Goal: Task Accomplishment & Management: Use online tool/utility

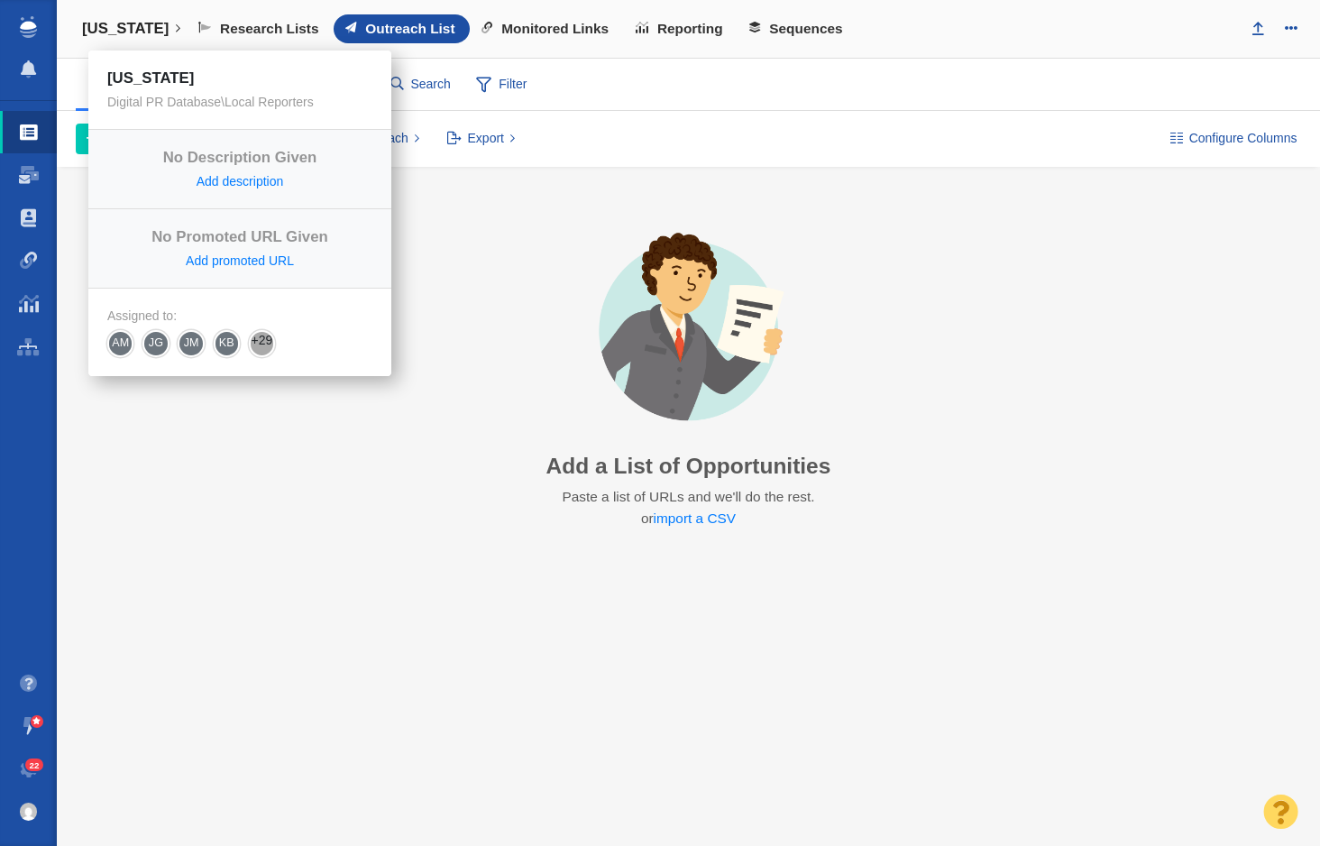
click at [119, 29] on h4 "[US_STATE]" at bounding box center [125, 29] width 87 height 18
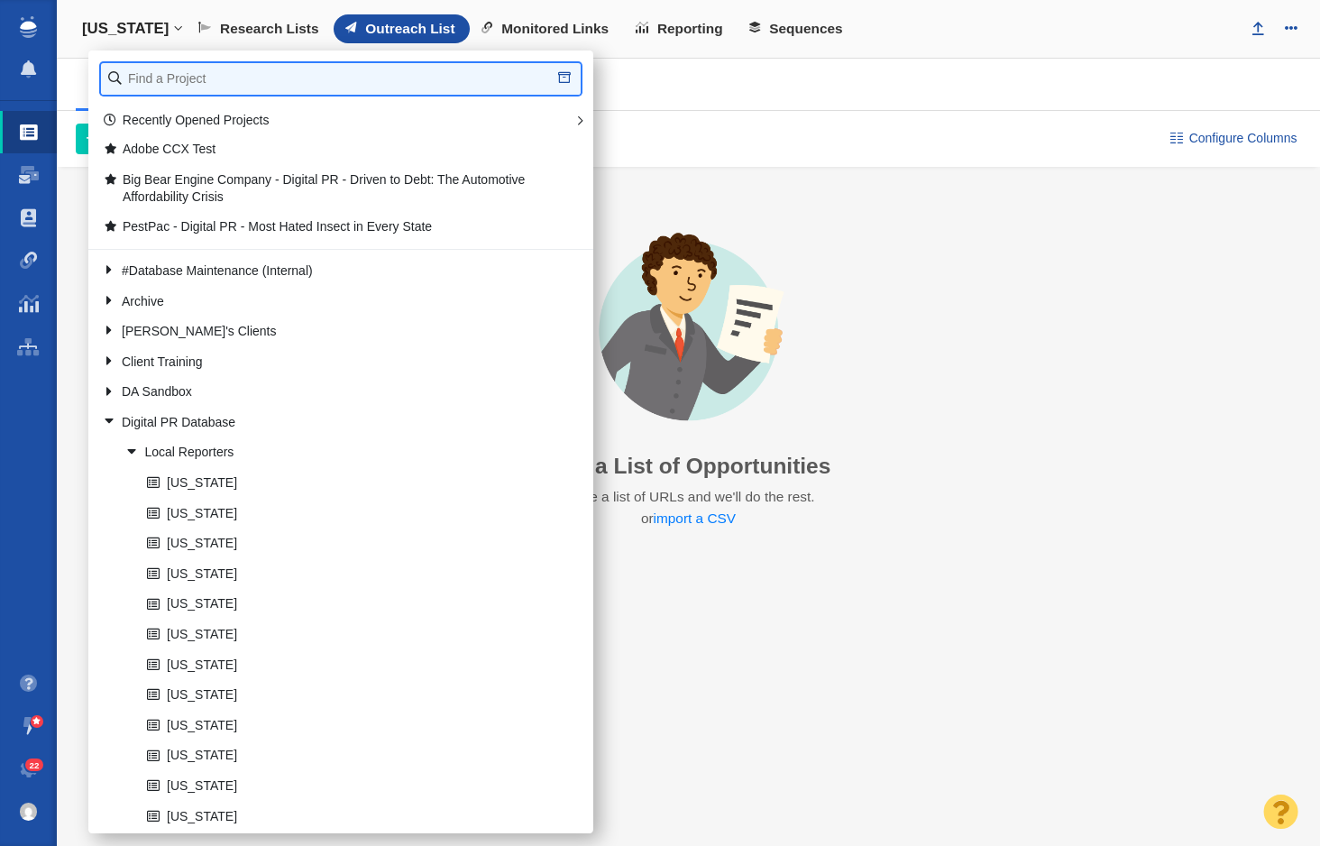
click at [211, 80] on input "text" at bounding box center [341, 79] width 480 height 32
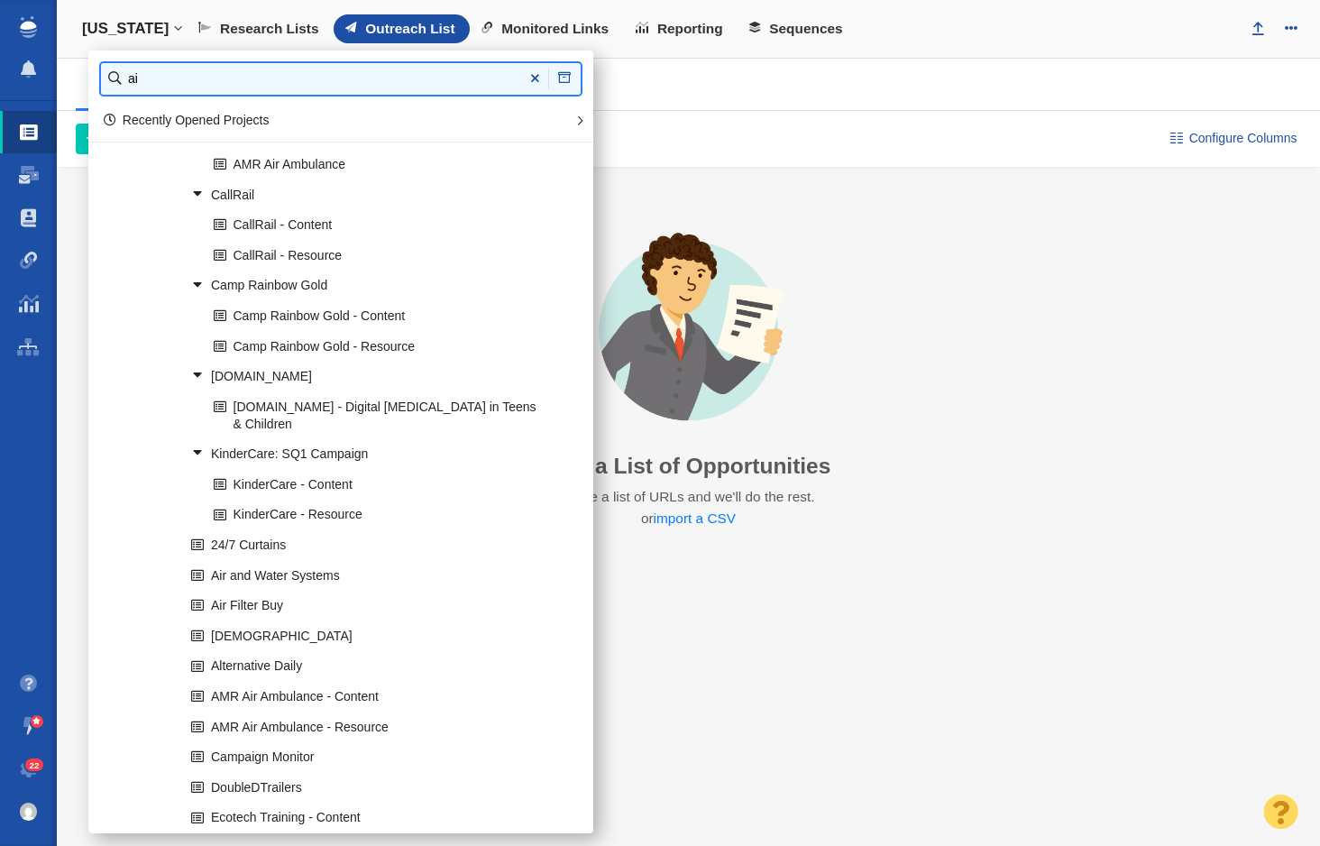
scroll to position [477, 0]
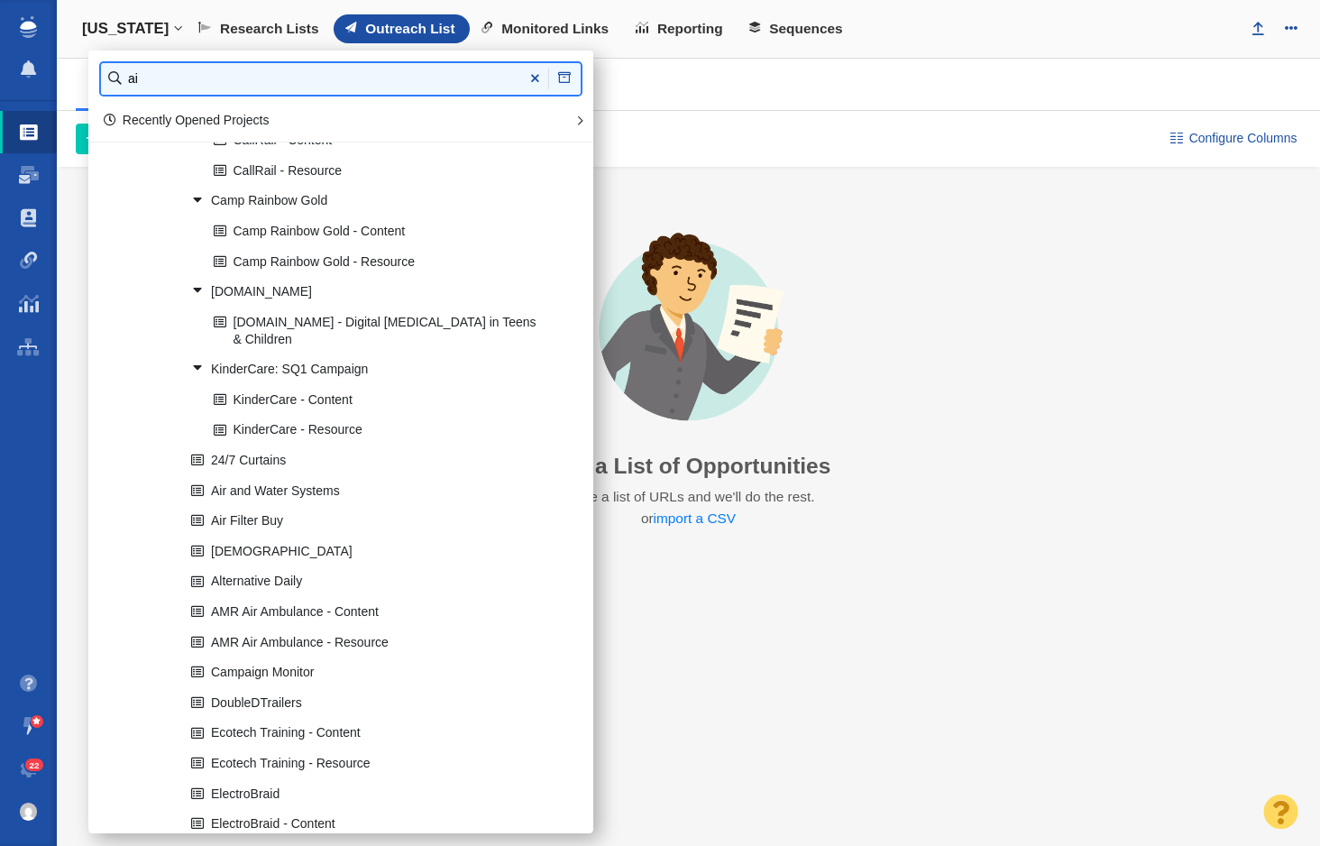
type input "ai"
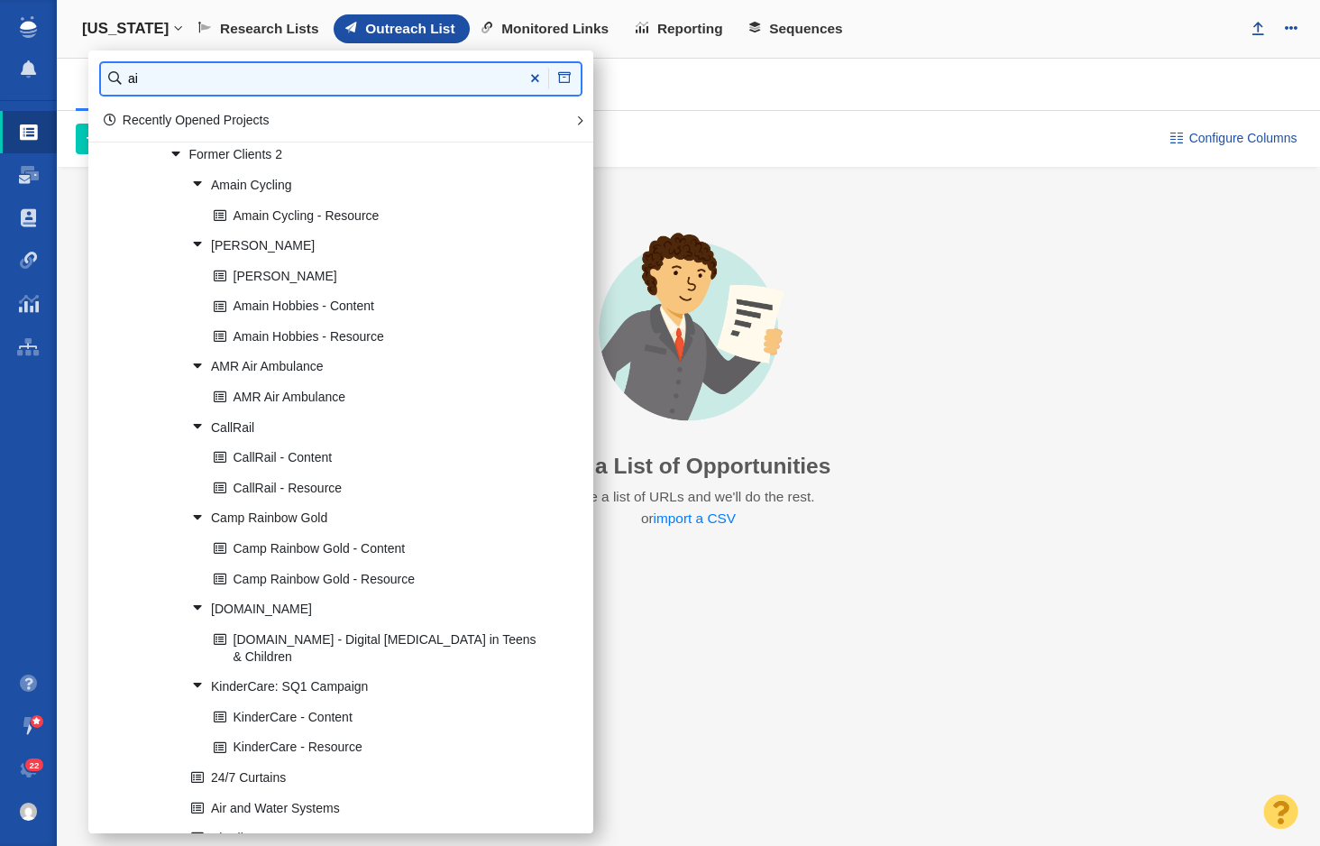
scroll to position [0, 0]
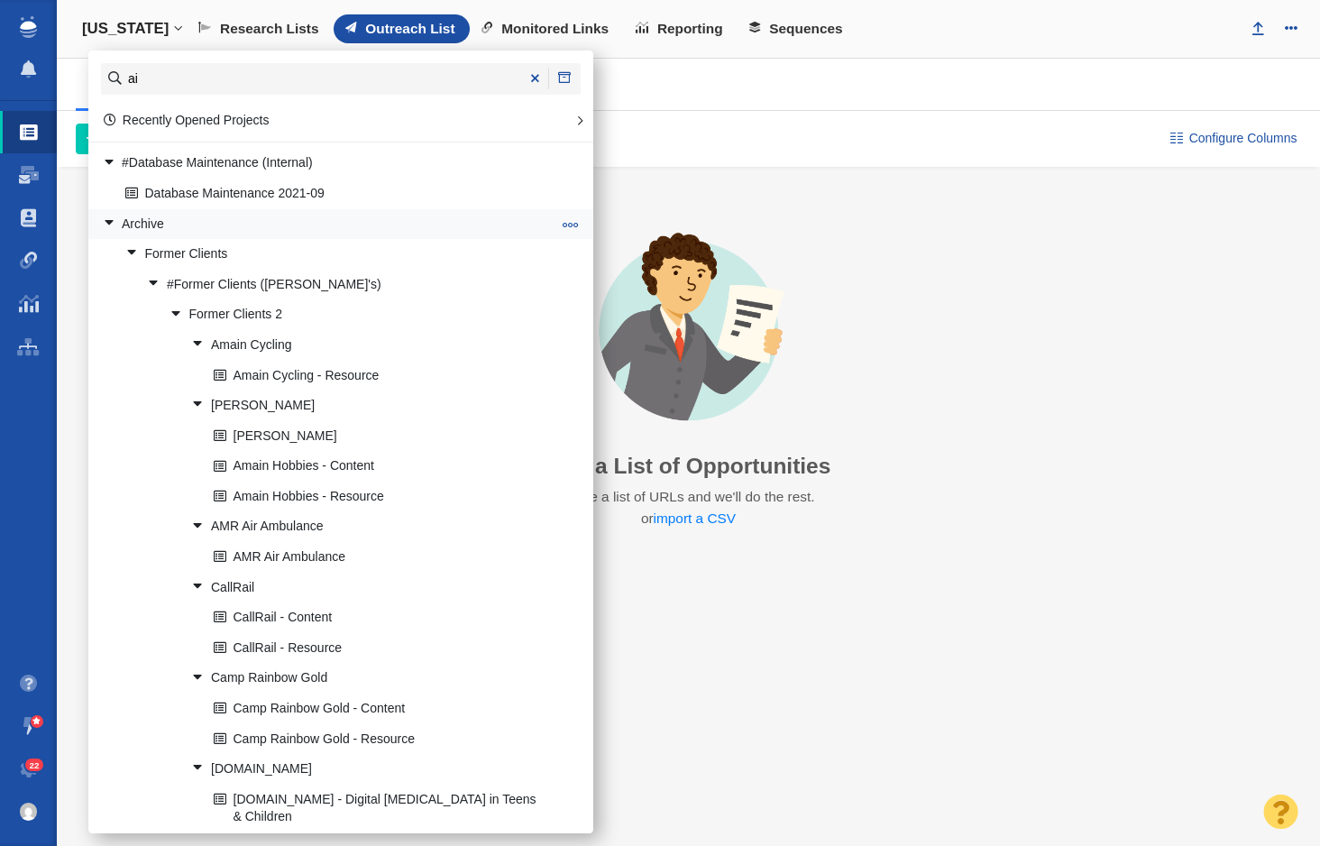
click at [106, 224] on link at bounding box center [102, 223] width 24 height 23
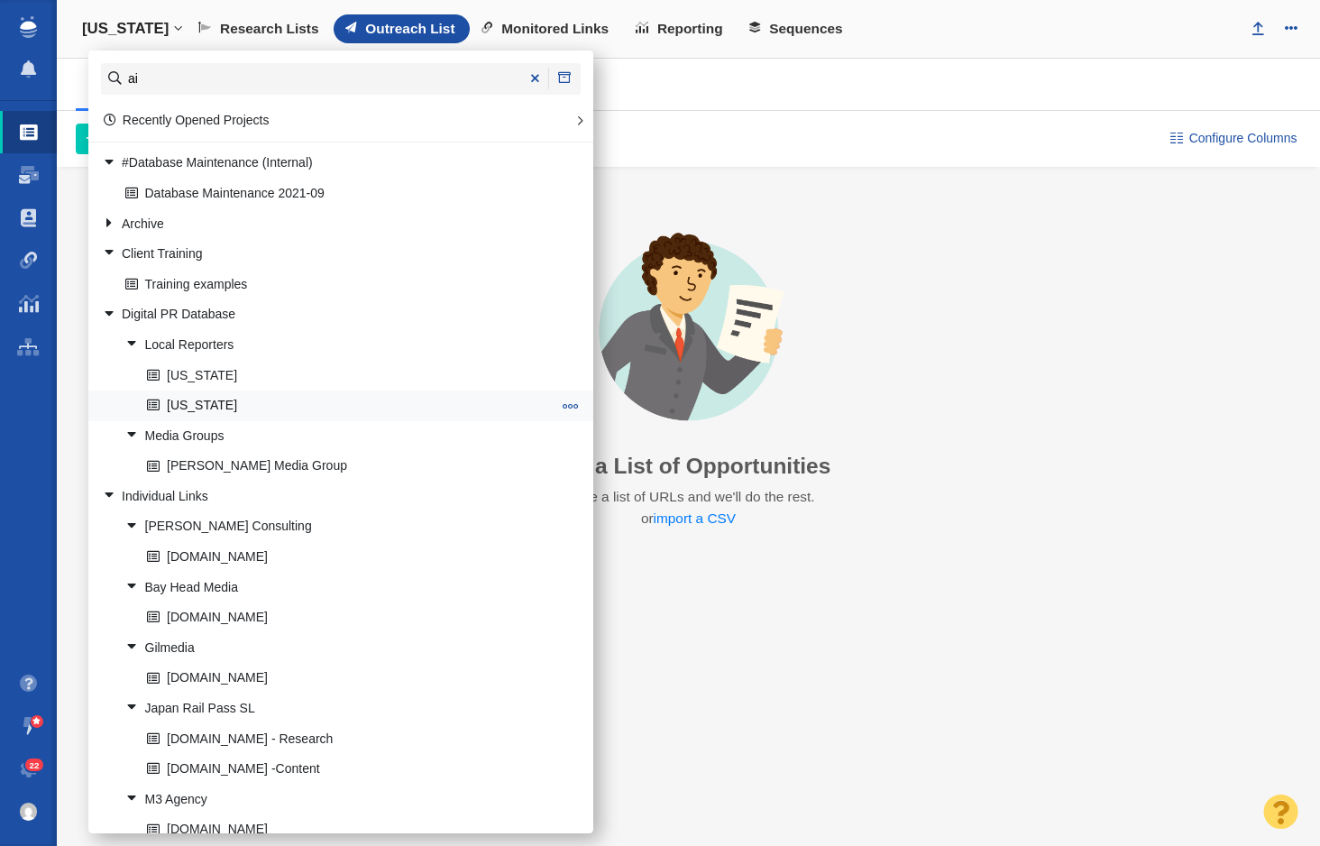
click at [204, 410] on link "[US_STATE]" at bounding box center [349, 406] width 414 height 28
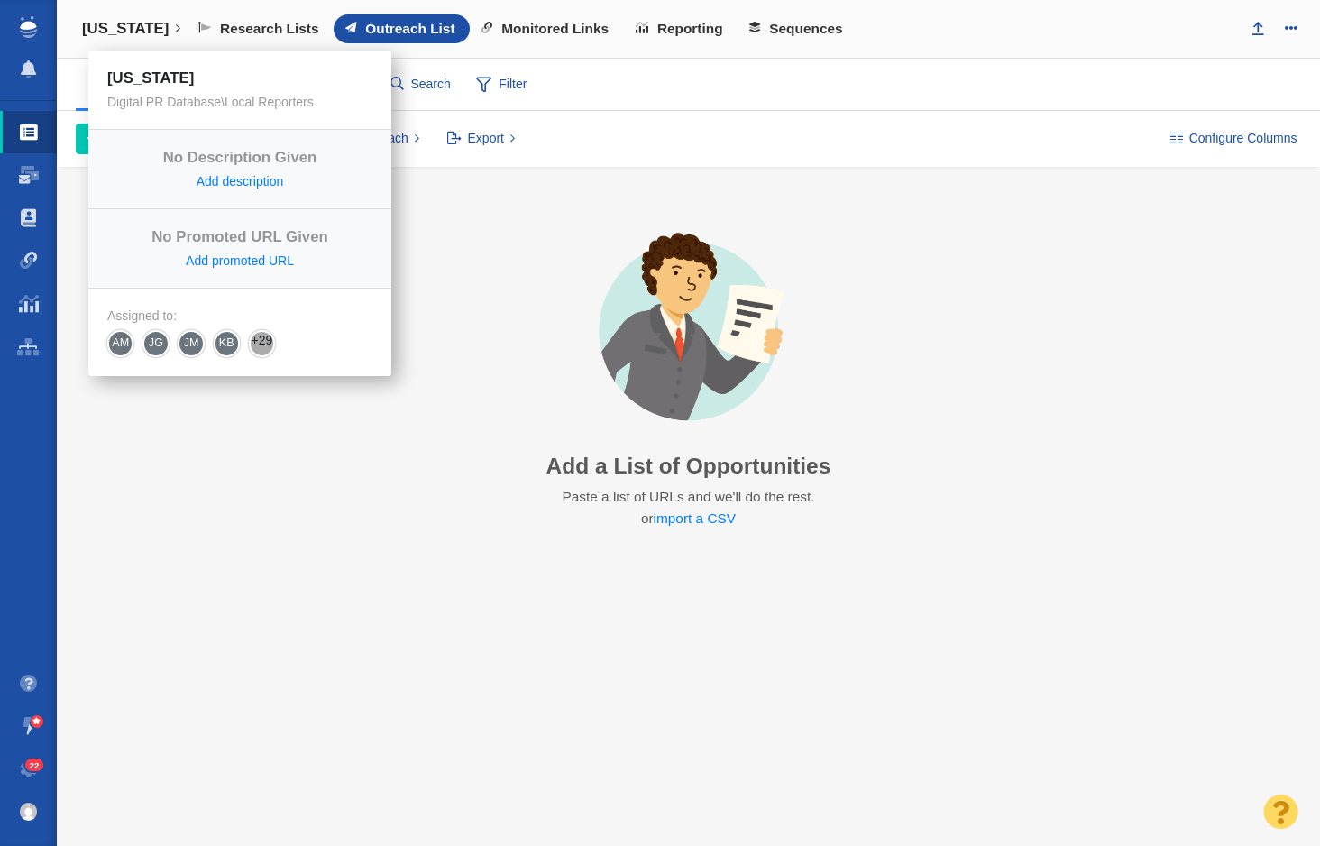
click at [98, 25] on h4 "[US_STATE]" at bounding box center [125, 29] width 87 height 18
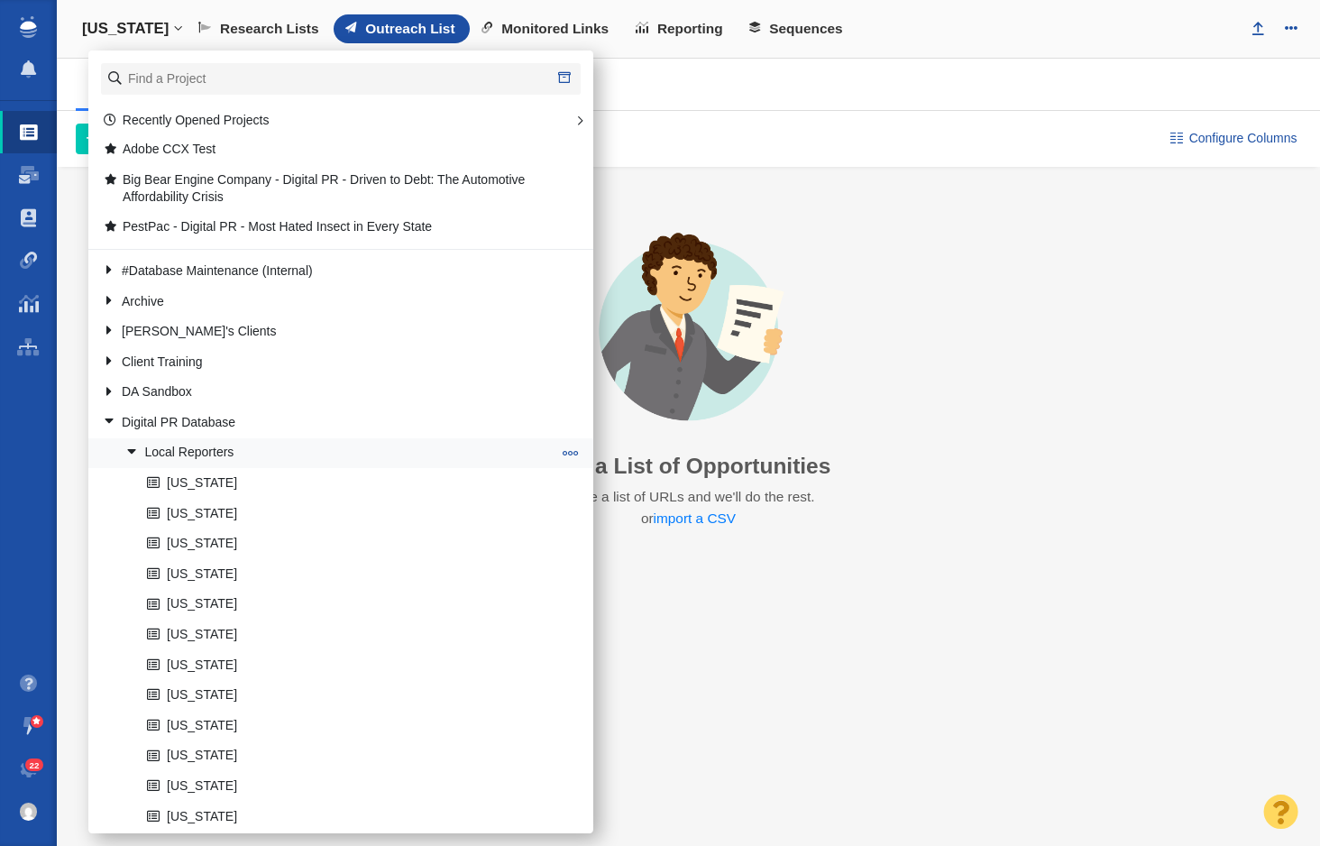
click at [131, 454] on link at bounding box center [125, 452] width 24 height 23
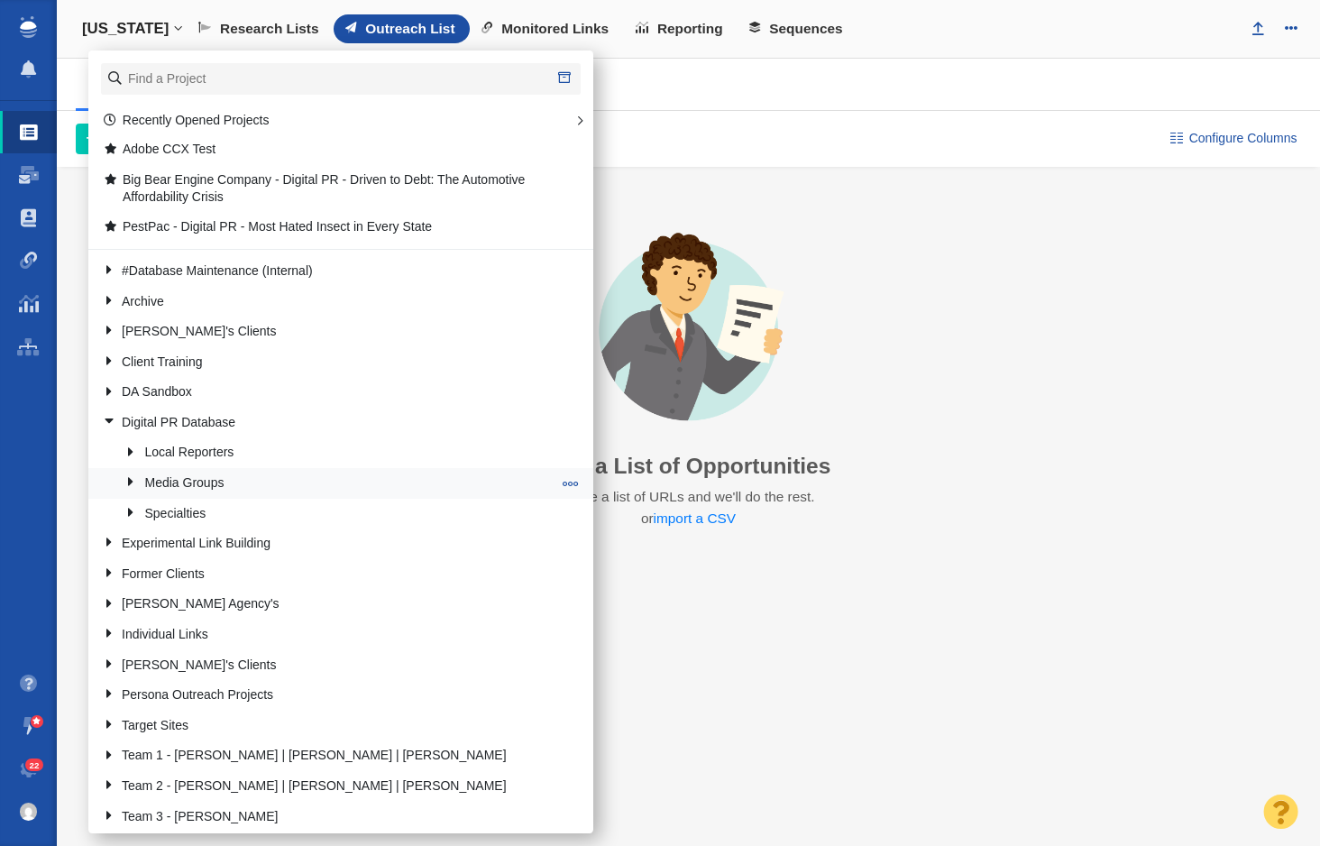
click at [131, 480] on link at bounding box center [125, 483] width 24 height 23
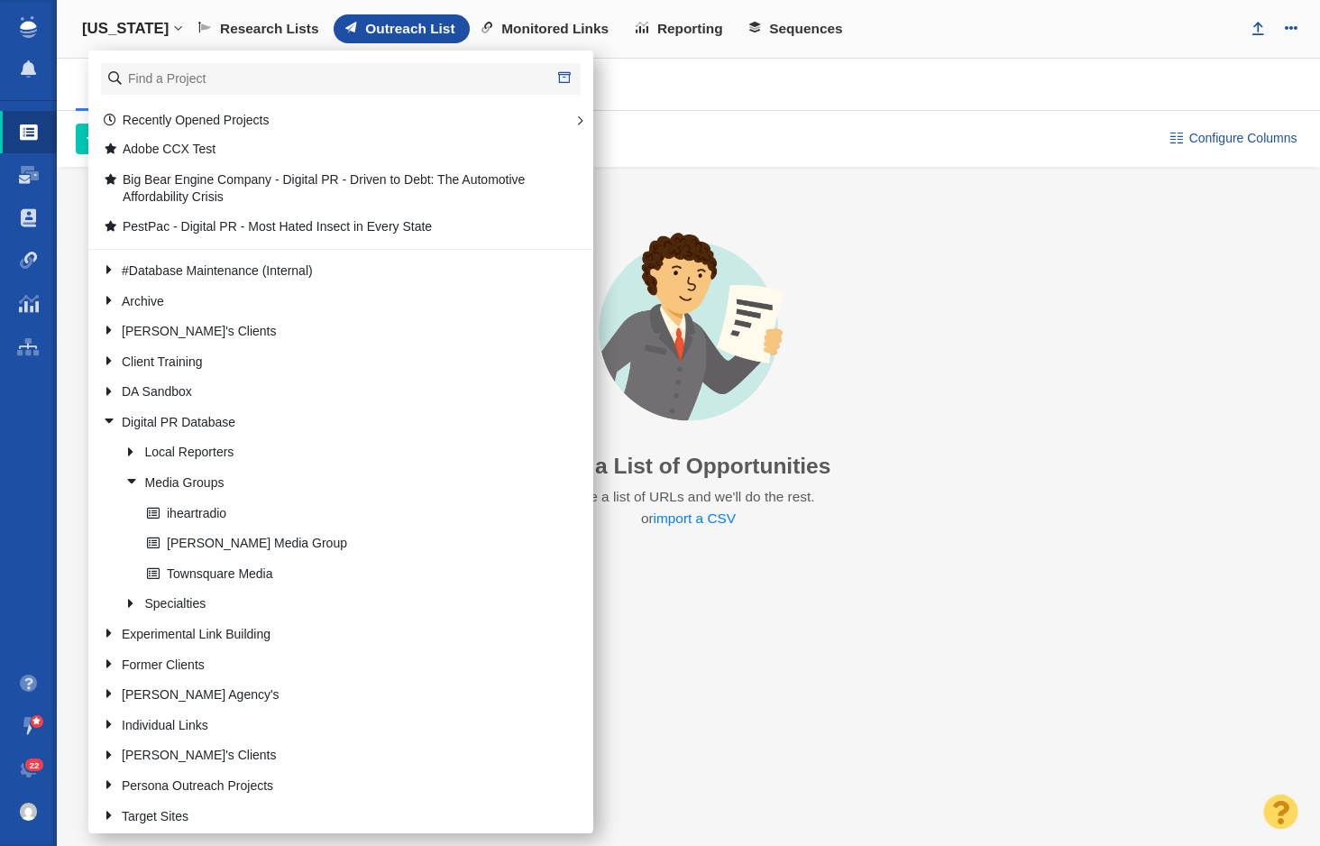
click at [131, 480] on link at bounding box center [125, 483] width 24 height 23
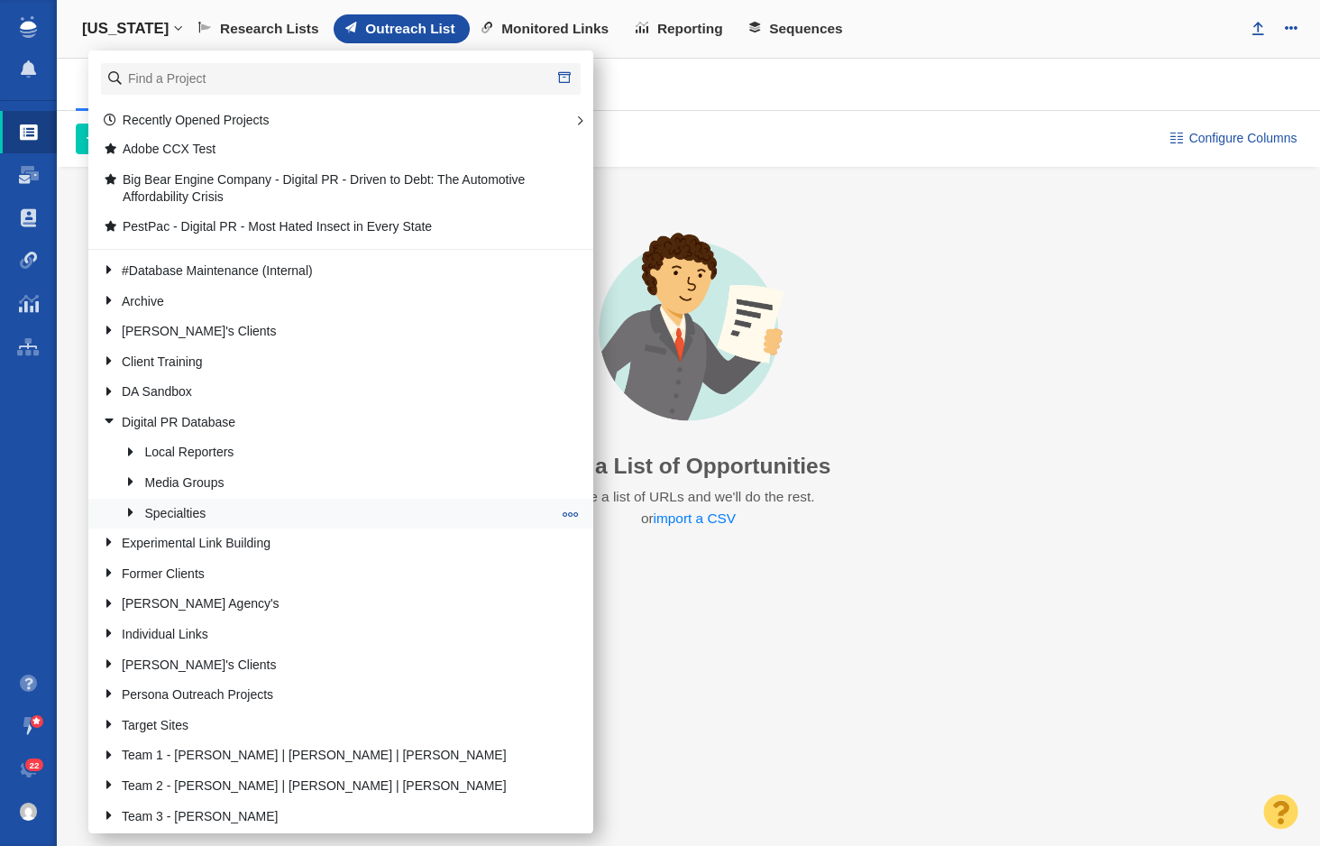
click at [131, 515] on link at bounding box center [125, 512] width 24 height 23
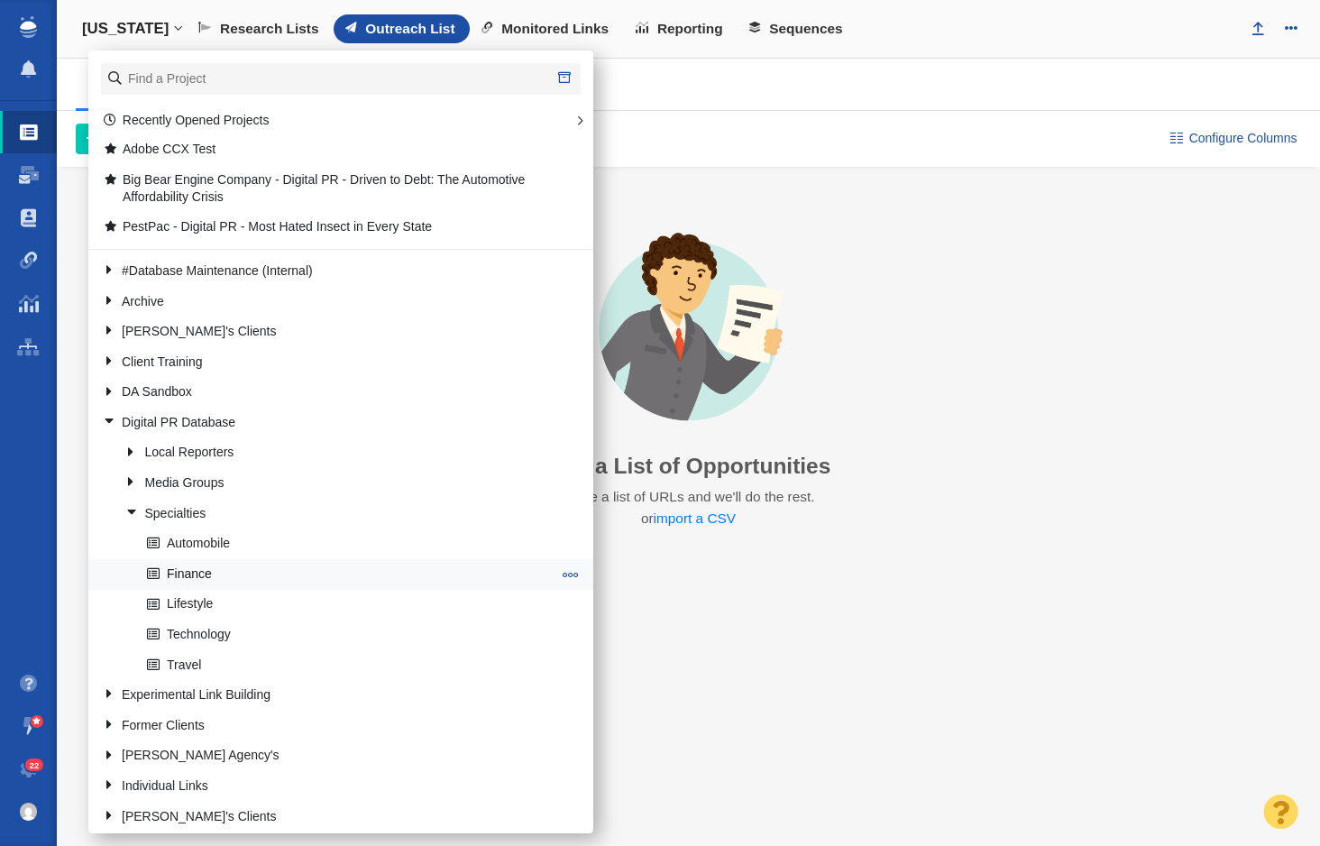
click at [179, 571] on link "Finance" at bounding box center [349, 574] width 414 height 28
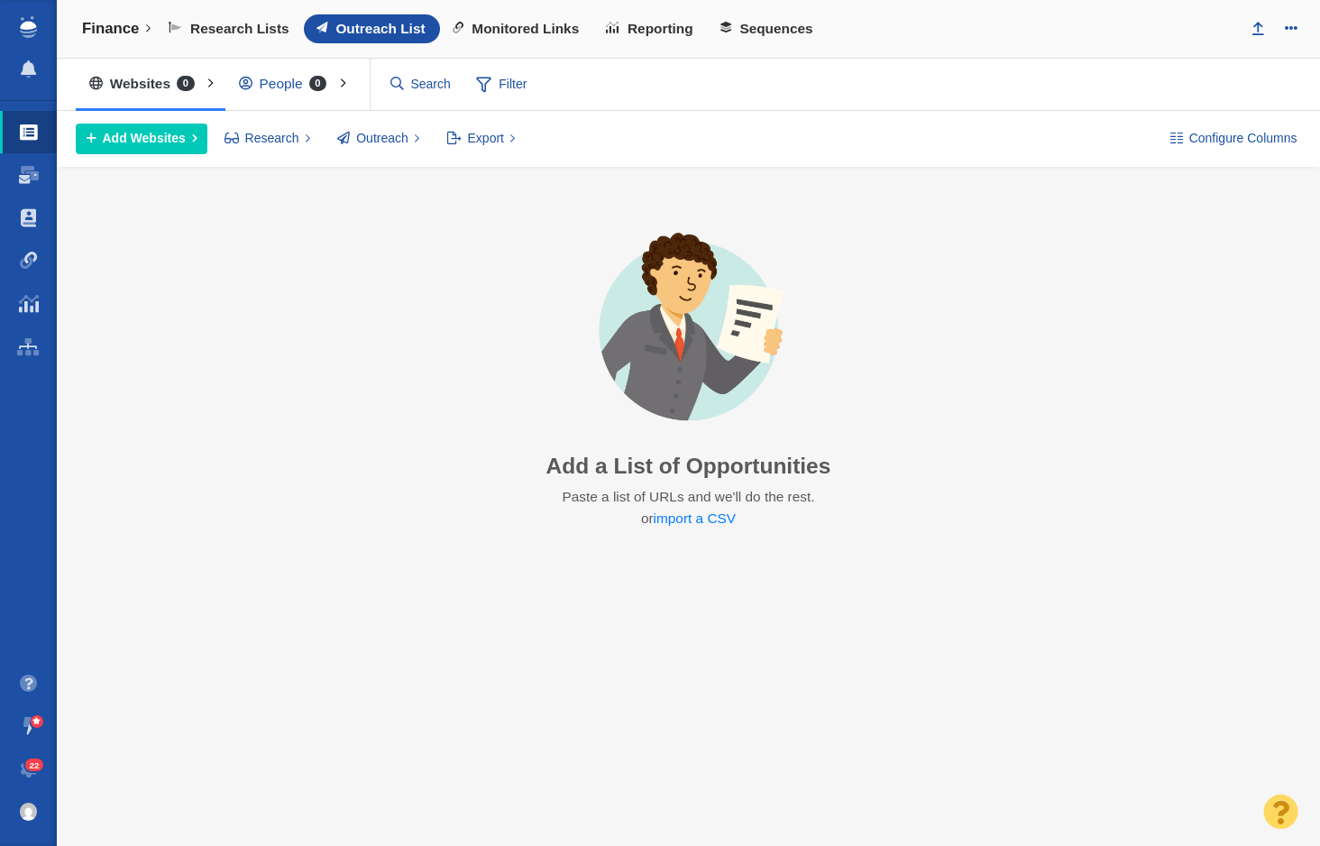
click at [261, 90] on div "People 0" at bounding box center [286, 83] width 123 height 41
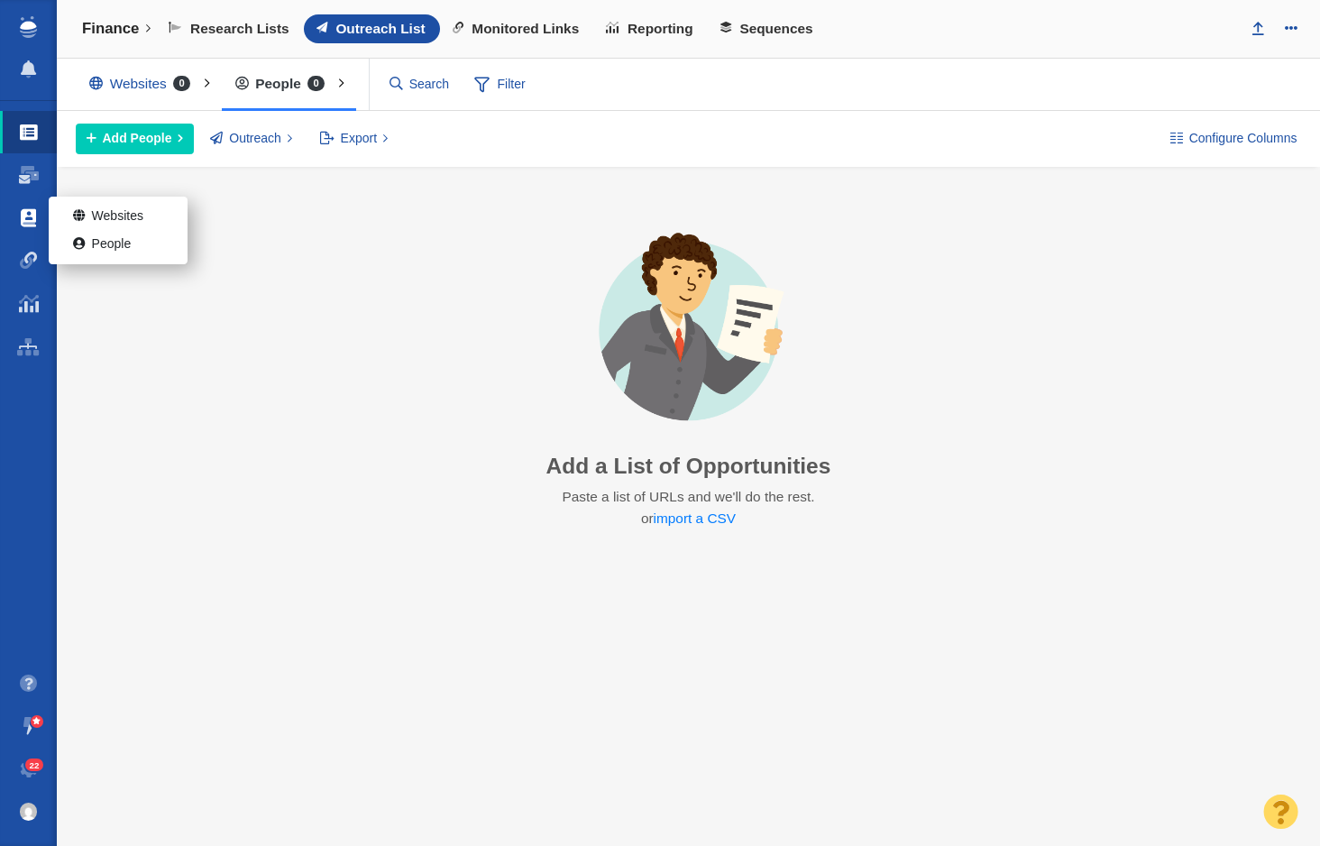
click at [32, 219] on span at bounding box center [28, 218] width 15 height 18
click at [91, 251] on link "People" at bounding box center [118, 245] width 139 height 28
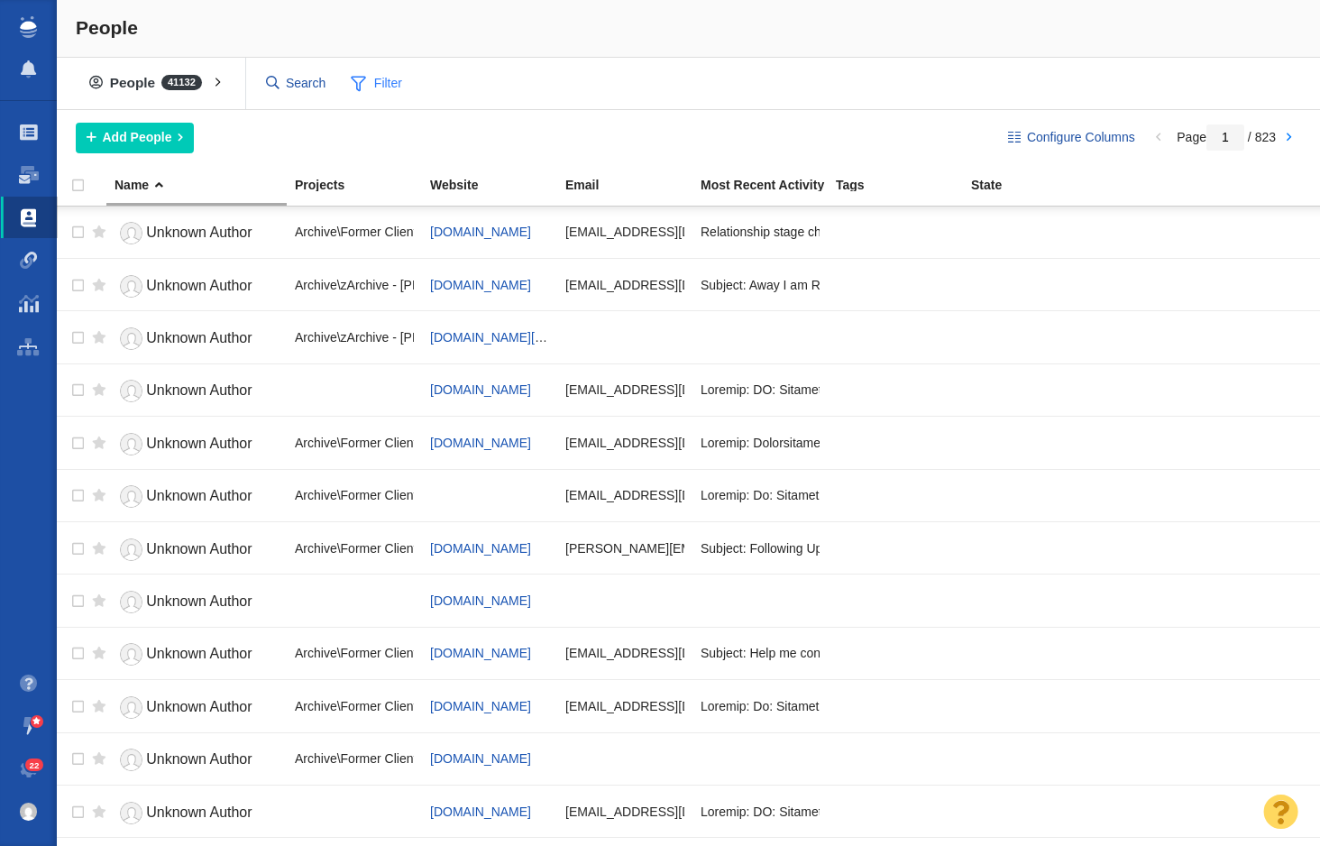
click at [381, 72] on span "Filter" at bounding box center [377, 84] width 72 height 34
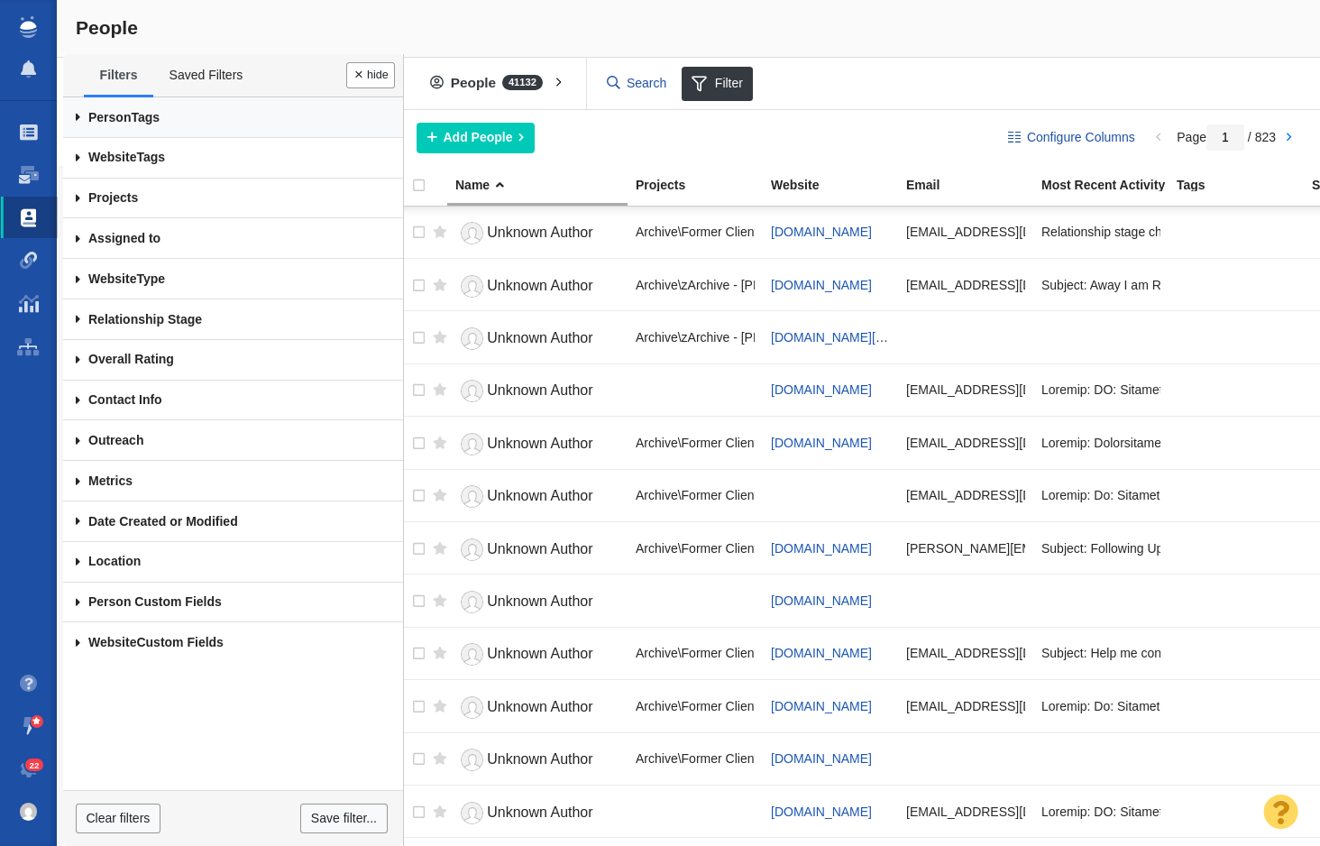
click at [149, 123] on link "Person Tags" at bounding box center [233, 117] width 340 height 41
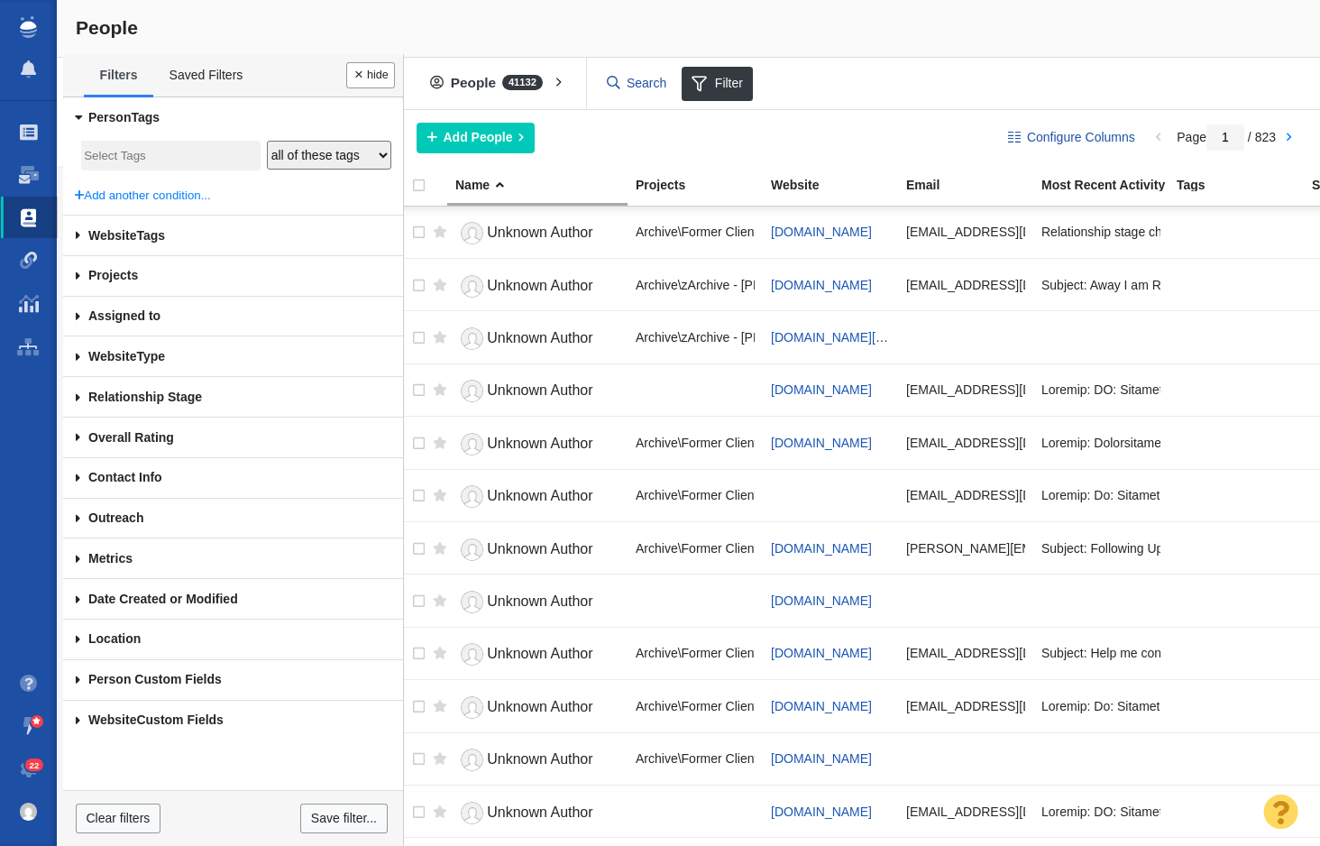
click at [196, 155] on input "search" at bounding box center [171, 156] width 174 height 24
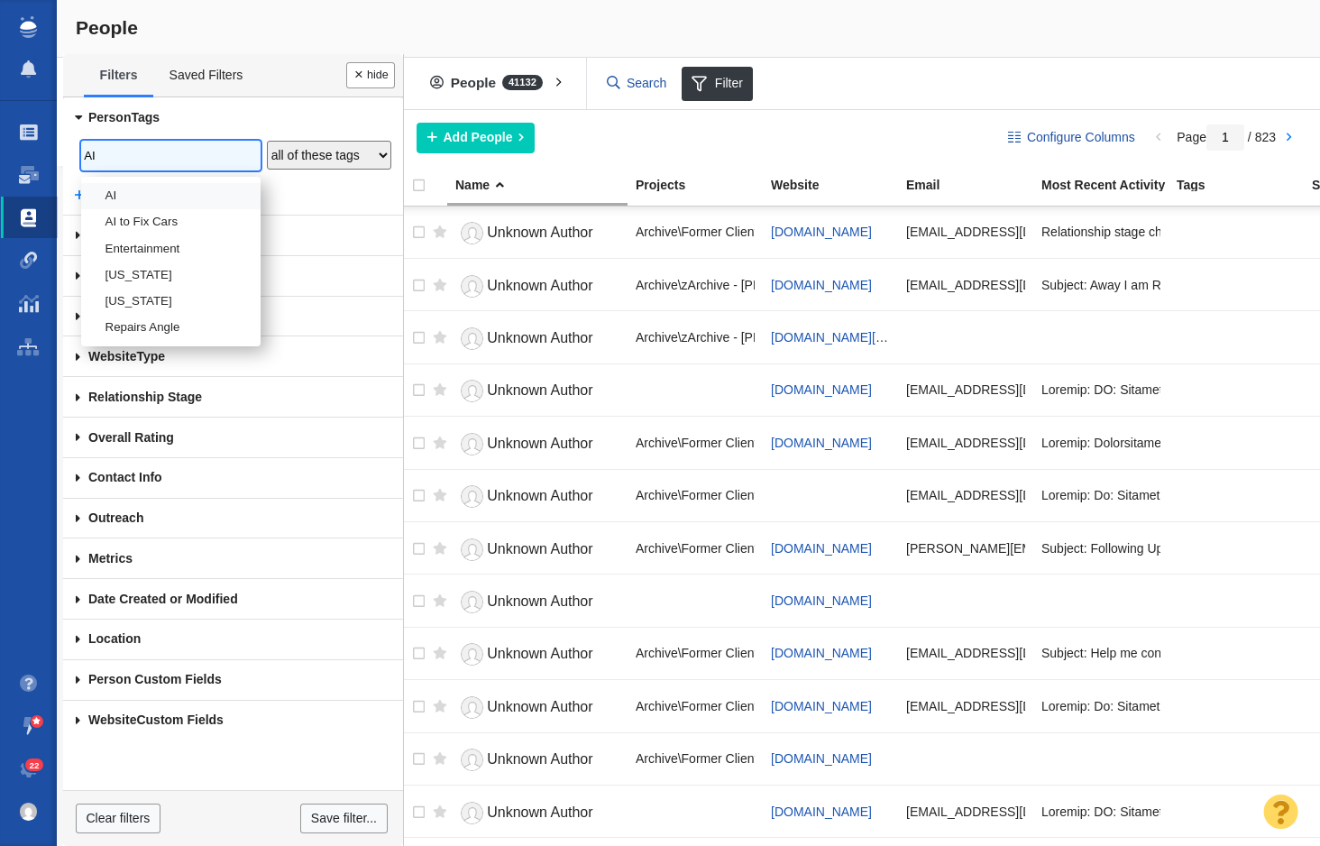
type input "AI"
click at [182, 188] on li "AI" at bounding box center [170, 196] width 179 height 26
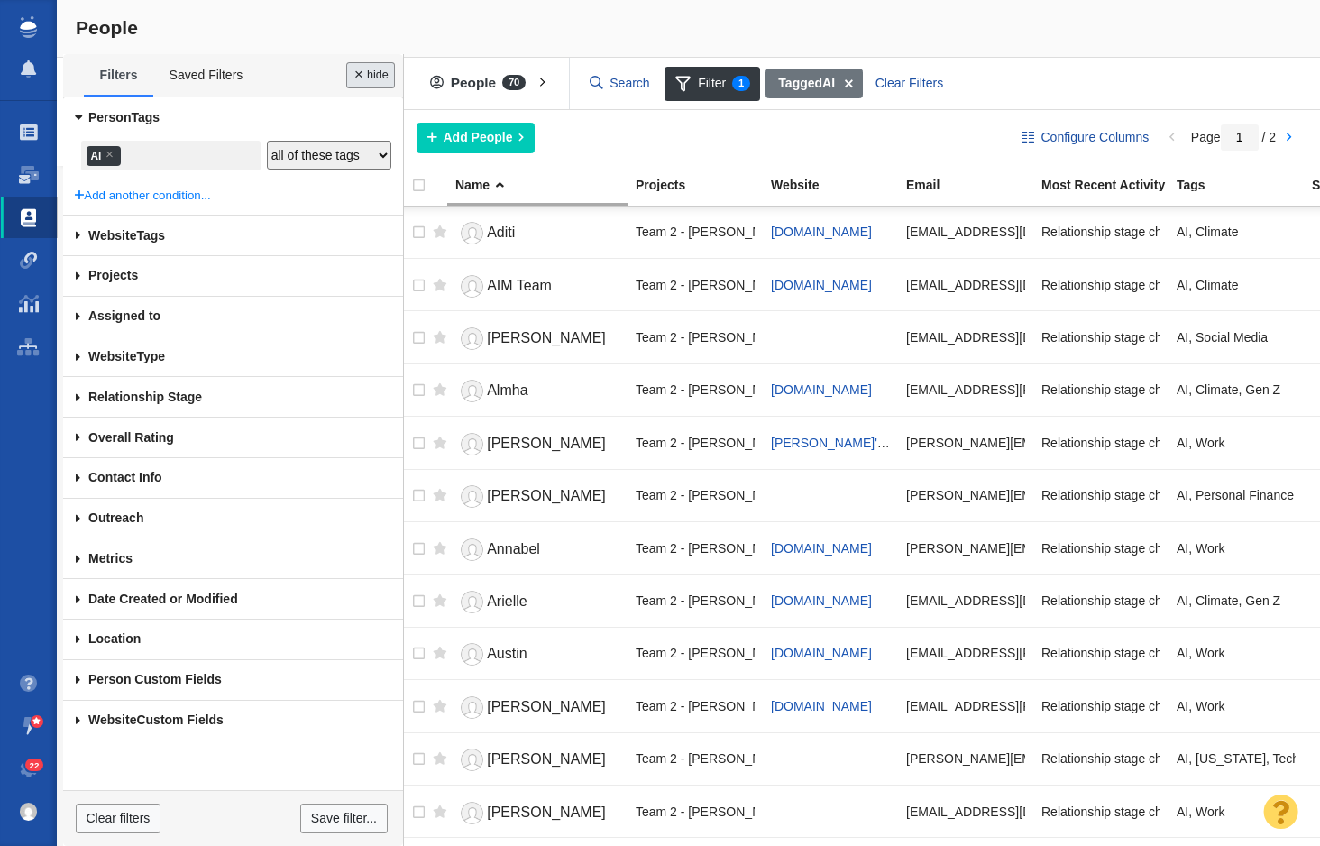
click at [366, 74] on button "Done" at bounding box center [370, 75] width 49 height 26
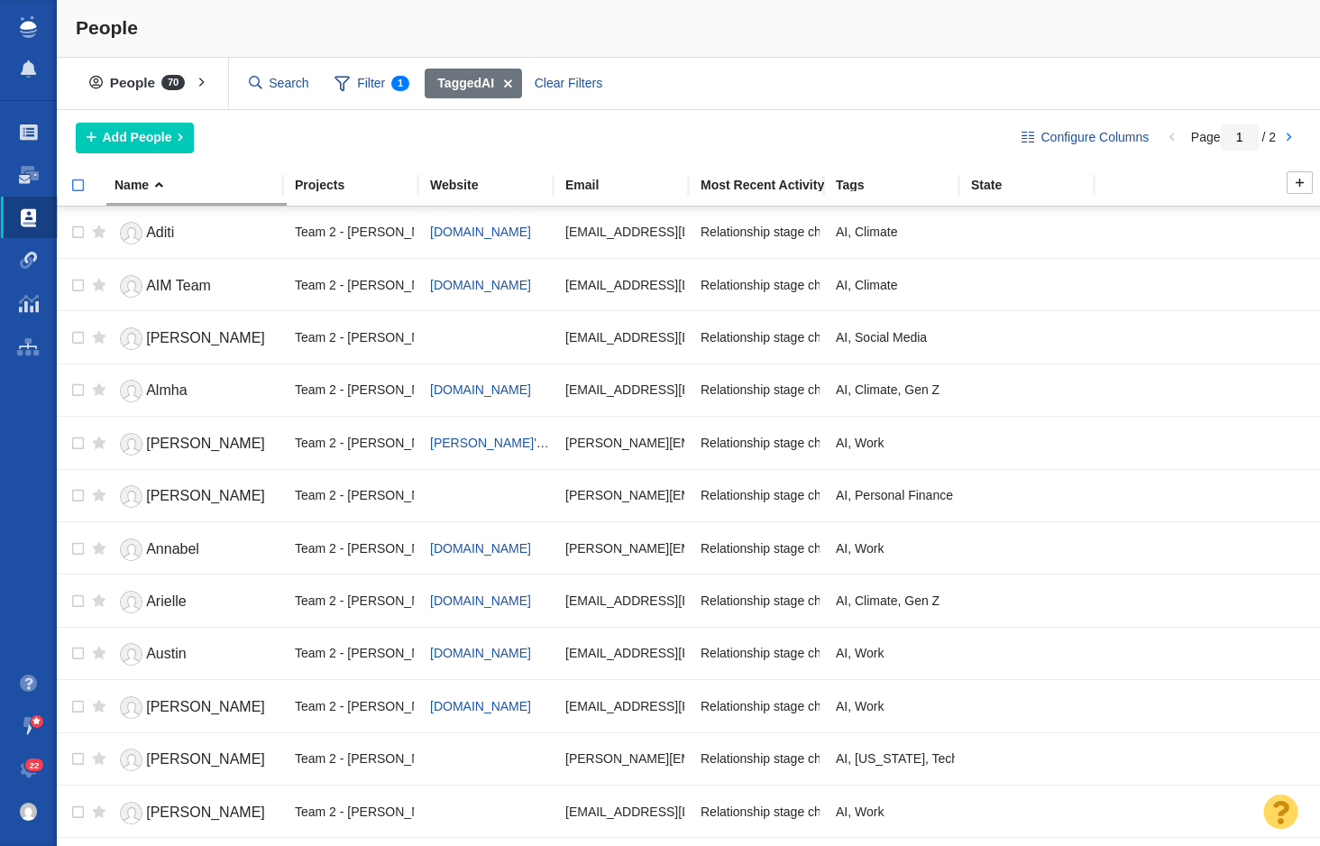
click at [77, 188] on input "checkbox" at bounding box center [70, 195] width 27 height 40
checkbox input "true"
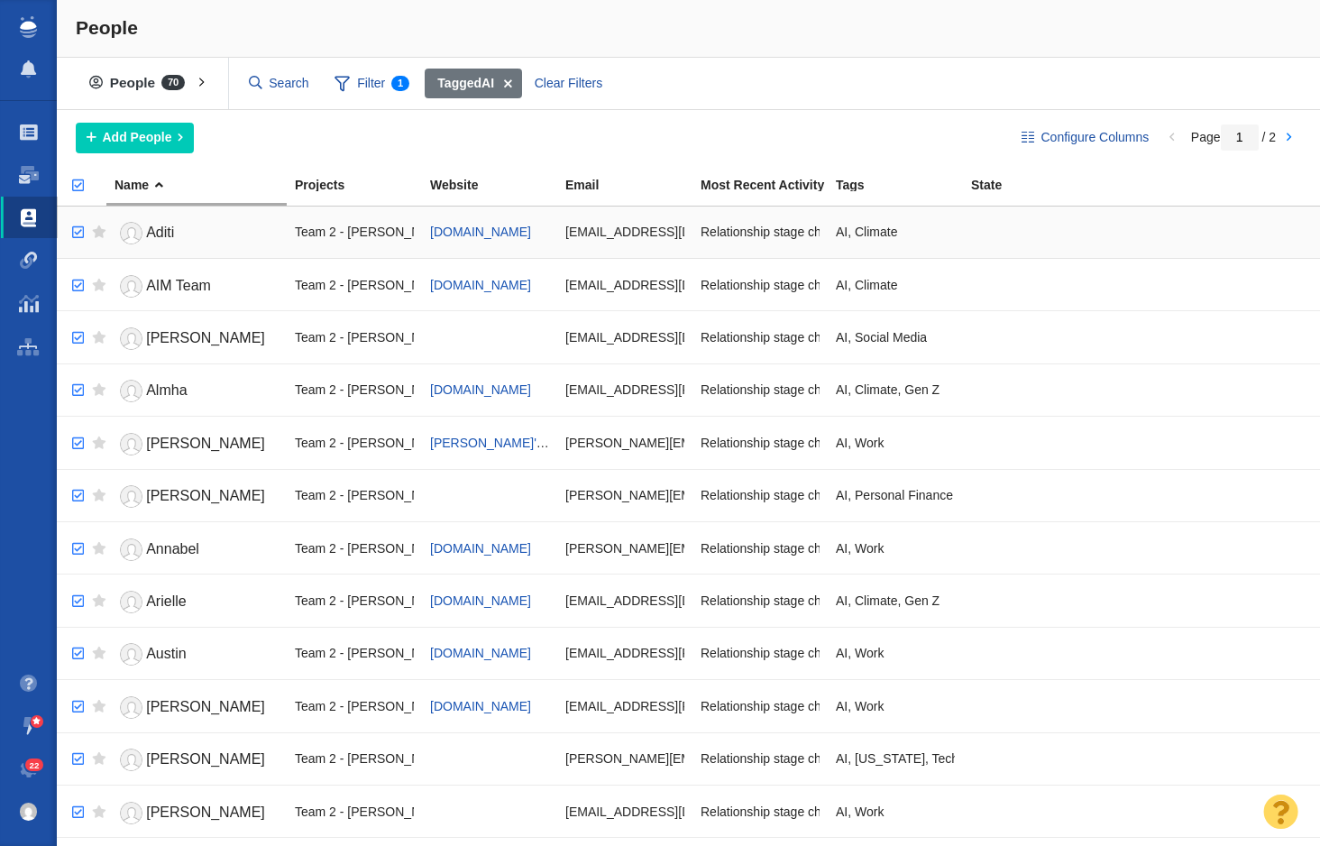
checkbox input "true"
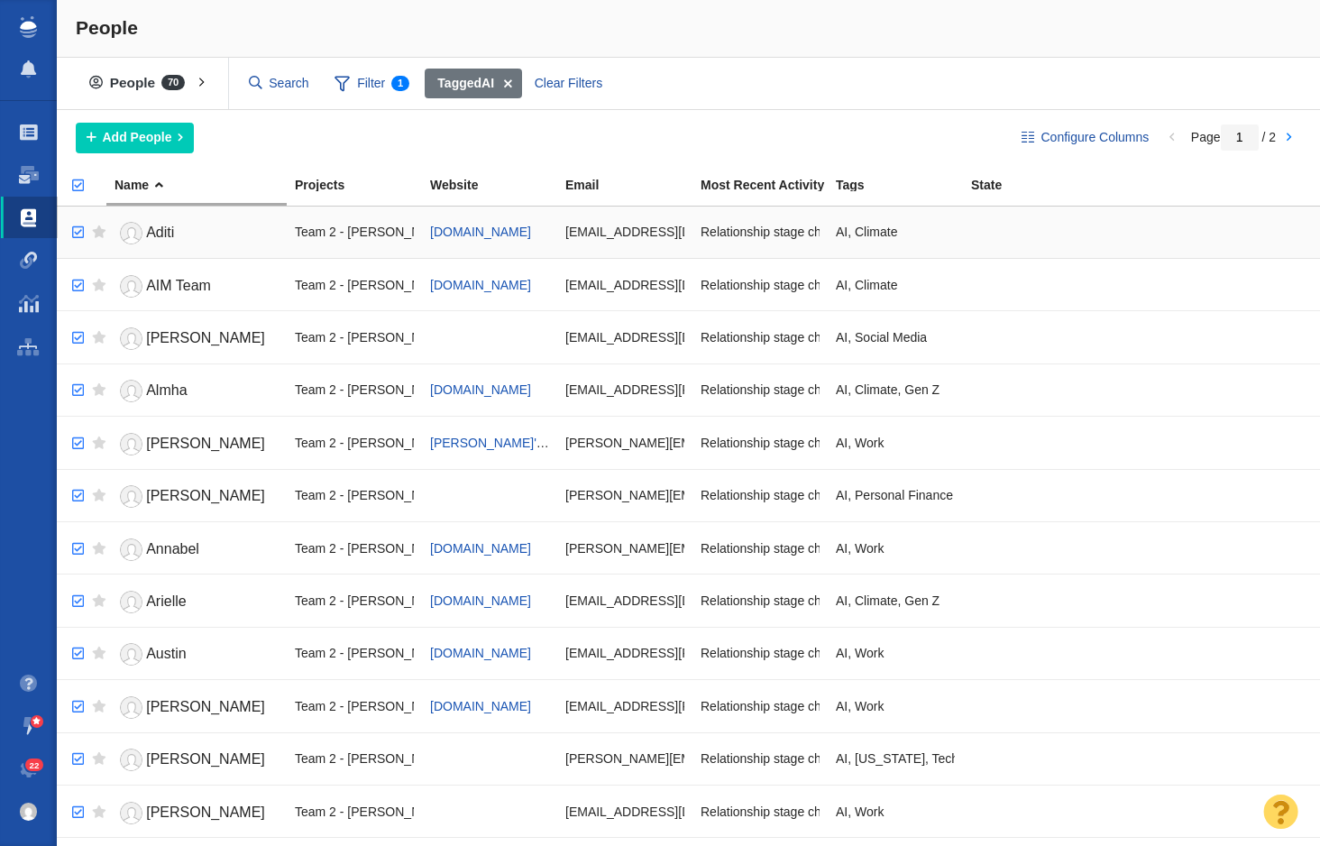
checkbox input "true"
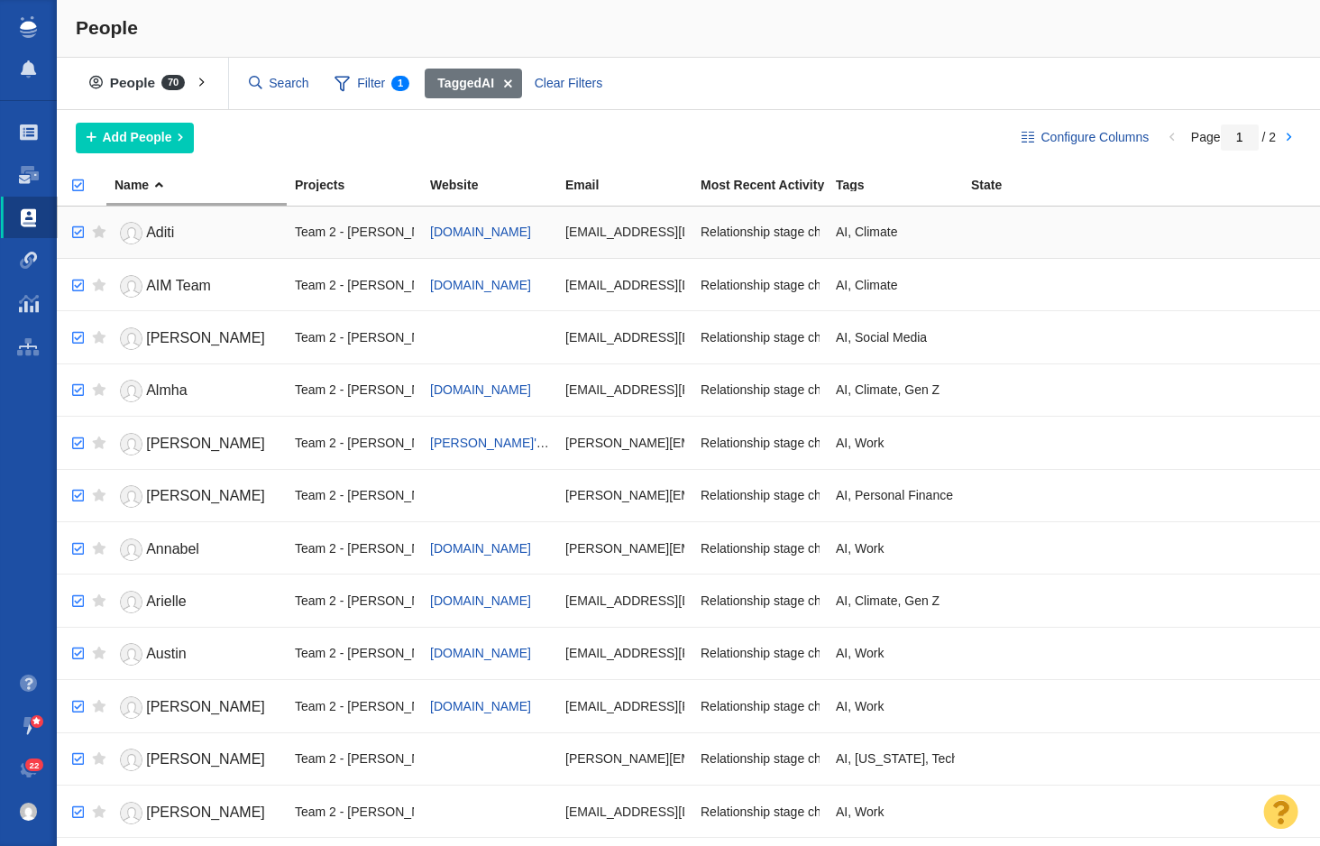
checkbox input "true"
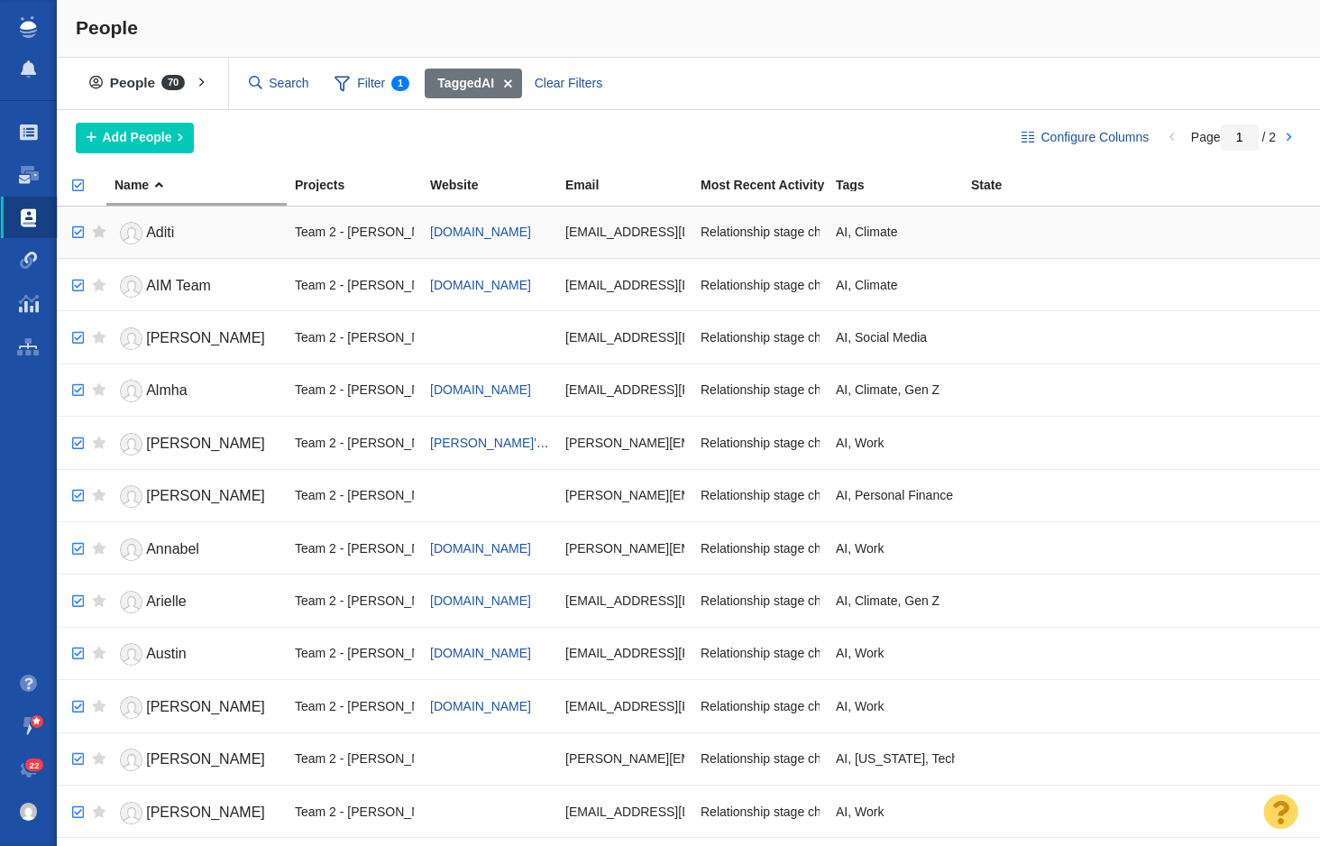
checkbox input "true"
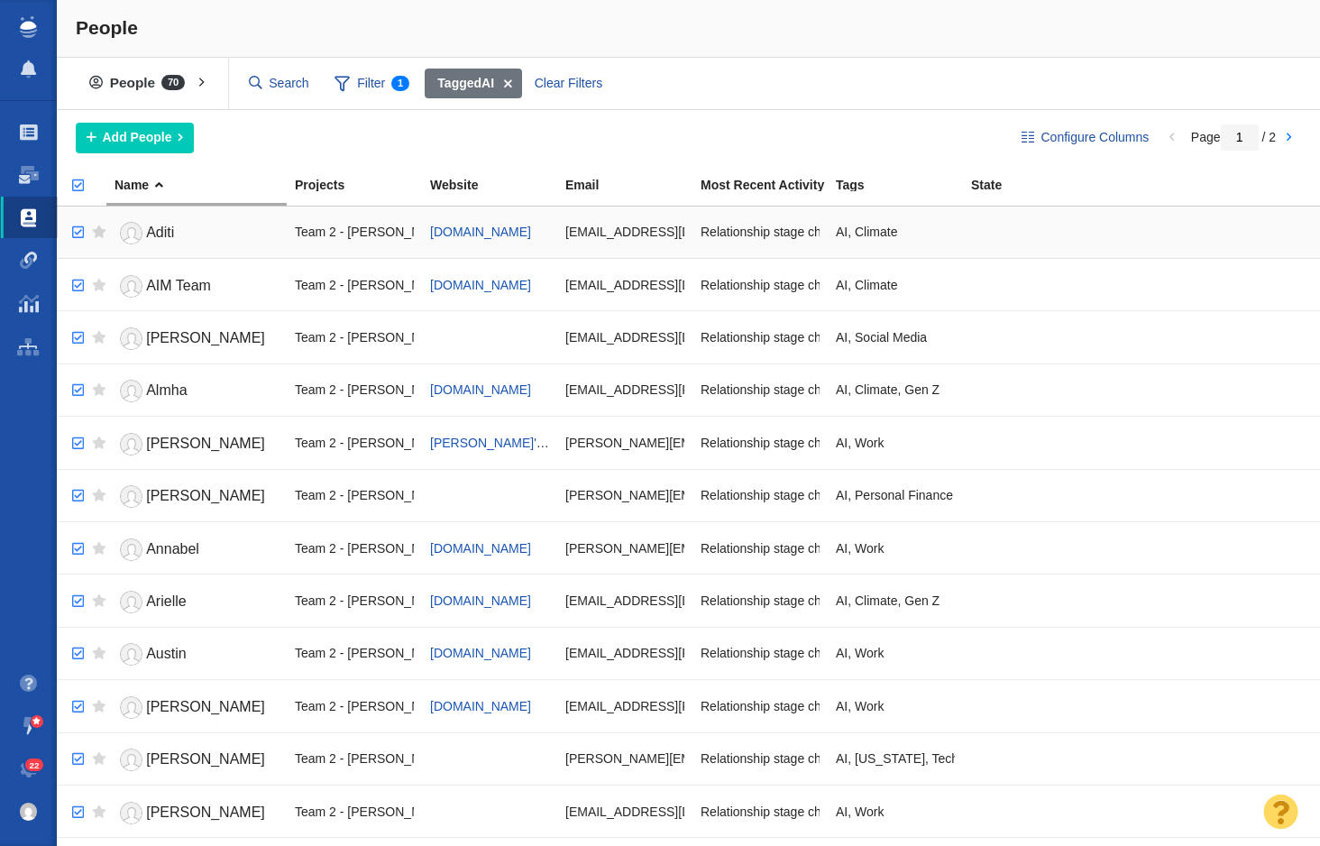
checkbox input "true"
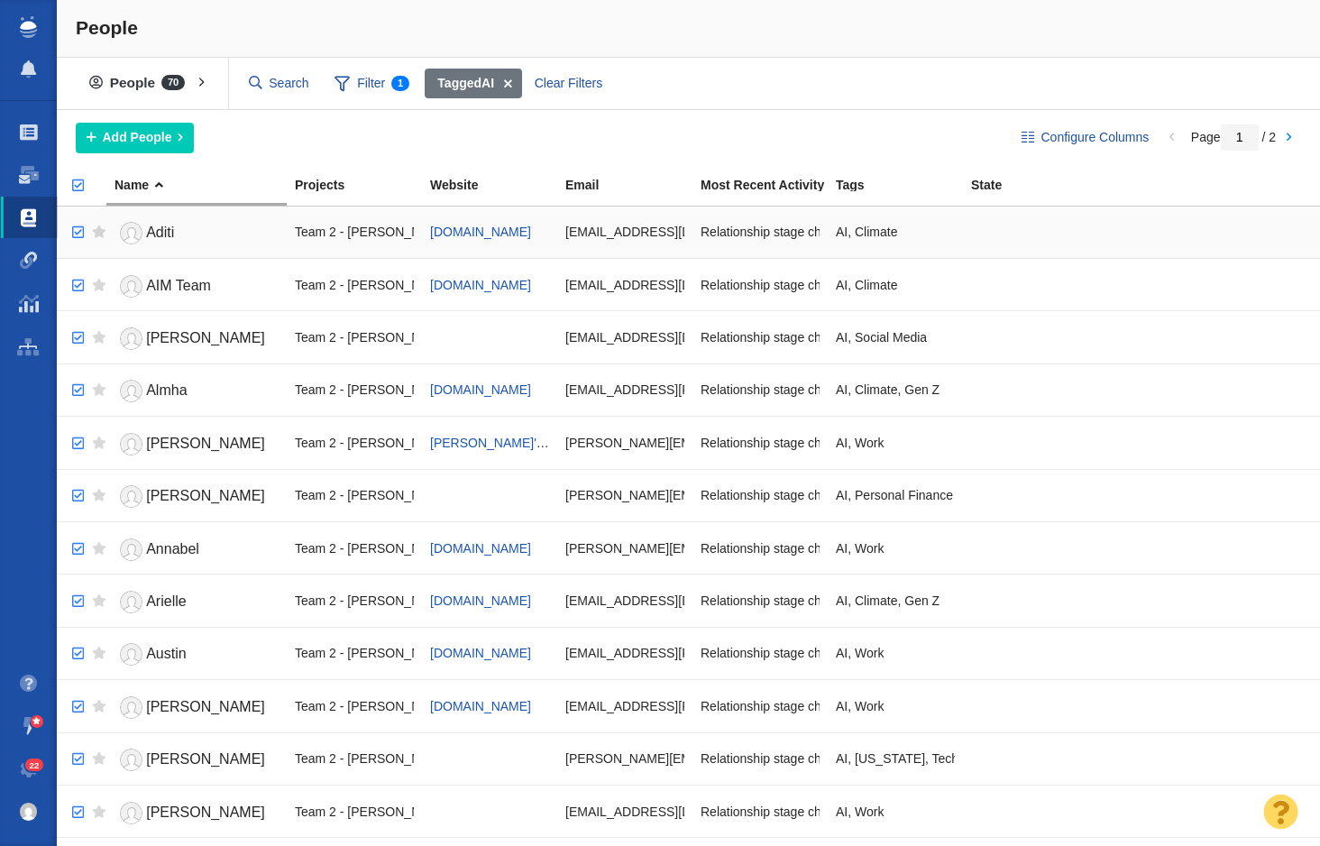
checkbox input "true"
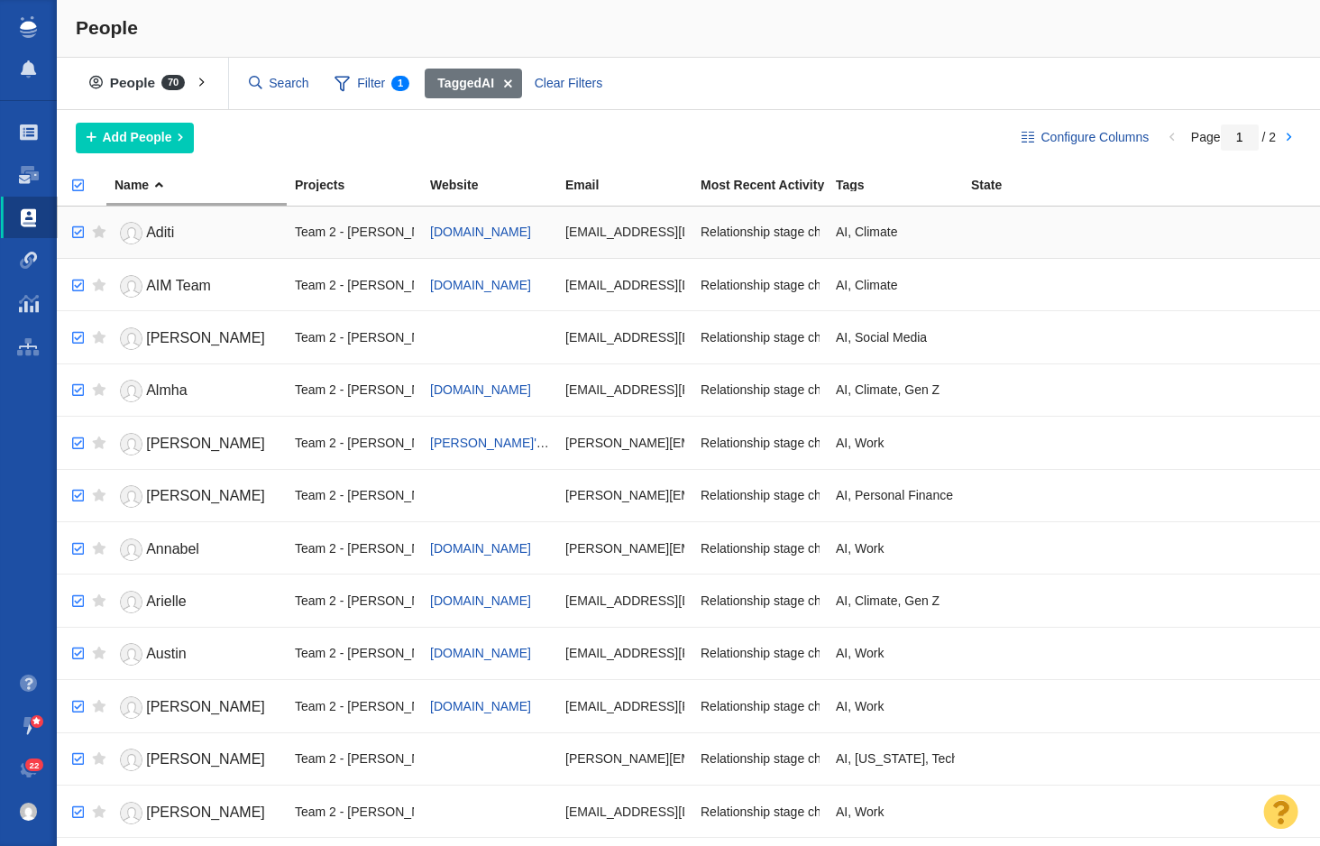
checkbox input "true"
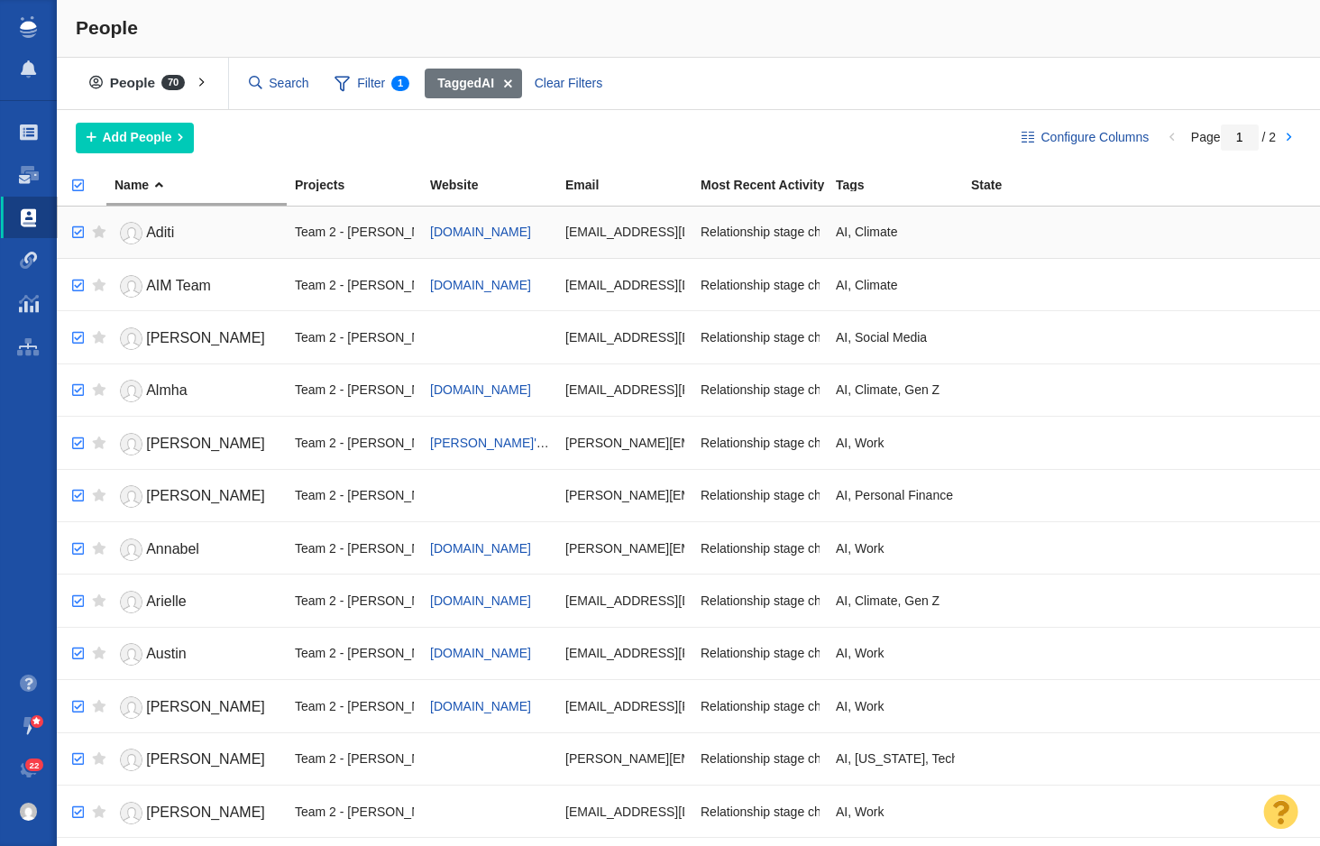
checkbox input "true"
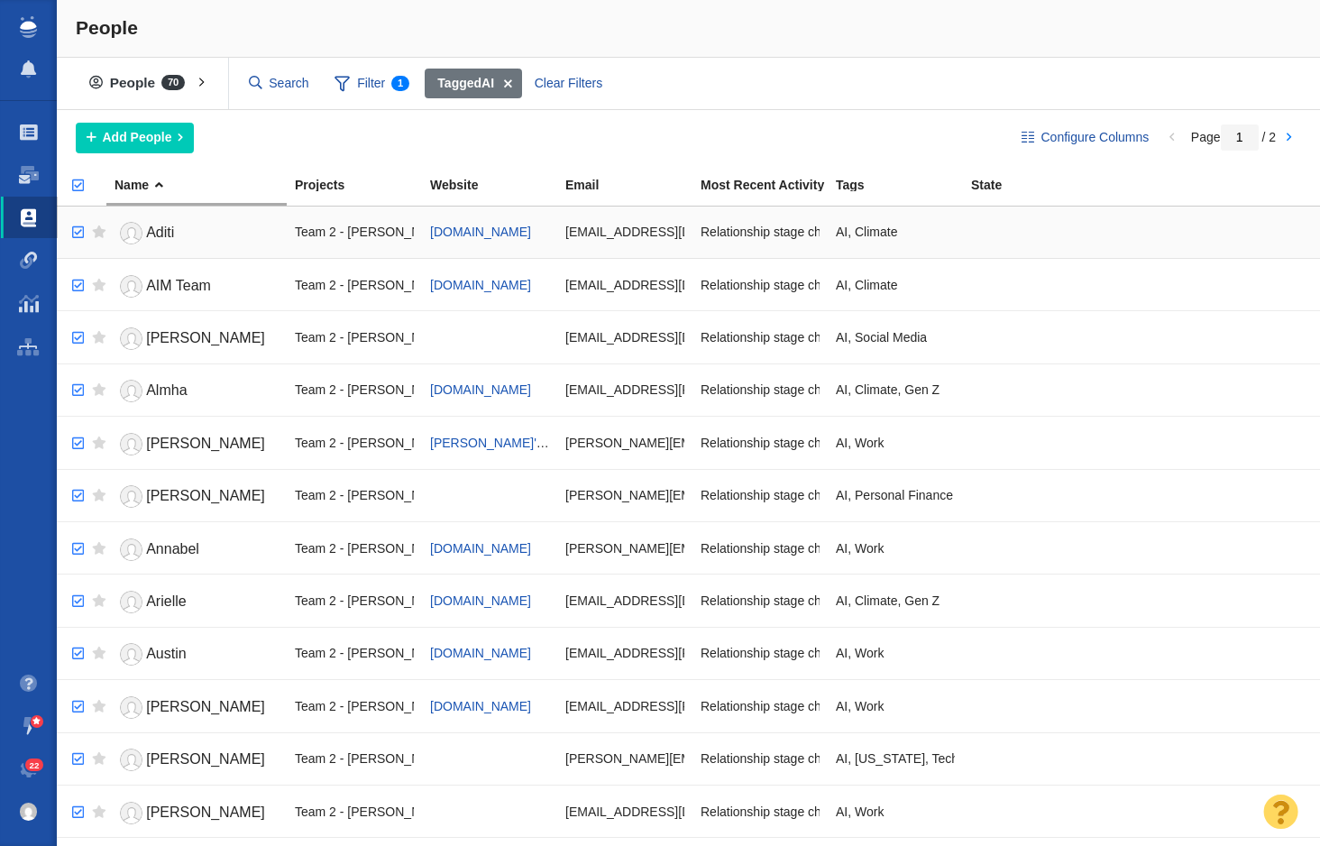
checkbox input "true"
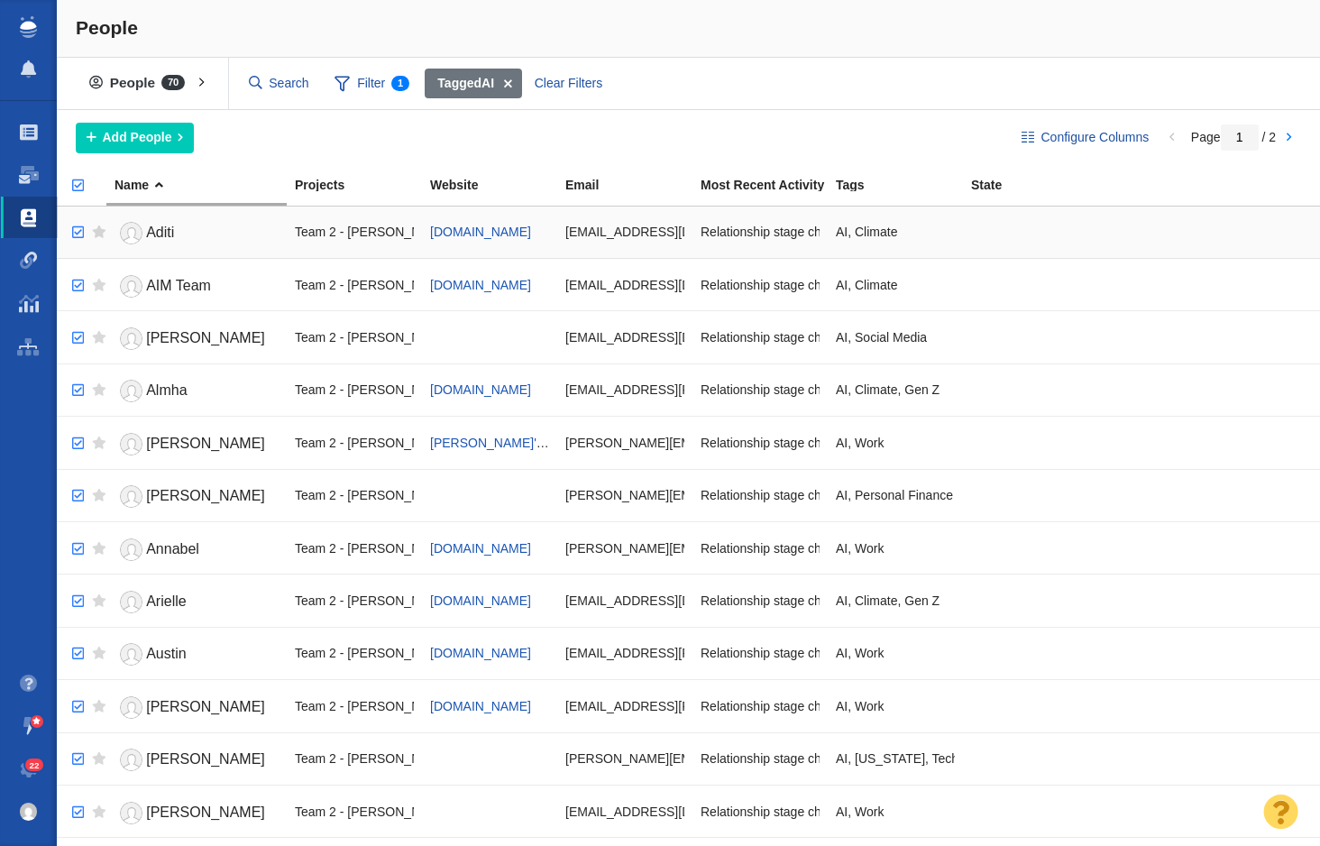
checkbox input "true"
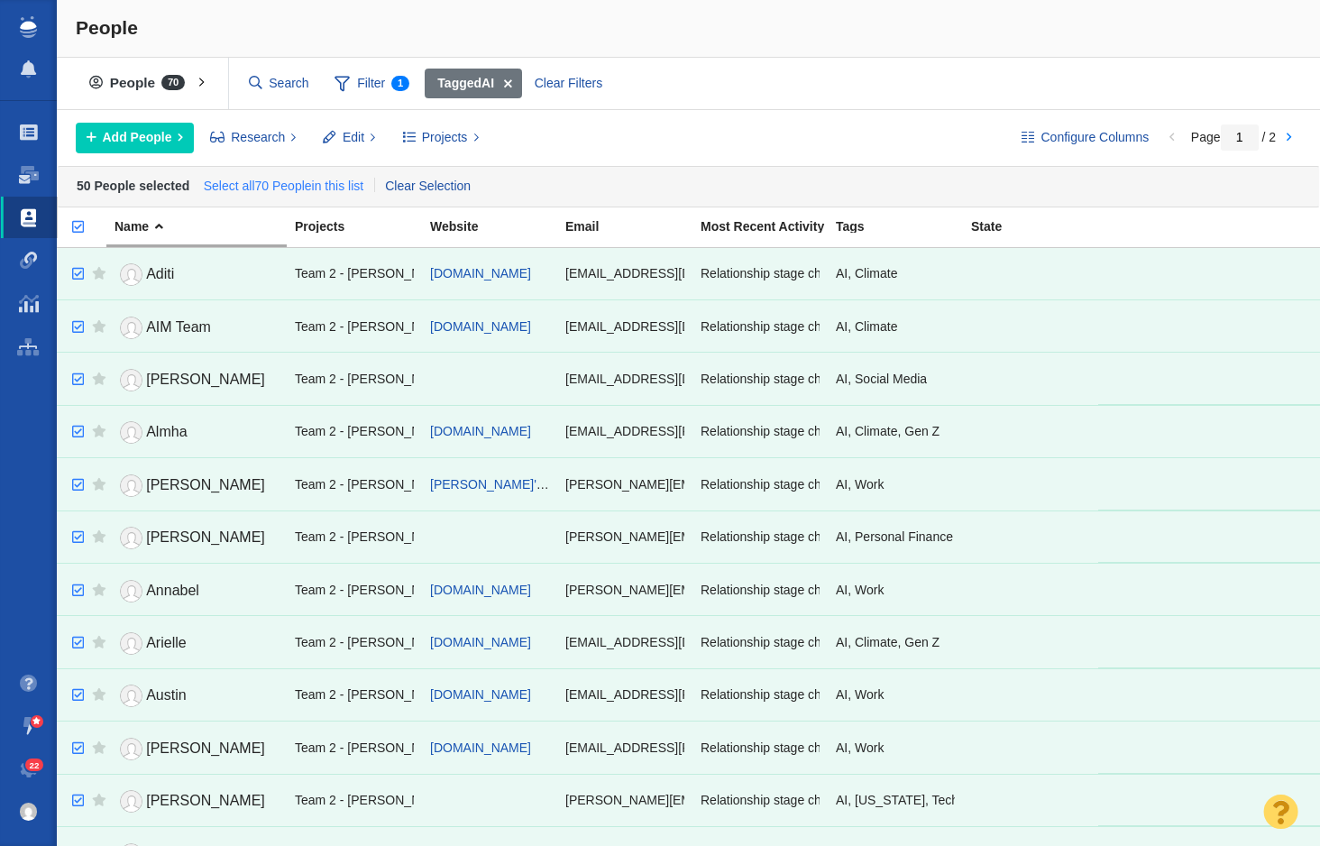
click at [272, 191] on link "Select all 70 People in this list" at bounding box center [283, 186] width 168 height 27
click at [433, 134] on span "Projects" at bounding box center [445, 137] width 46 height 19
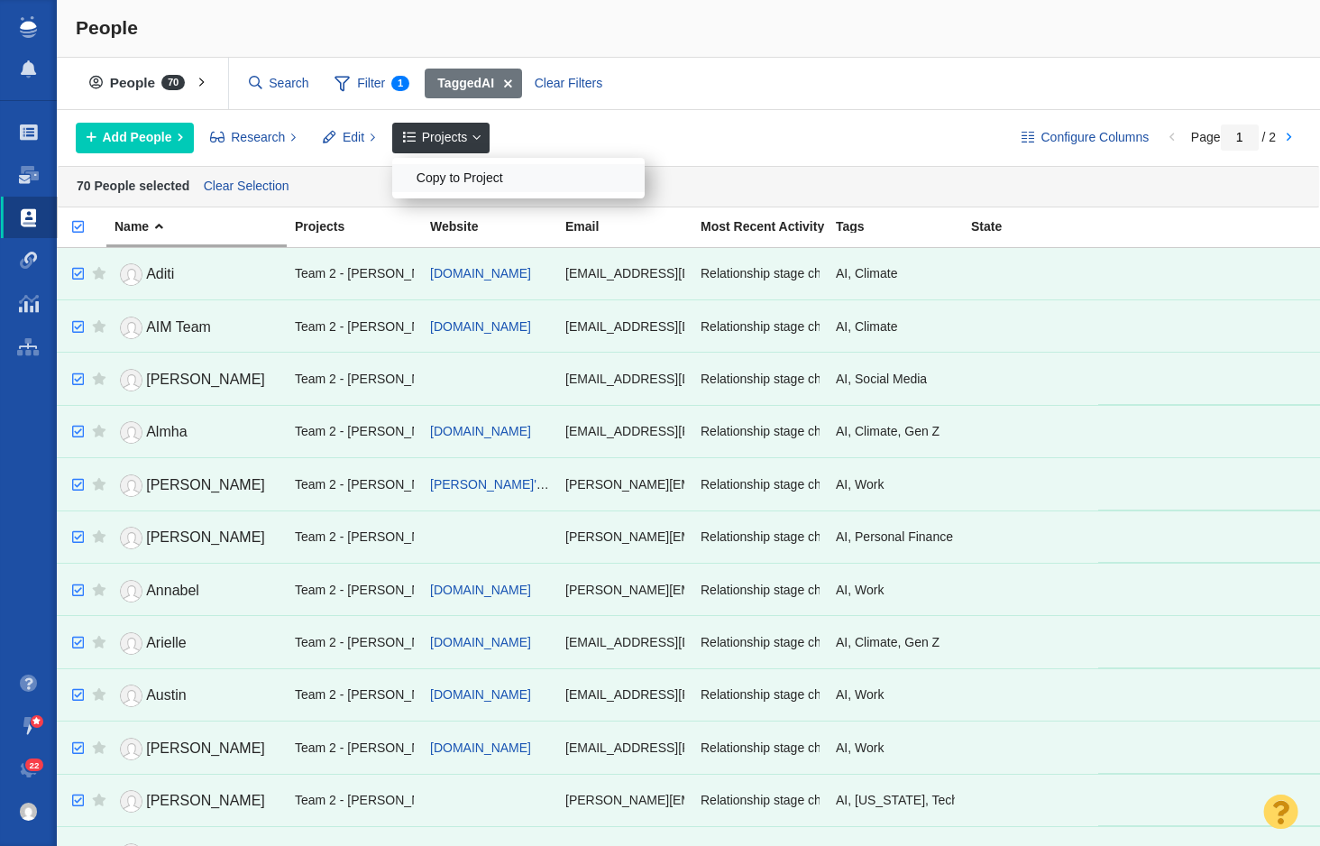
click at [452, 178] on div "Copy to Project" at bounding box center [518, 178] width 252 height 28
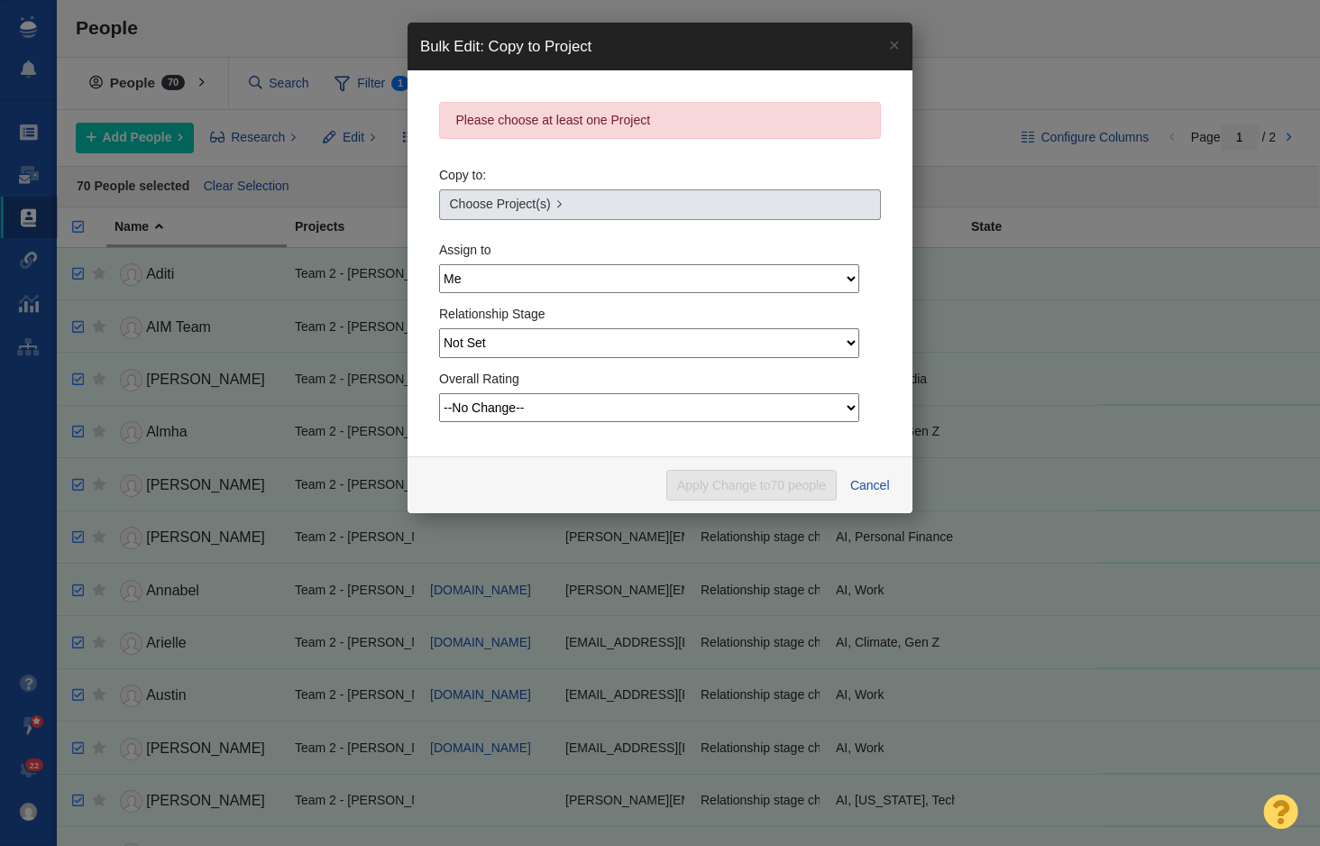
click at [564, 201] on link "Choose Project(s)" at bounding box center [660, 204] width 442 height 31
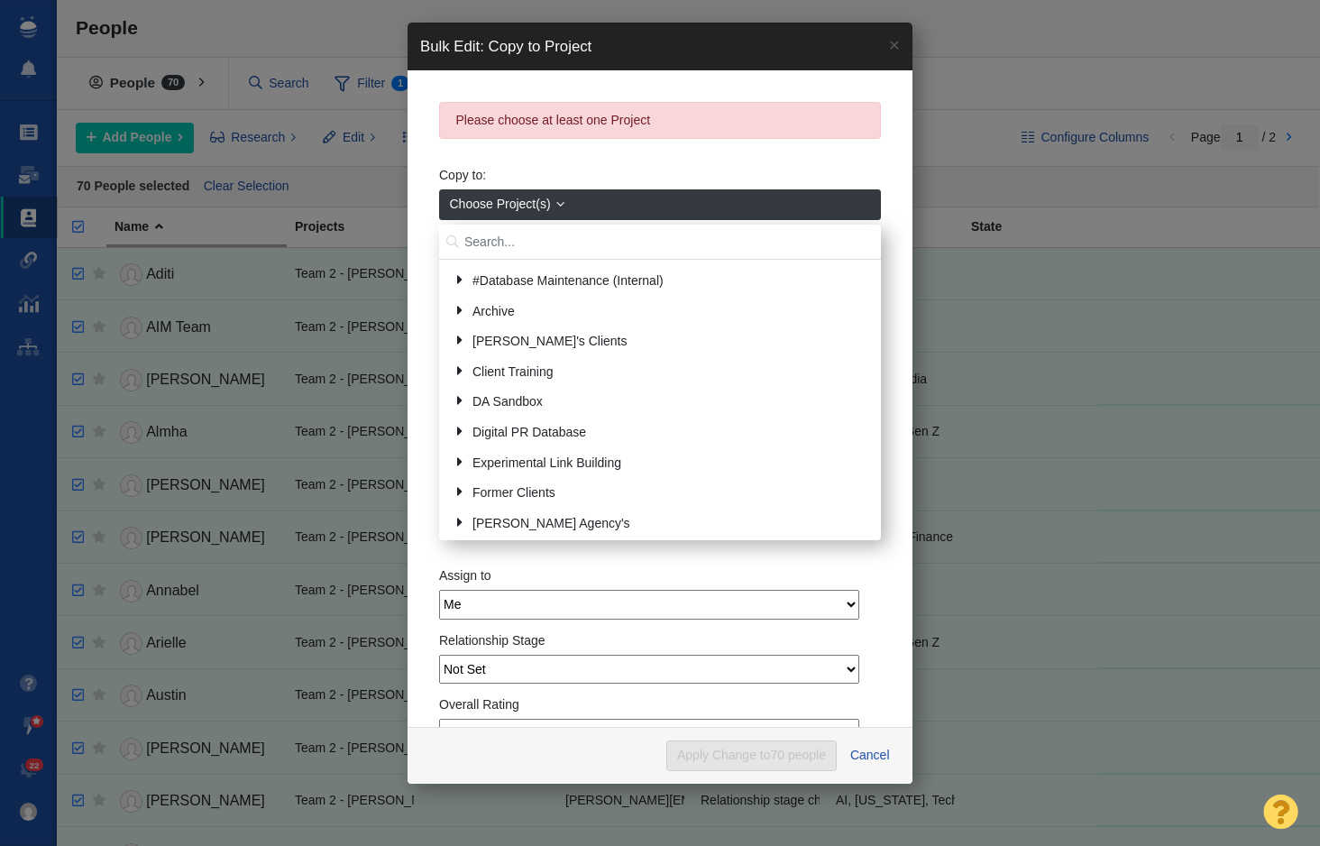
click at [607, 253] on input "text" at bounding box center [660, 242] width 442 height 35
type input "lightyear"
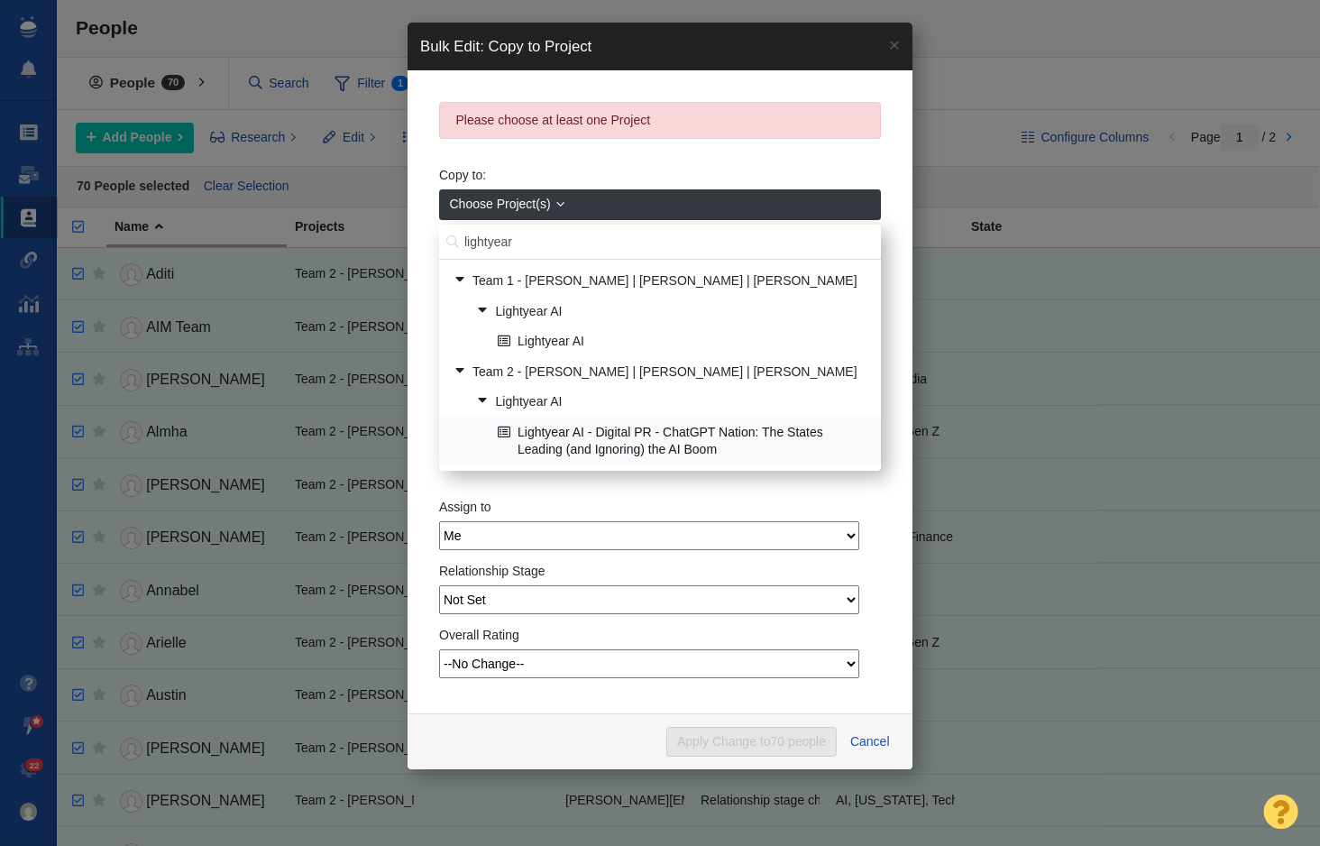
click at [636, 436] on link "Lightyear AI - Digital PR - ChatGPT Nation: The States Leading (and Ignoring) t…" at bounding box center [682, 440] width 378 height 45
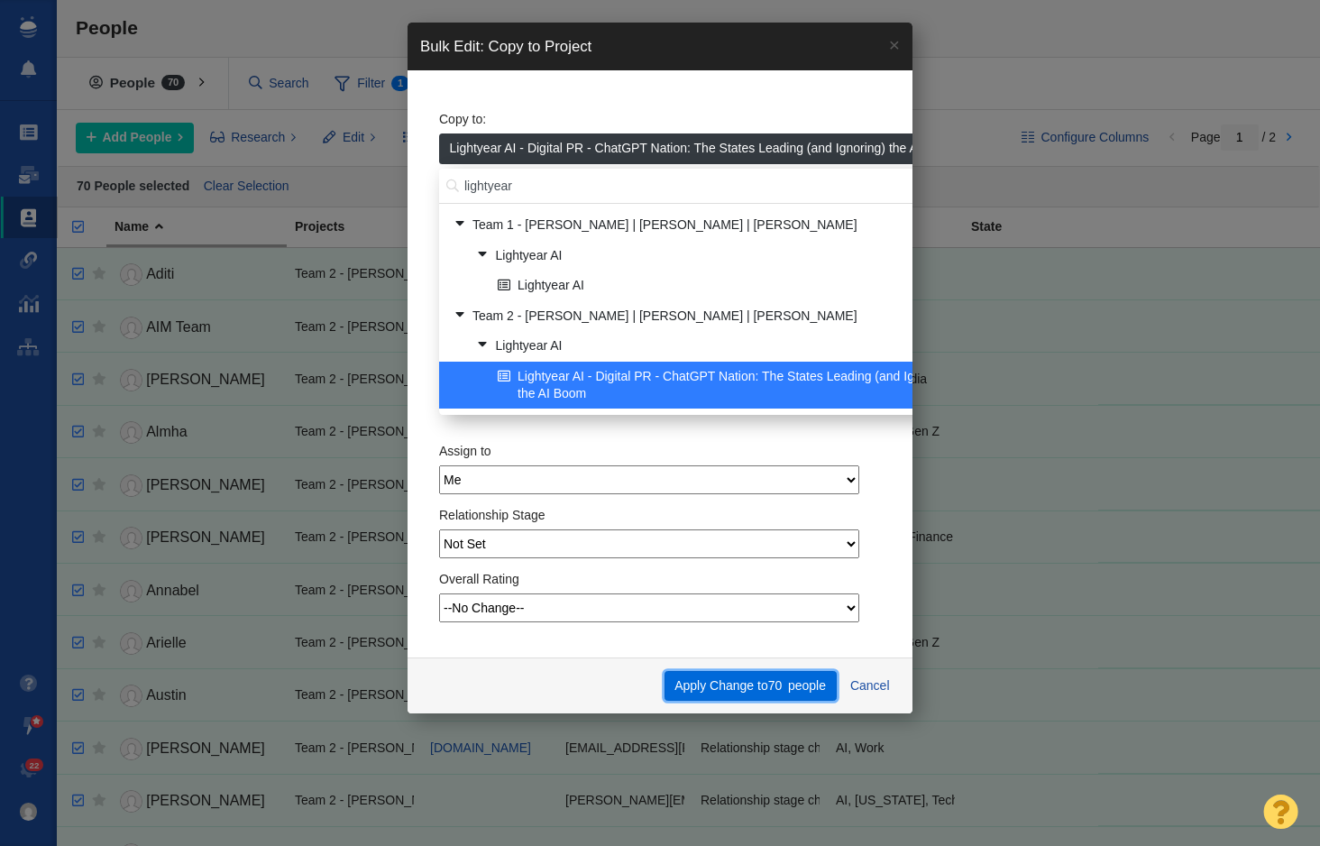
click at [721, 691] on button "Apply Change to 70 people" at bounding box center [751, 686] width 172 height 31
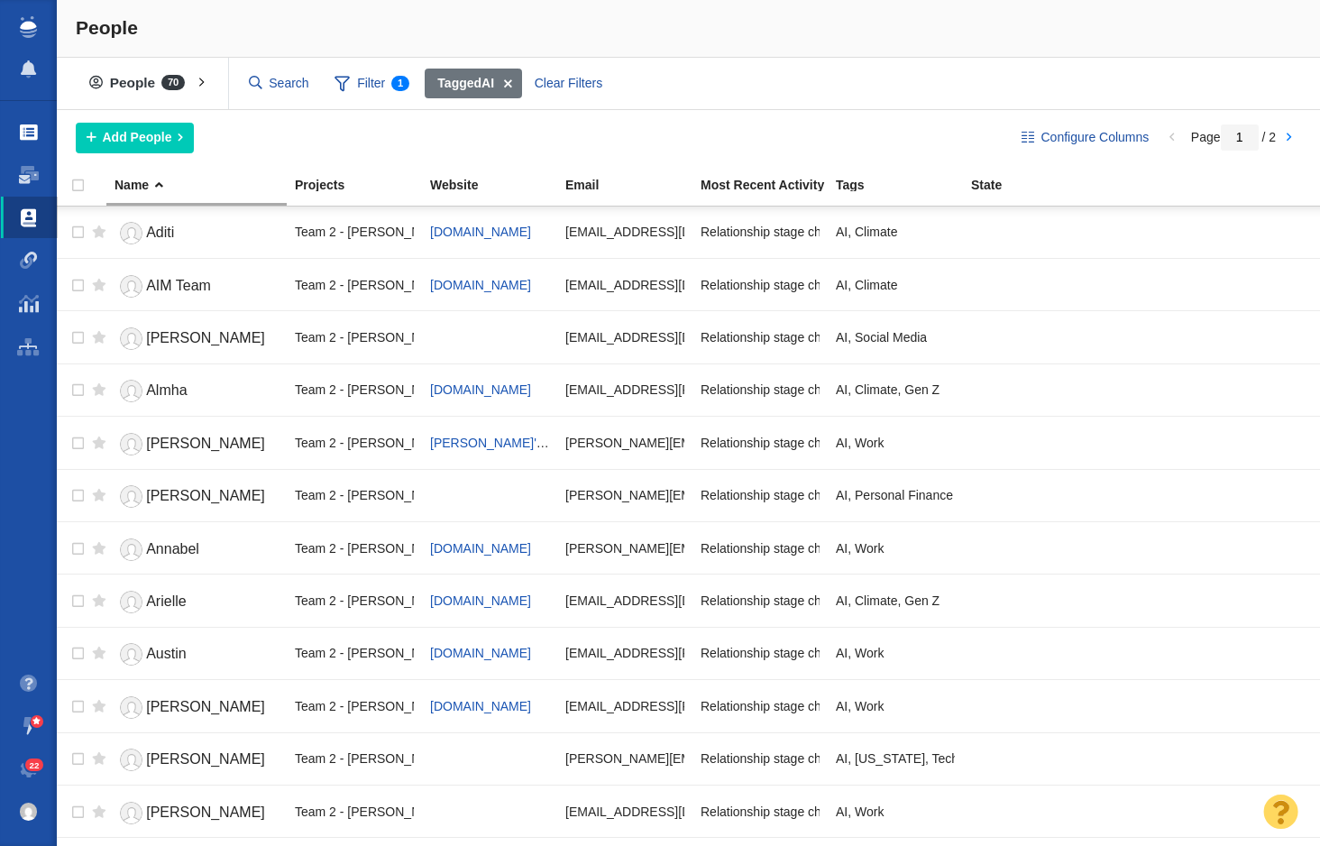
click at [29, 132] on span at bounding box center [29, 133] width 18 height 18
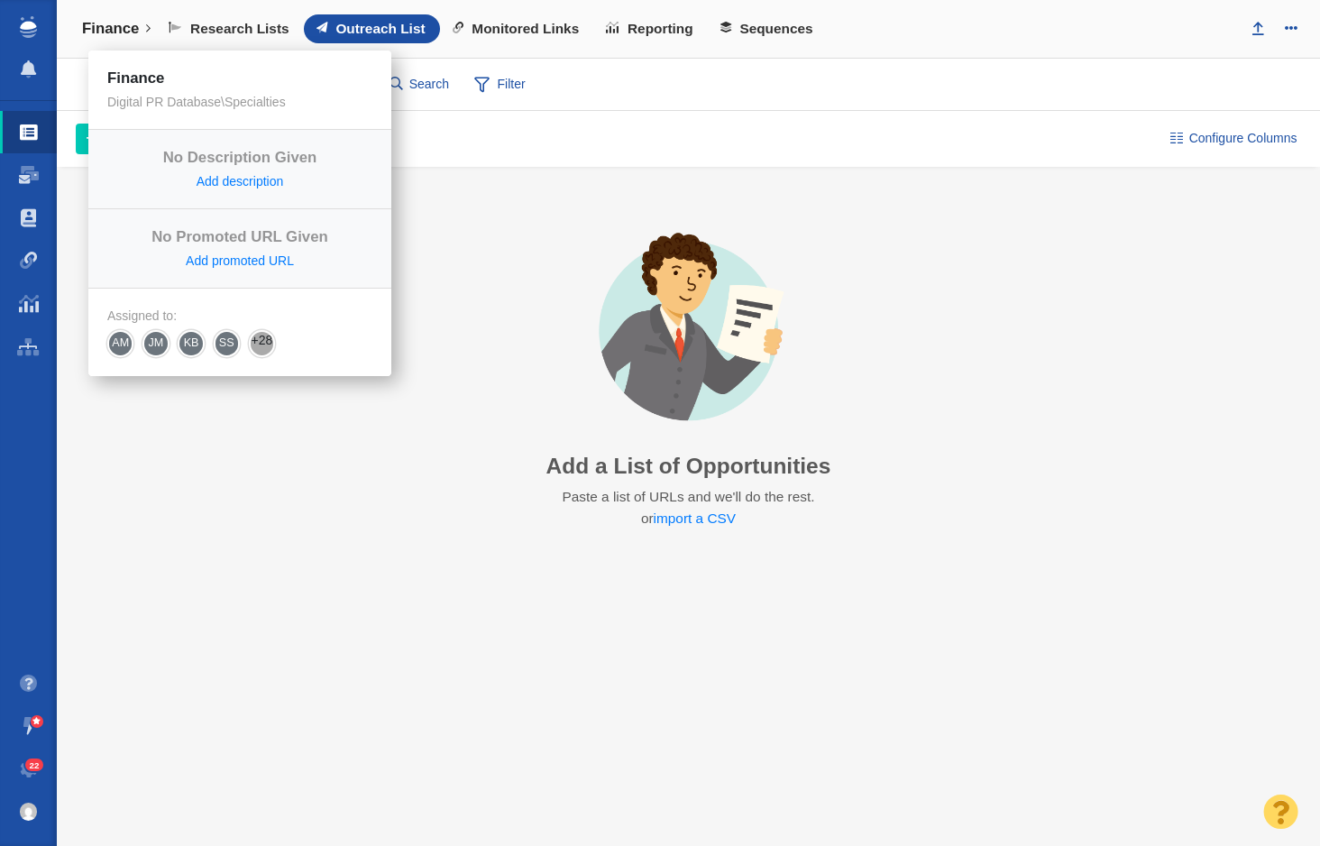
click at [116, 23] on h4 "Finance" at bounding box center [110, 29] width 57 height 18
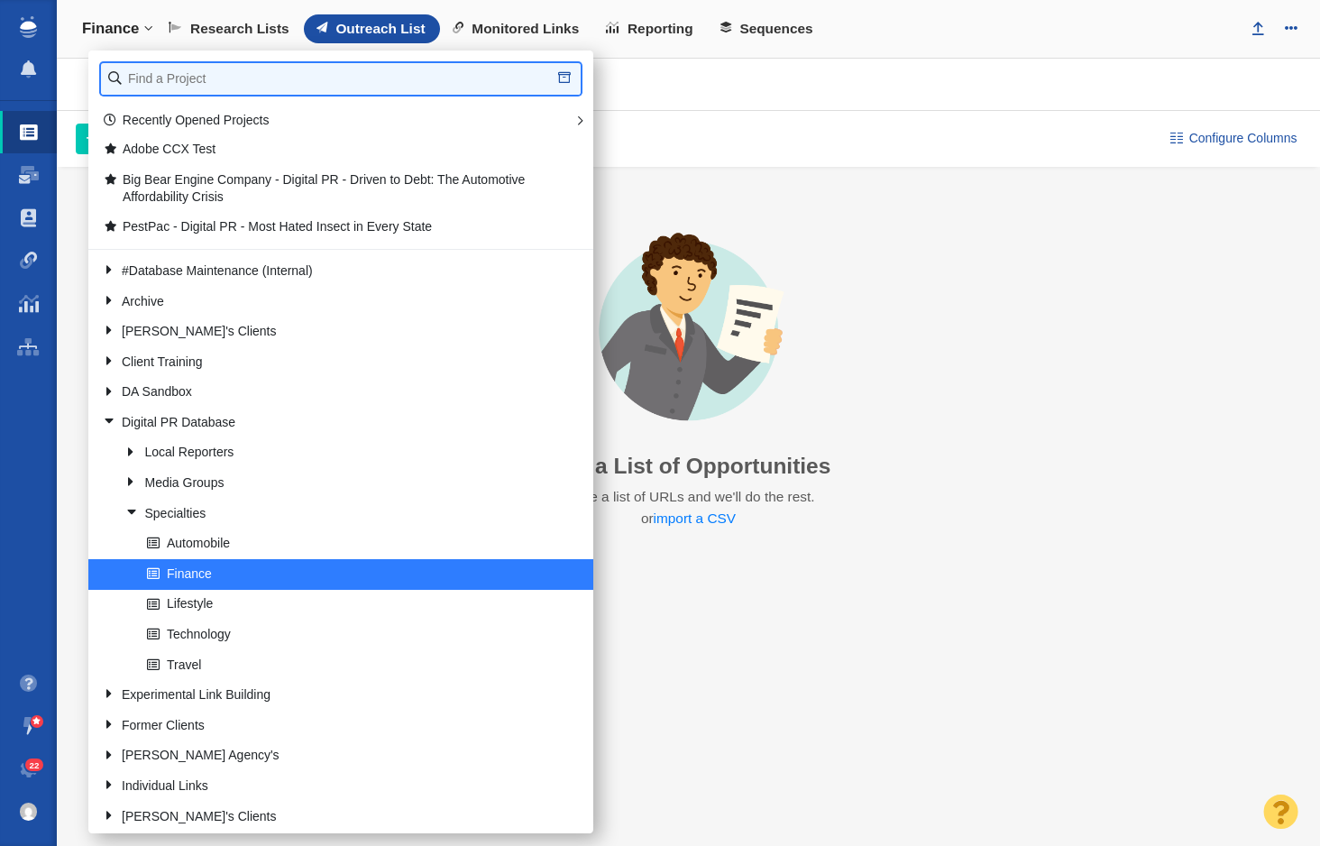
click at [172, 83] on input "text" at bounding box center [341, 79] width 480 height 32
type input "chatgpt"
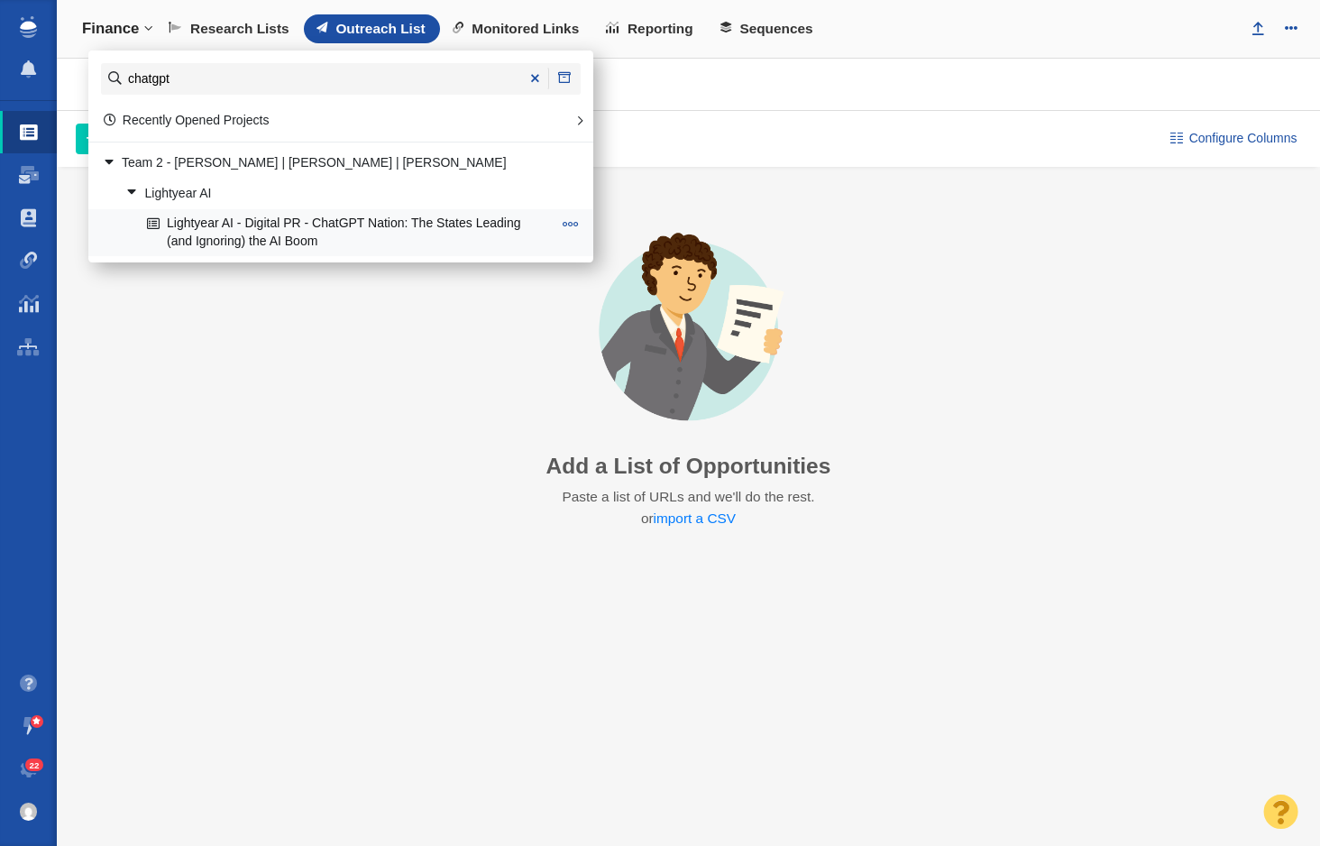
click at [570, 220] on span at bounding box center [571, 224] width 16 height 16
click at [601, 279] on li "Star Project" at bounding box center [639, 285] width 164 height 28
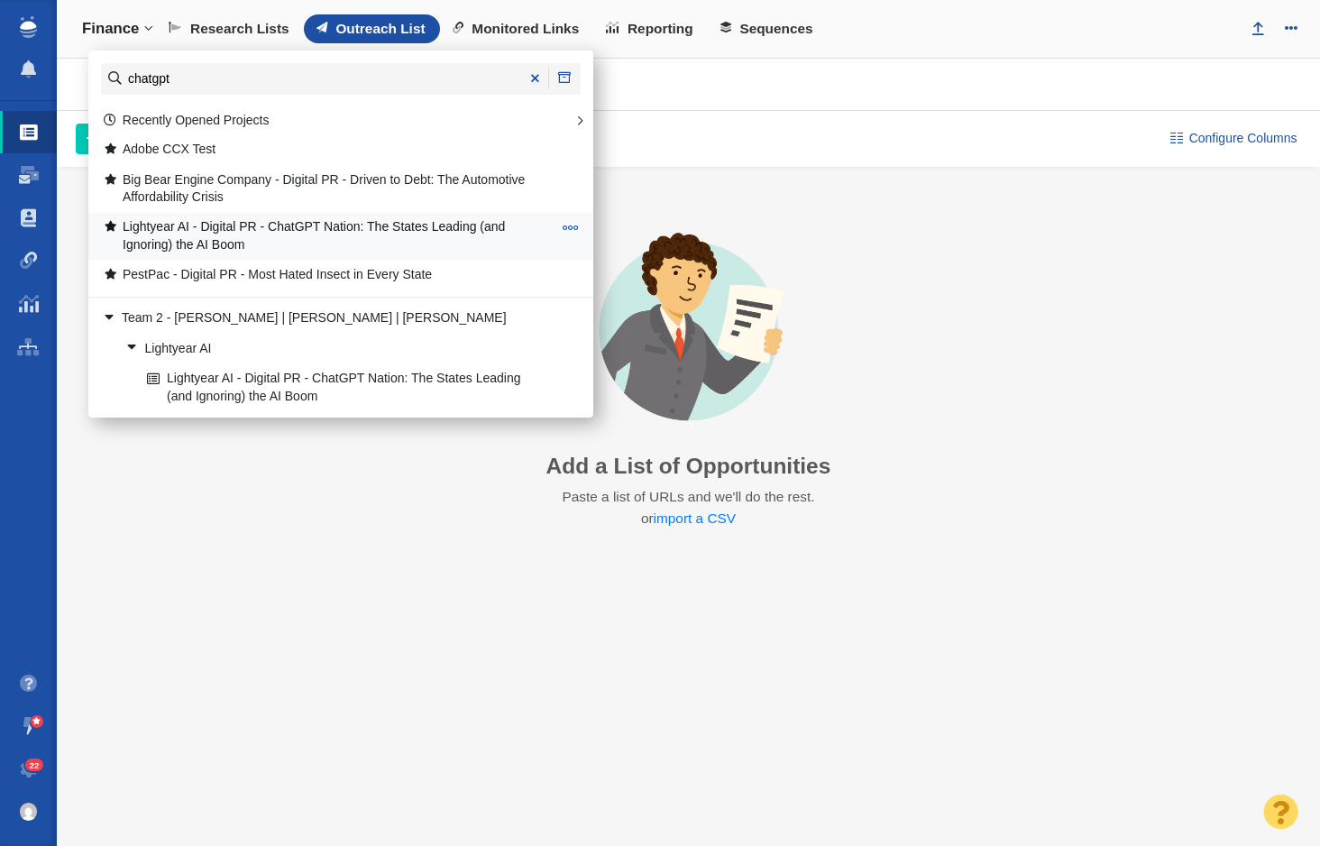
click at [279, 225] on link "Lightyear AI - Digital PR - ChatGPT Nation: The States Leading (and Ignoring) t…" at bounding box center [327, 236] width 458 height 45
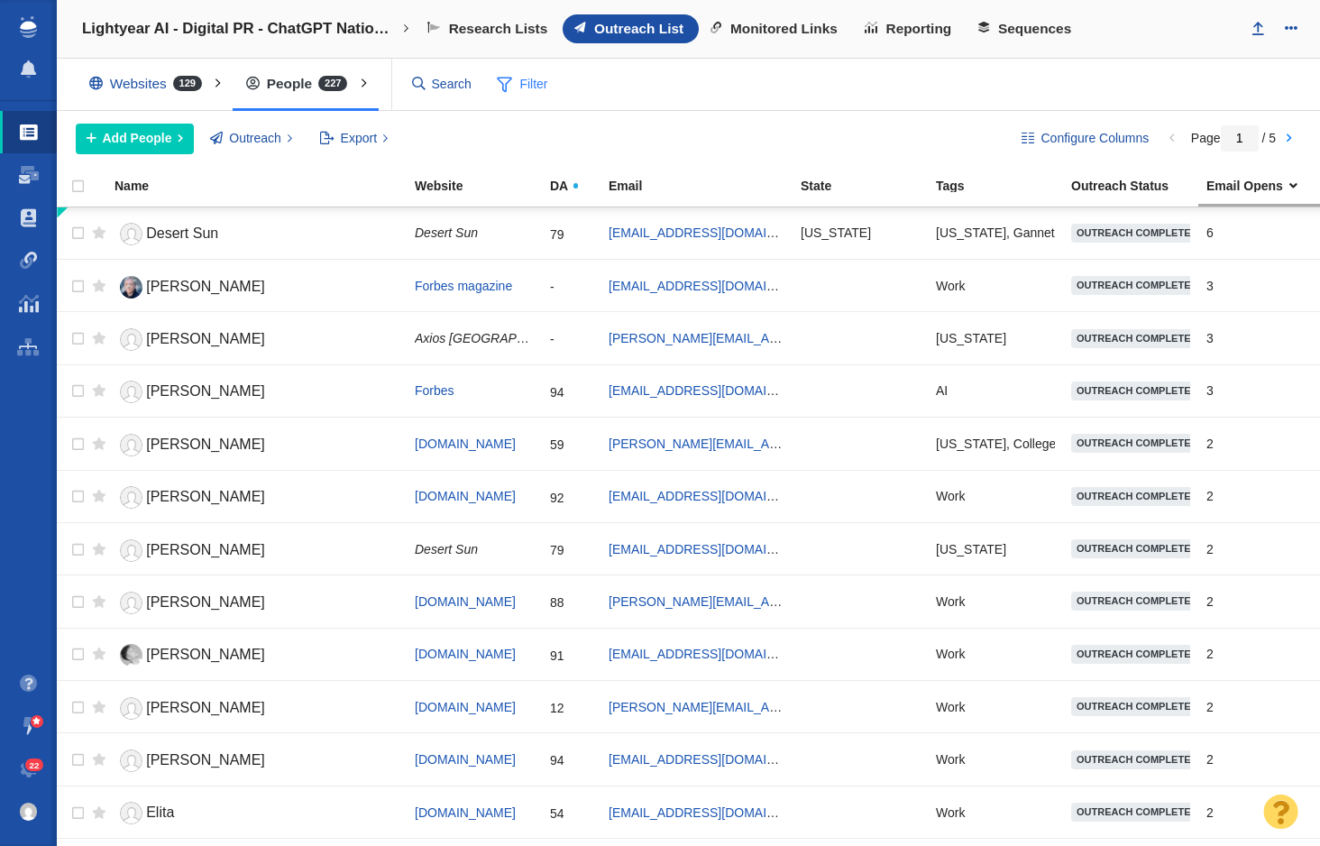
click at [542, 89] on span "Filter" at bounding box center [523, 85] width 72 height 34
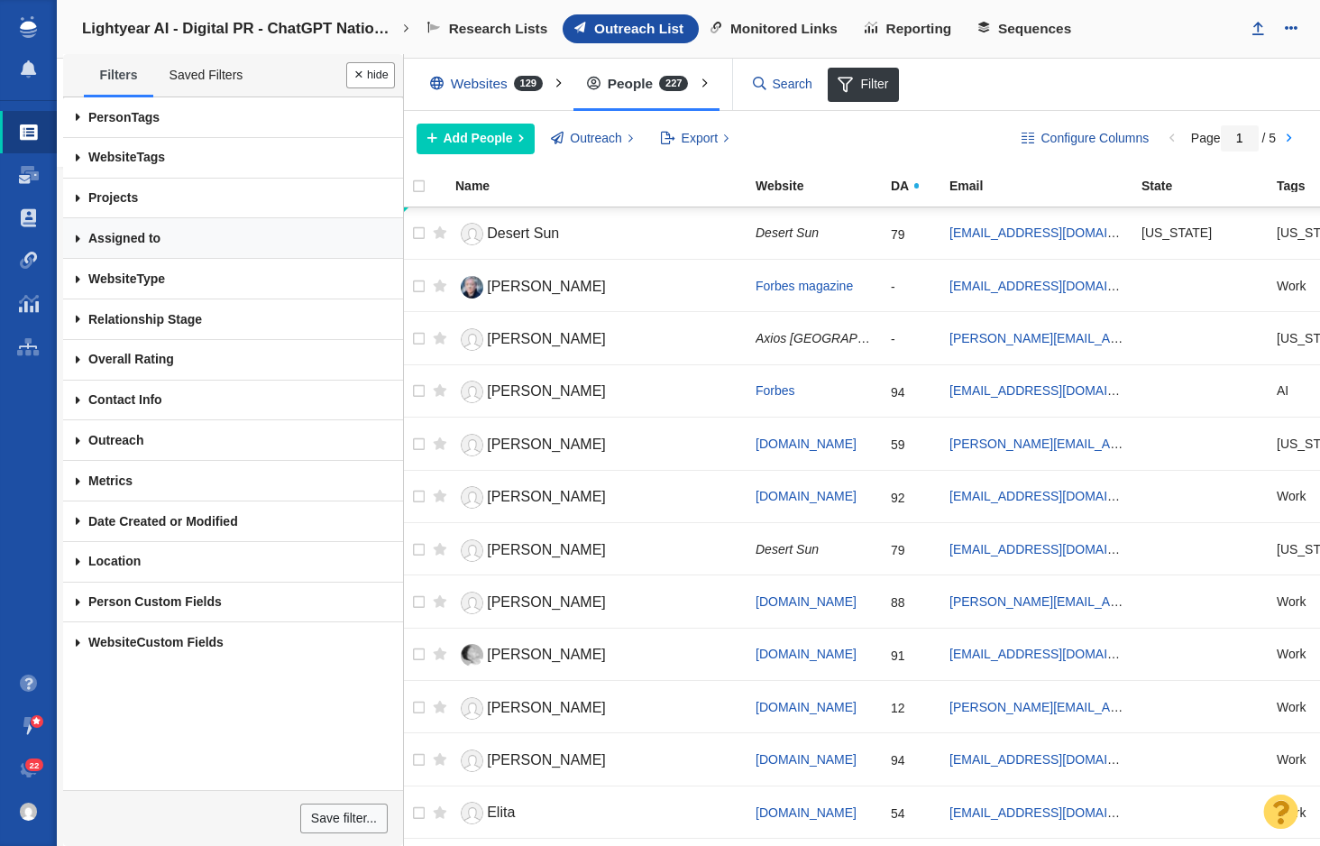
click at [163, 245] on link "Assigned to" at bounding box center [233, 238] width 340 height 41
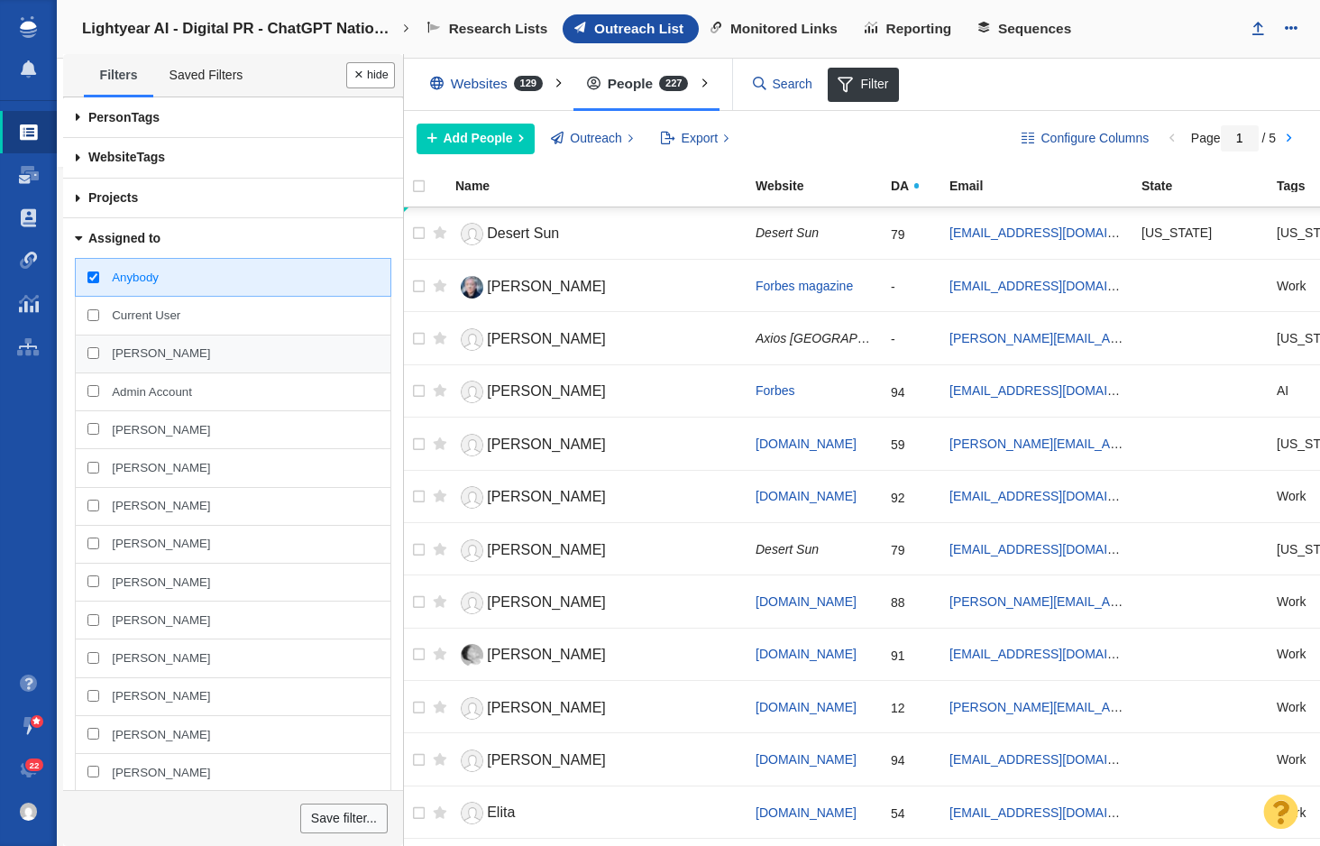
click at [148, 353] on span "Taylor Raymond" at bounding box center [161, 353] width 98 height 16
click at [99, 353] on input "Taylor Raymond" at bounding box center [93, 353] width 12 height 12
checkbox input "true"
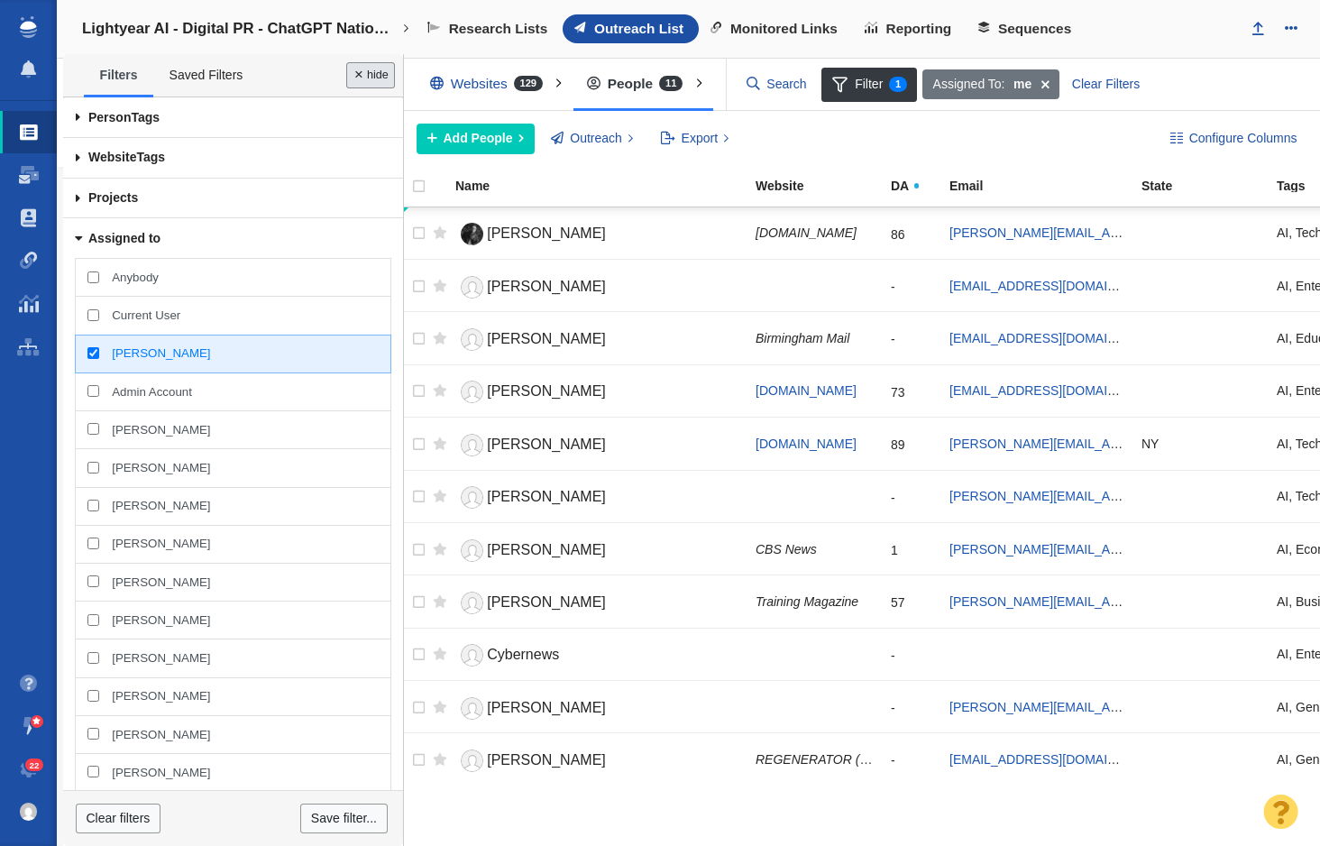
click at [371, 76] on button "Done" at bounding box center [370, 75] width 49 height 26
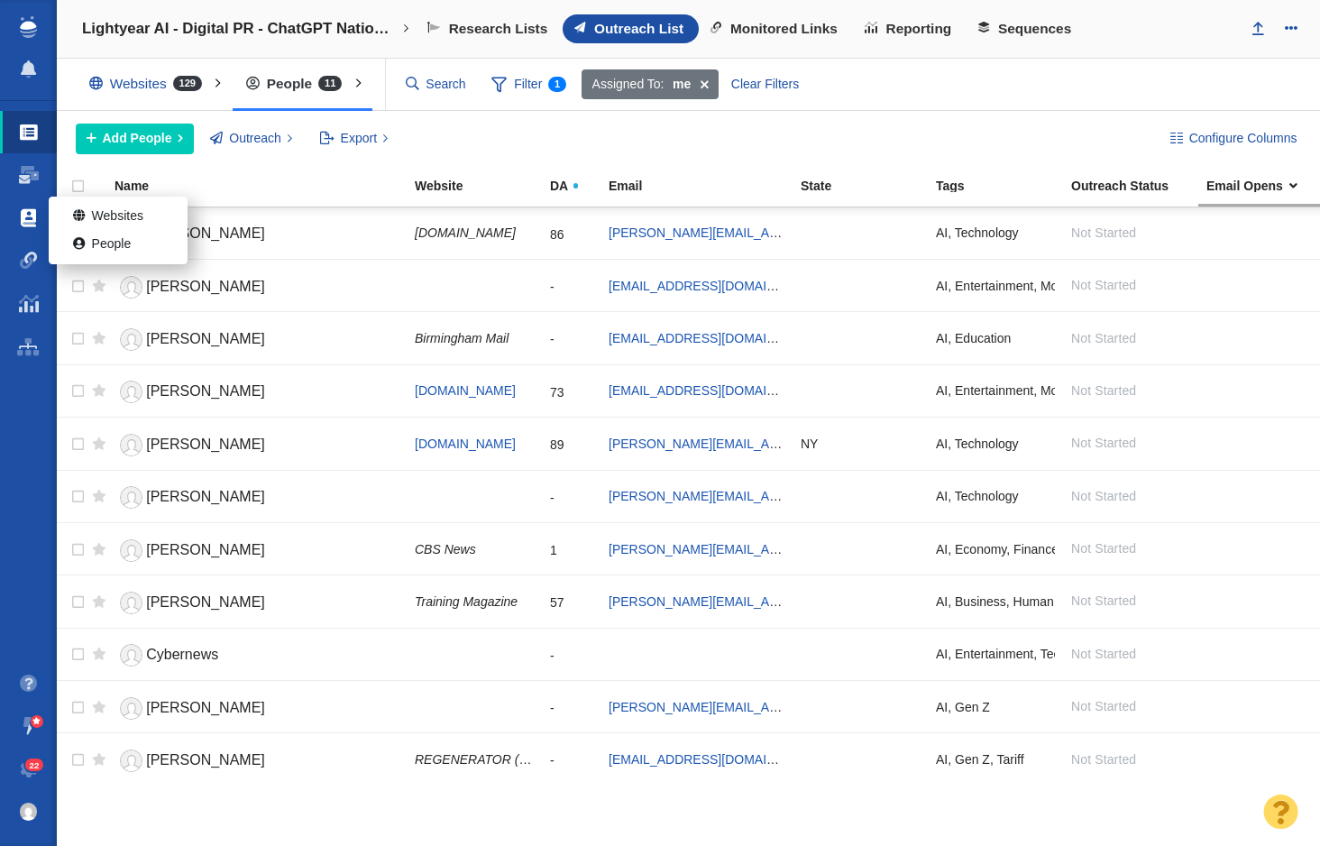
click at [29, 223] on span at bounding box center [28, 218] width 15 height 18
click at [80, 247] on span at bounding box center [82, 244] width 19 height 18
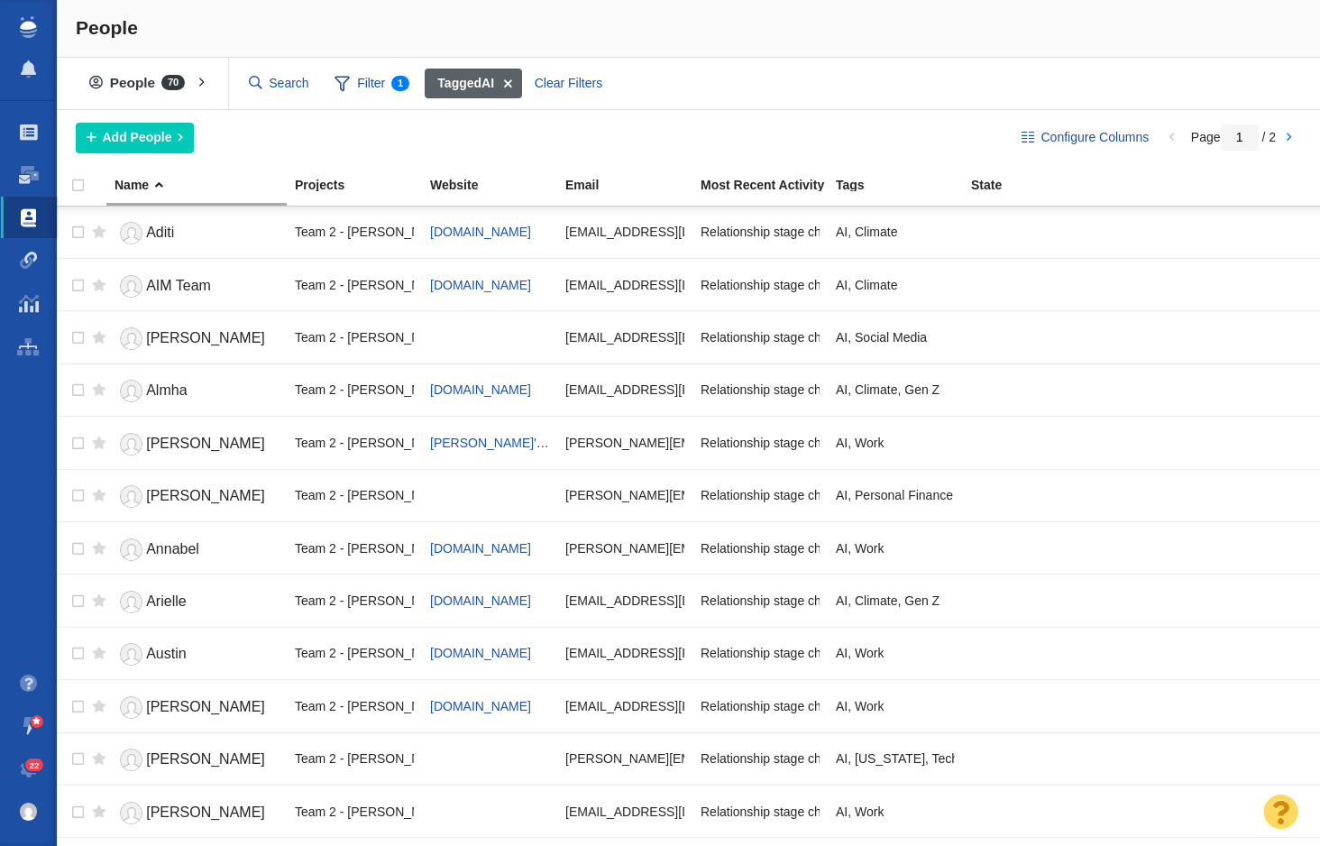
click at [452, 85] on b "Tagged" at bounding box center [459, 83] width 44 height 14
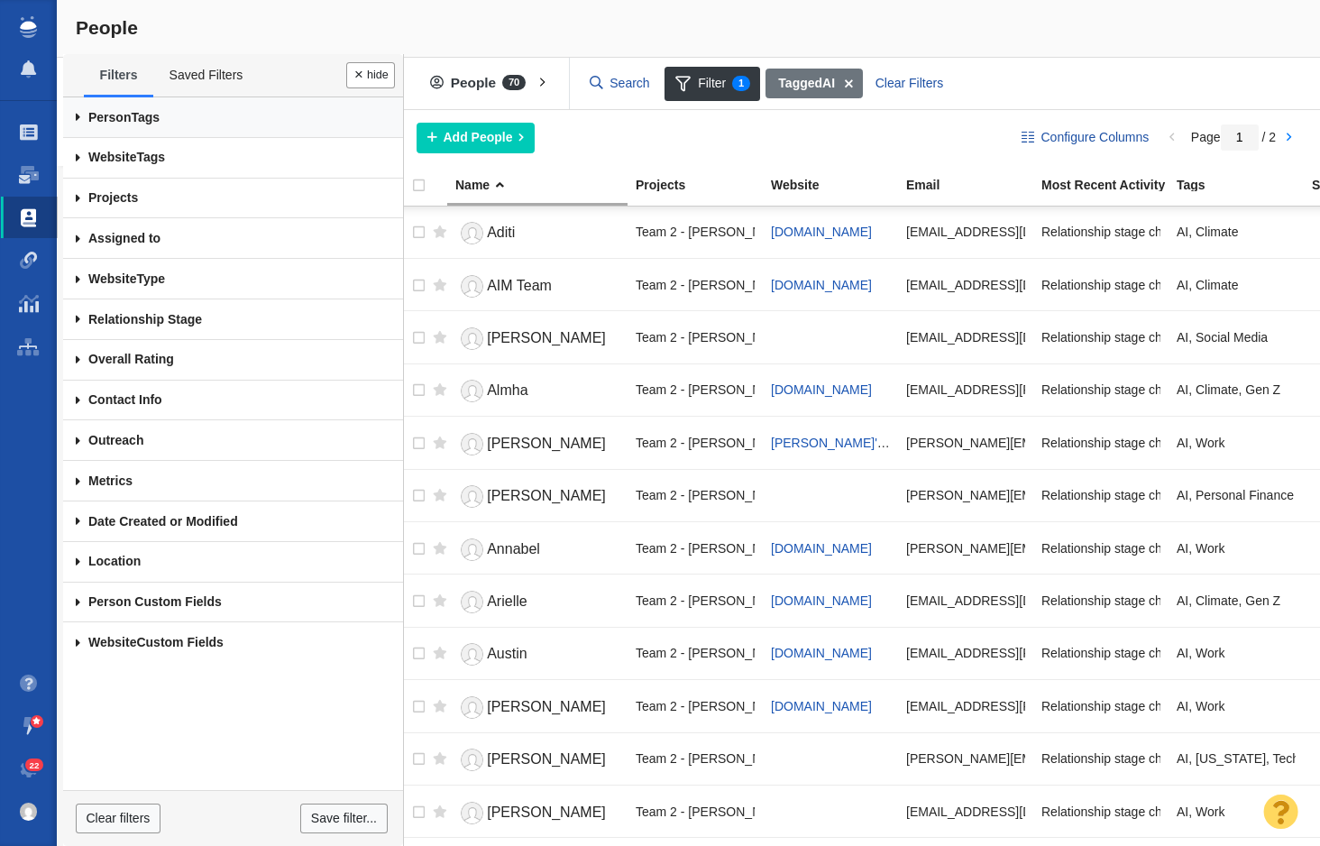
click at [175, 122] on link "Person Tags" at bounding box center [233, 117] width 340 height 41
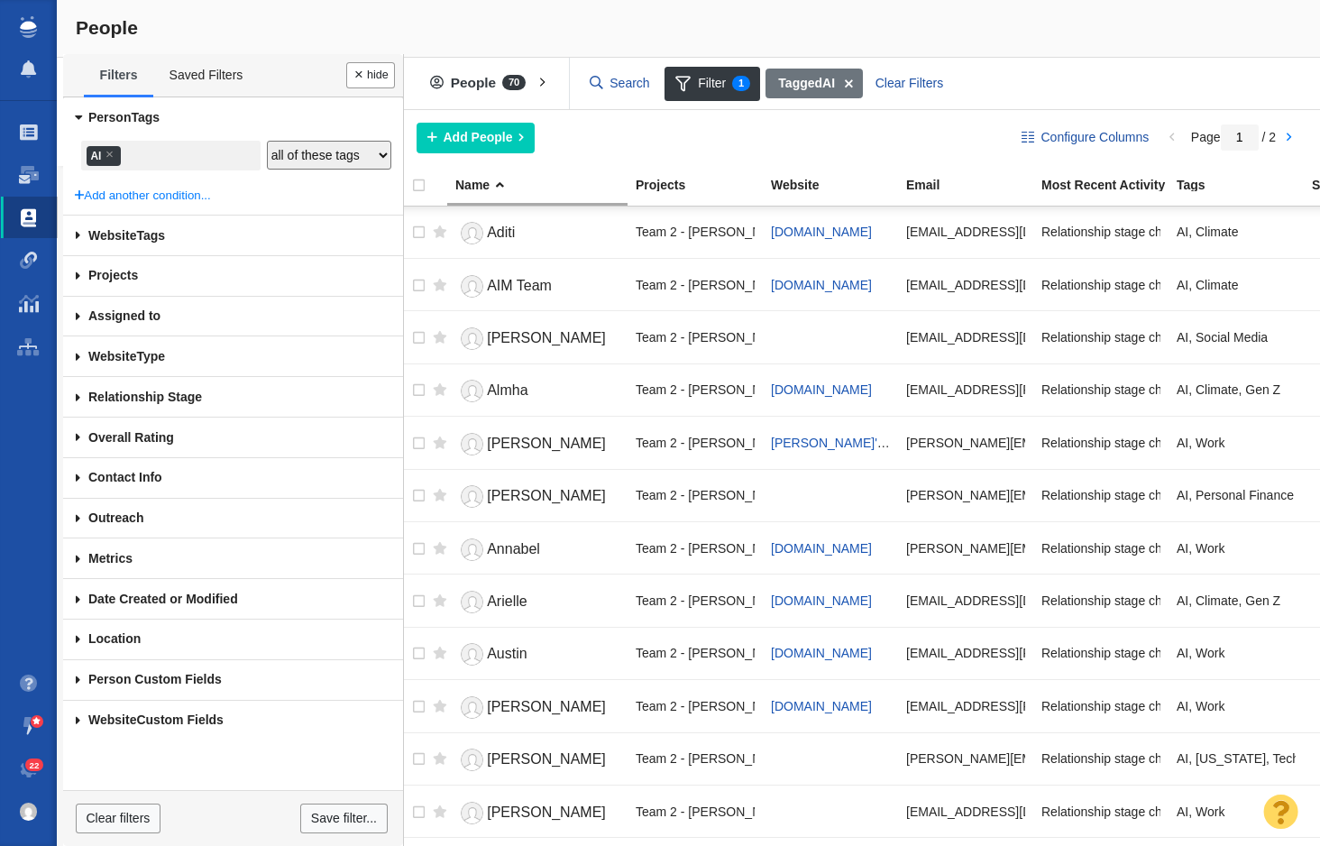
click at [306, 161] on select "any of these tags all of these tags none of these tags" at bounding box center [329, 155] width 124 height 29
select select "Any"
click at [190, 154] on ul "× AI" at bounding box center [170, 156] width 173 height 24
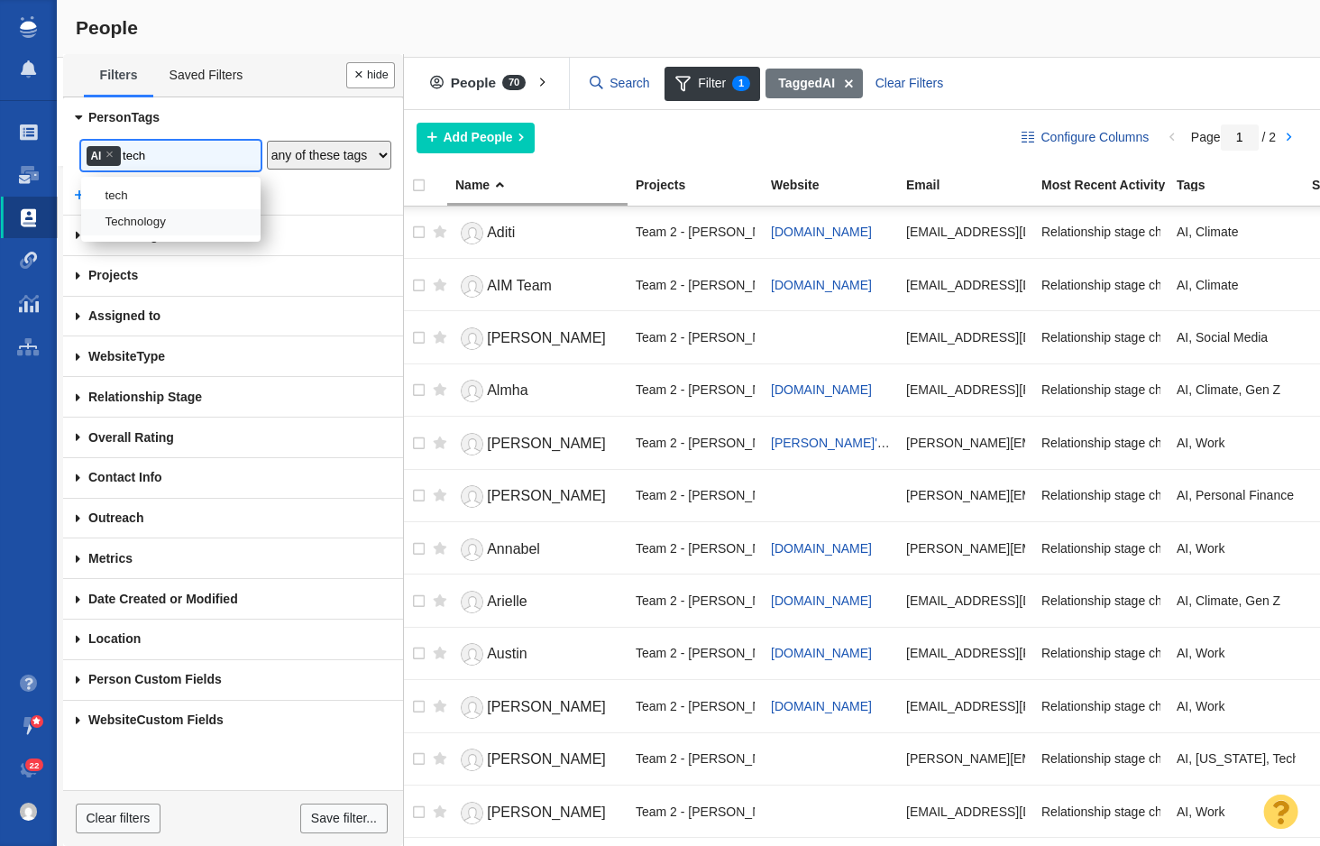
type input "tech"
click at [170, 214] on li "Technology" at bounding box center [170, 222] width 179 height 26
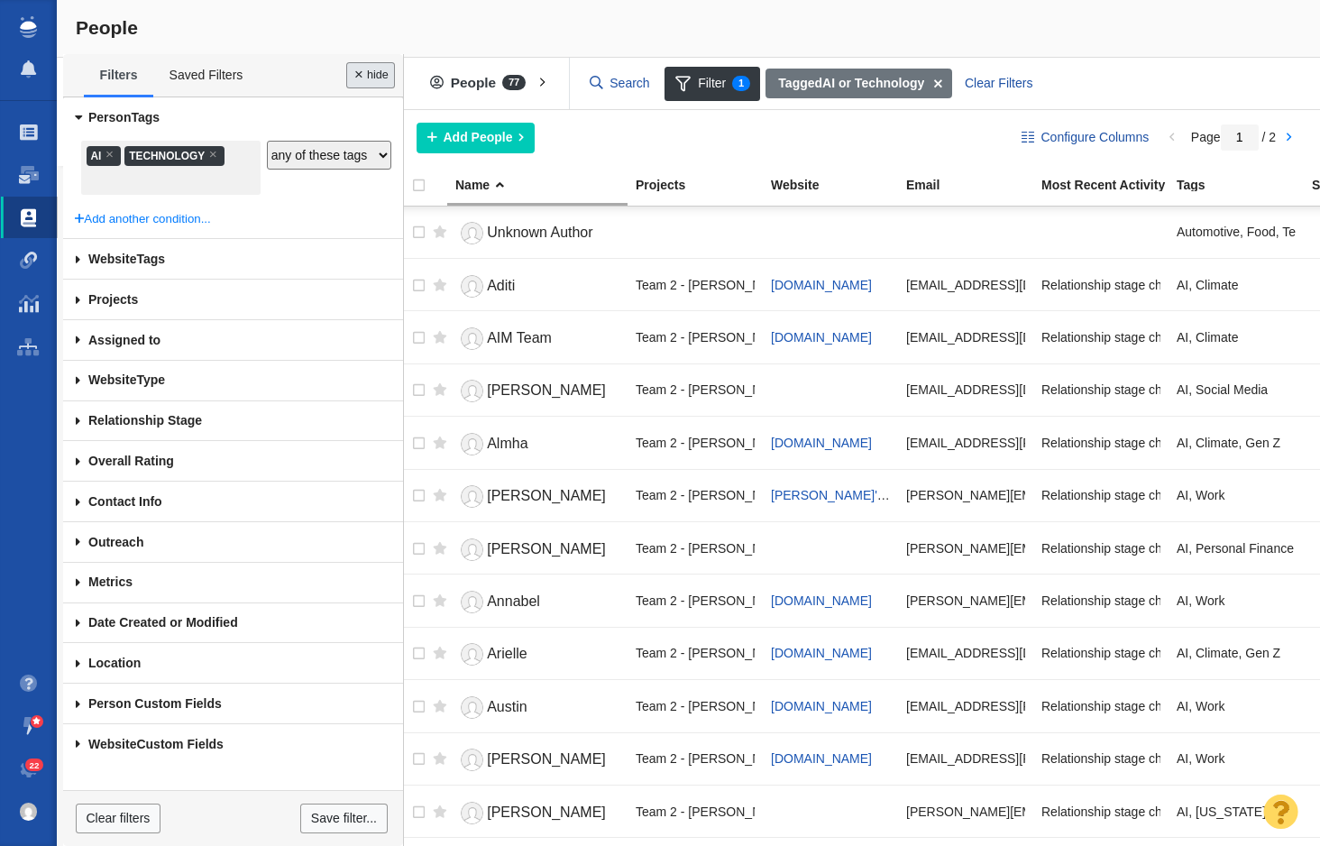
click at [375, 73] on button "Done" at bounding box center [370, 75] width 49 height 26
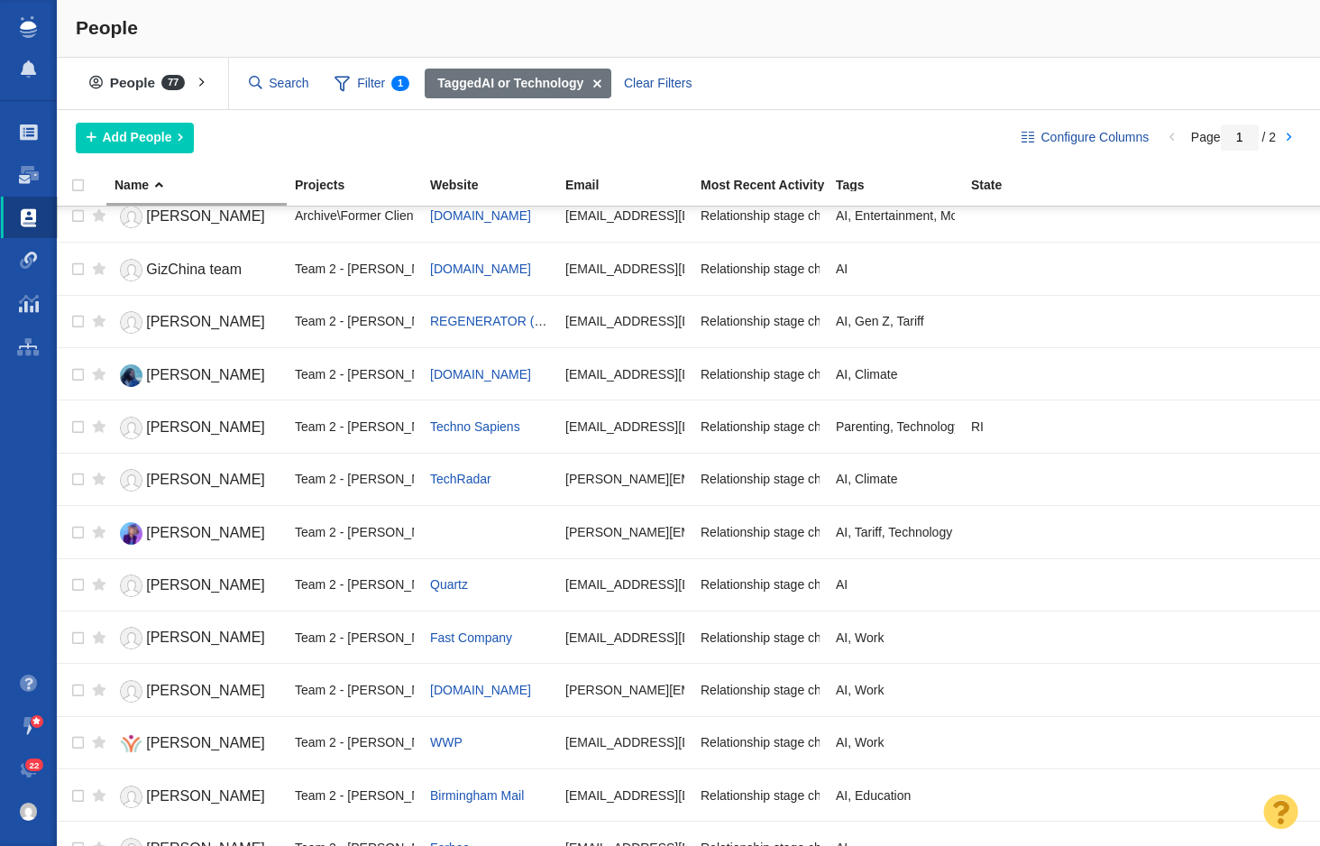
scroll to position [1994, 0]
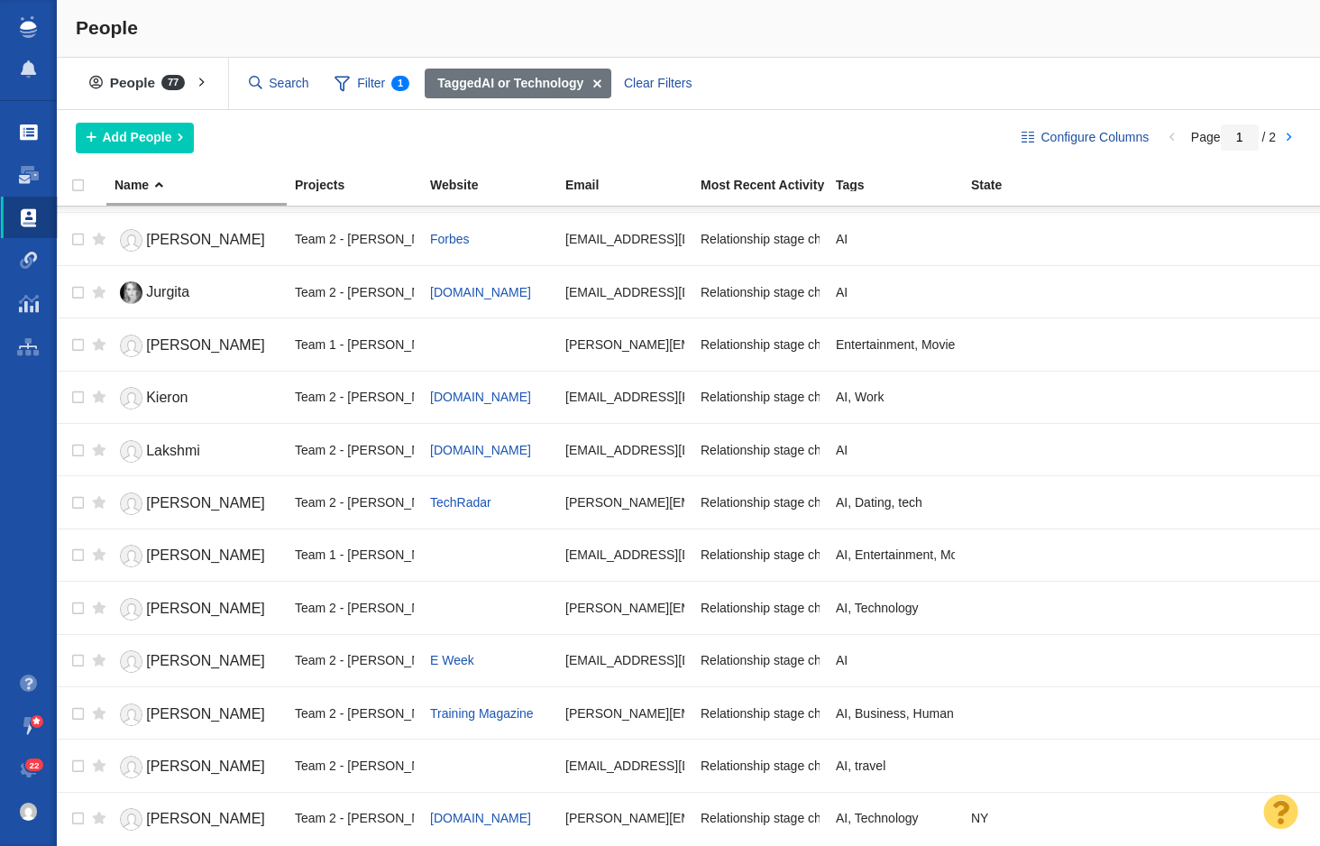
click at [36, 140] on span at bounding box center [29, 133] width 18 height 18
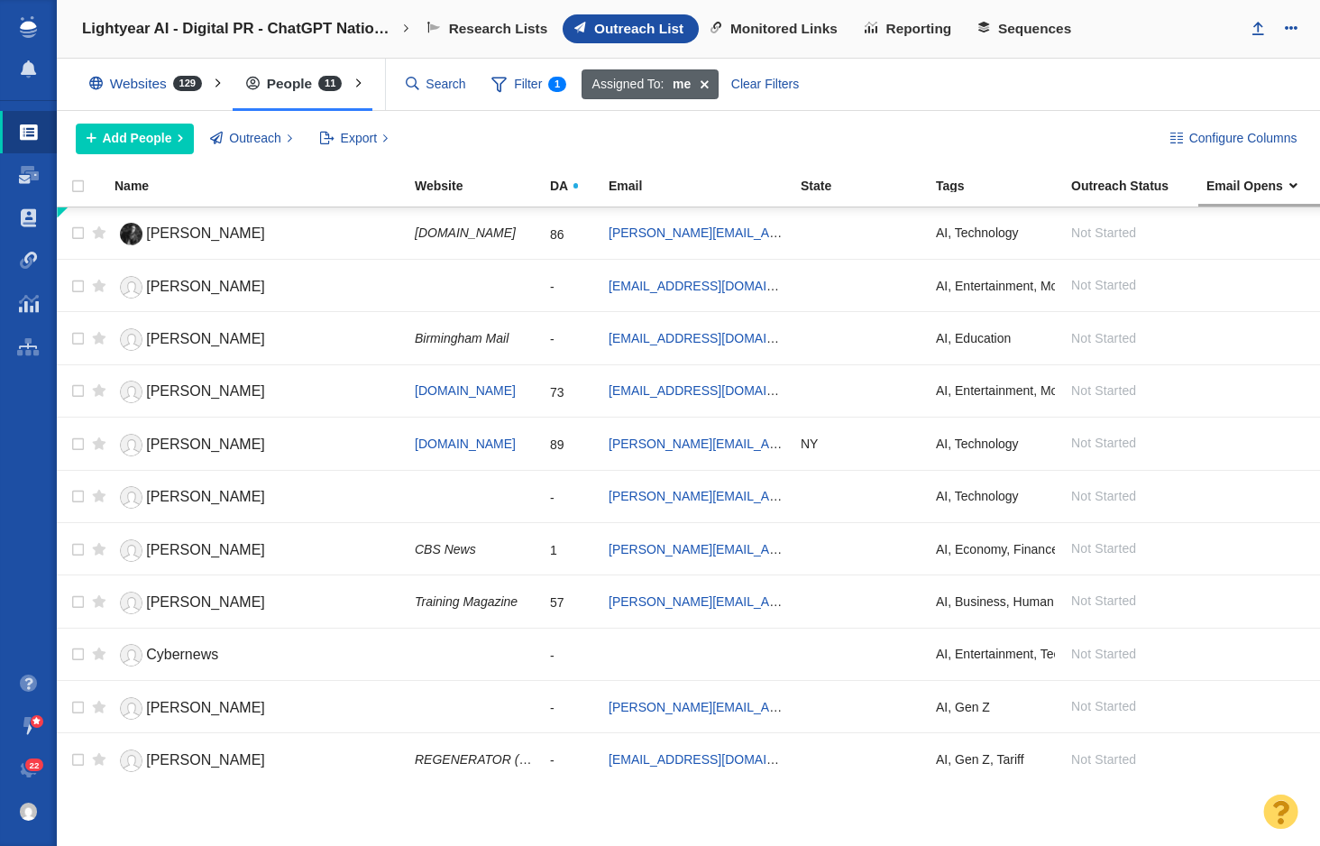
click at [704, 81] on span at bounding box center [705, 84] width 28 height 31
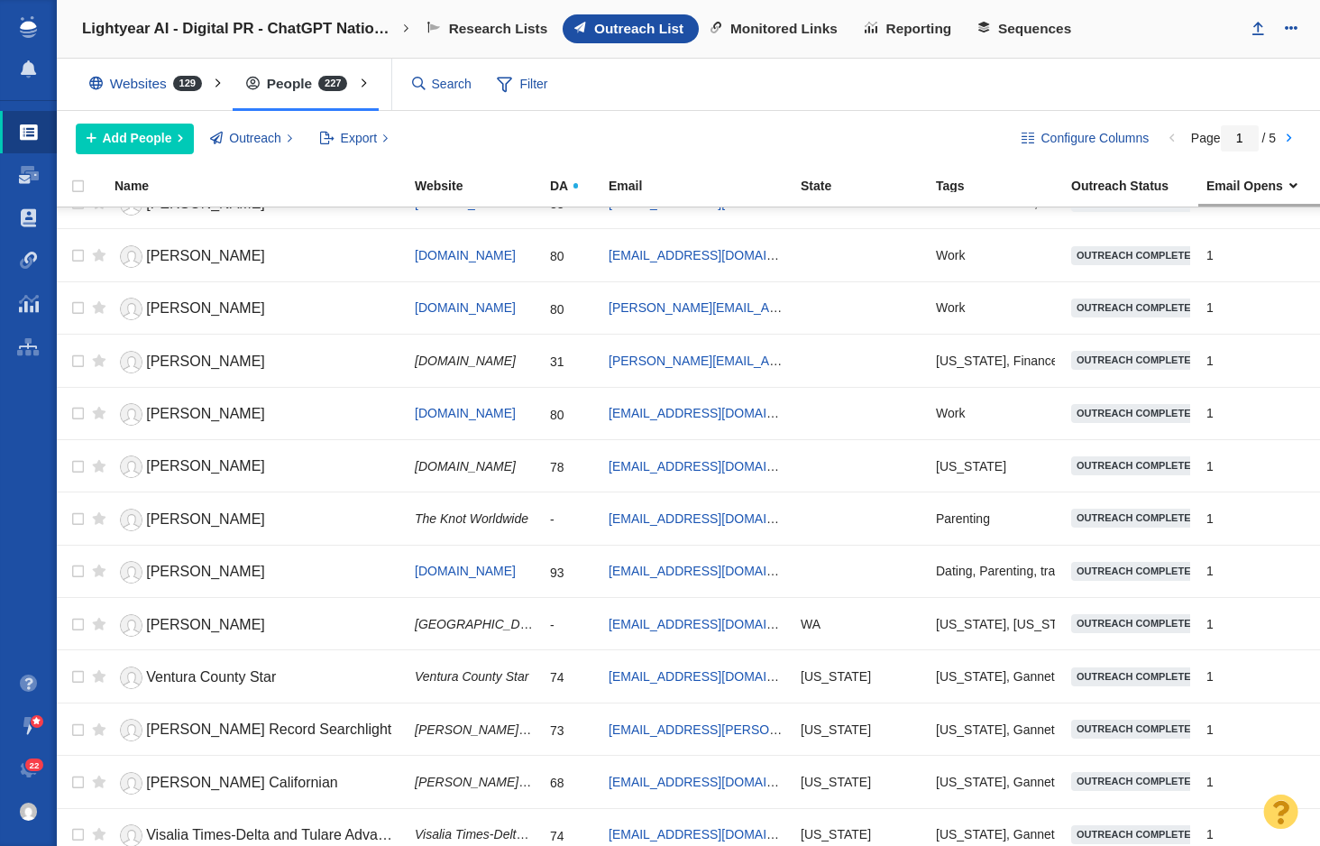
scroll to position [1995, 0]
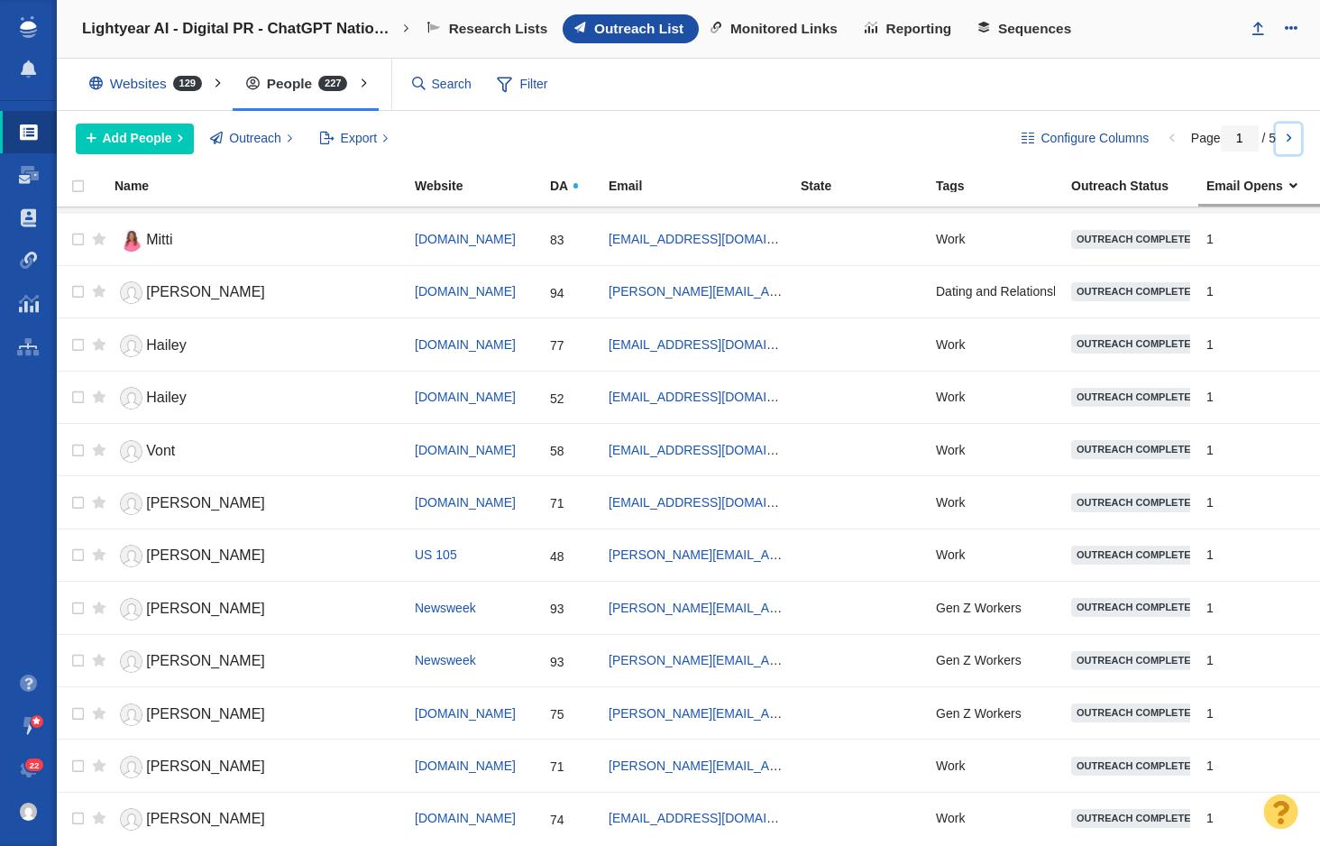
click at [1290, 130] on link at bounding box center [1288, 139] width 25 height 31
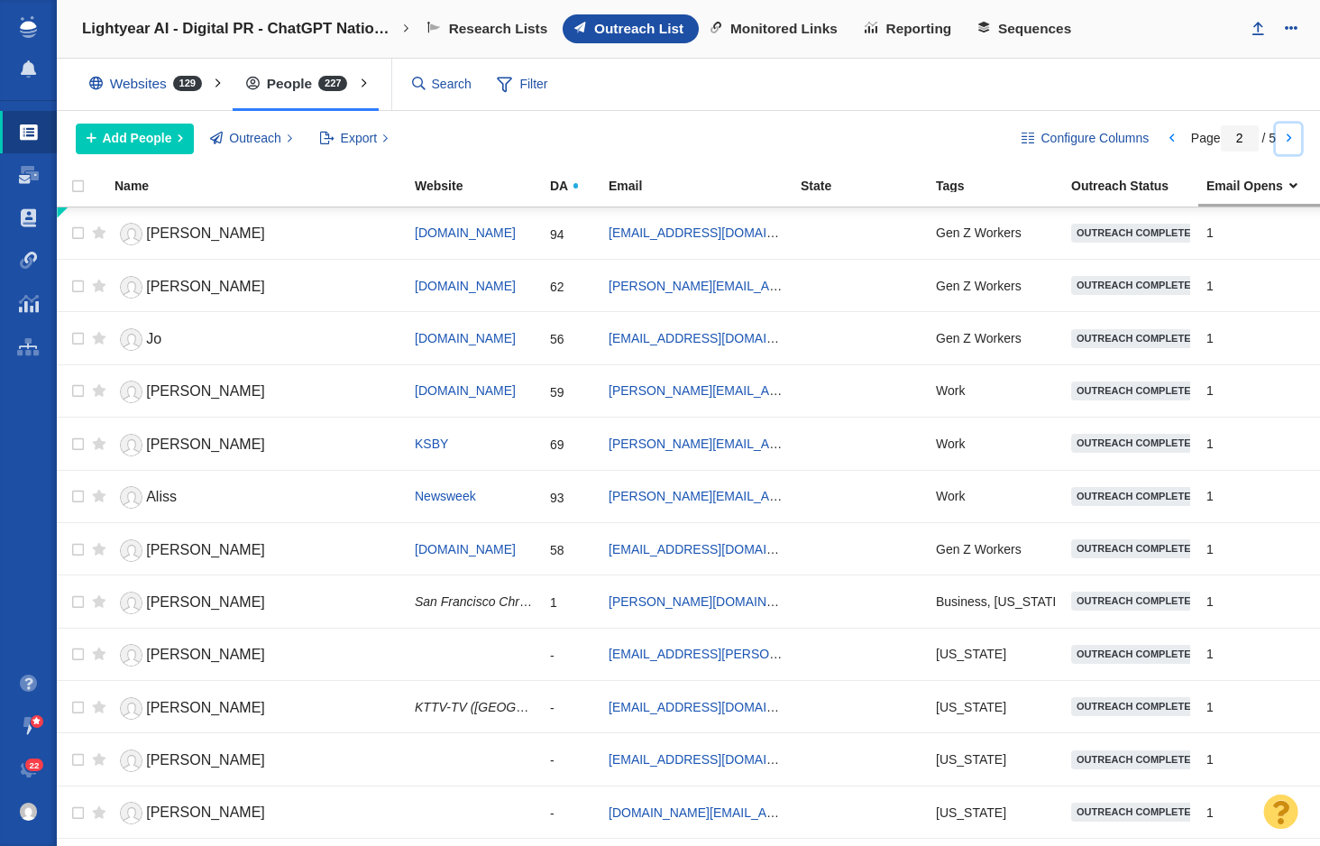
click at [1291, 132] on link at bounding box center [1288, 139] width 25 height 31
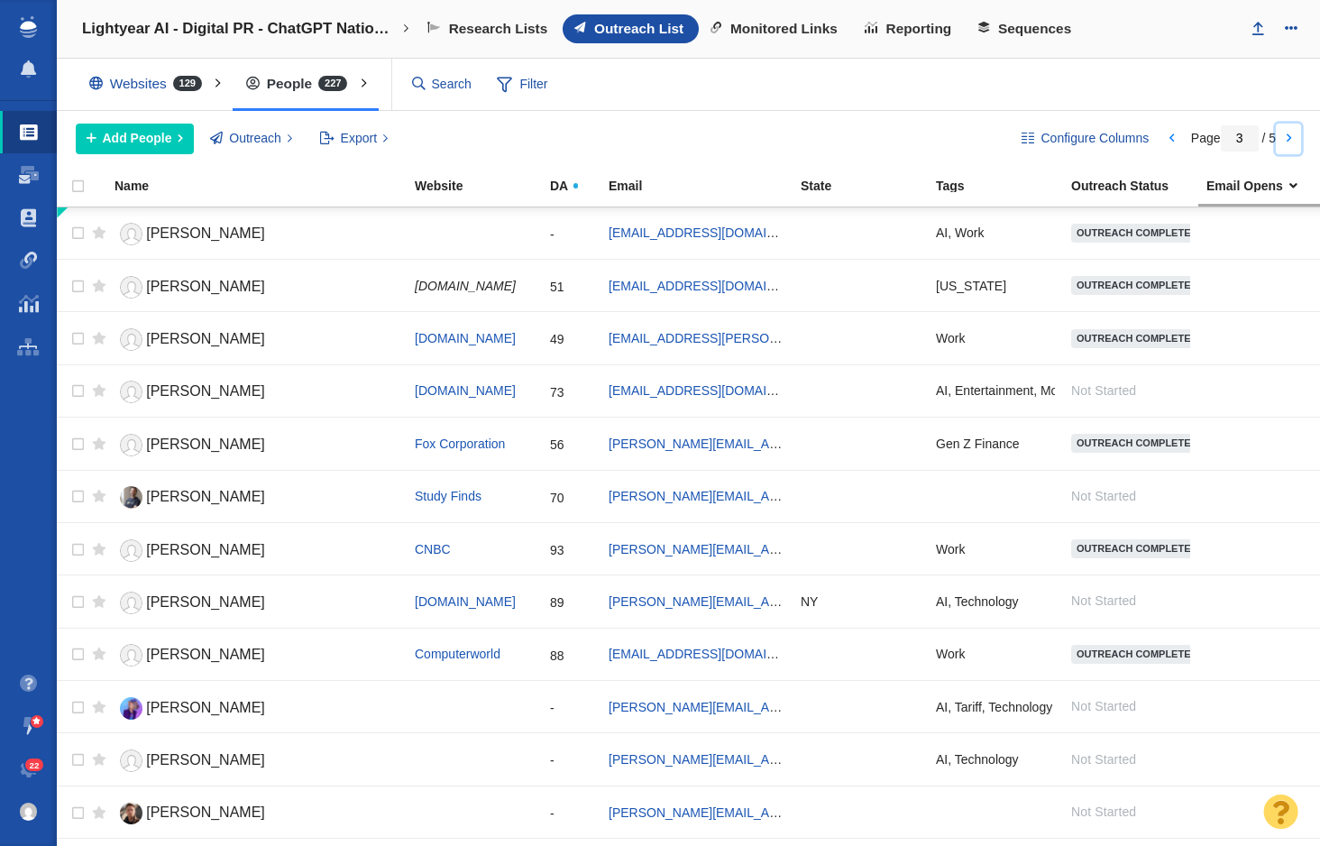
click at [1291, 132] on link at bounding box center [1288, 139] width 25 height 31
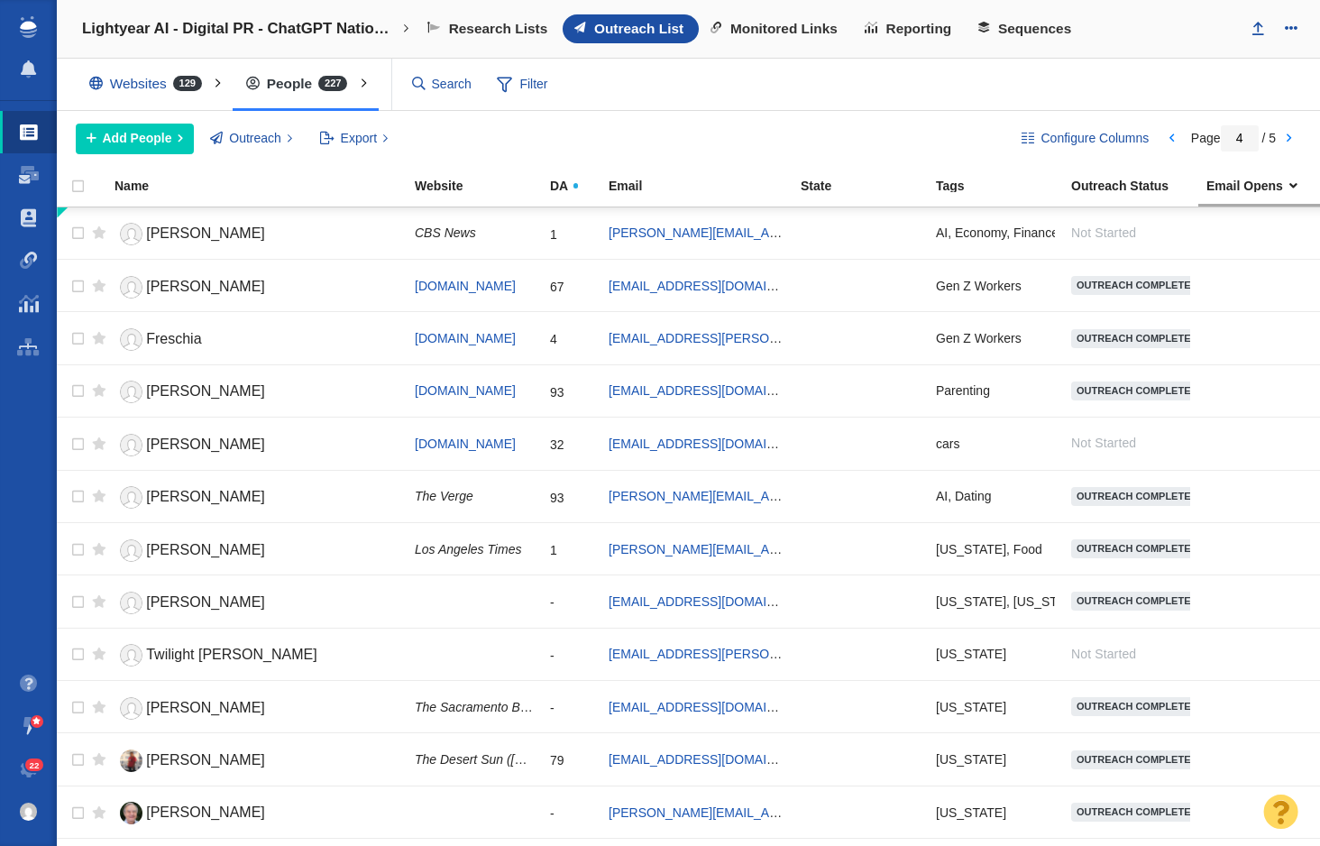
click at [1182, 138] on div "Page 4 / 5" at bounding box center [1234, 138] width 148 height 14
click at [1173, 140] on link at bounding box center [1172, 139] width 25 height 31
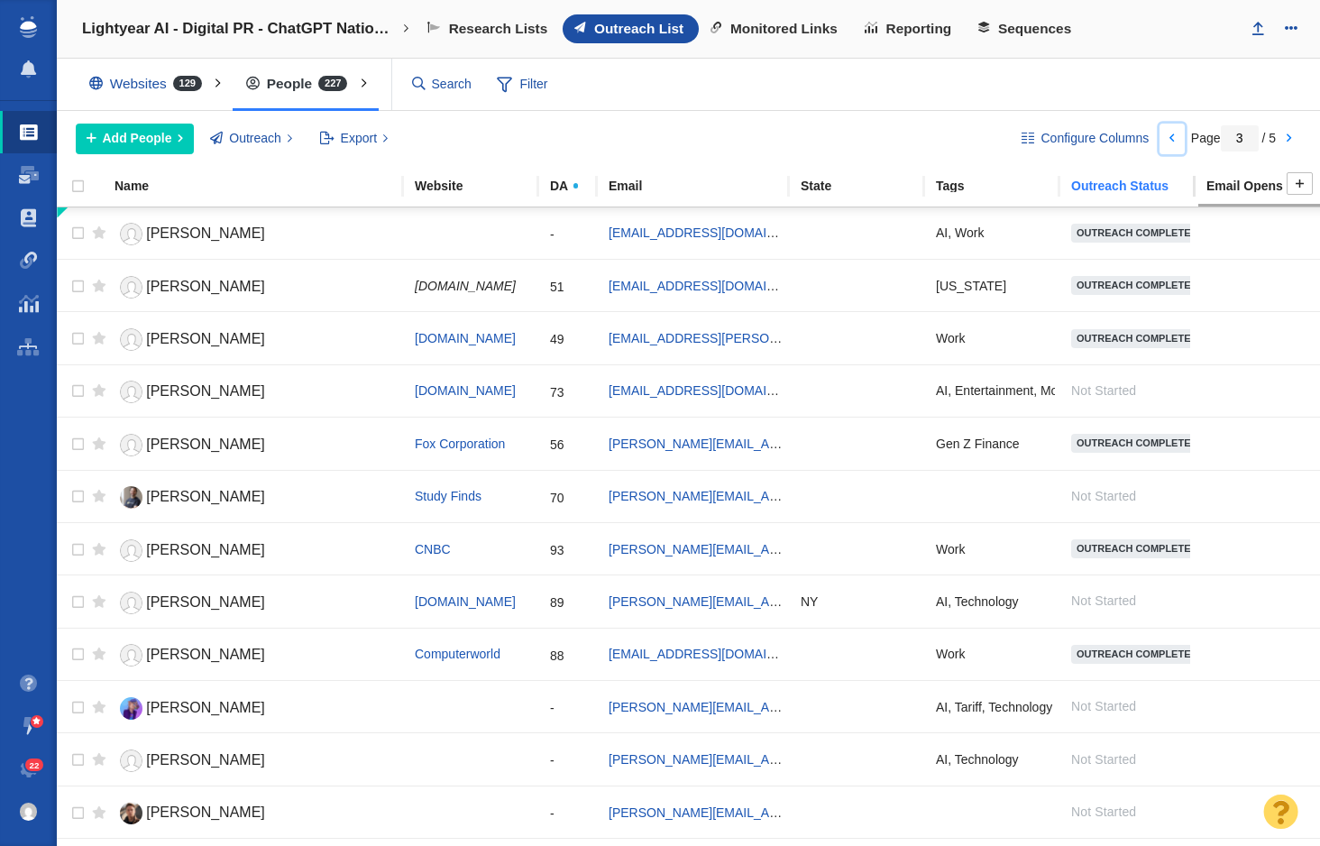
click at [1105, 180] on div "Outreach Status" at bounding box center [1137, 185] width 133 height 13
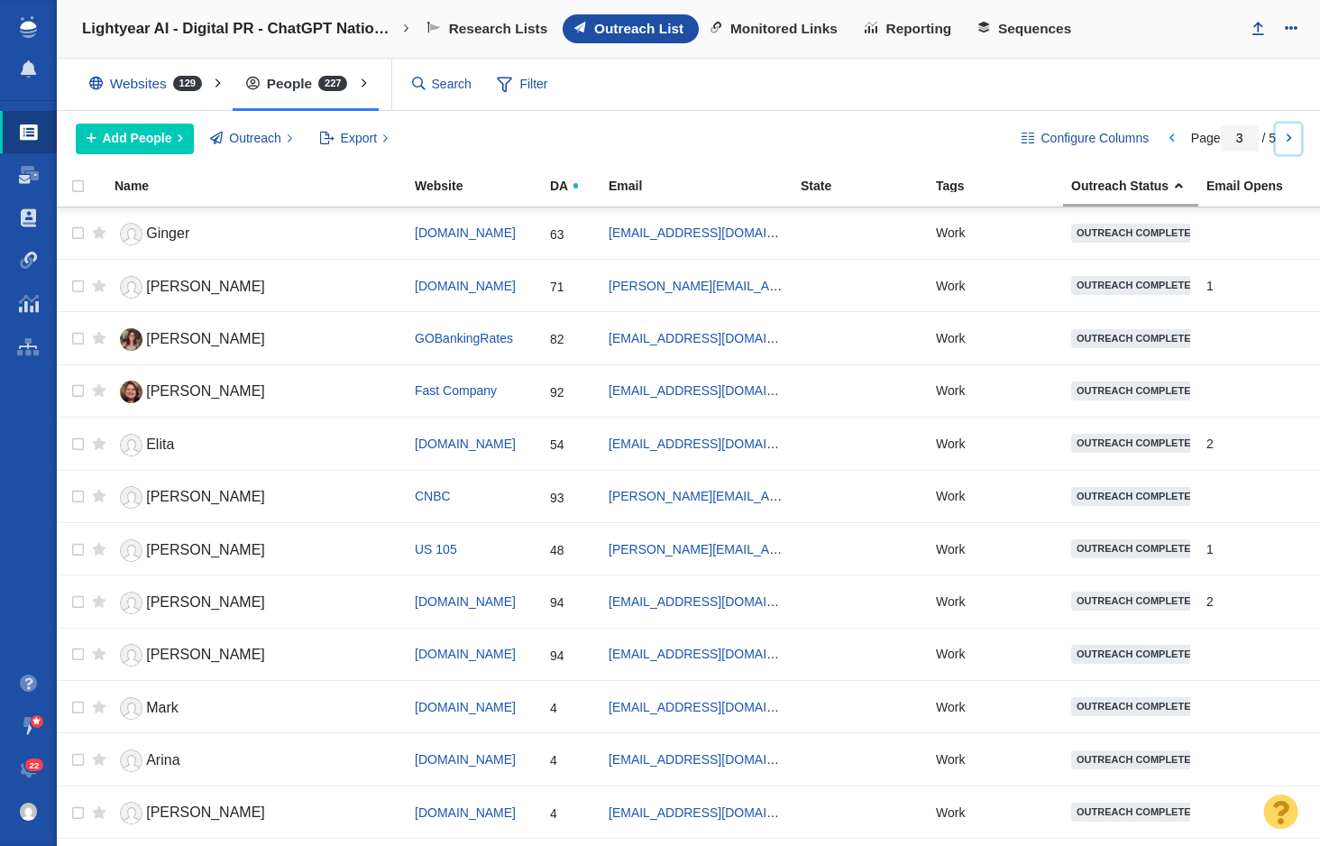
click at [1286, 132] on link at bounding box center [1288, 139] width 25 height 31
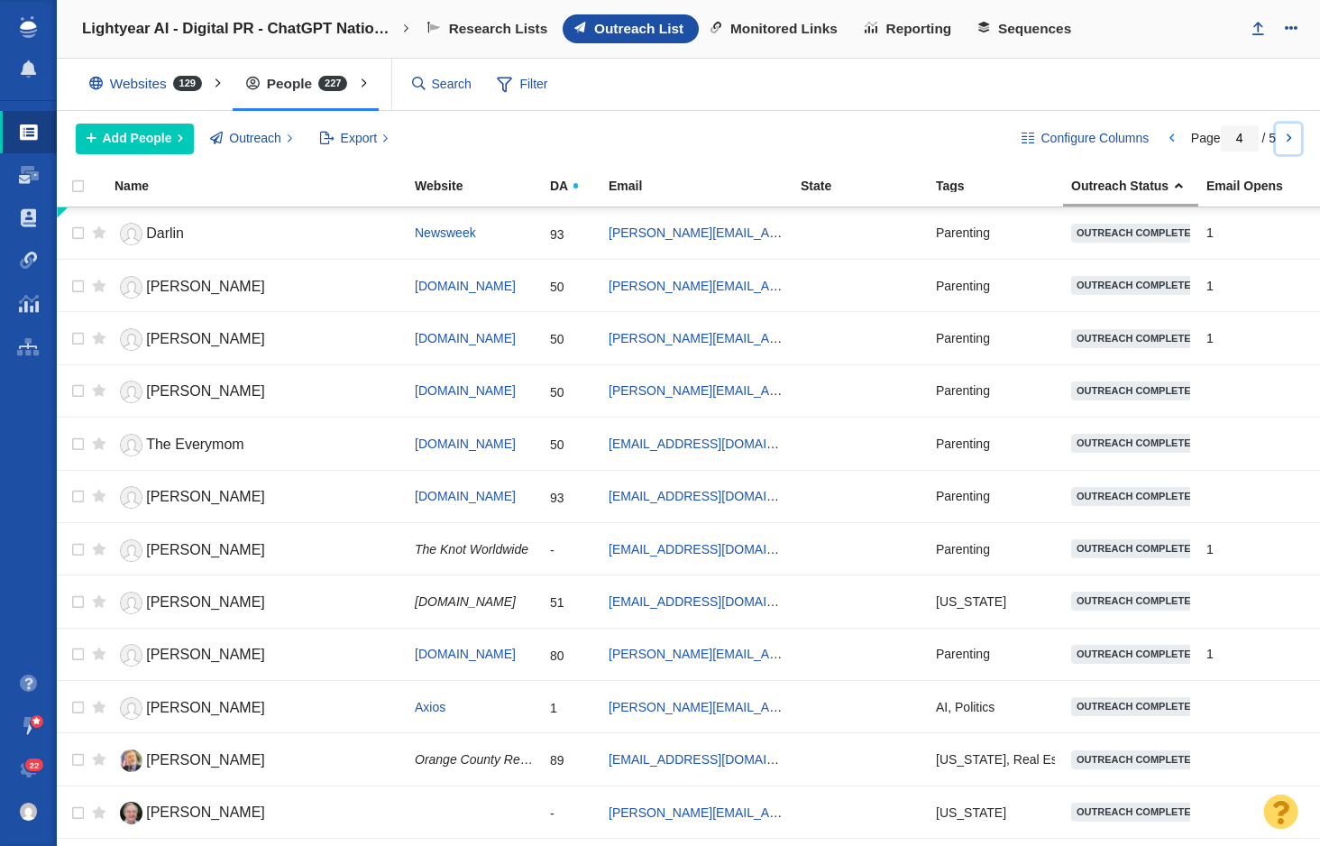
click at [1286, 132] on link at bounding box center [1288, 139] width 25 height 31
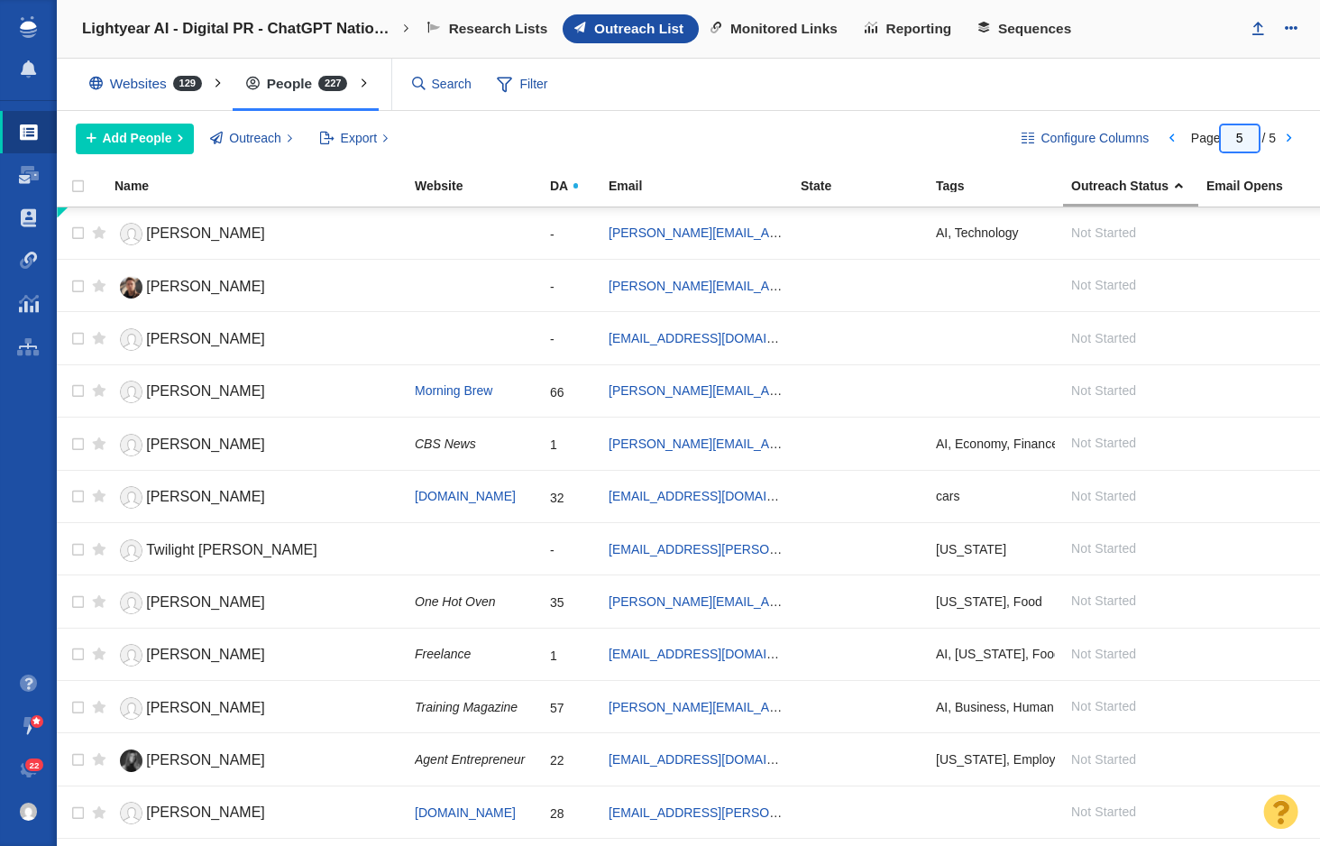
click at [1246, 137] on input "5" at bounding box center [1240, 138] width 38 height 26
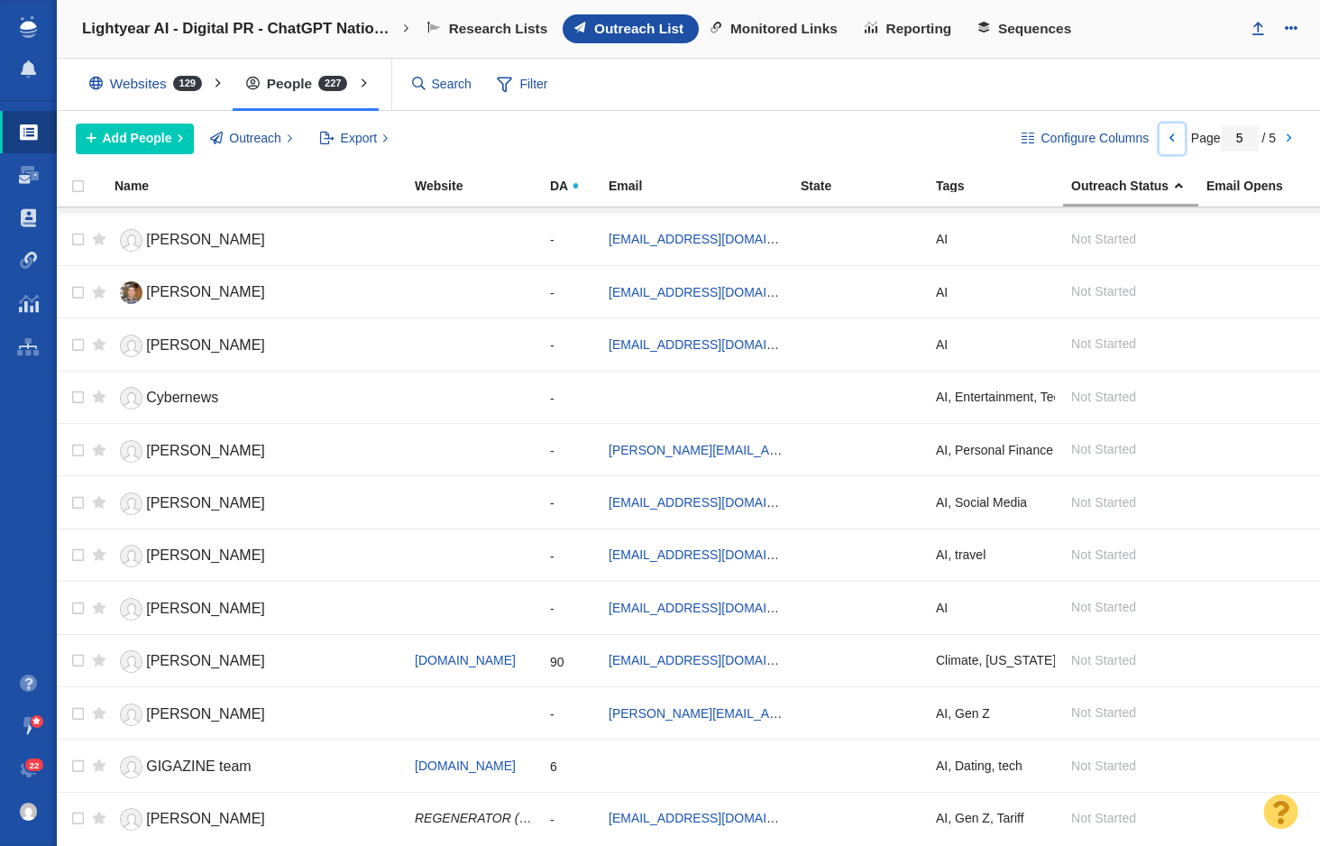
click at [1172, 139] on link at bounding box center [1172, 139] width 25 height 31
type input "4"
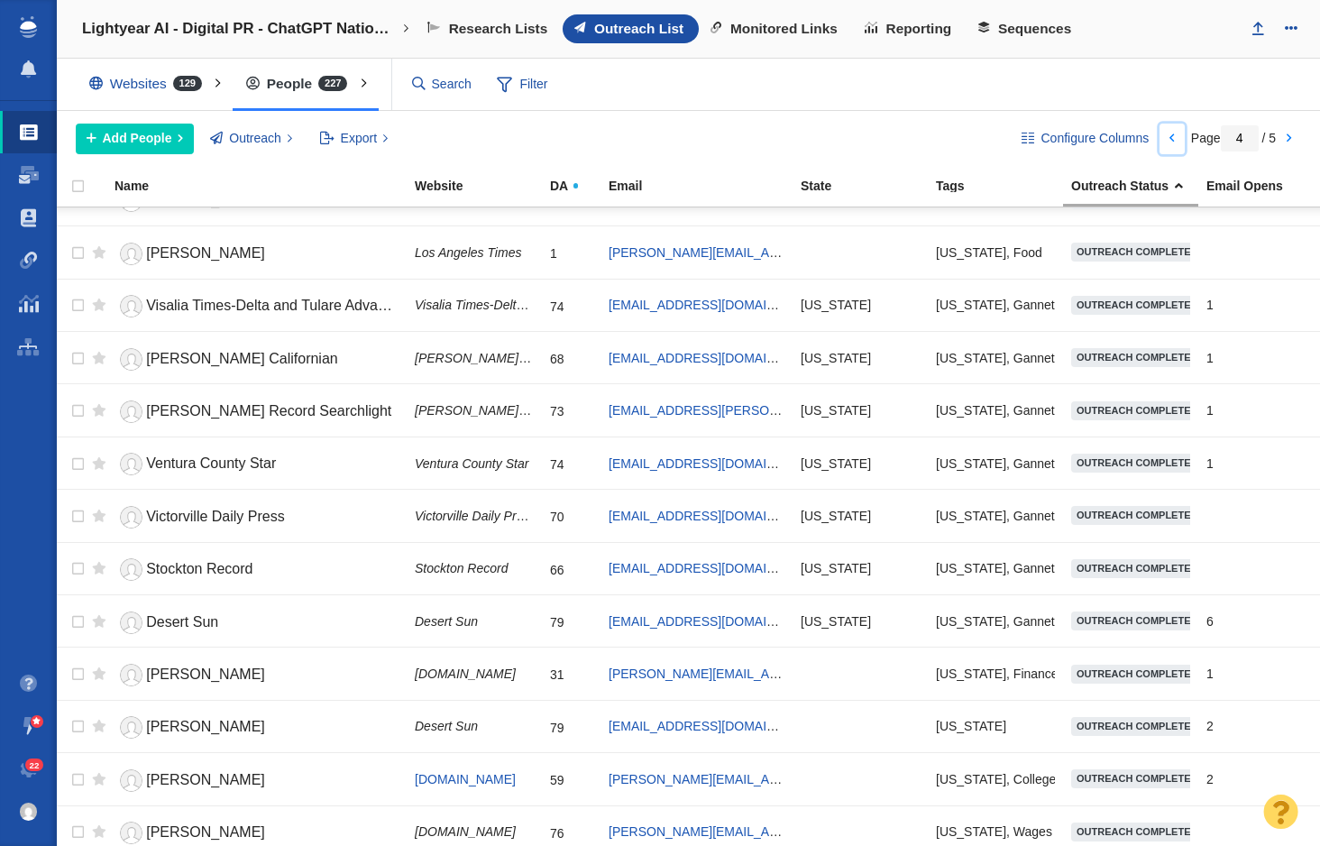
scroll to position [1995, 0]
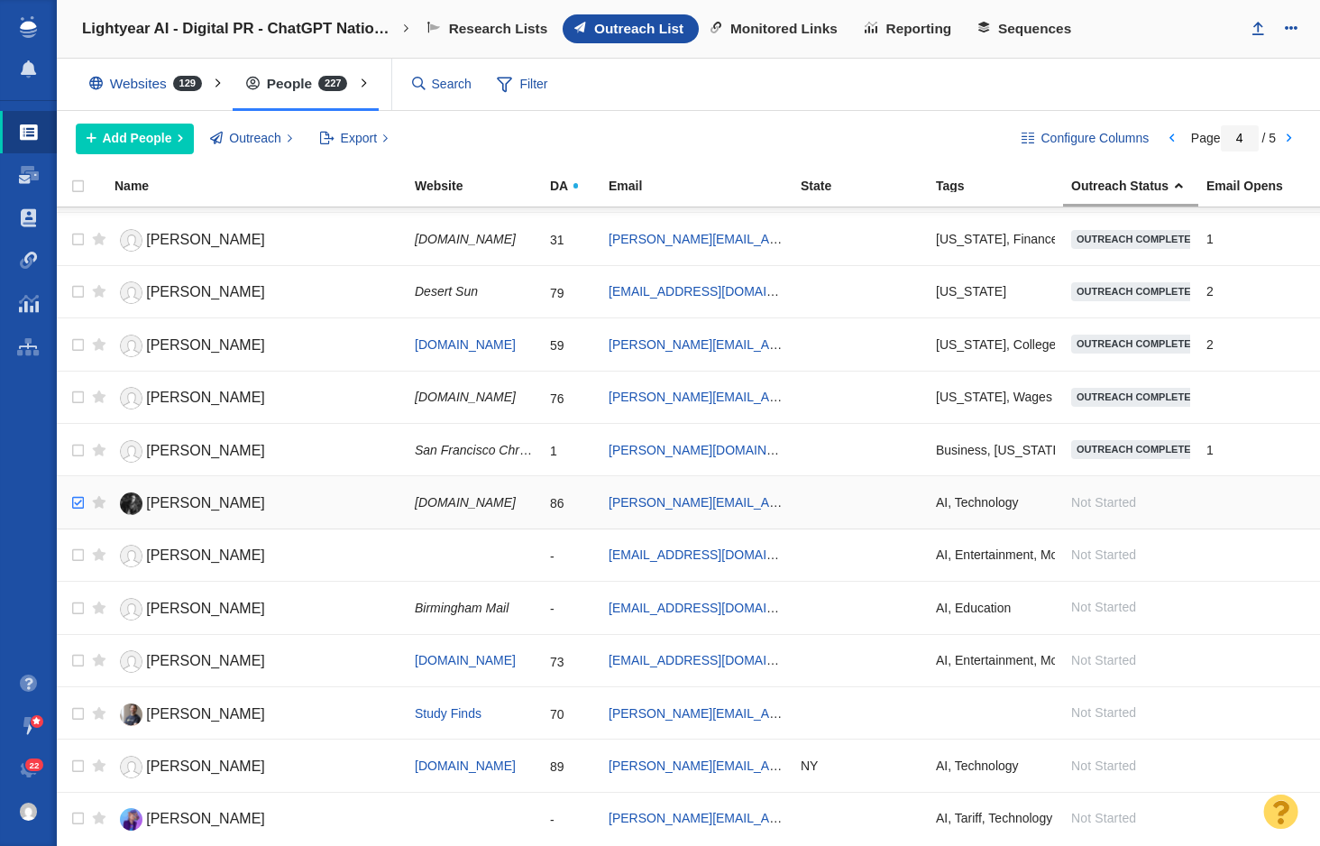
checkbox input "true"
click at [73, 504] on input "checkbox" at bounding box center [75, 503] width 27 height 40
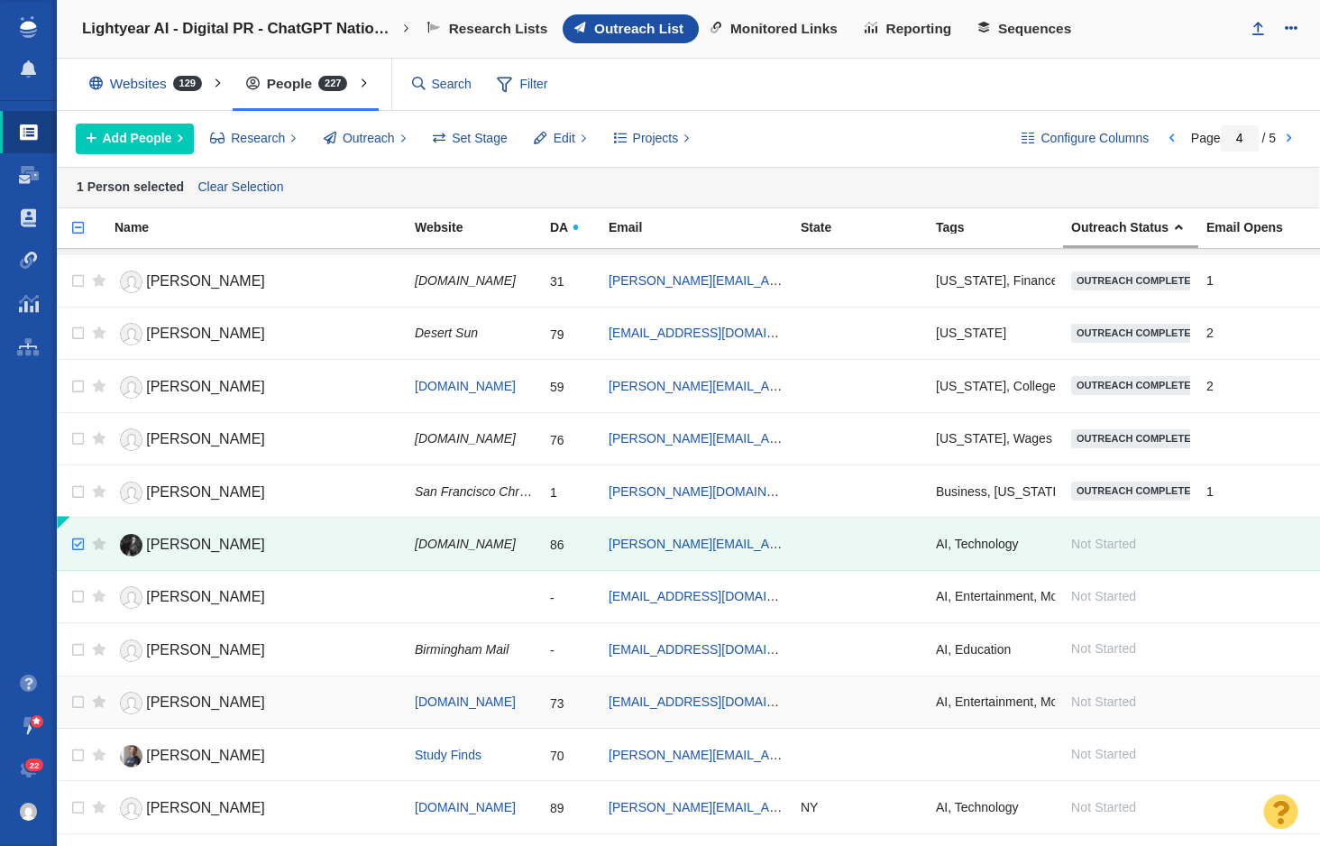
scroll to position [2036, 0]
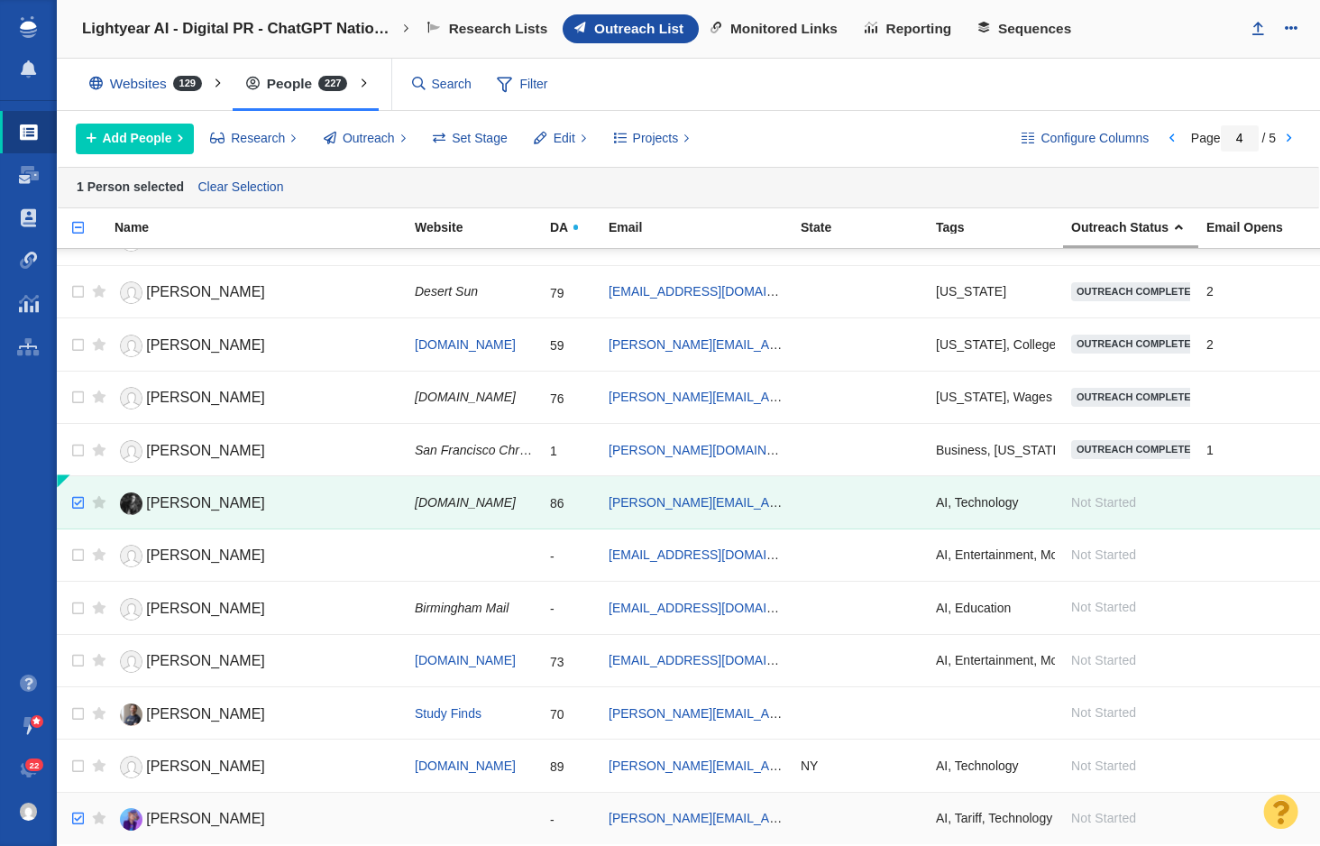
checkbox input "true"
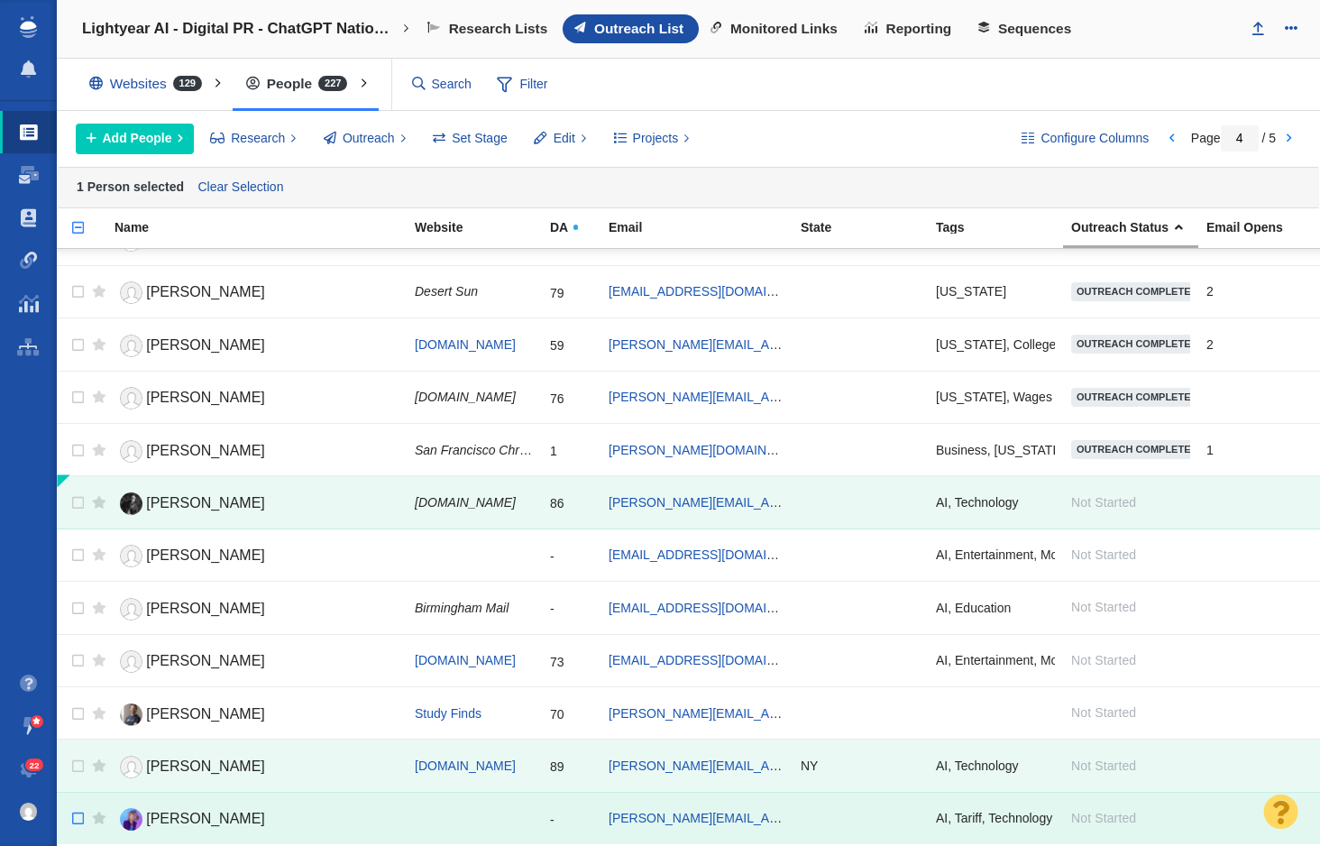
checkbox input "false"
click at [78, 817] on input "checkbox" at bounding box center [75, 819] width 27 height 40
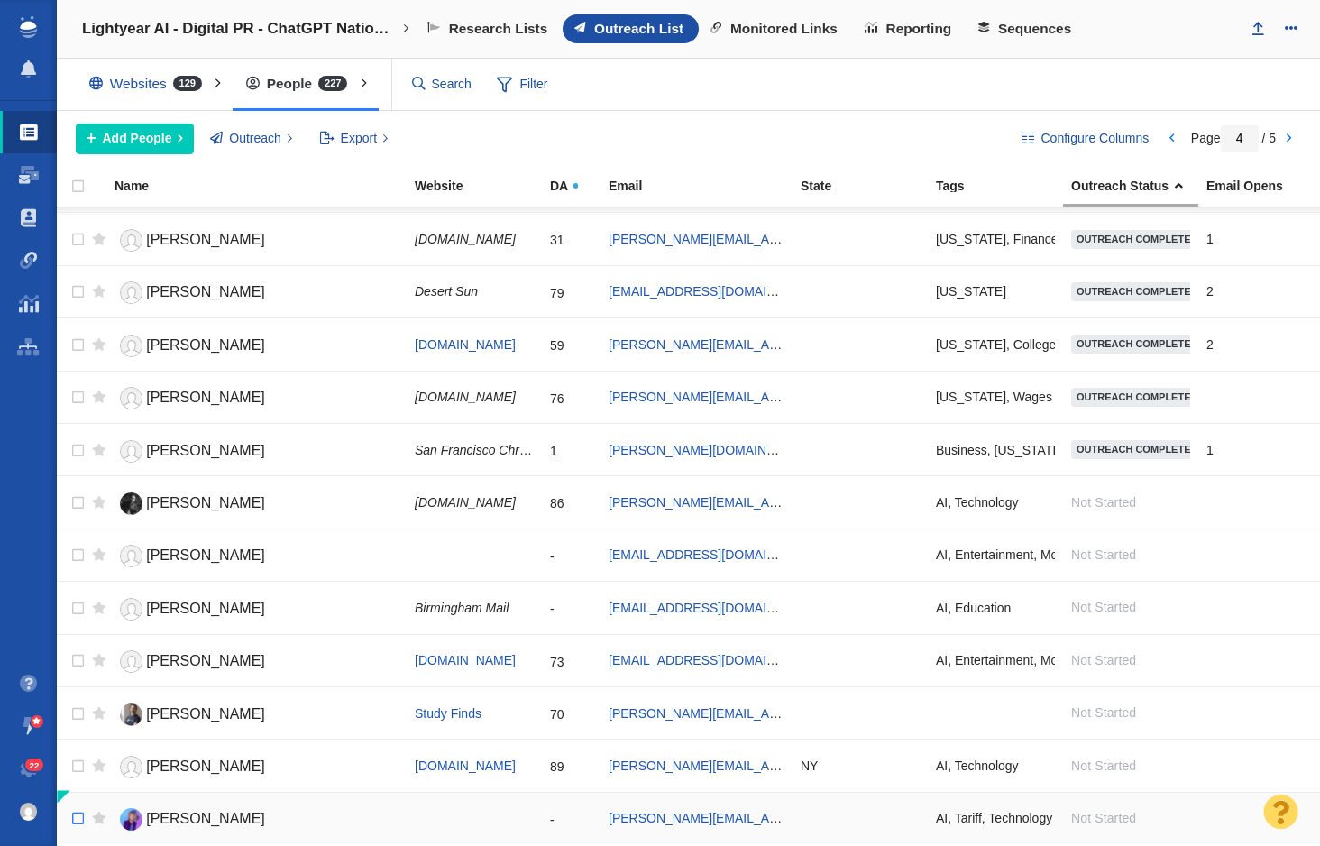
scroll to position [1995, 0]
checkbox input "true"
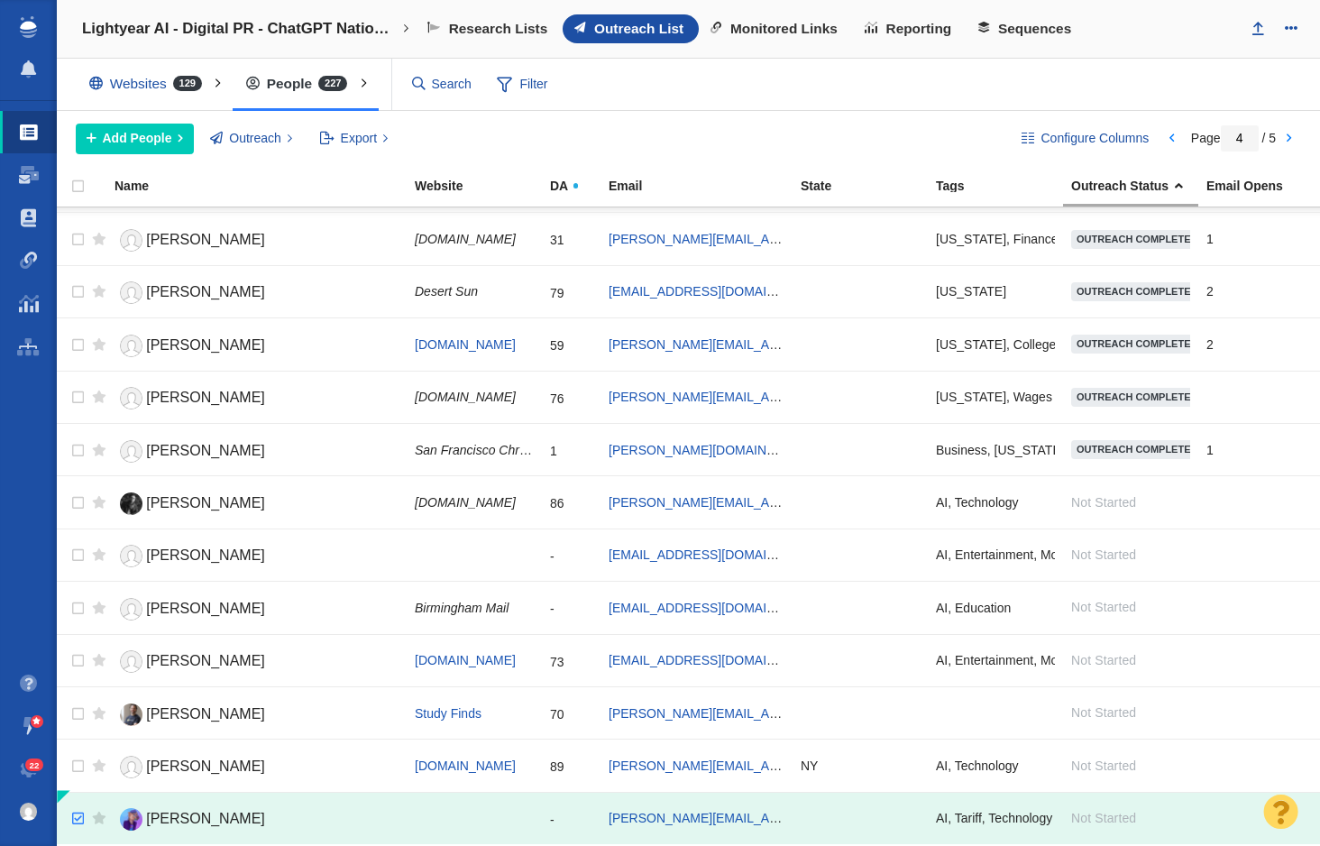
click at [79, 818] on input "checkbox" at bounding box center [75, 819] width 27 height 40
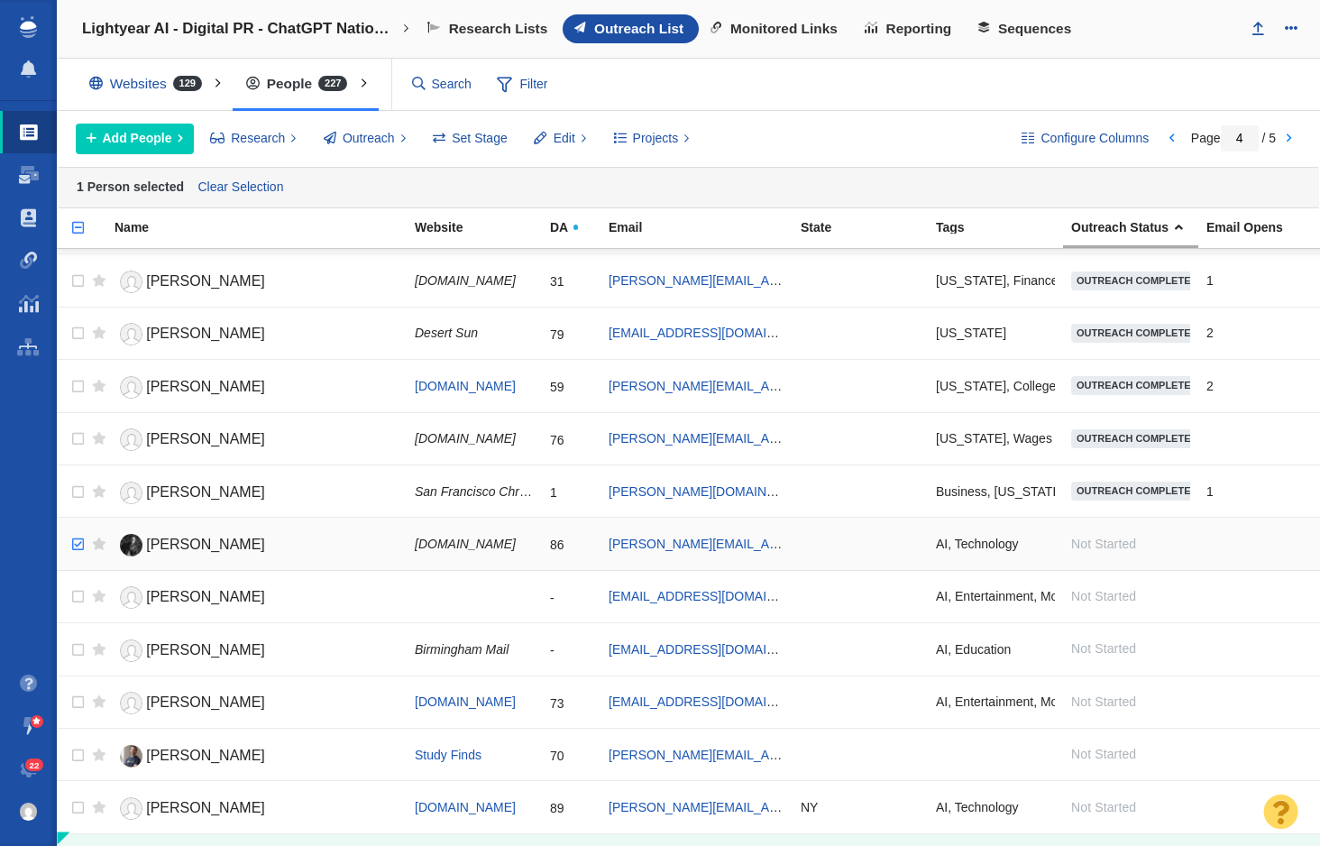
checkbox input "true"
click at [78, 544] on input "checkbox" at bounding box center [75, 545] width 27 height 40
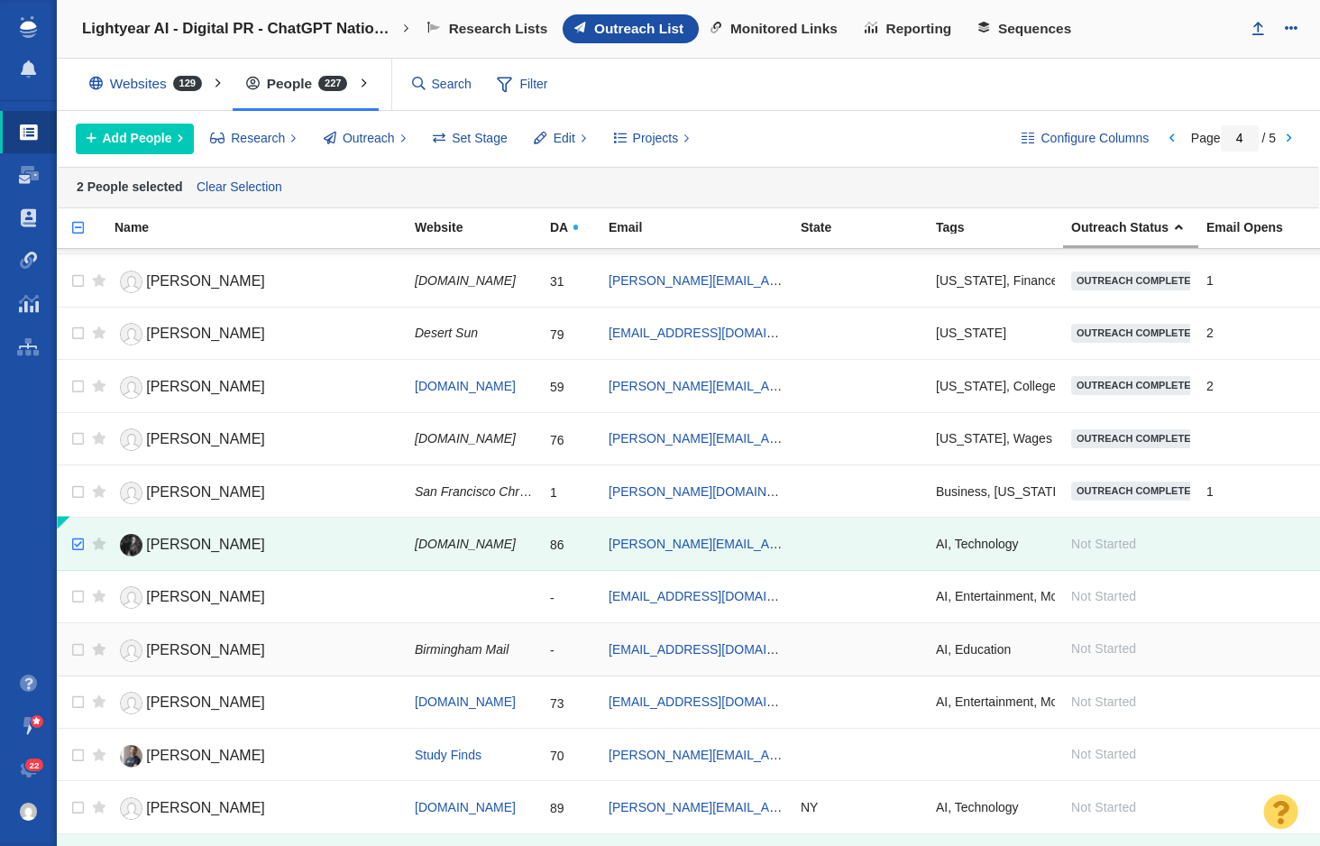
scroll to position [2036, 0]
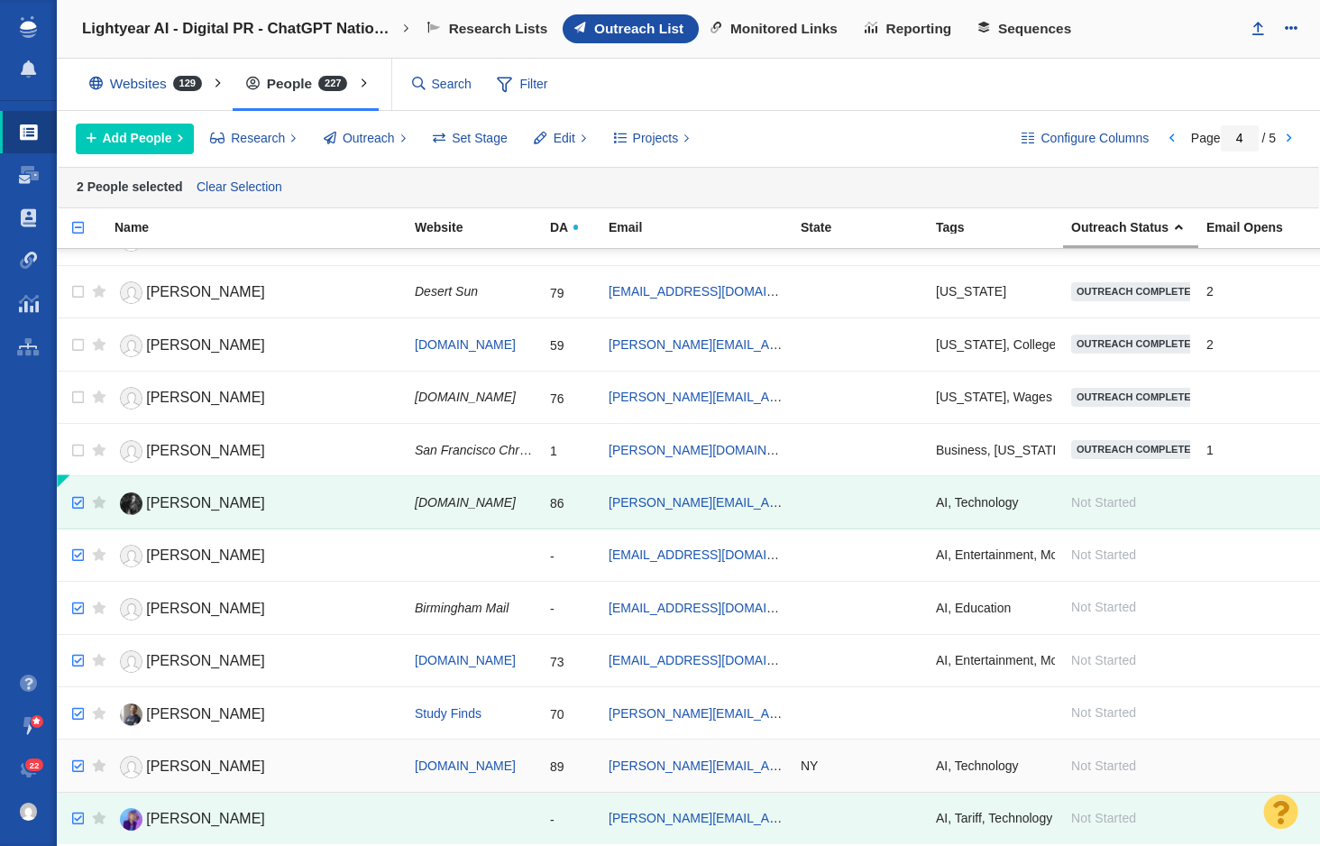
checkbox input "true"
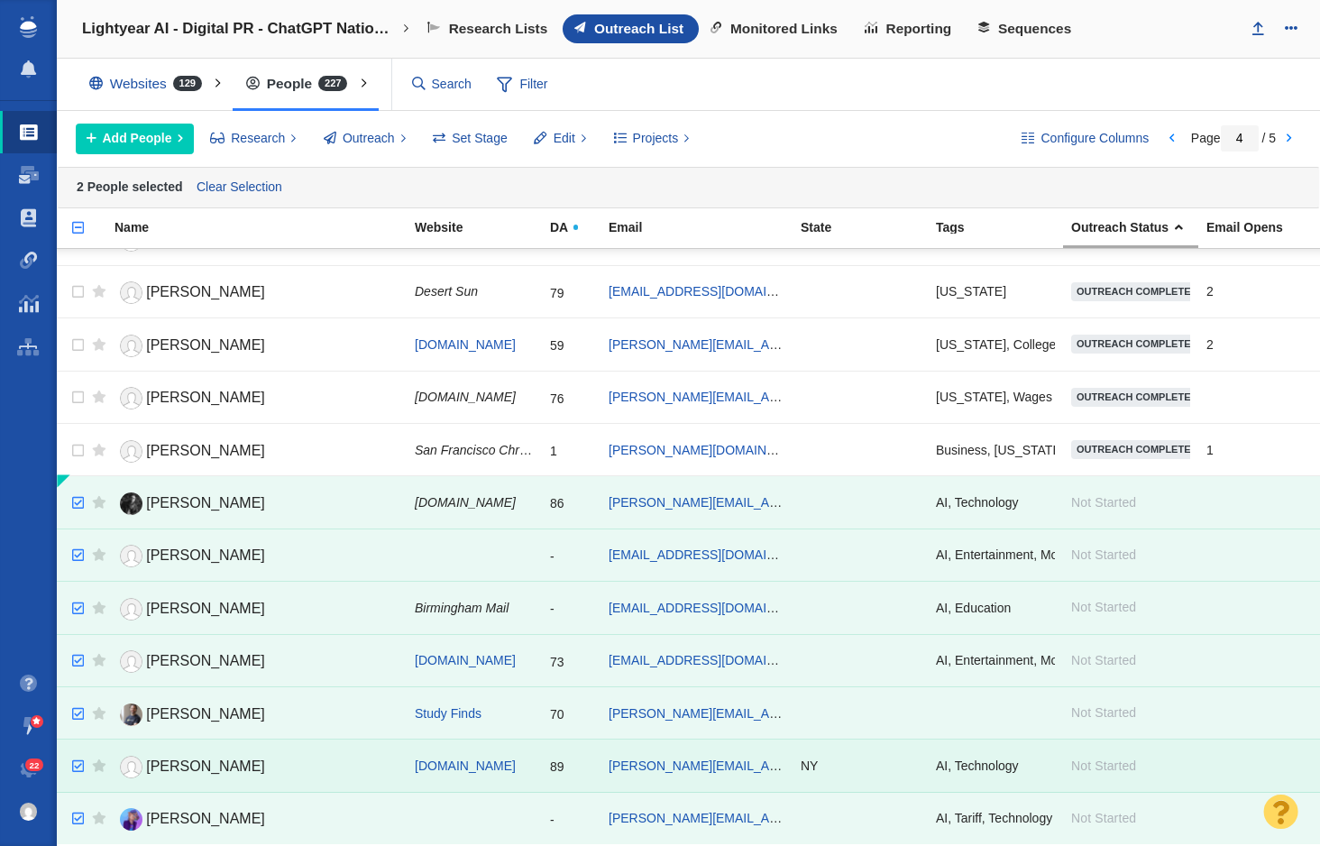
click at [80, 769] on input "checkbox" at bounding box center [75, 767] width 27 height 40
click at [1292, 140] on link at bounding box center [1288, 139] width 25 height 31
type input "5"
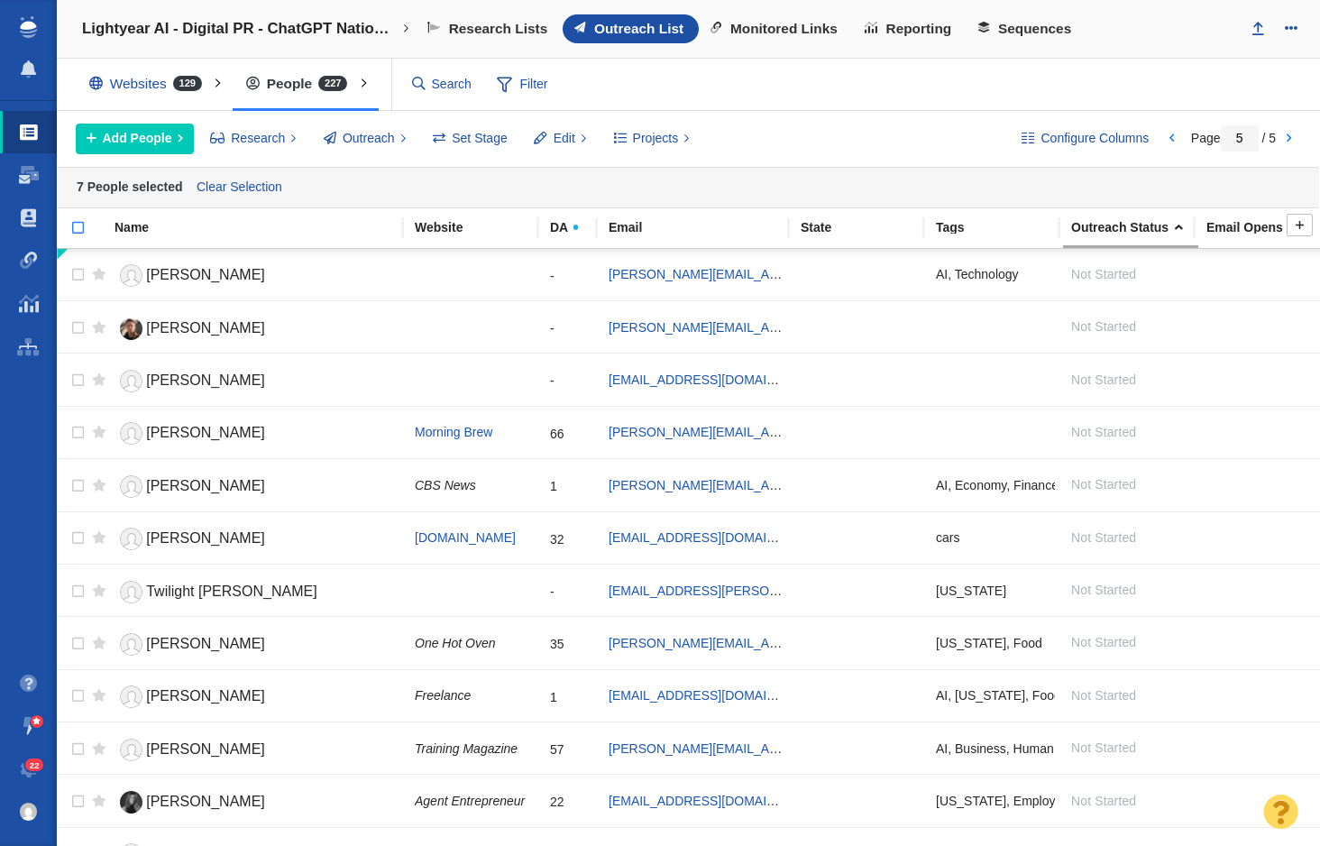
click at [73, 225] on input "checkbox" at bounding box center [70, 237] width 27 height 40
checkbox input "true"
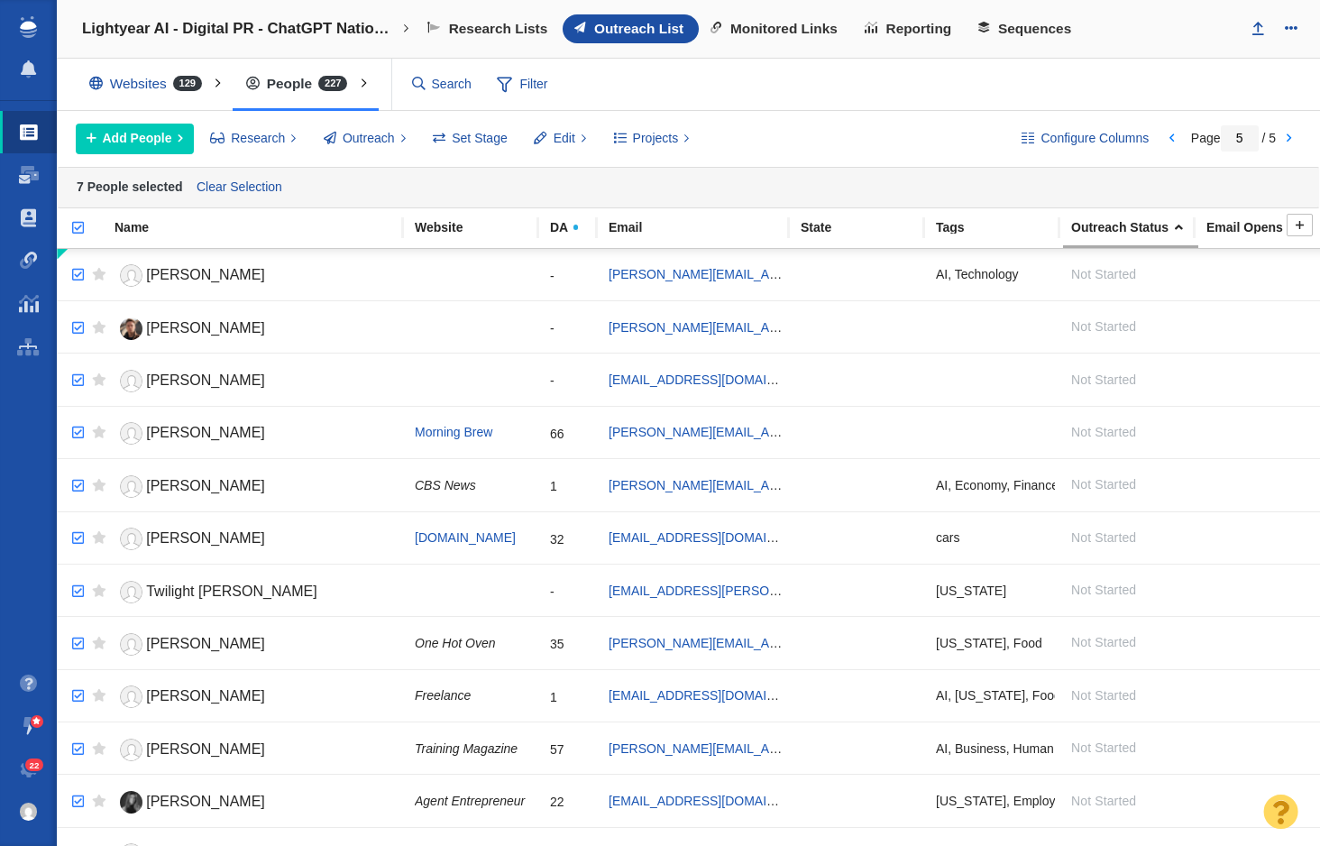
checkbox input "true"
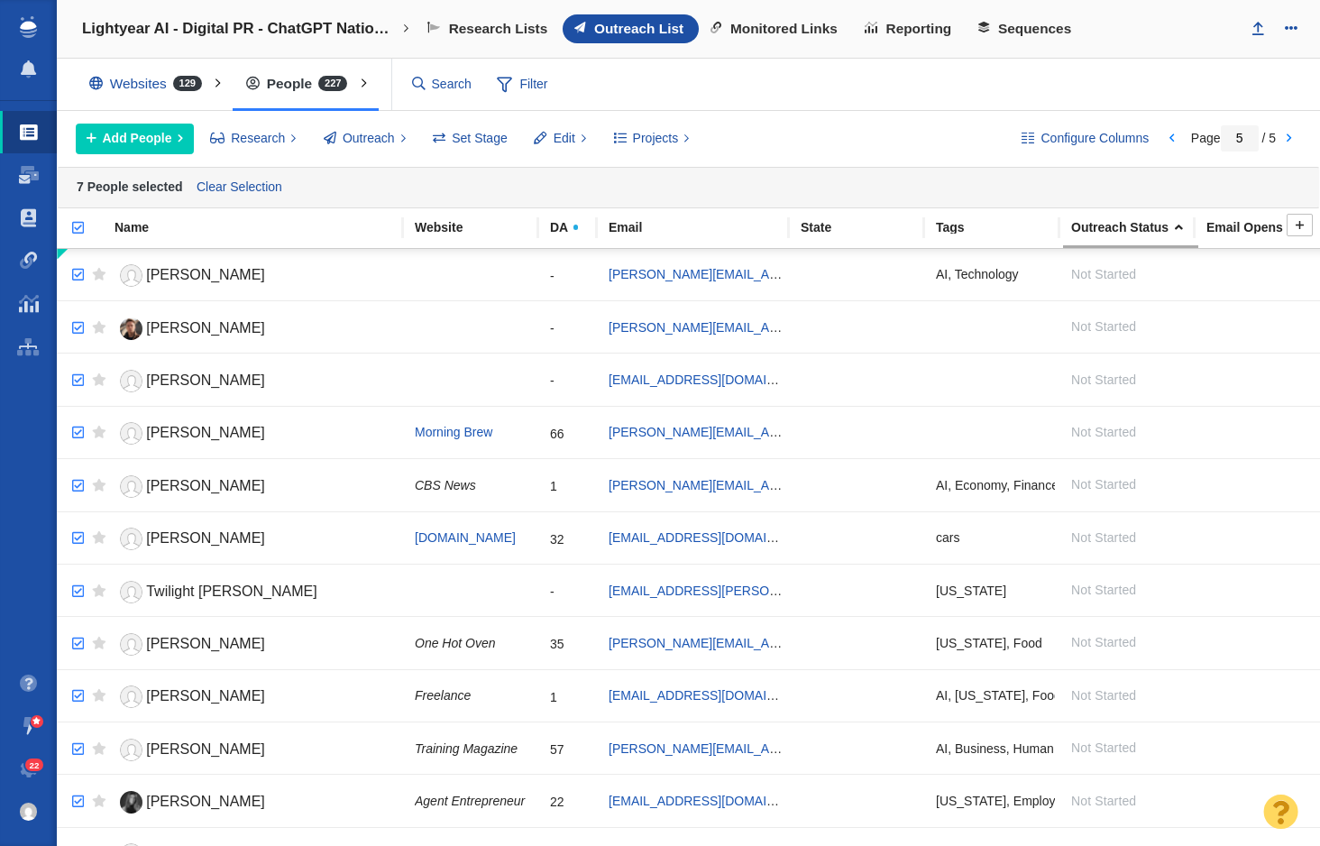
checkbox input "true"
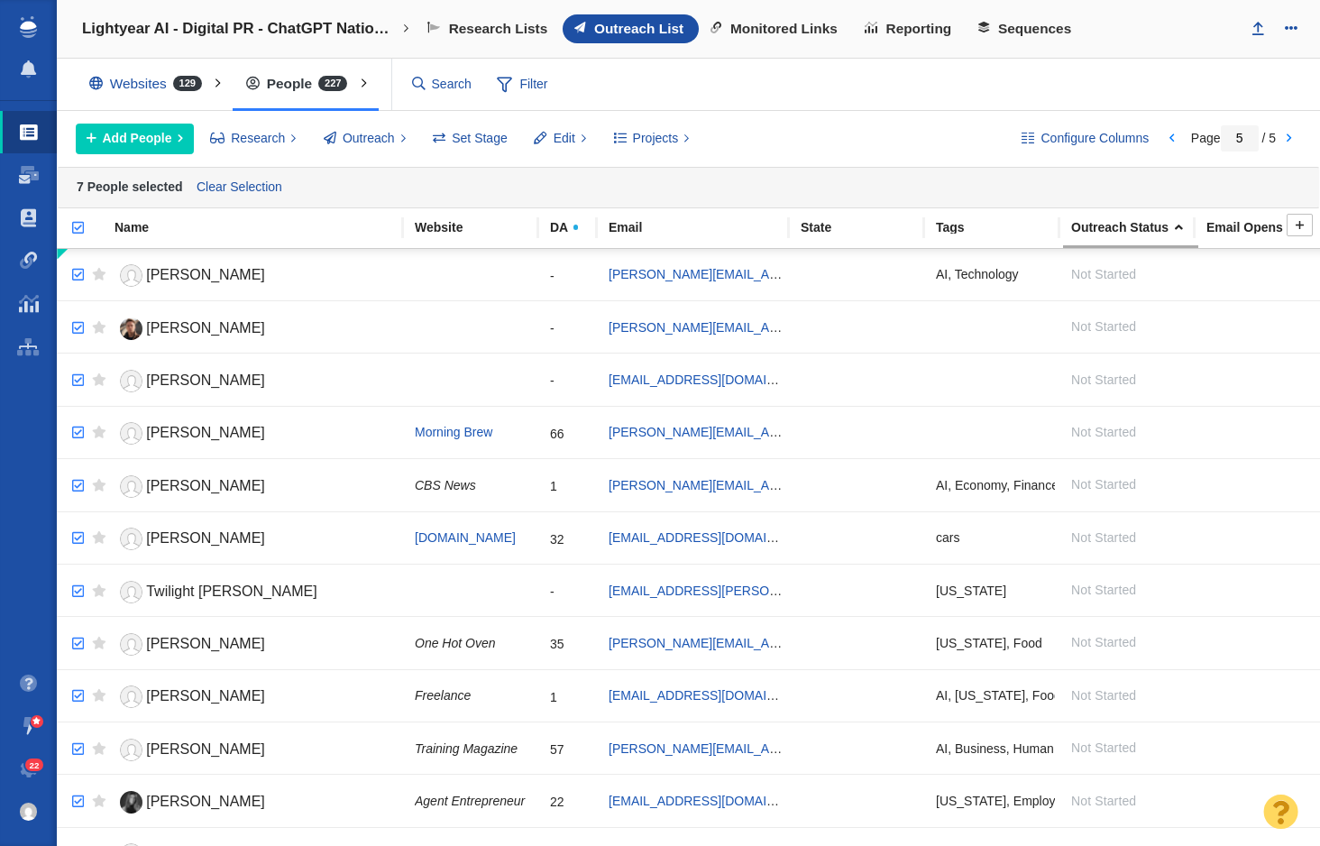
checkbox input "true"
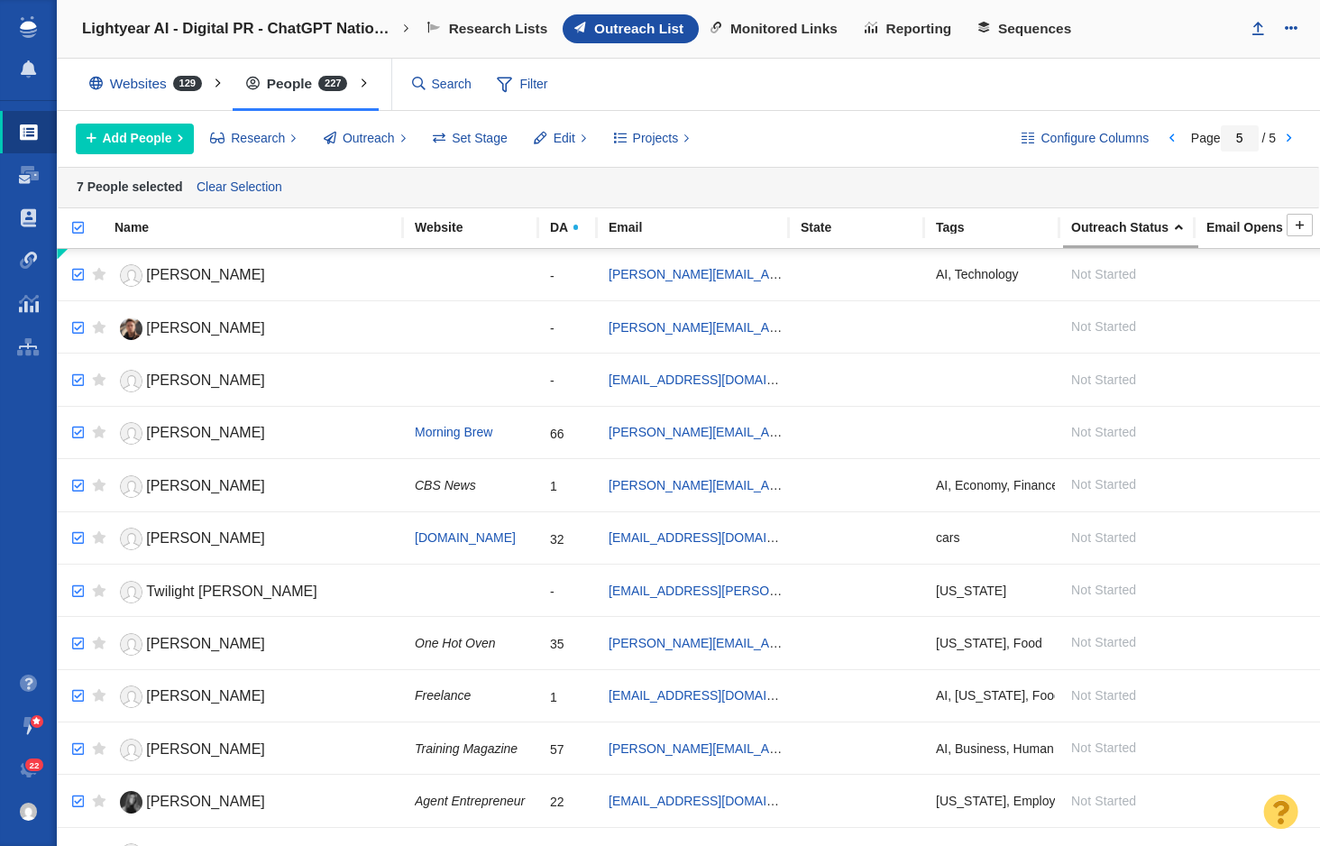
checkbox input "true"
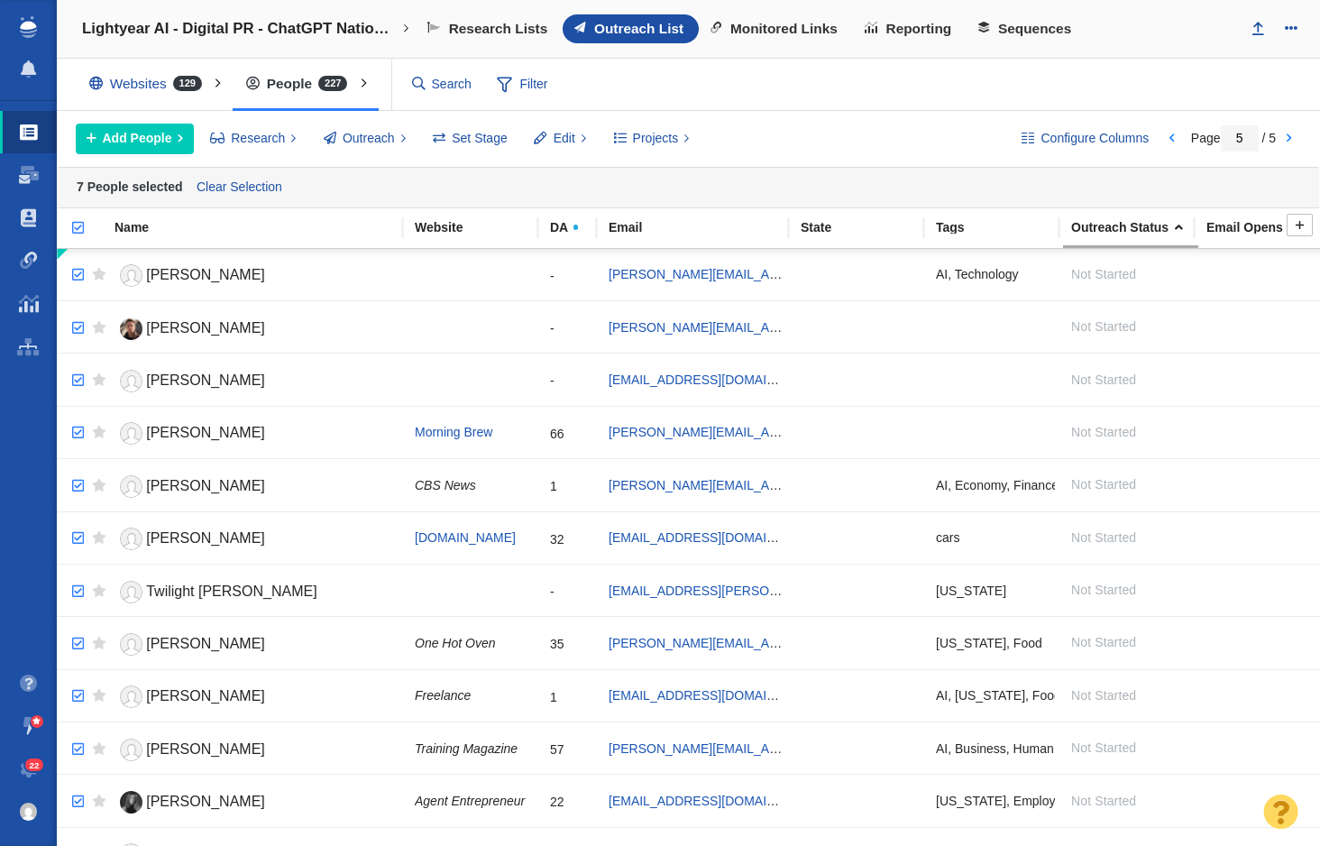
checkbox input "true"
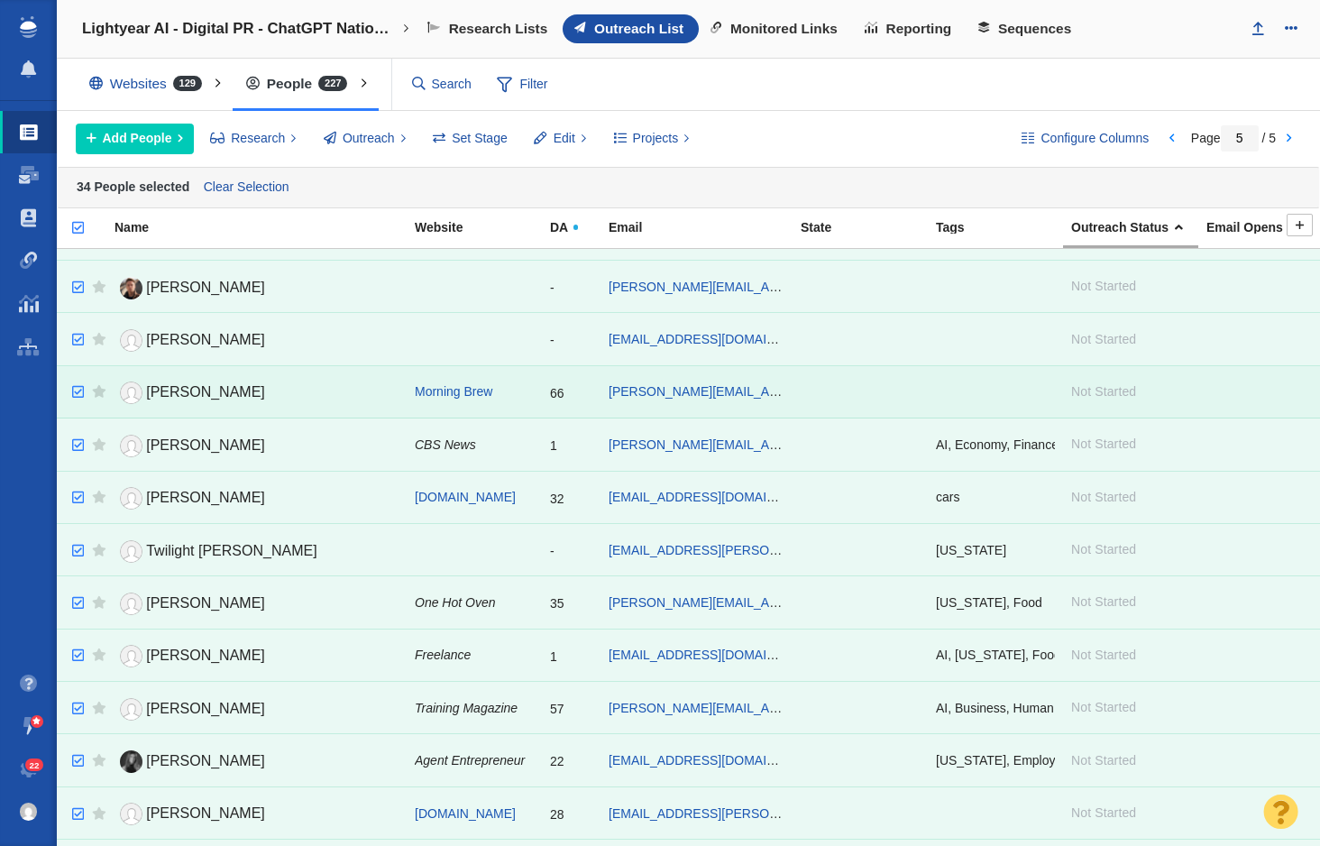
scroll to position [0, 0]
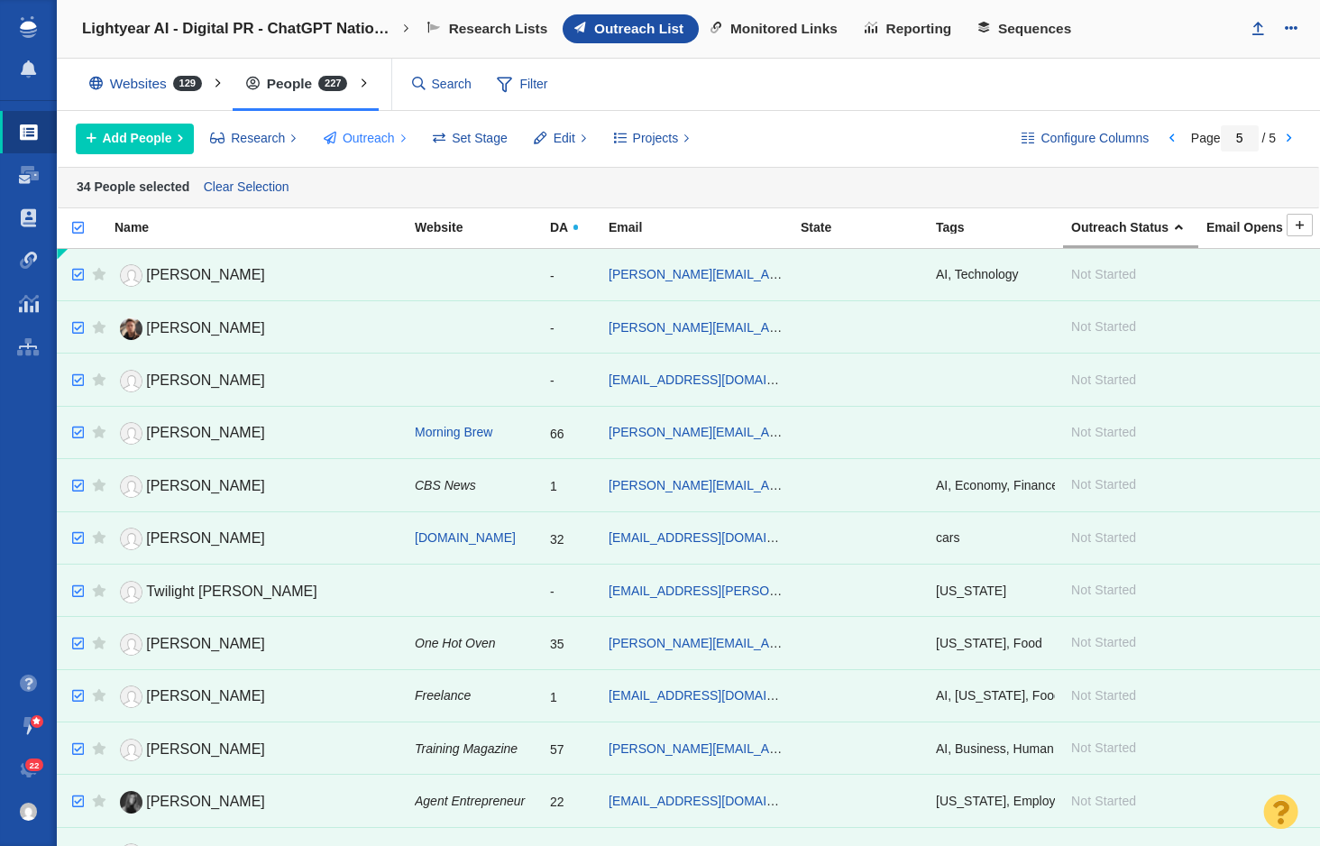
click at [351, 132] on span "Outreach" at bounding box center [369, 138] width 52 height 19
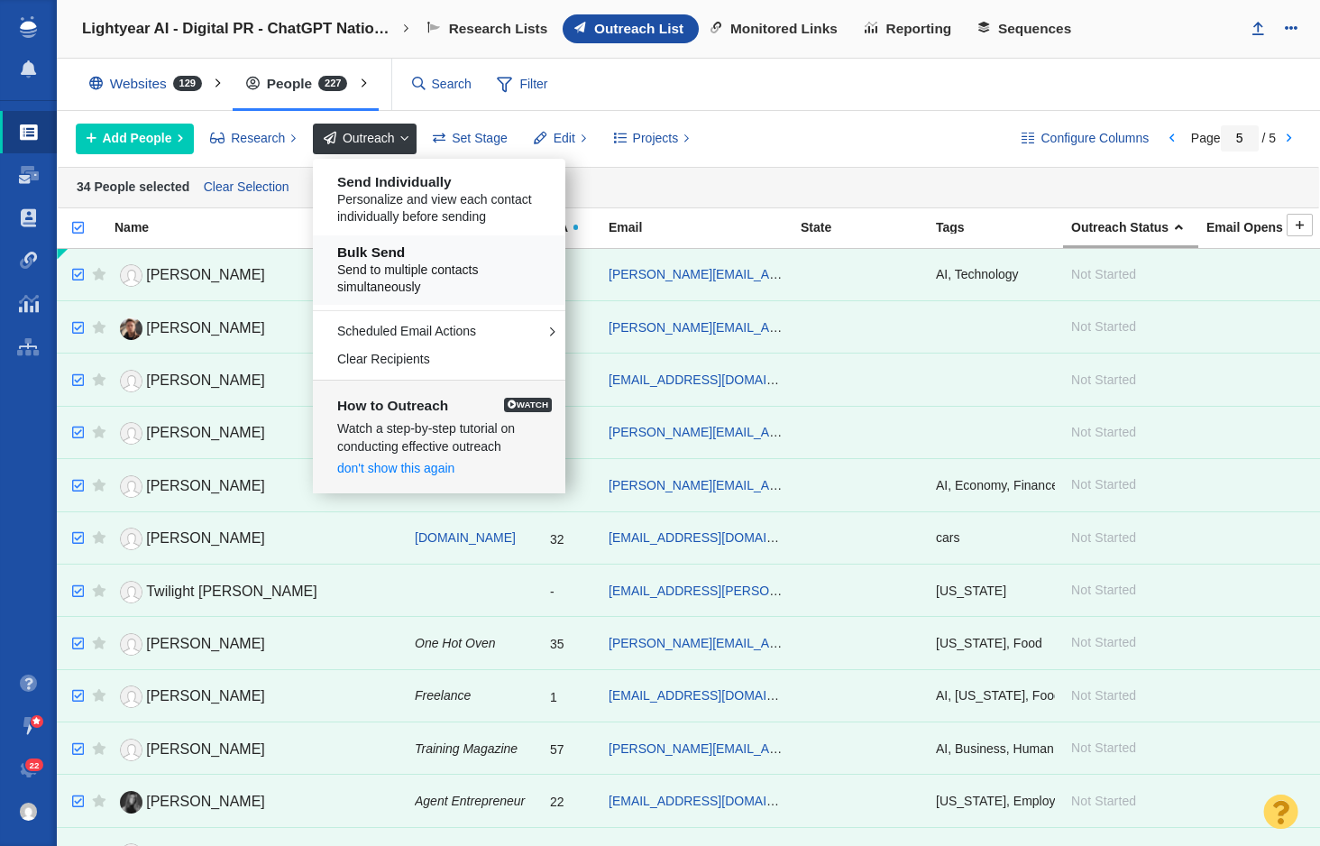
click at [361, 256] on h5 "Bulk Send" at bounding box center [445, 252] width 217 height 16
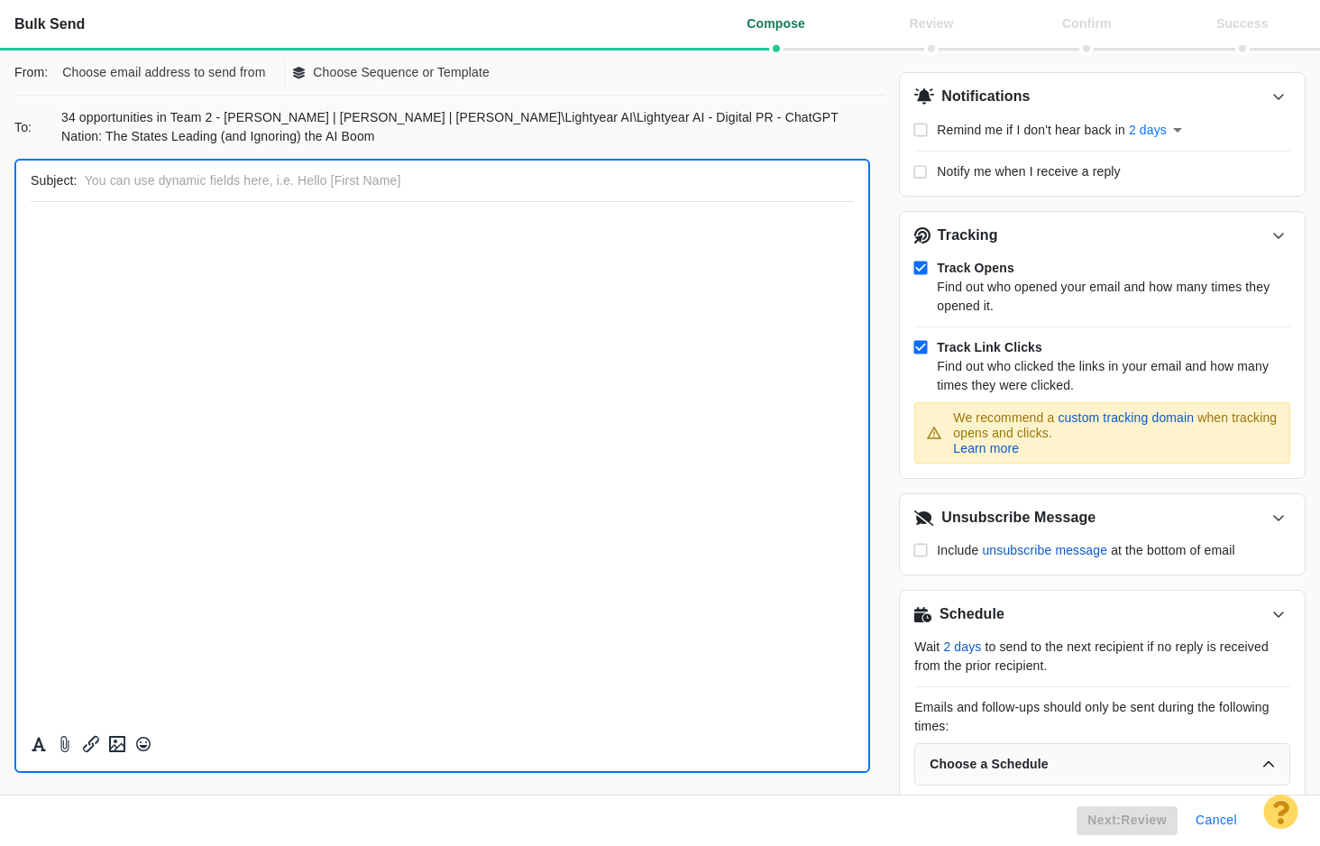
click at [1219, 818] on button "Cancel" at bounding box center [1216, 820] width 63 height 29
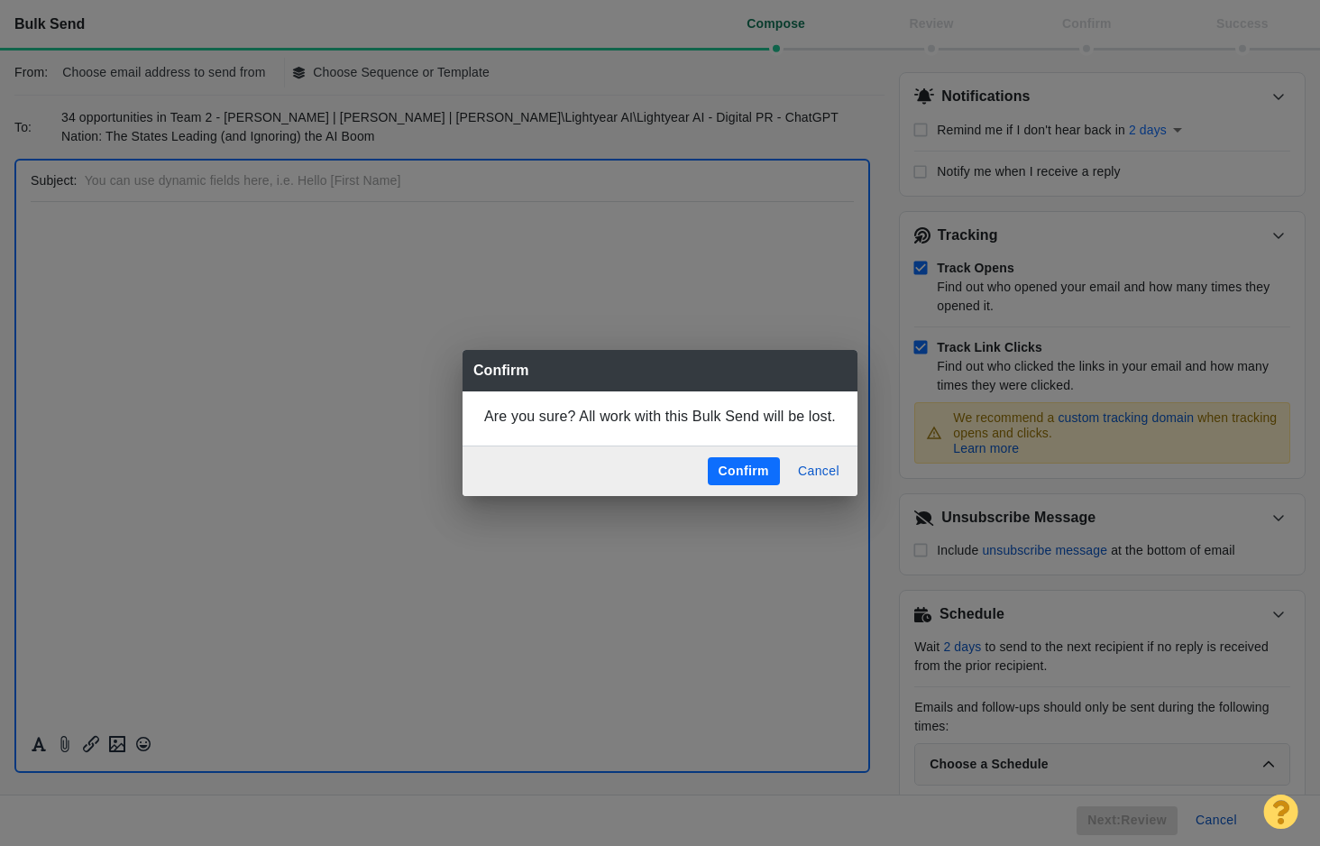
click at [763, 460] on button "Confirm" at bounding box center [744, 471] width 72 height 29
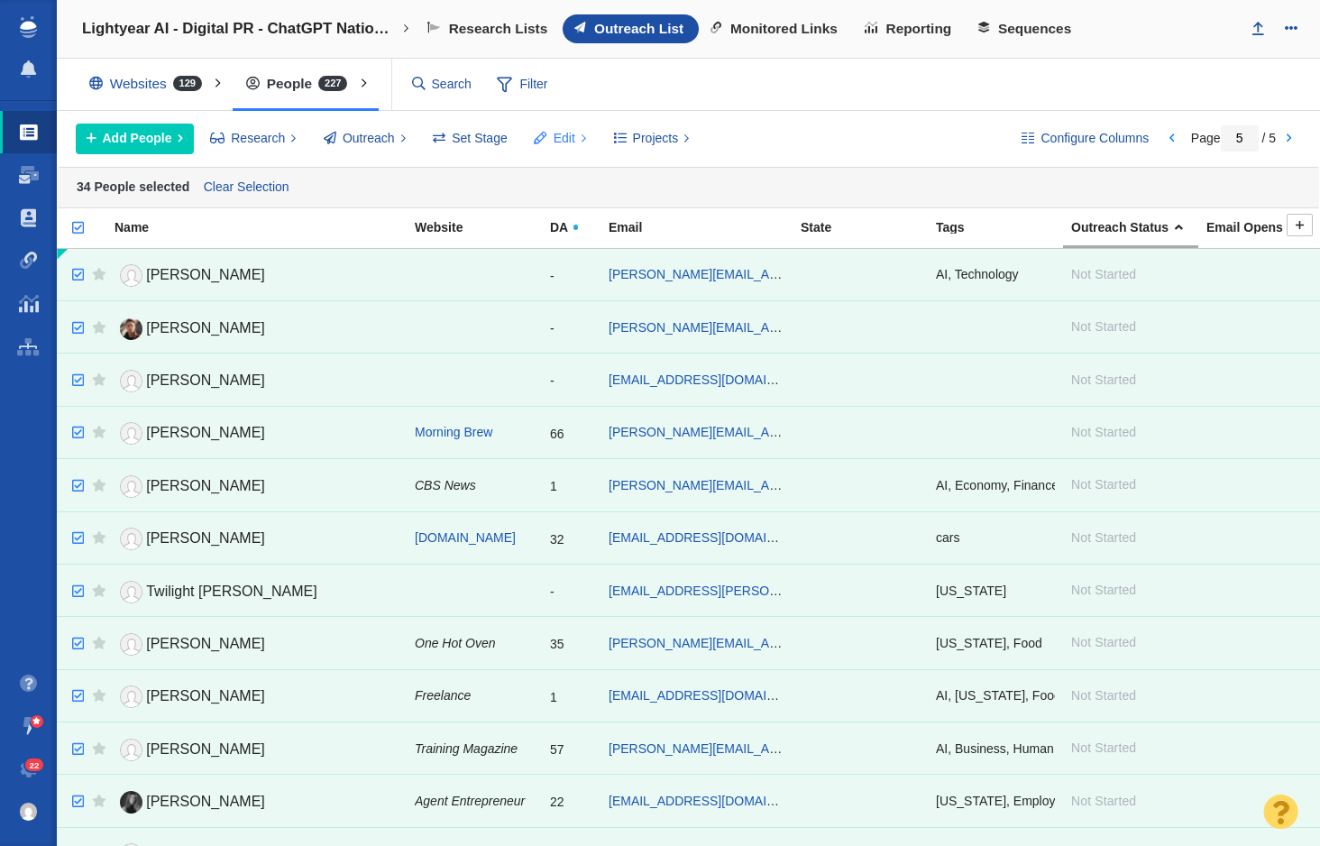
click at [564, 141] on span "Edit" at bounding box center [565, 138] width 22 height 19
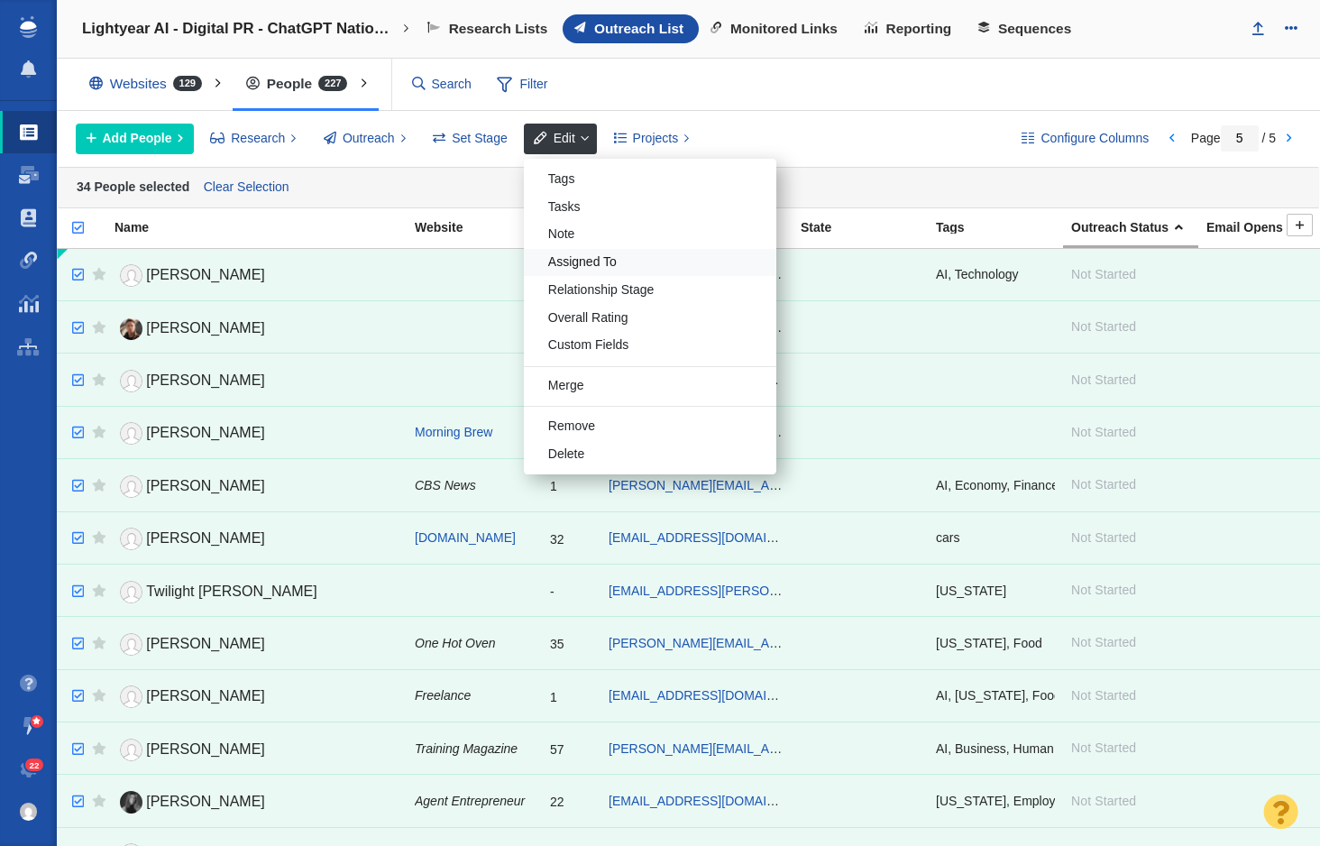
click at [592, 260] on div "Assigned To" at bounding box center [650, 263] width 252 height 28
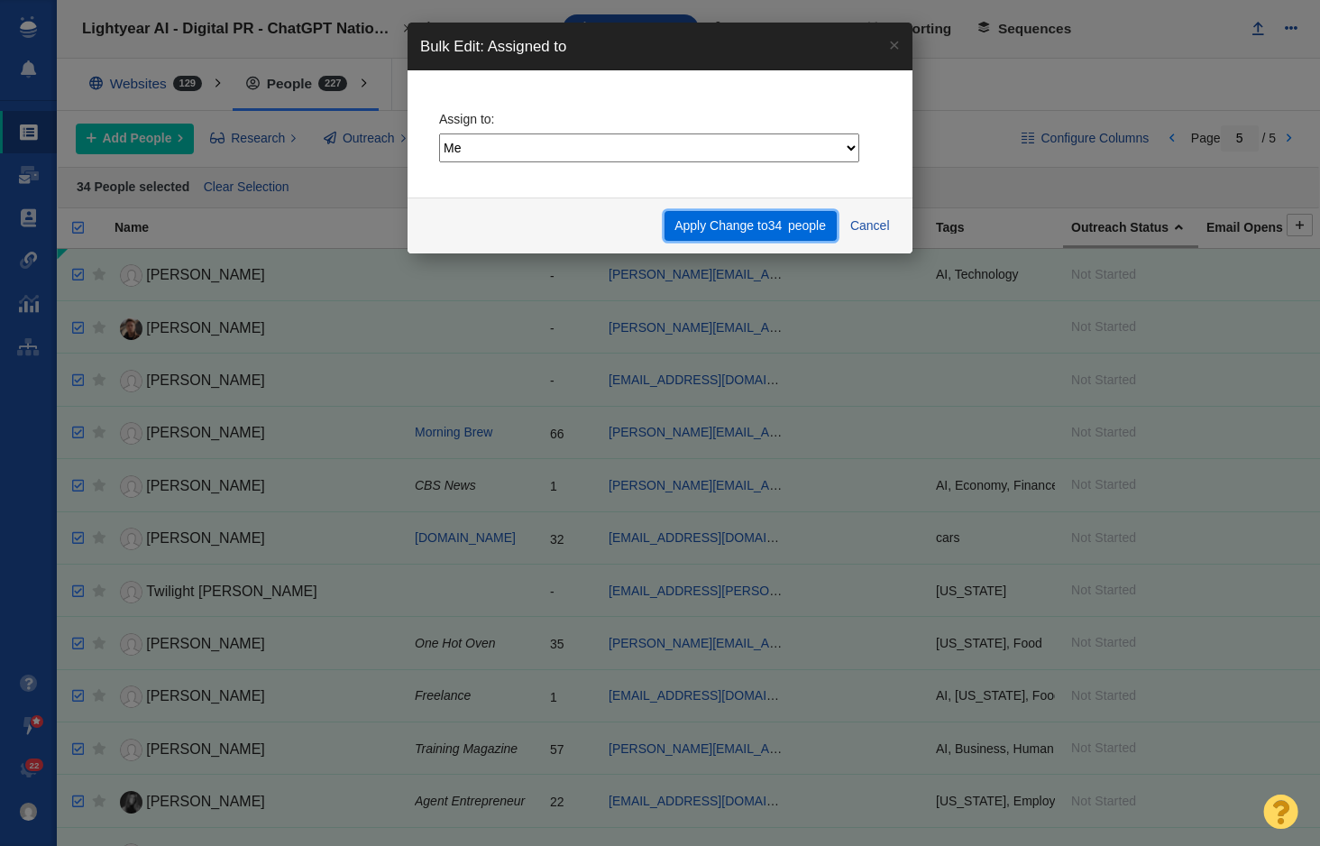
click at [682, 212] on button "Apply Change to 34 people" at bounding box center [751, 226] width 172 height 31
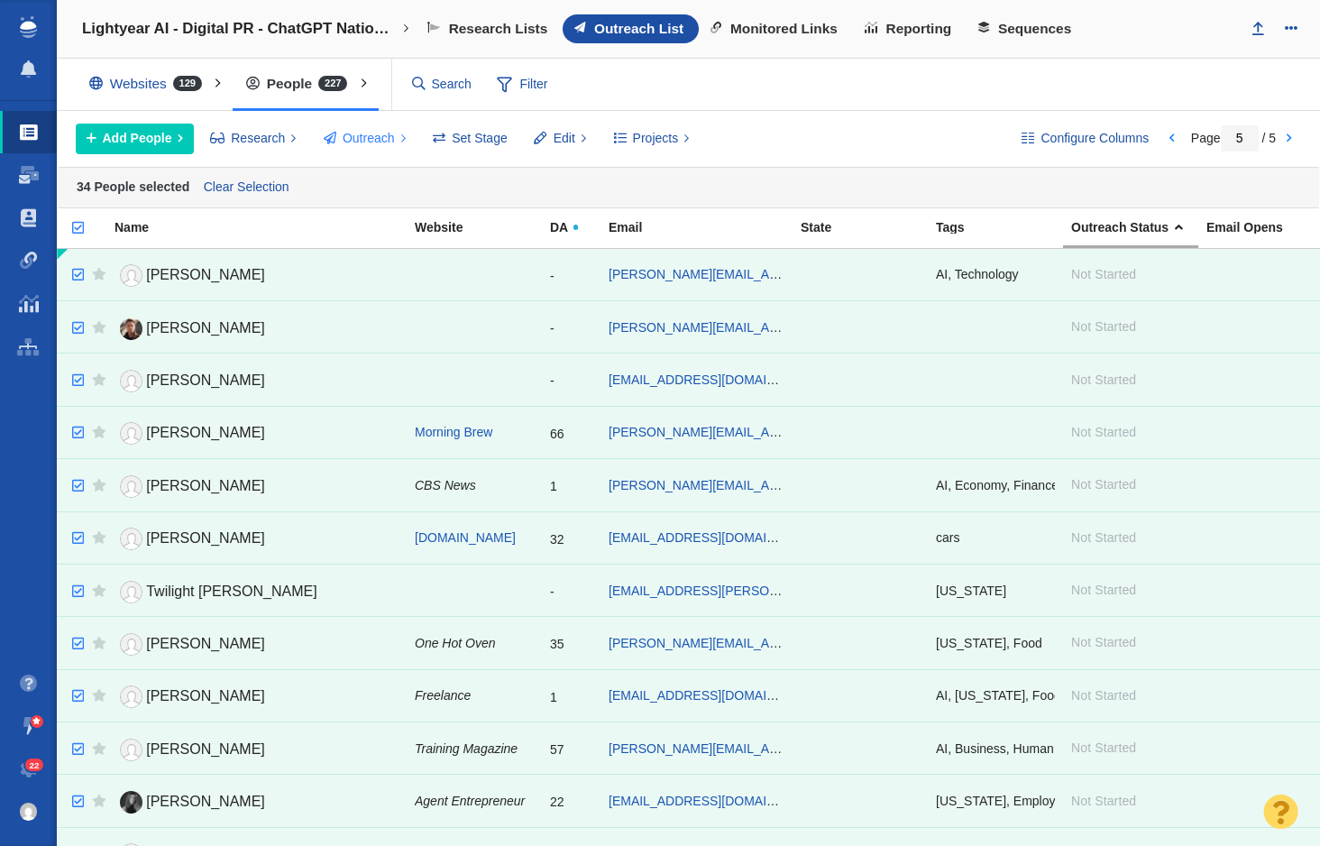
click at [353, 138] on span "Outreach" at bounding box center [369, 138] width 52 height 19
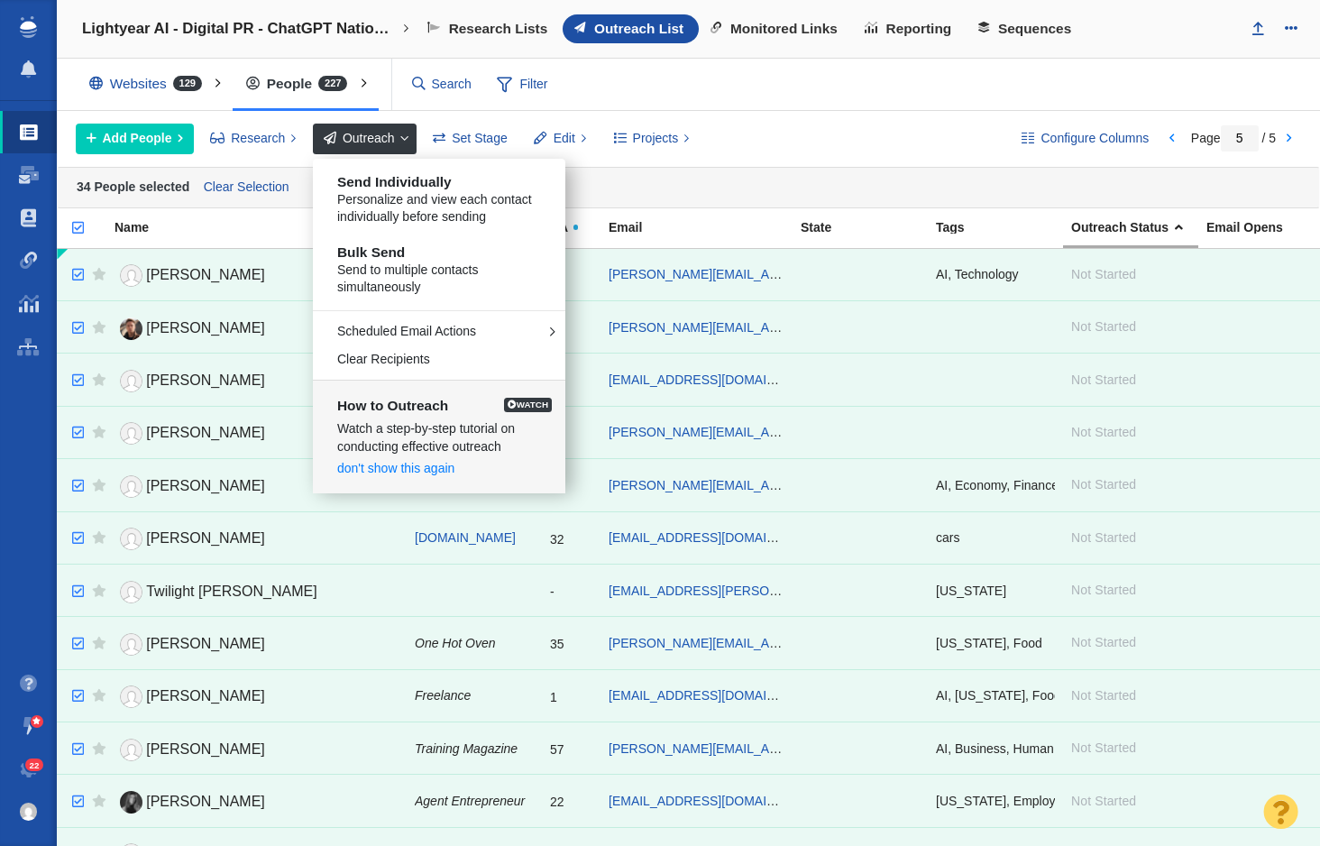
click at [623, 85] on div "Websites 129 All Websites Assigned To Me Recently Viewed Starred People 227 All…" at bounding box center [688, 85] width 1263 height 52
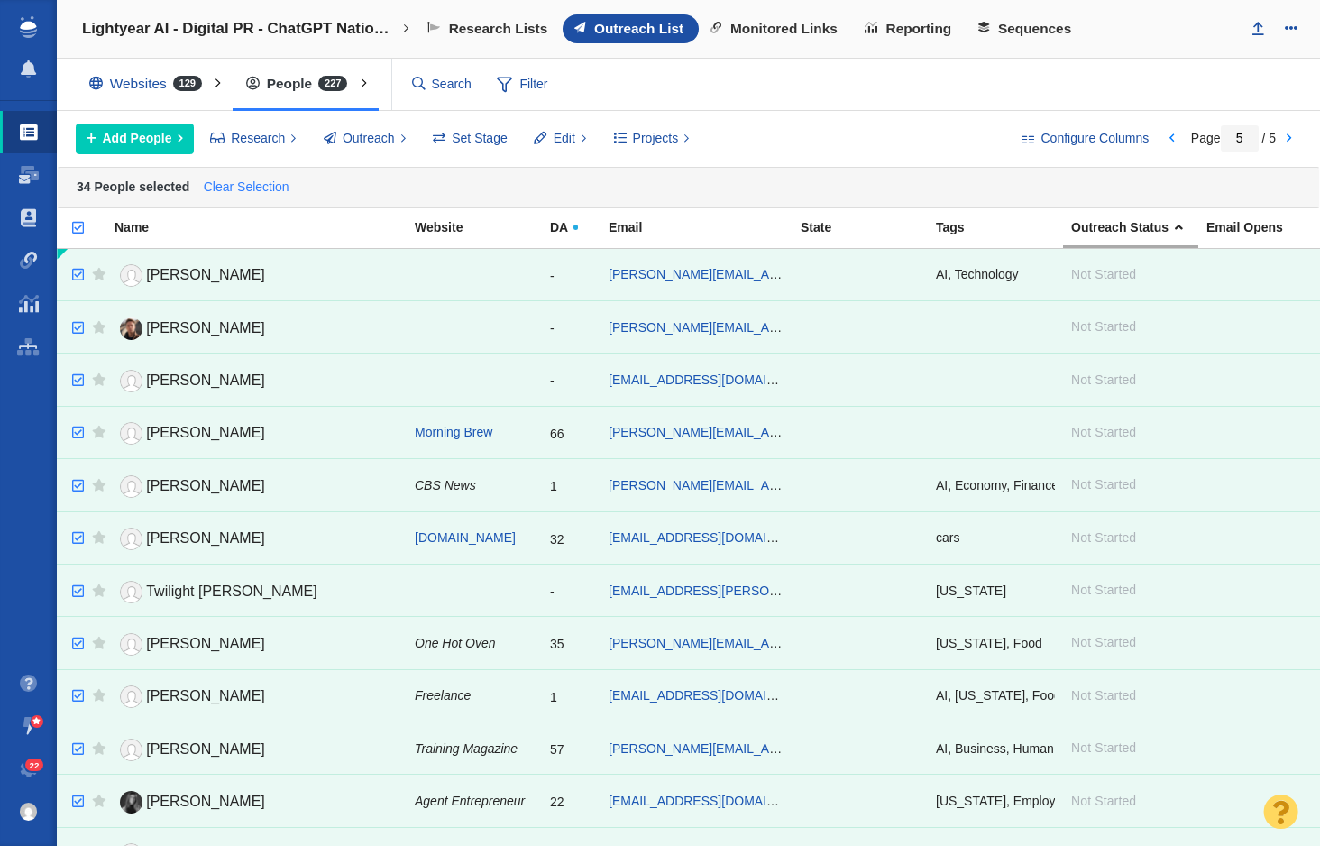
click at [229, 189] on link "Clear Selection" at bounding box center [246, 187] width 94 height 27
checkbox input "false"
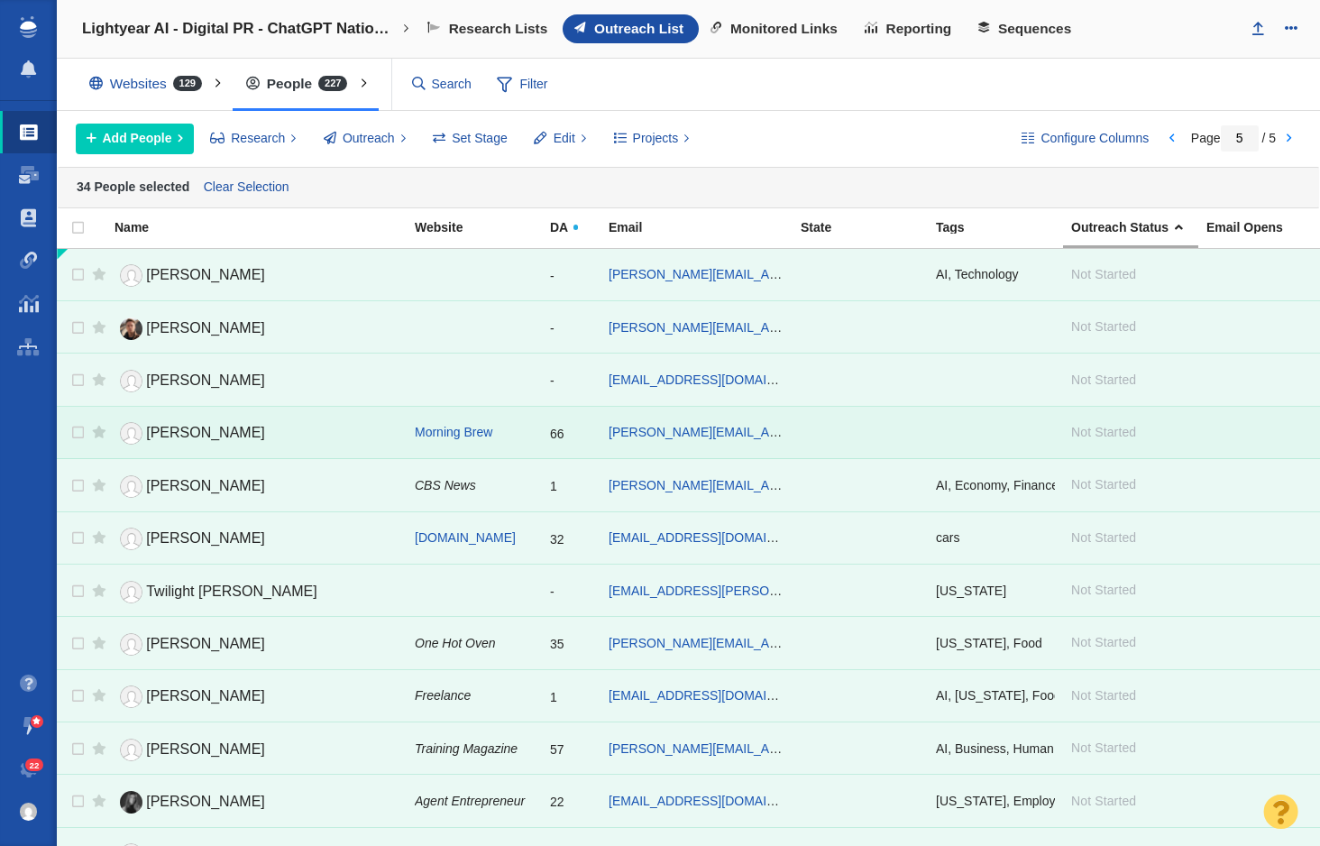
checkbox input "false"
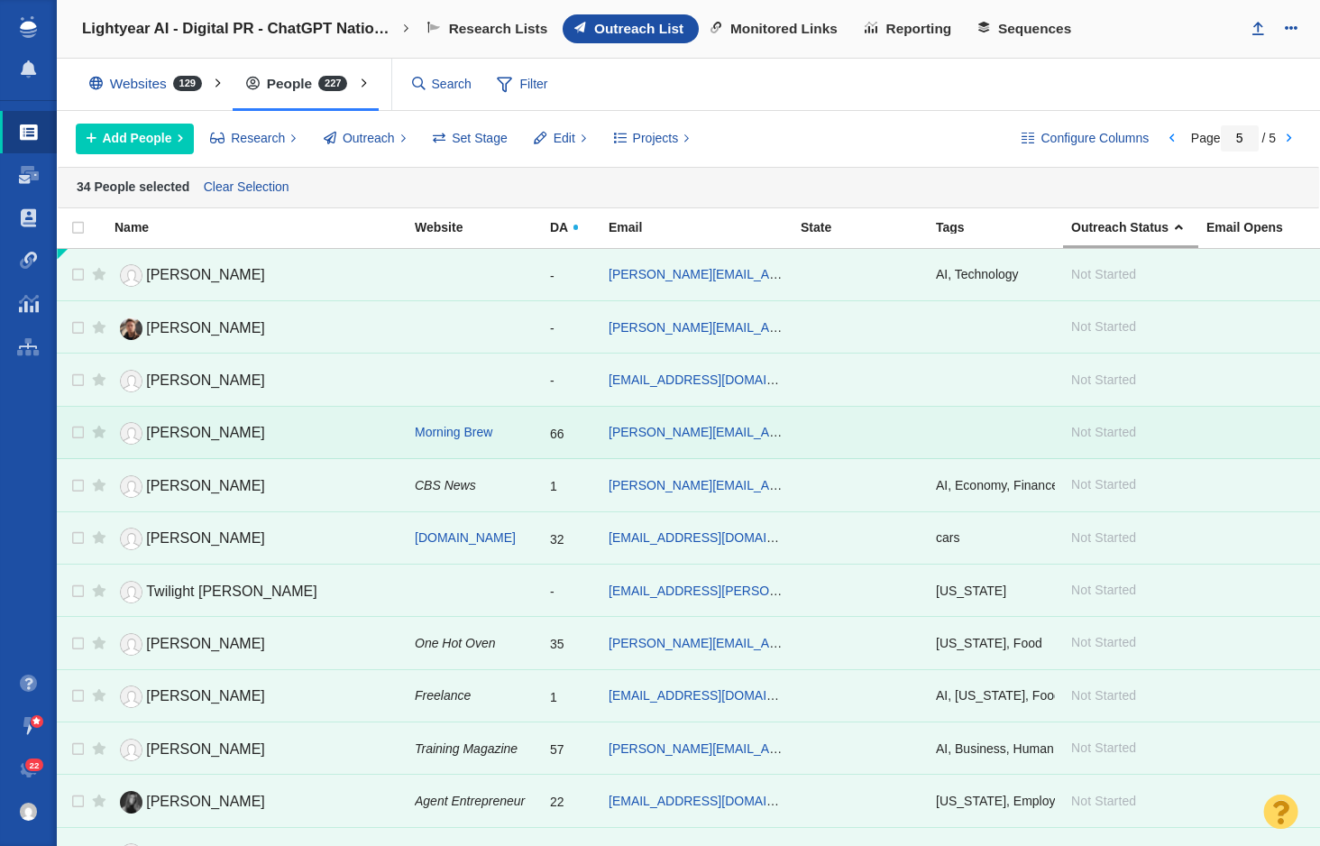
checkbox input "false"
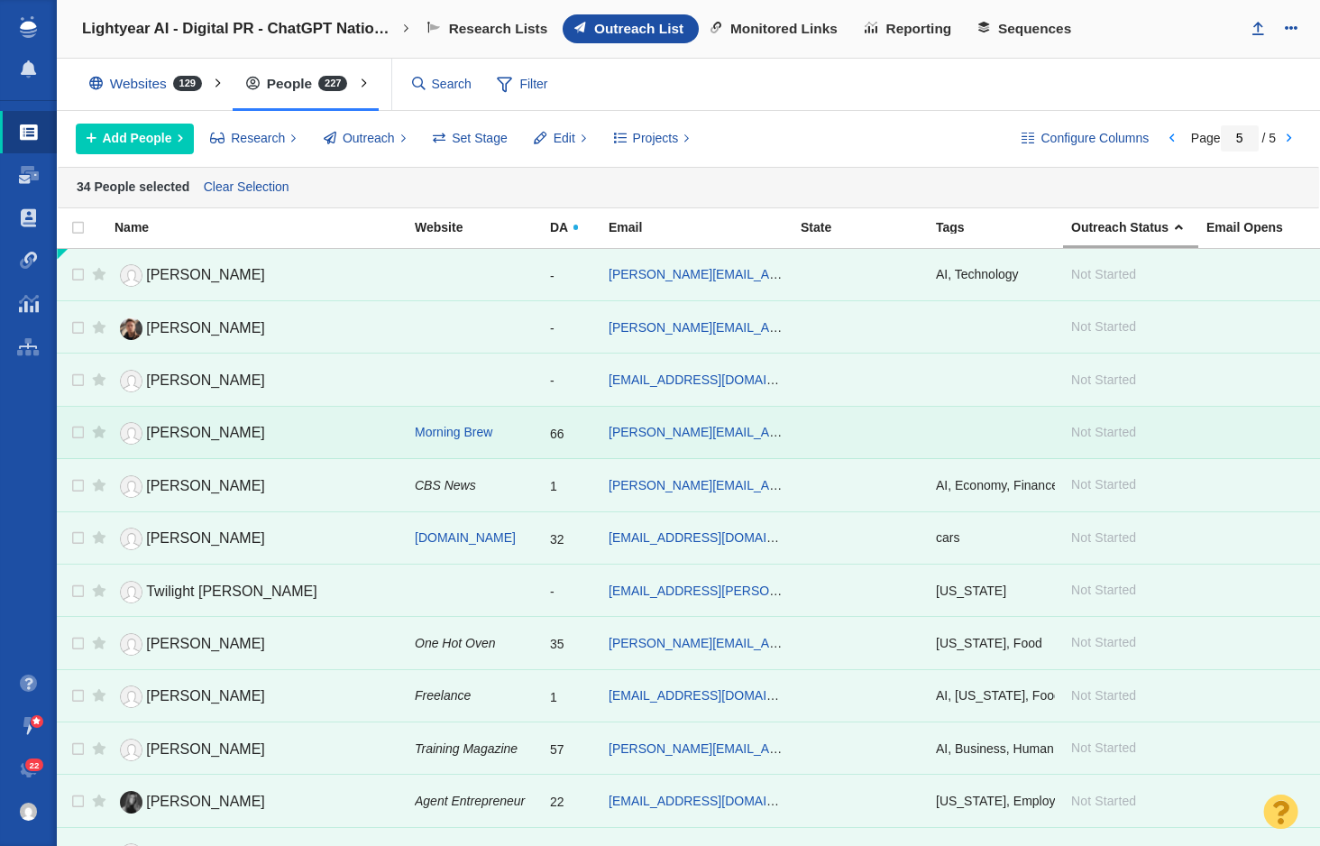
checkbox input "false"
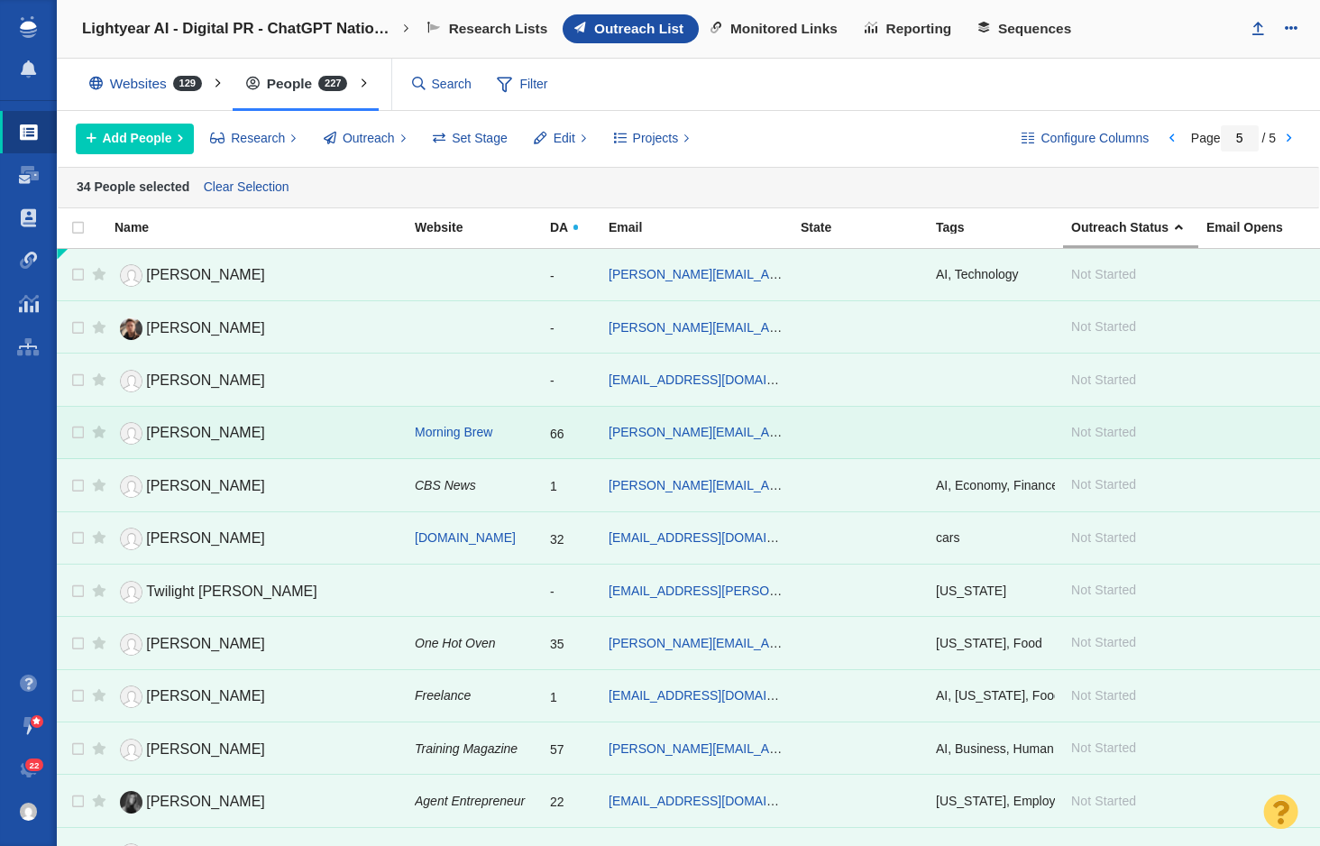
checkbox input "false"
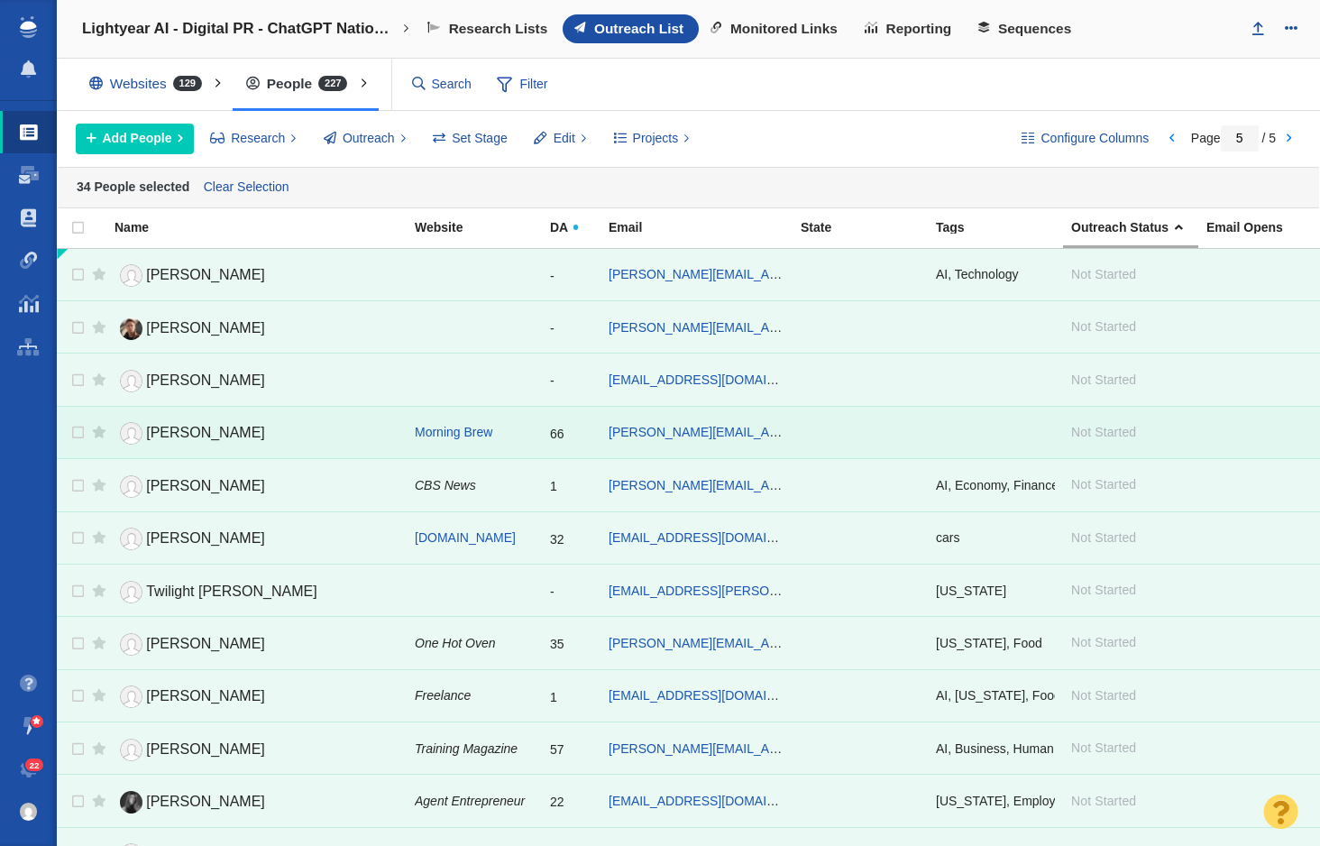
checkbox input "false"
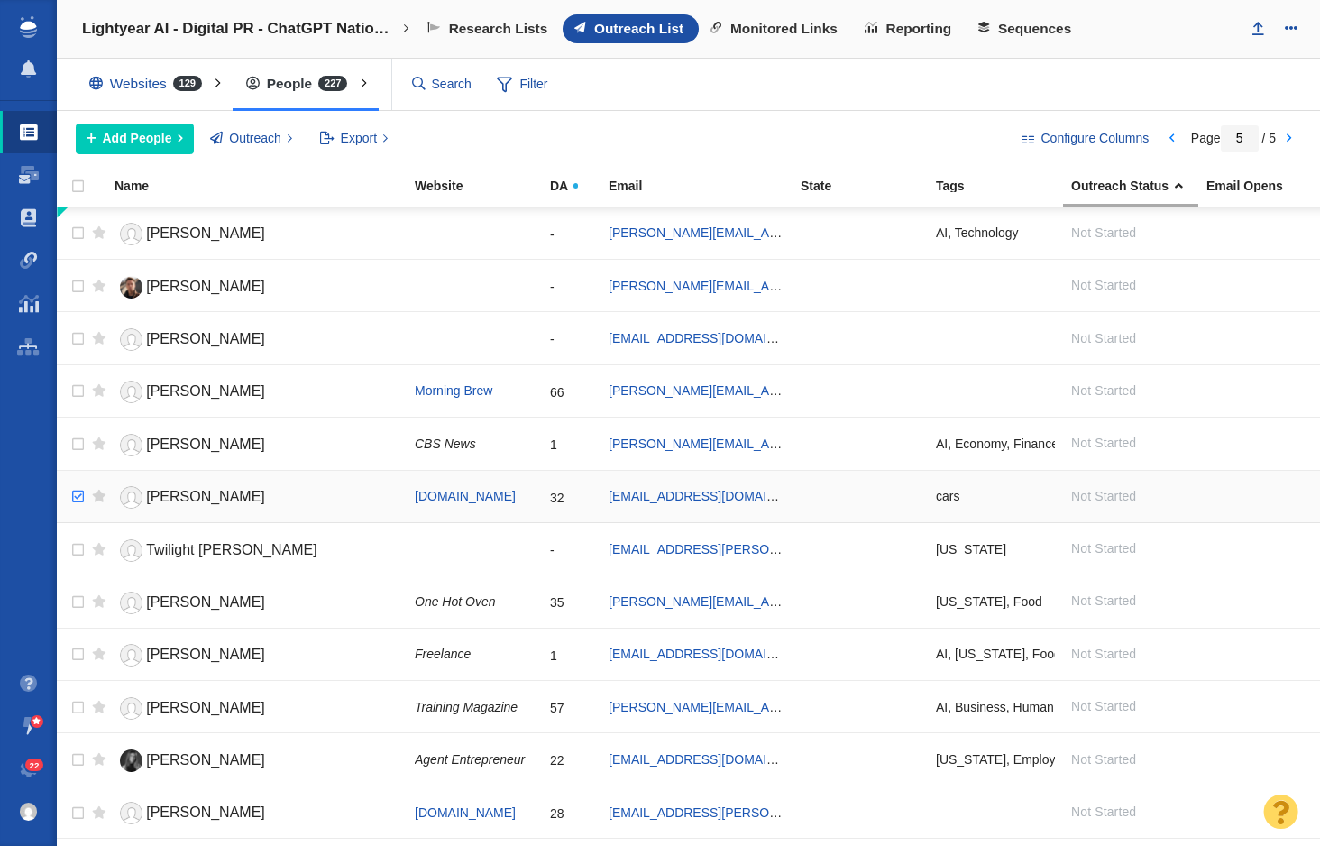
click at [78, 497] on input "checkbox" at bounding box center [75, 497] width 27 height 40
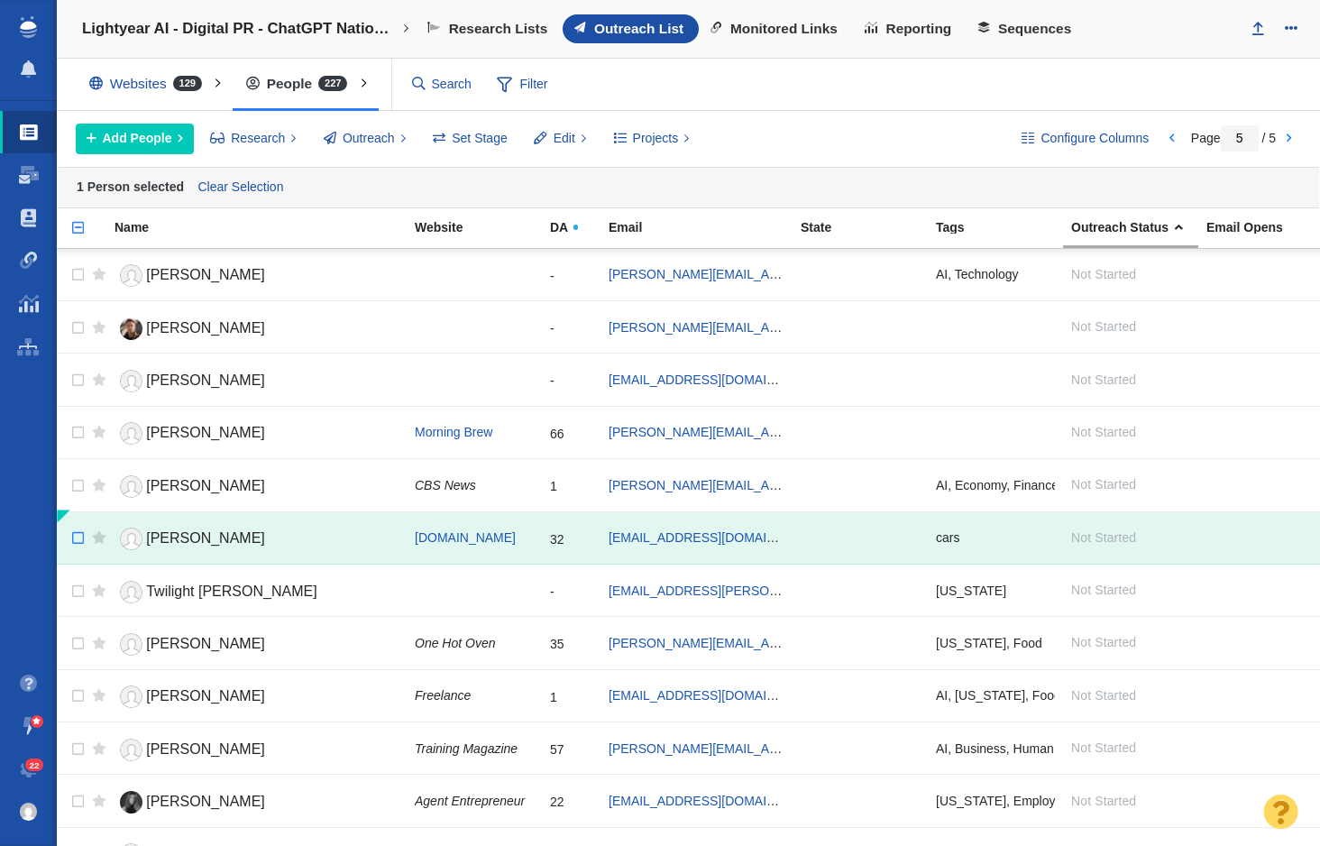
checkbox input "false"
click at [80, 544] on input "checkbox" at bounding box center [75, 538] width 27 height 40
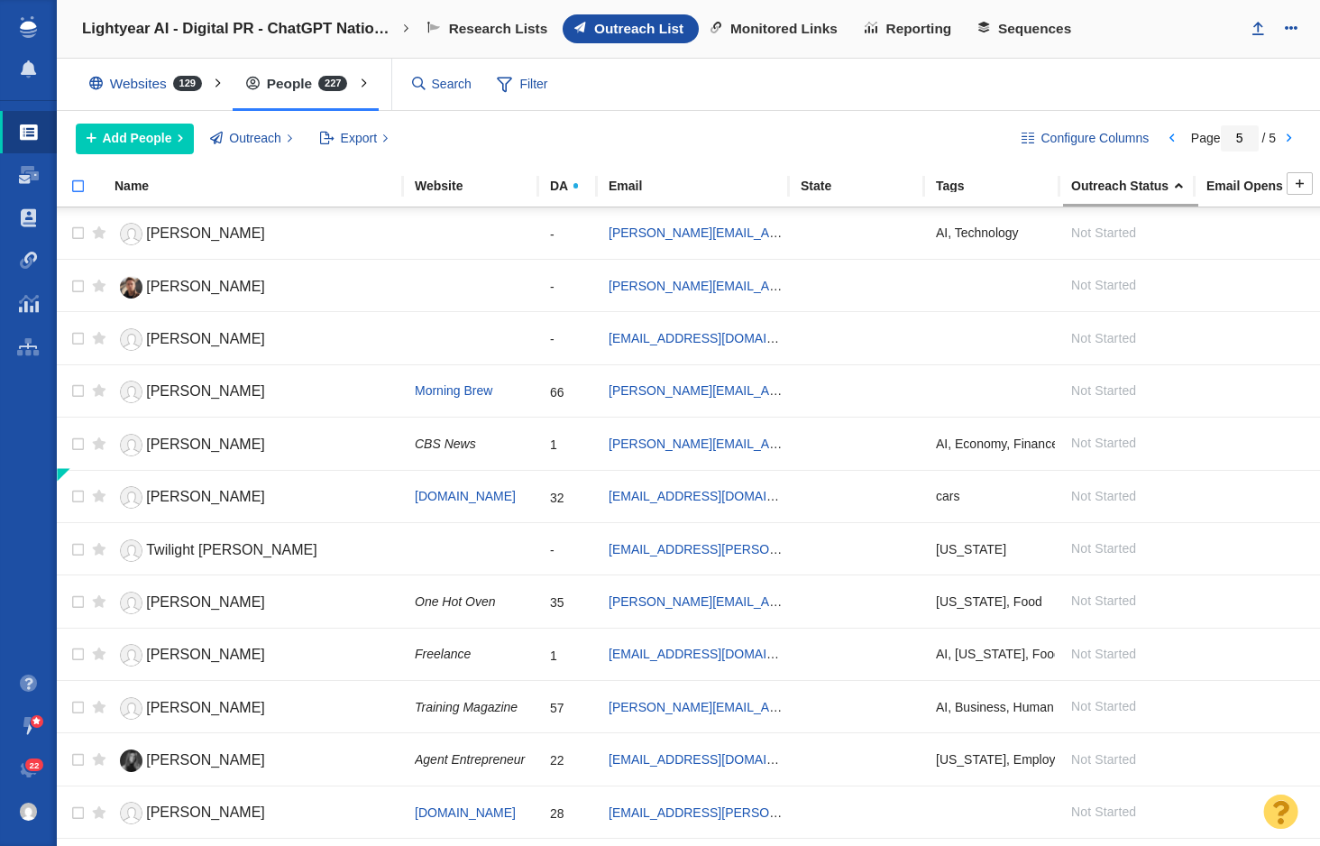
click at [82, 191] on input "checkbox" at bounding box center [70, 196] width 27 height 40
checkbox input "true"
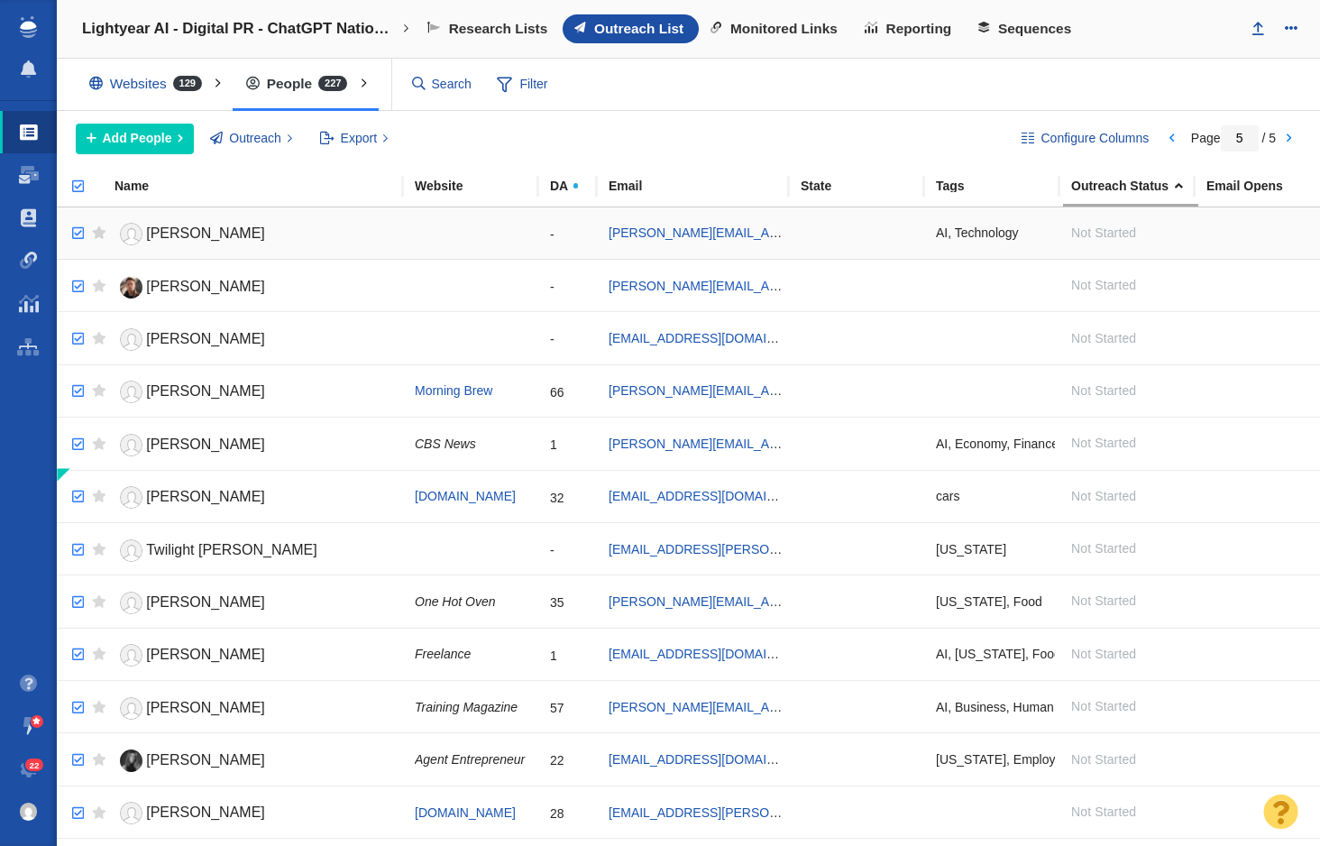
checkbox input "true"
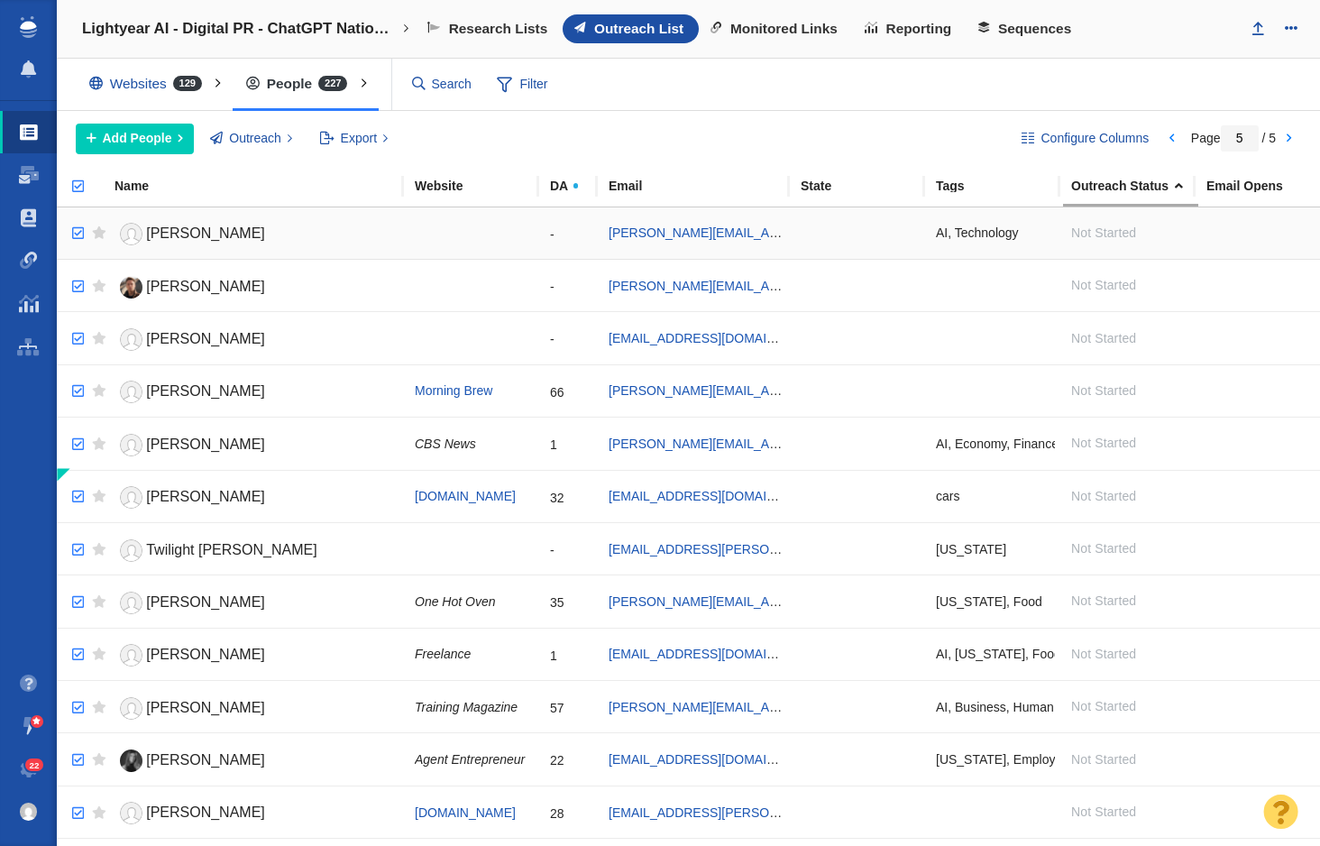
checkbox input "true"
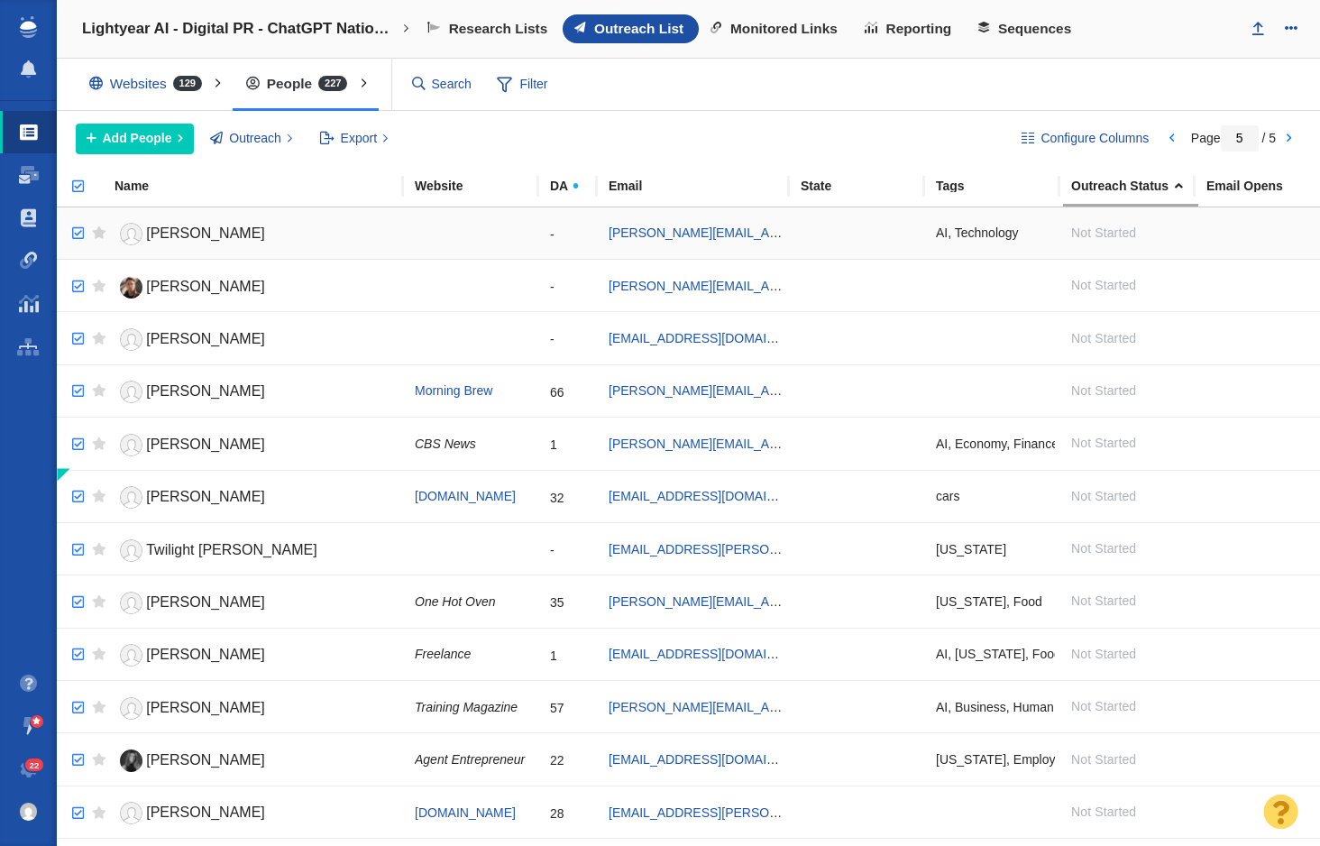
checkbox input "true"
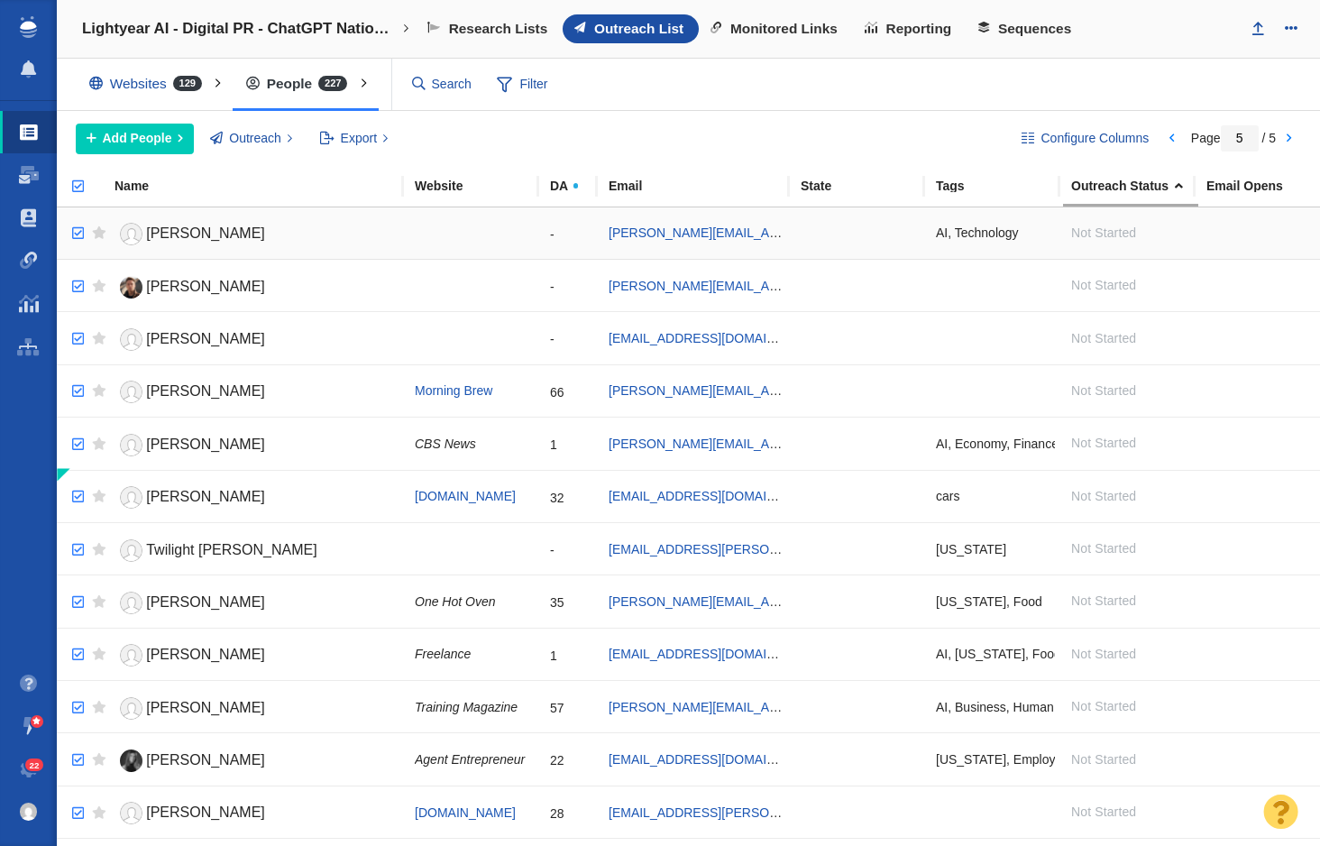
checkbox input "true"
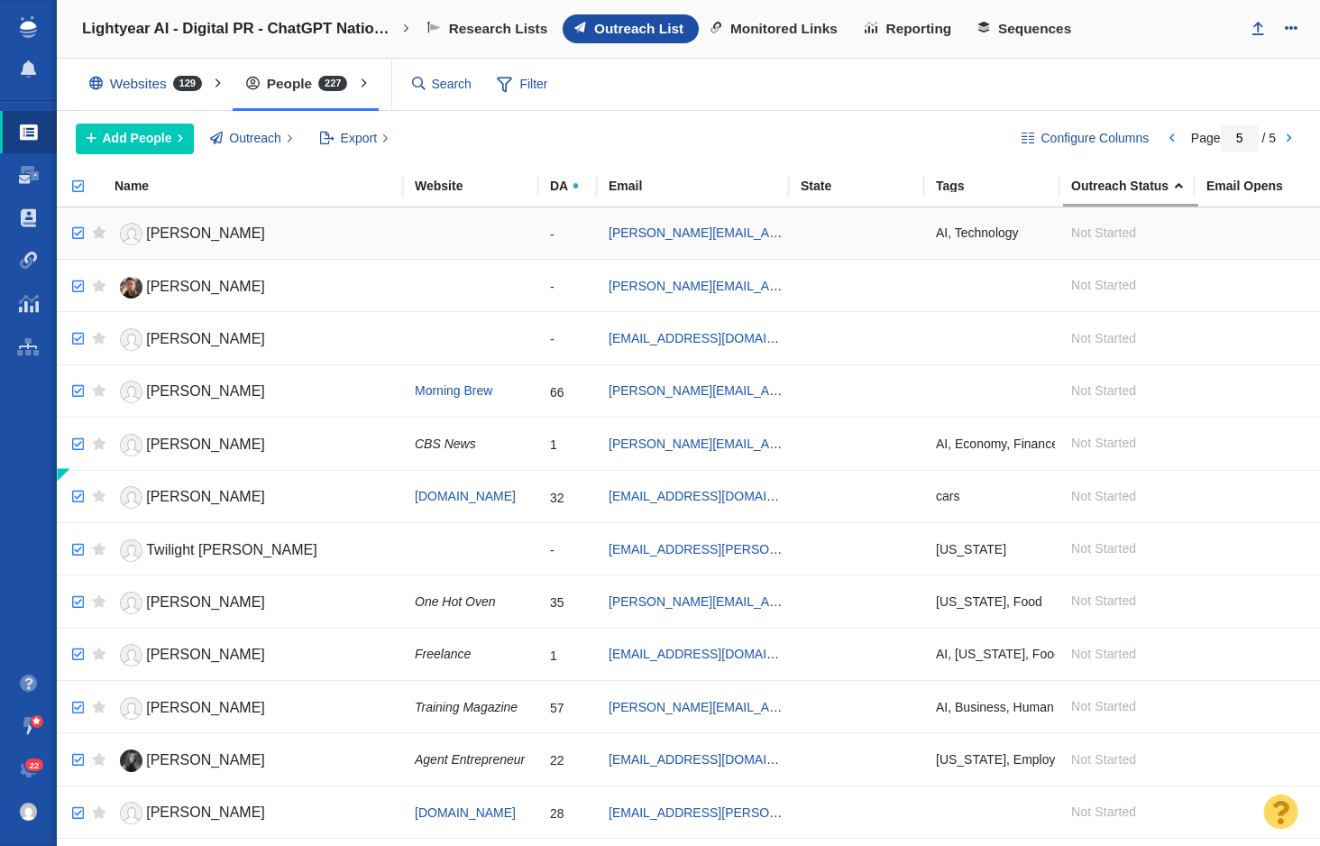
checkbox input "true"
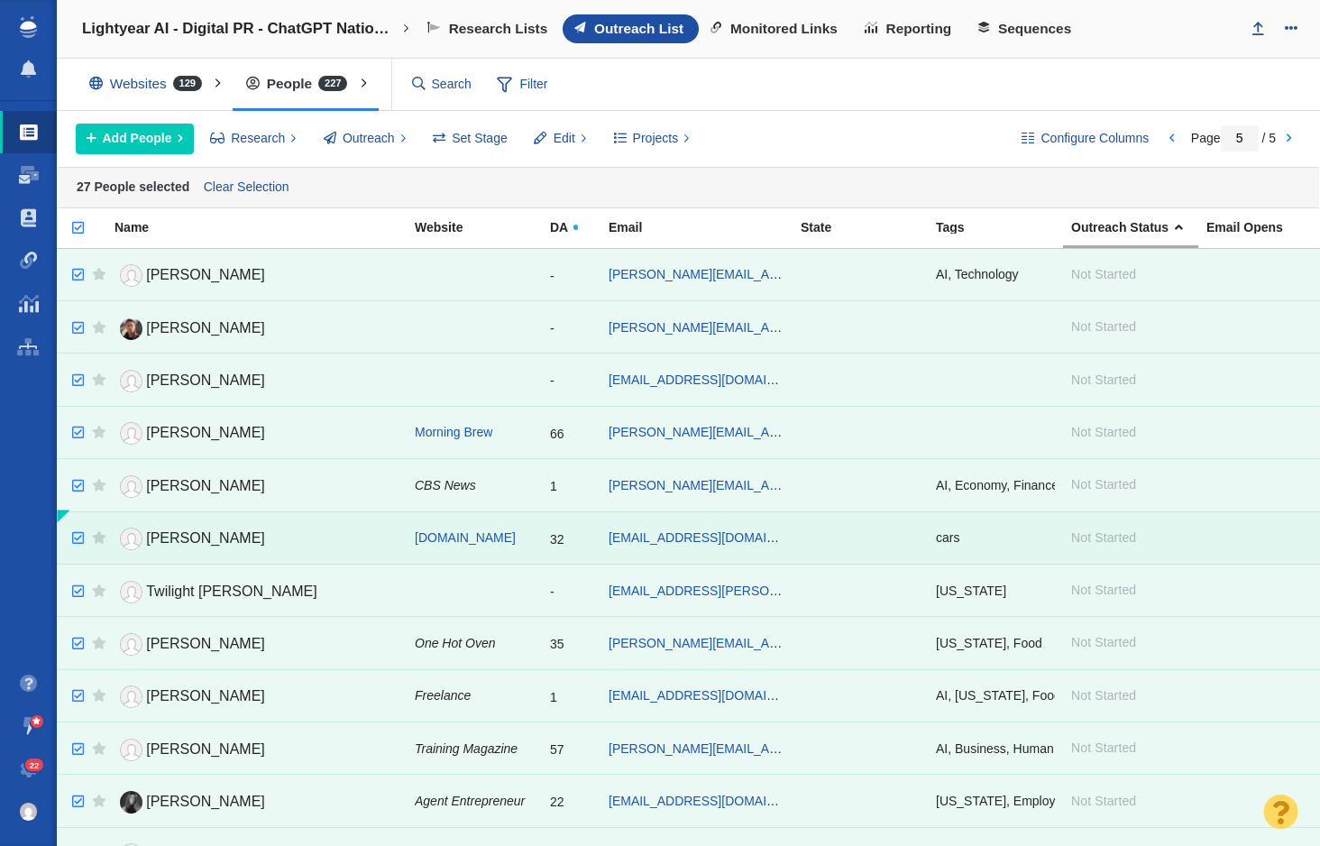
checkbox input "false"
click at [77, 537] on input "checkbox" at bounding box center [75, 538] width 27 height 40
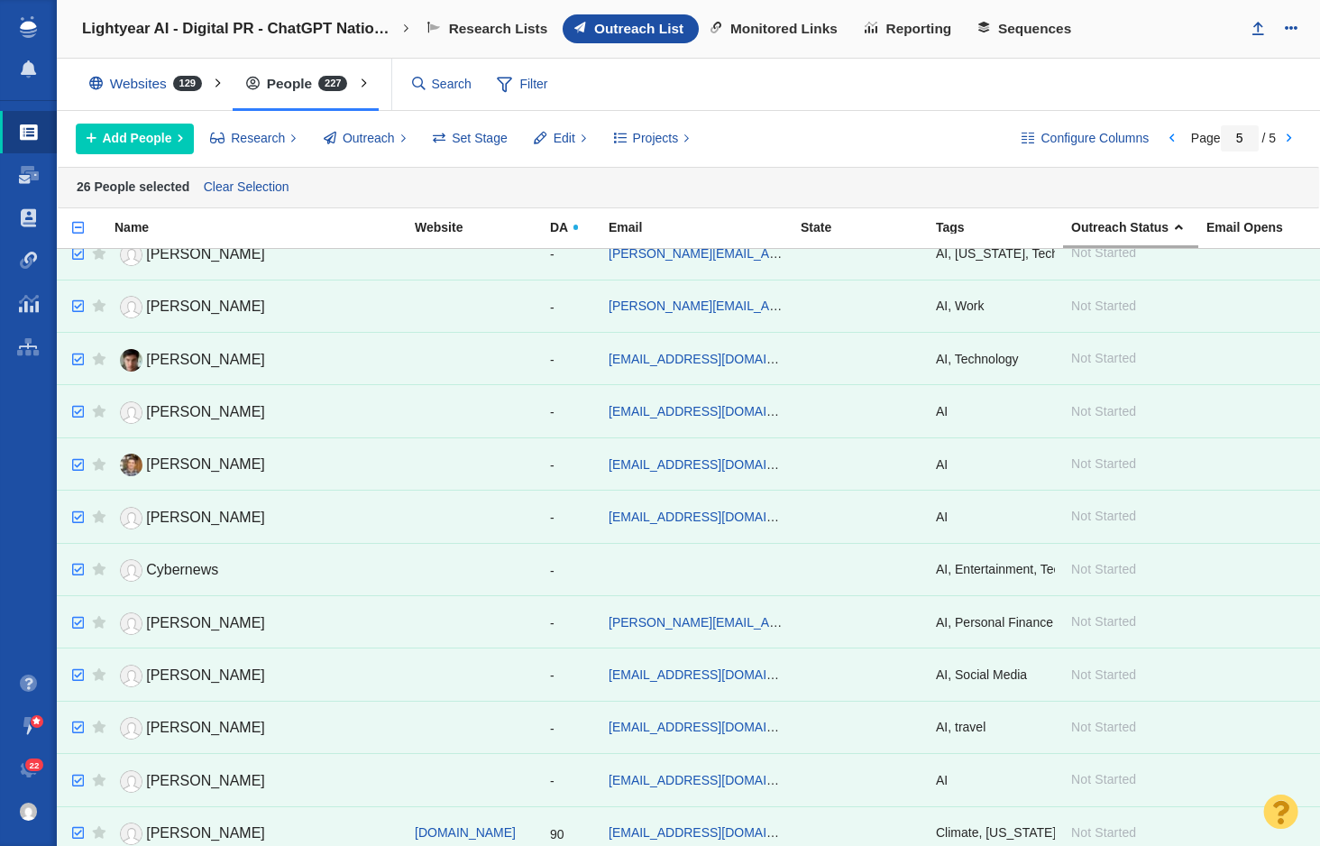
scroll to position [825, 0]
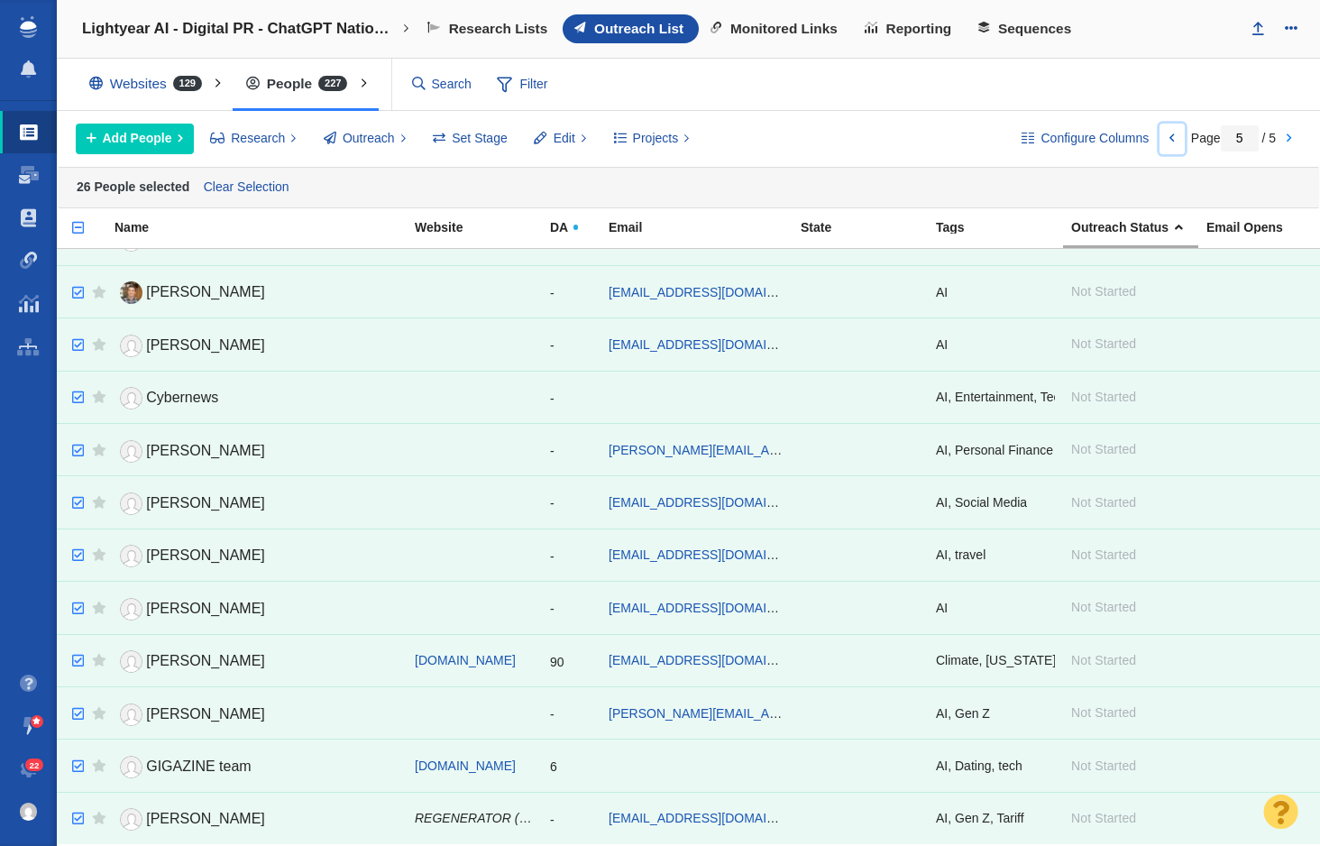
click at [1172, 139] on link at bounding box center [1172, 139] width 25 height 31
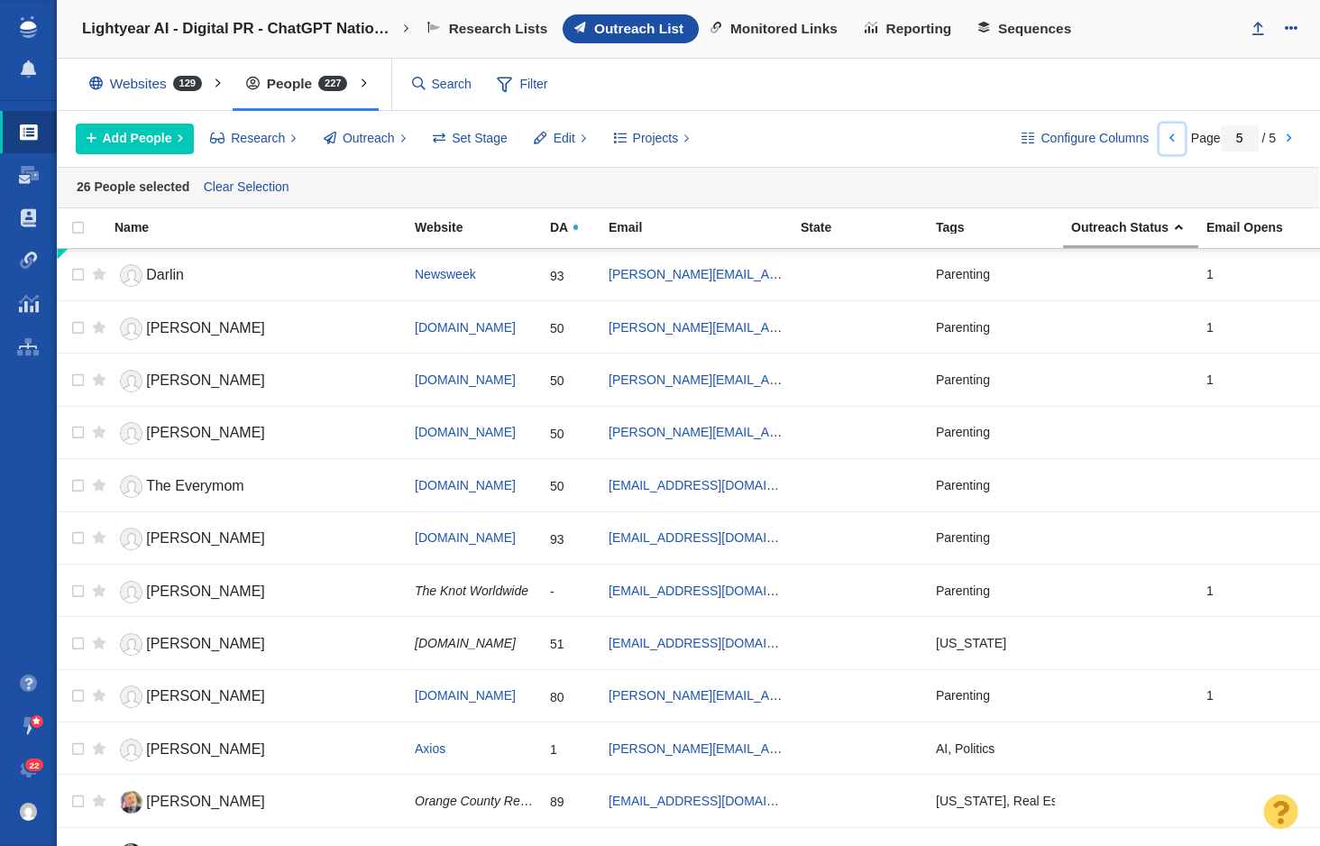
type input "4"
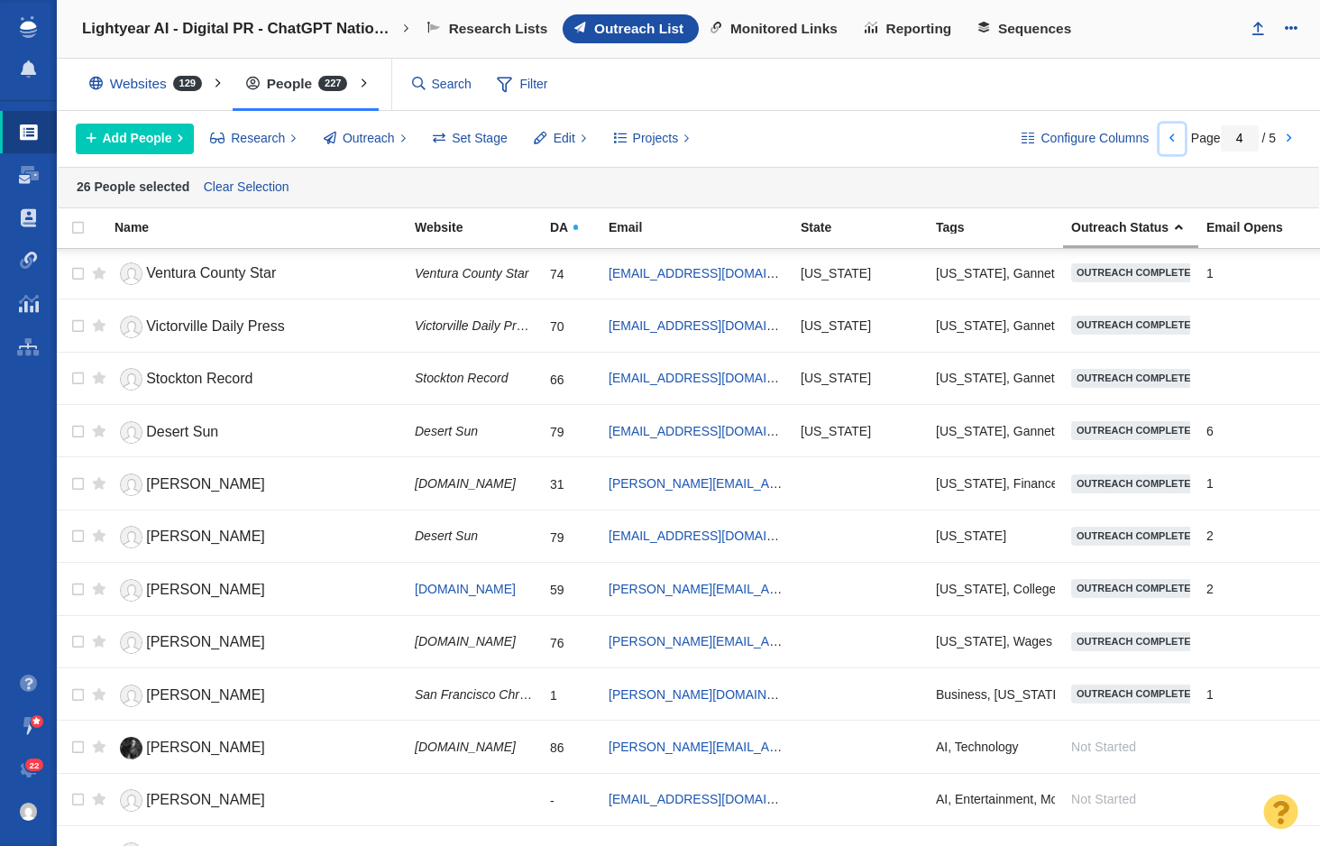
scroll to position [1966, 0]
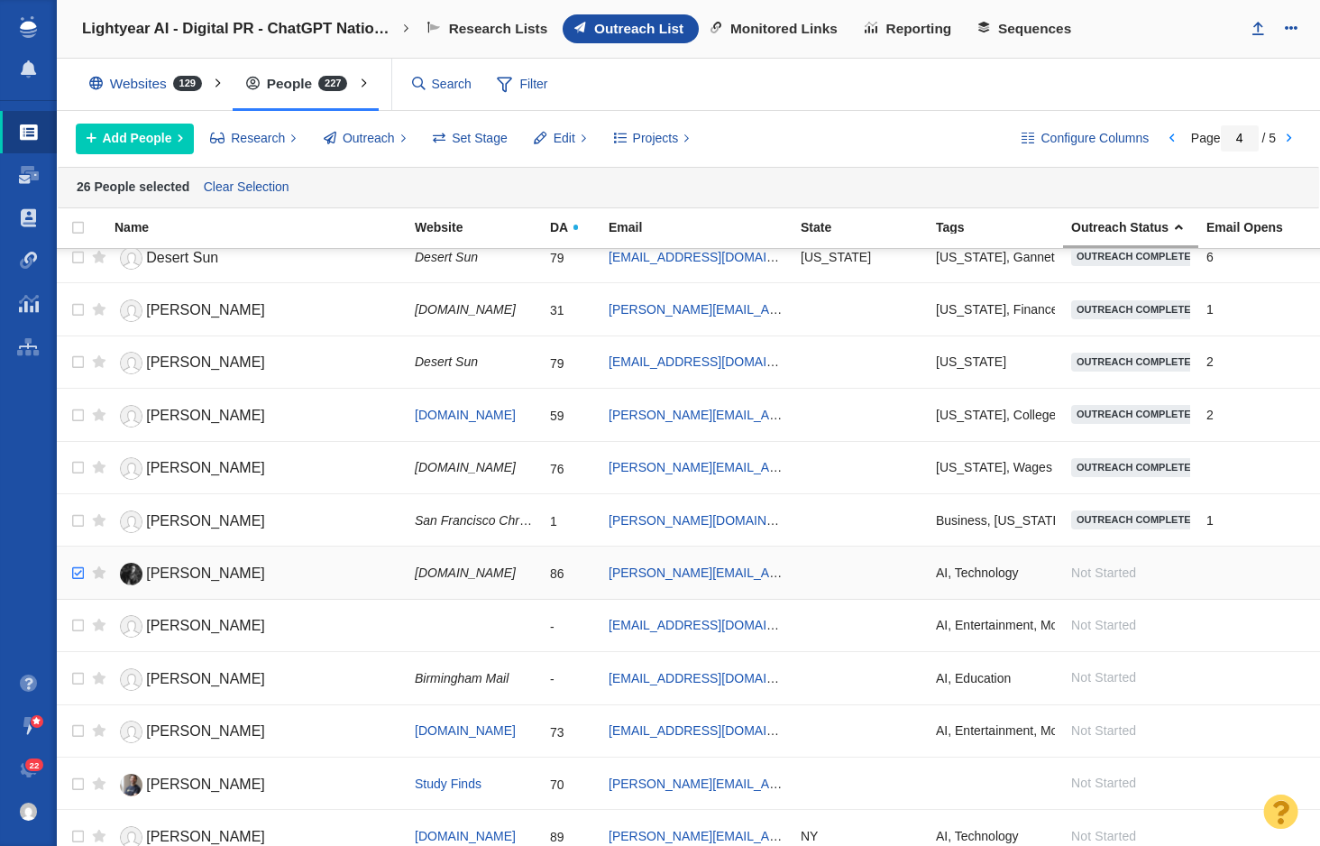
checkbox input "true"
click at [77, 574] on input "checkbox" at bounding box center [75, 574] width 27 height 40
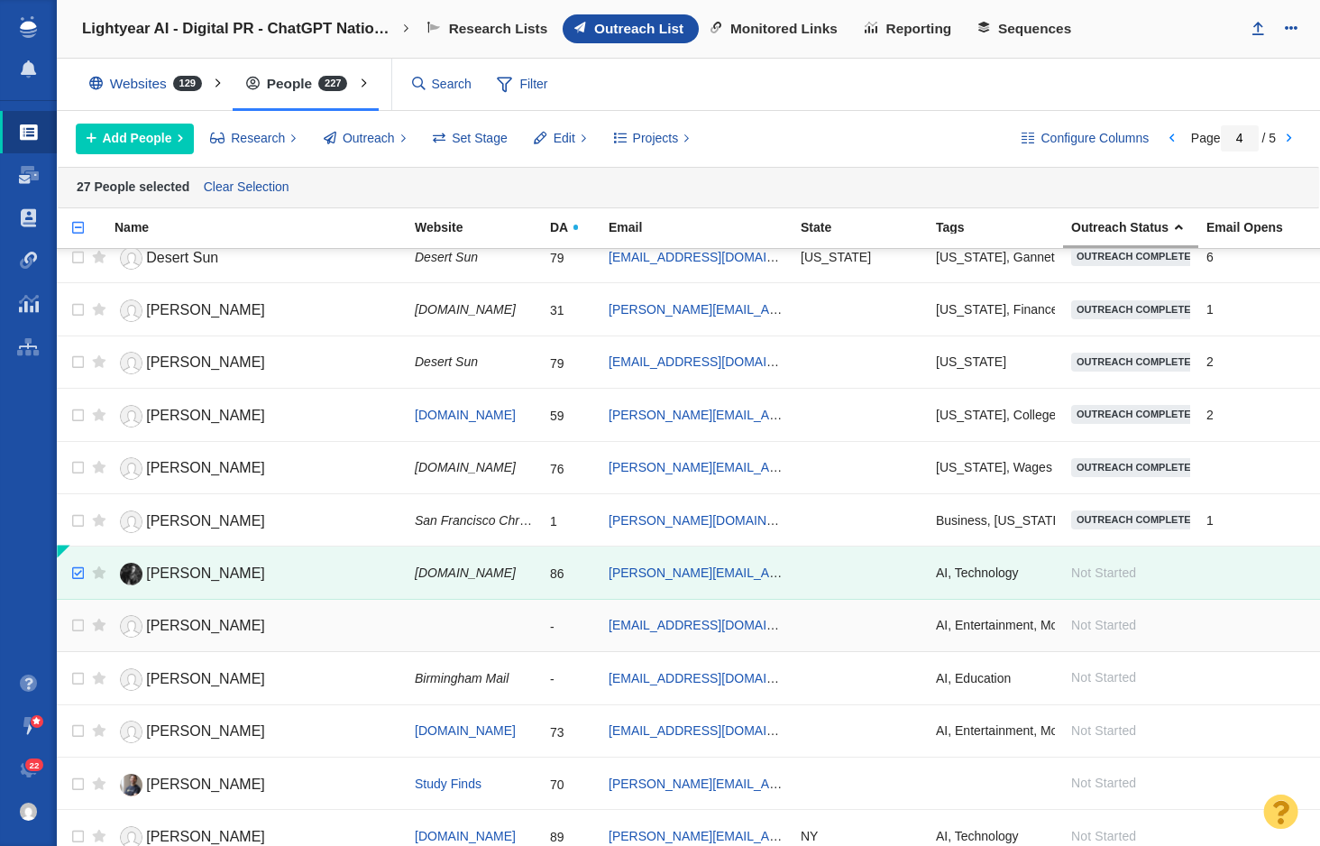
scroll to position [2036, 0]
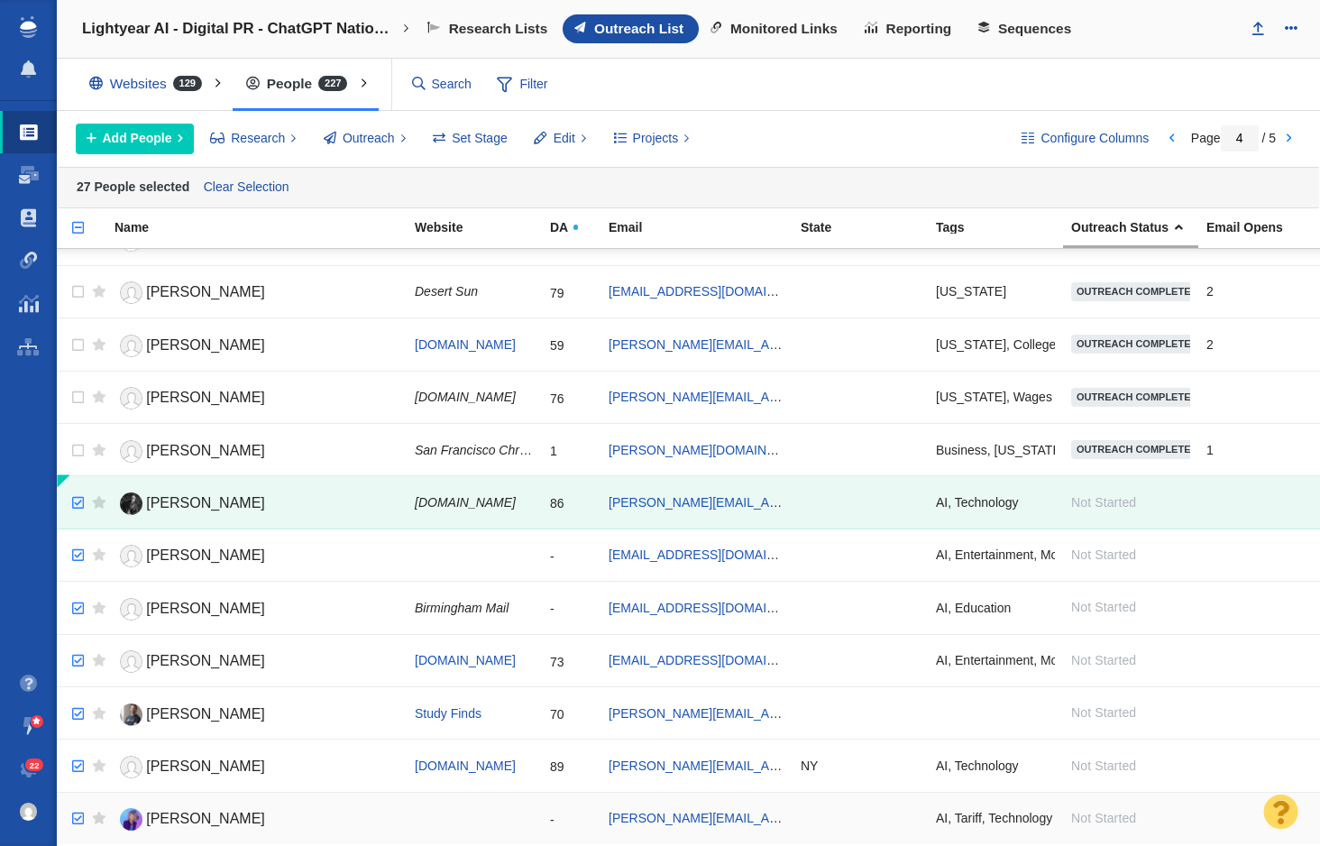
checkbox input "true"
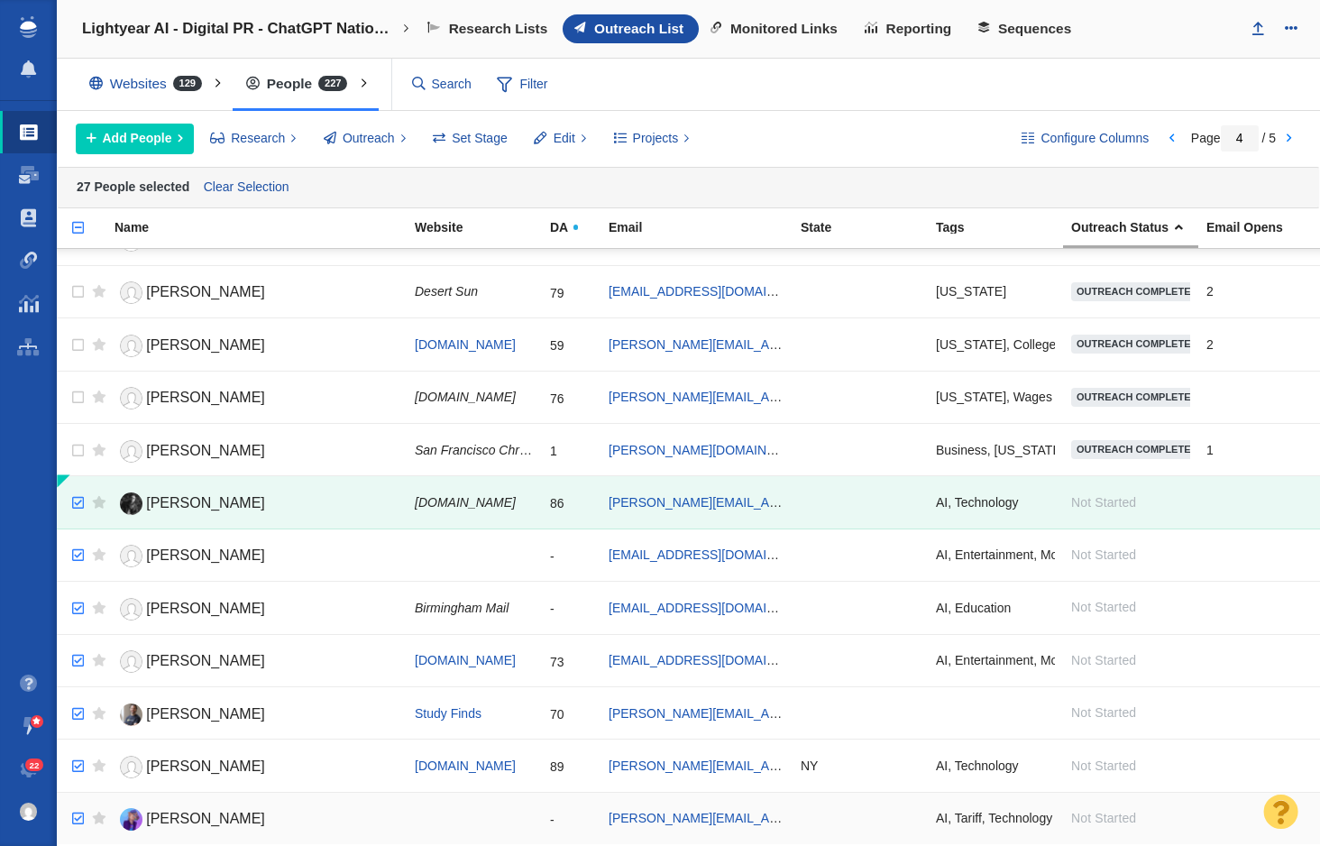
checkbox input "true"
click at [76, 816] on input "checkbox" at bounding box center [75, 819] width 27 height 40
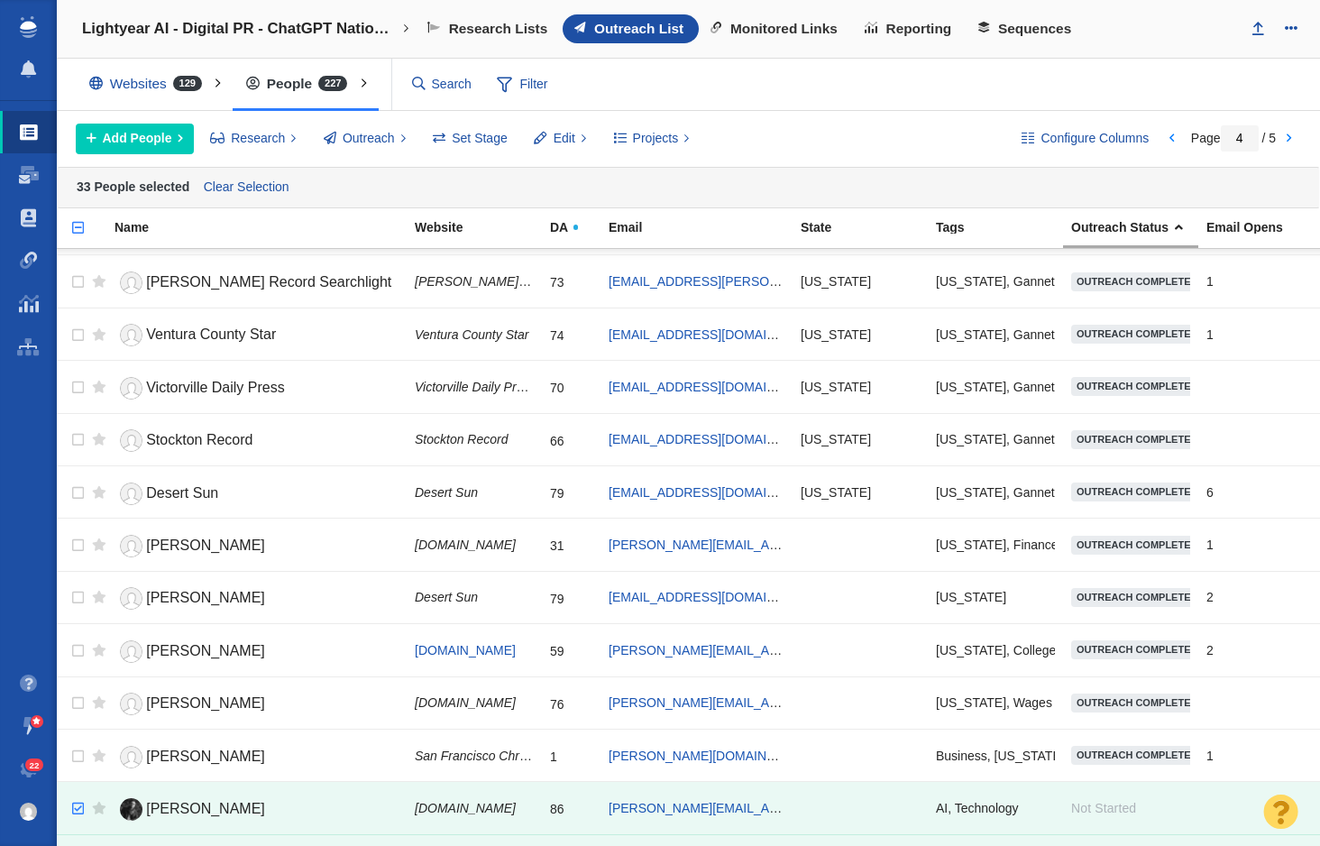
scroll to position [1270, 0]
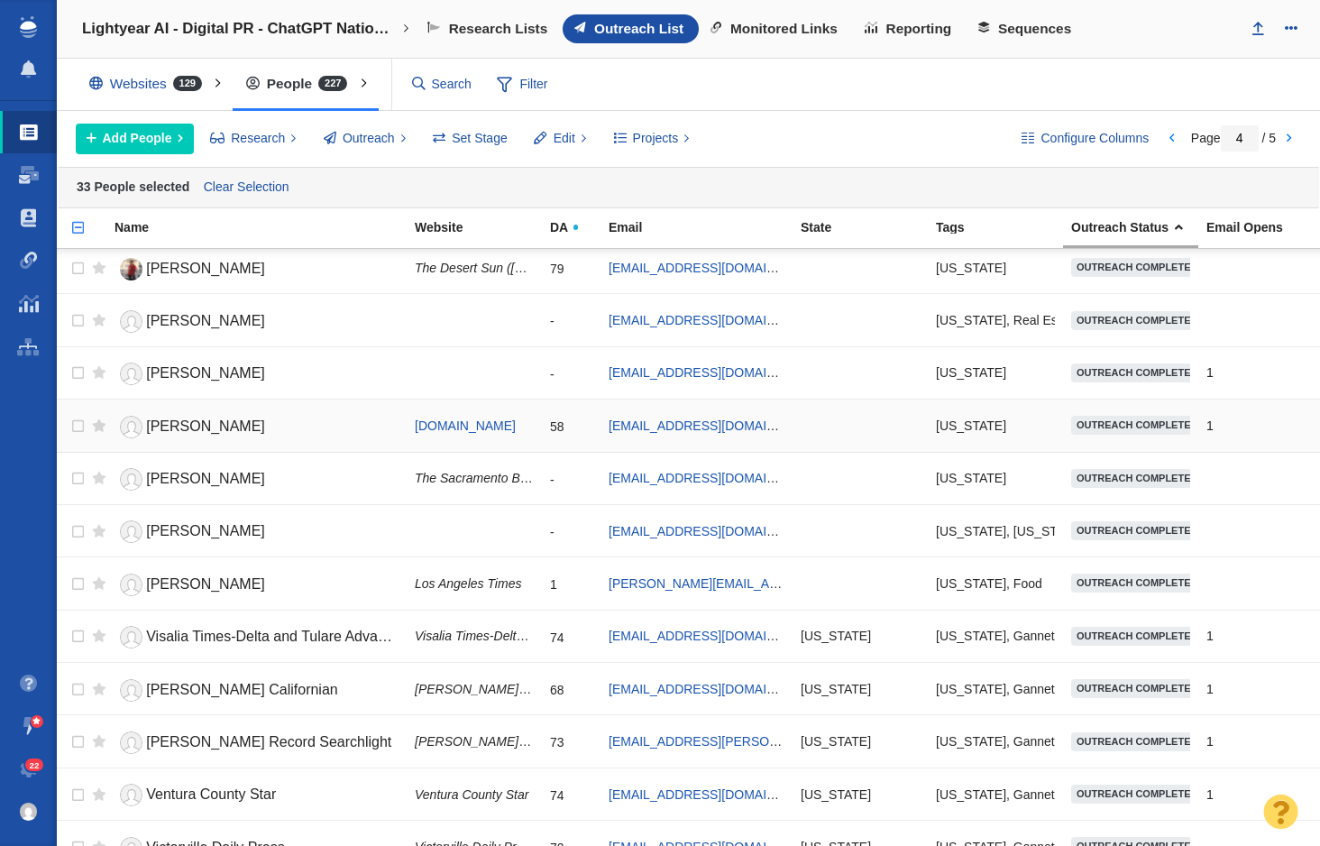
click at [204, 423] on span "[PERSON_NAME]" at bounding box center [205, 425] width 119 height 15
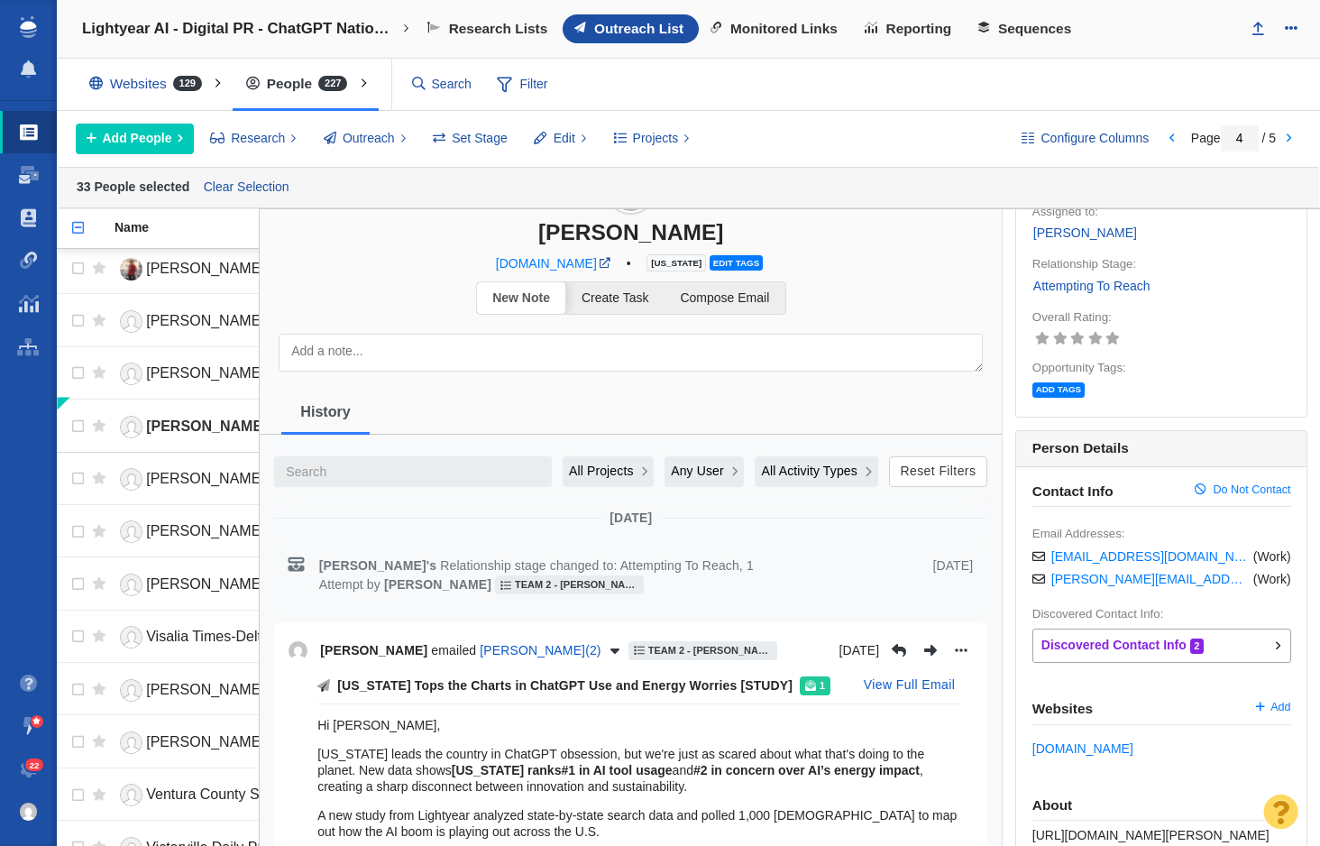
scroll to position [0, 0]
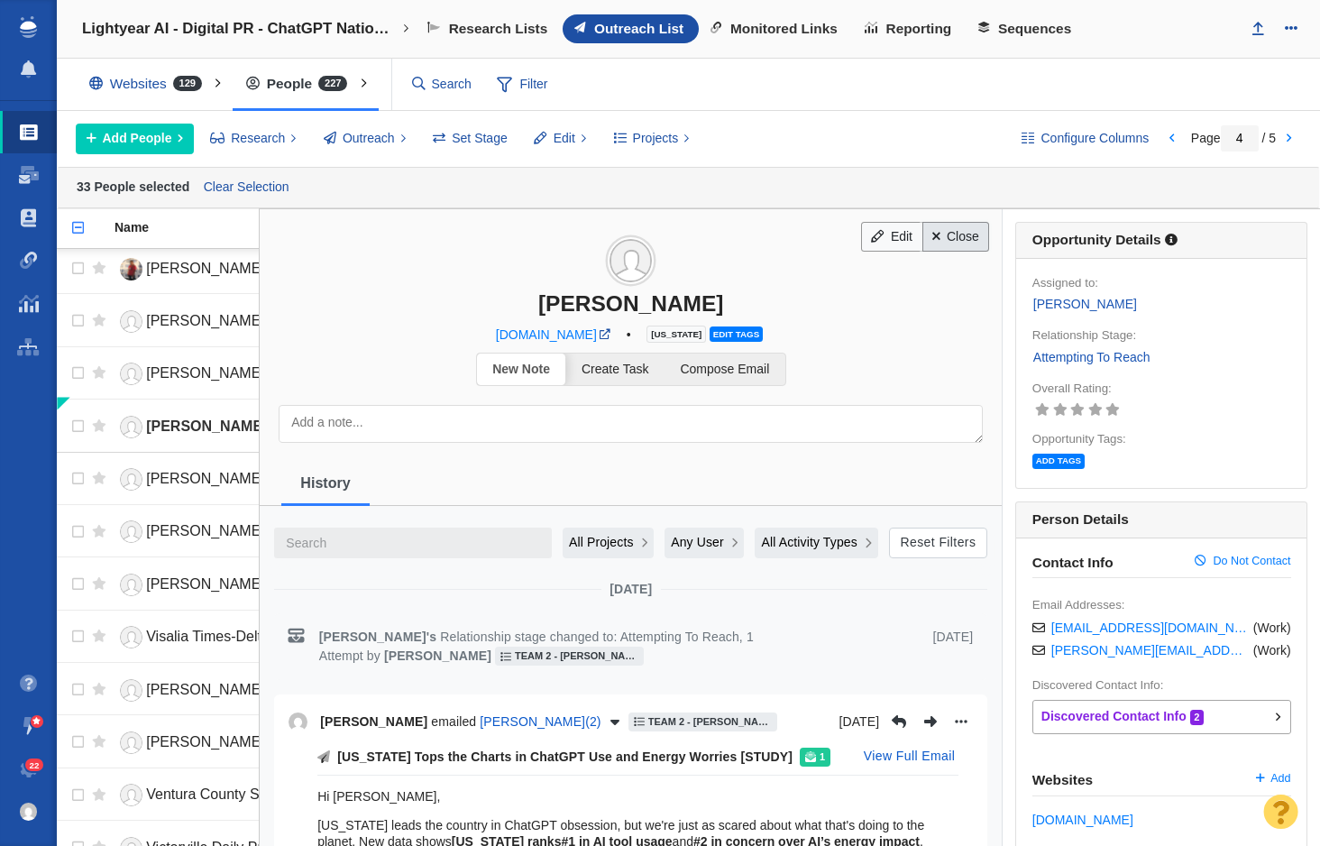
click at [958, 226] on link "Close" at bounding box center [956, 237] width 68 height 31
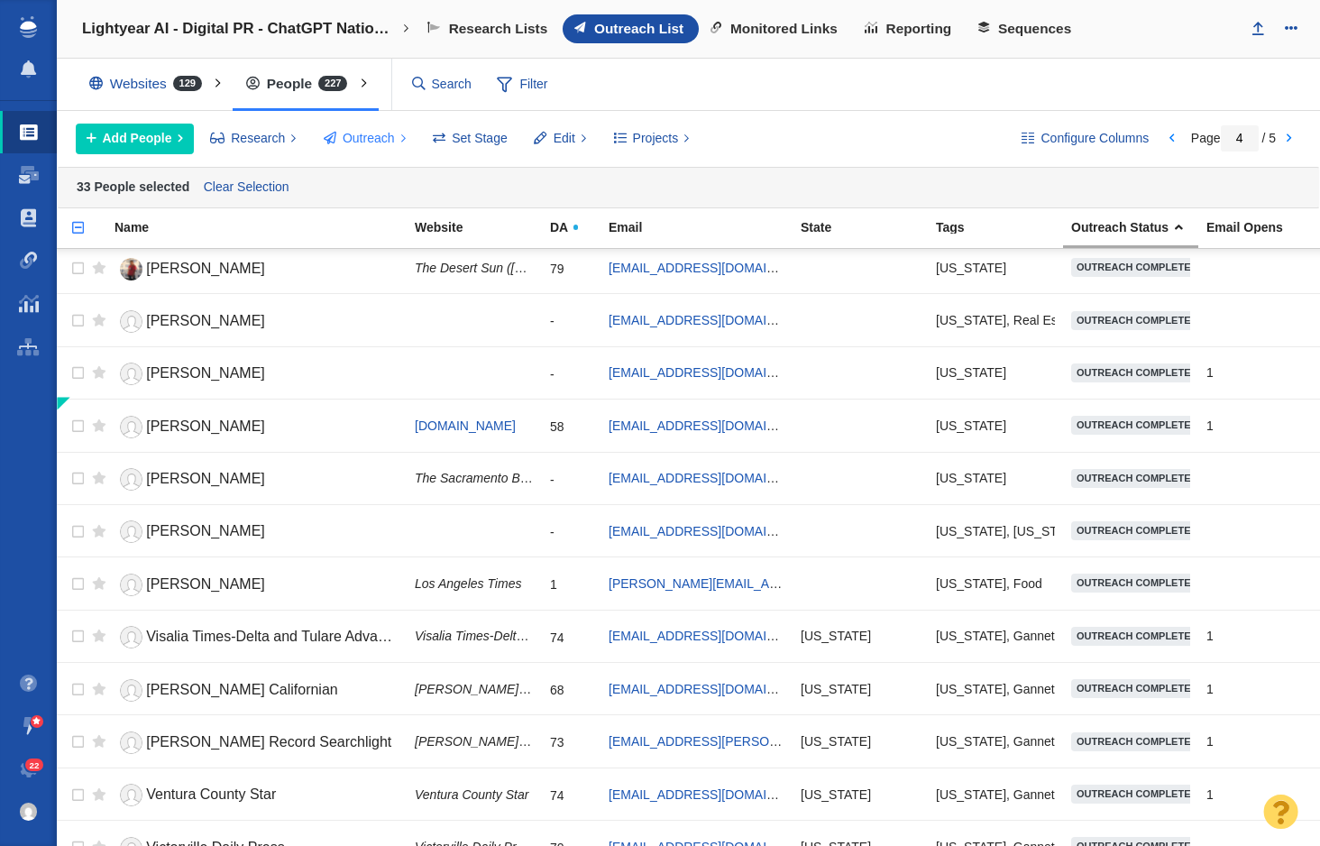
click at [364, 135] on span "Outreach" at bounding box center [369, 138] width 52 height 19
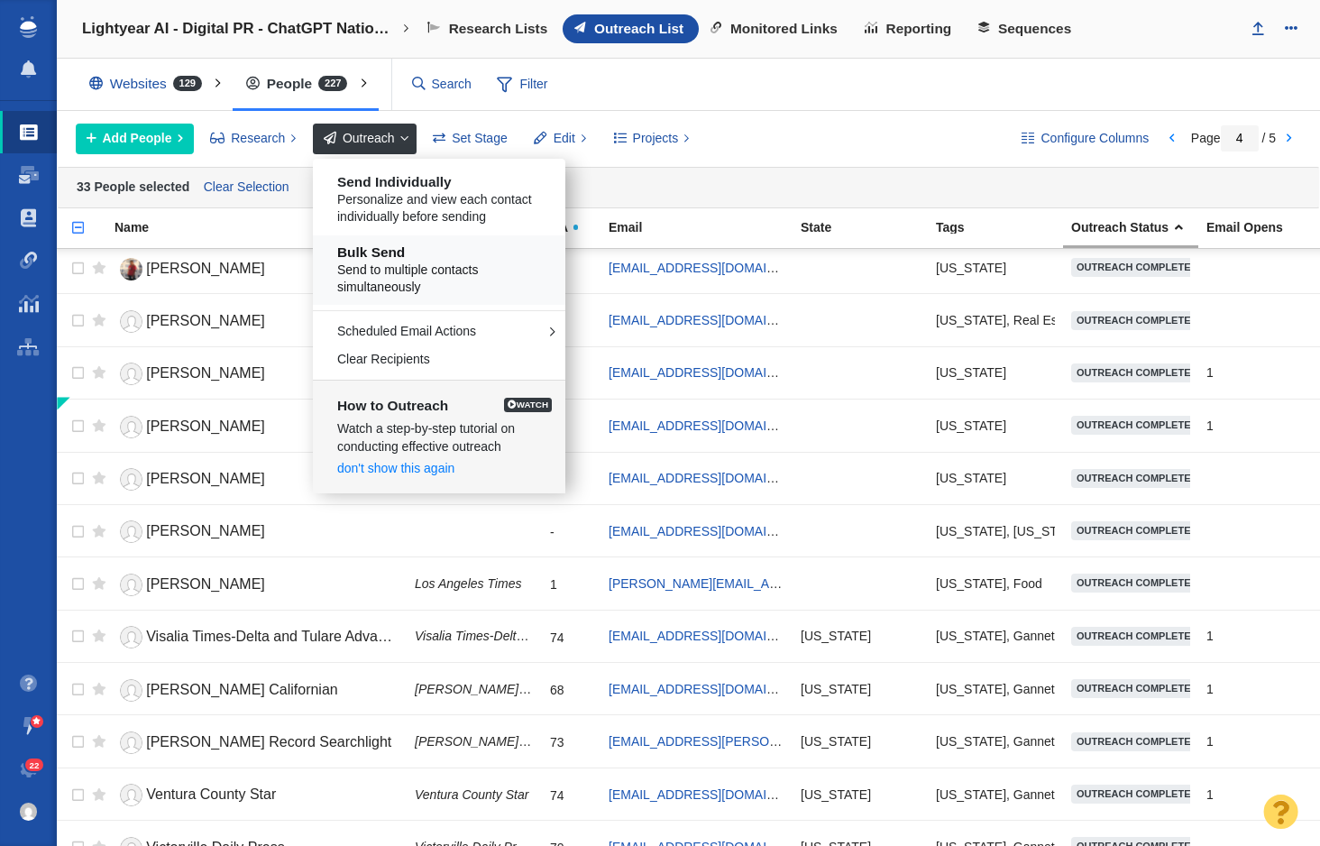
click at [386, 265] on span "Send to multiple contacts simultaneously" at bounding box center [445, 278] width 217 height 35
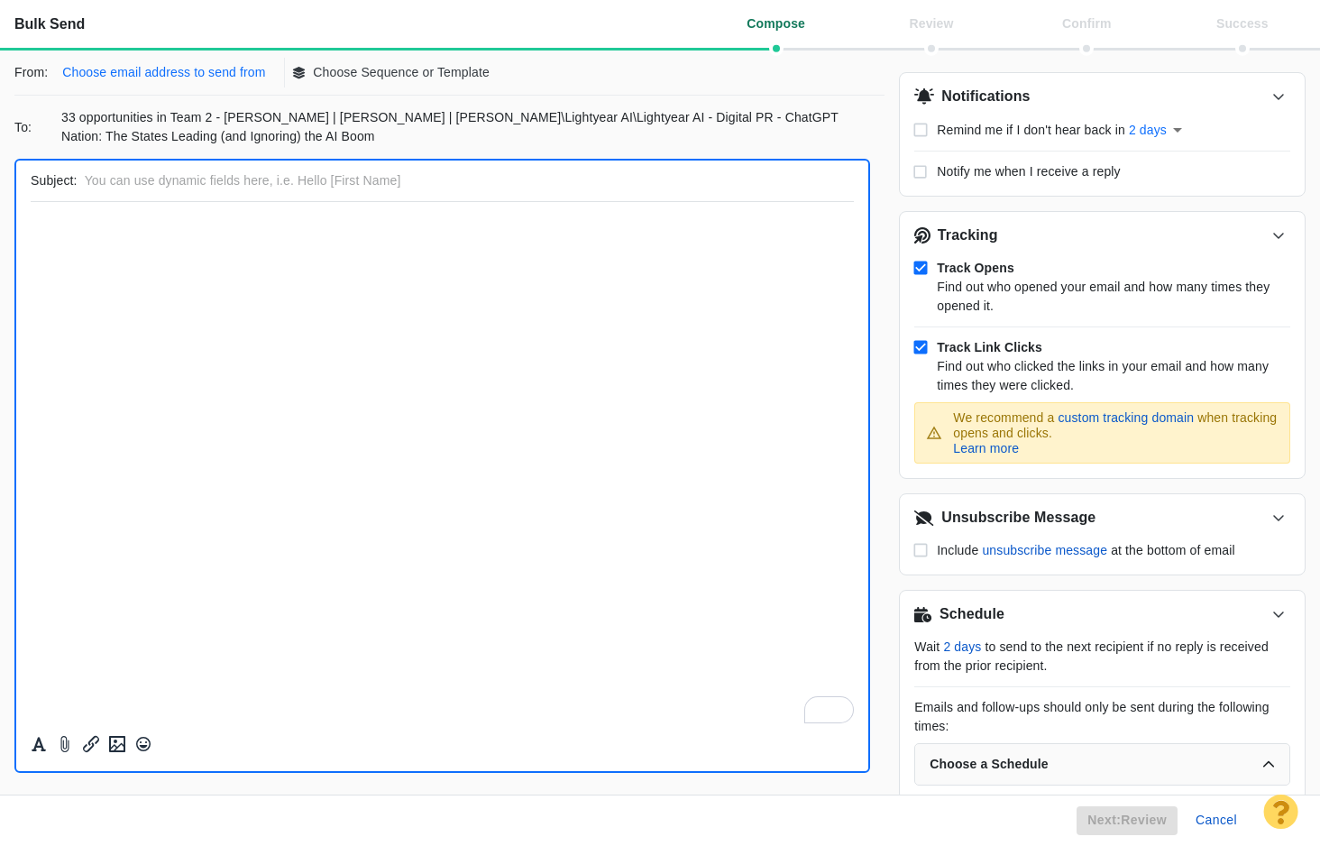
click at [143, 75] on p "Choose email address to send from" at bounding box center [163, 72] width 203 height 19
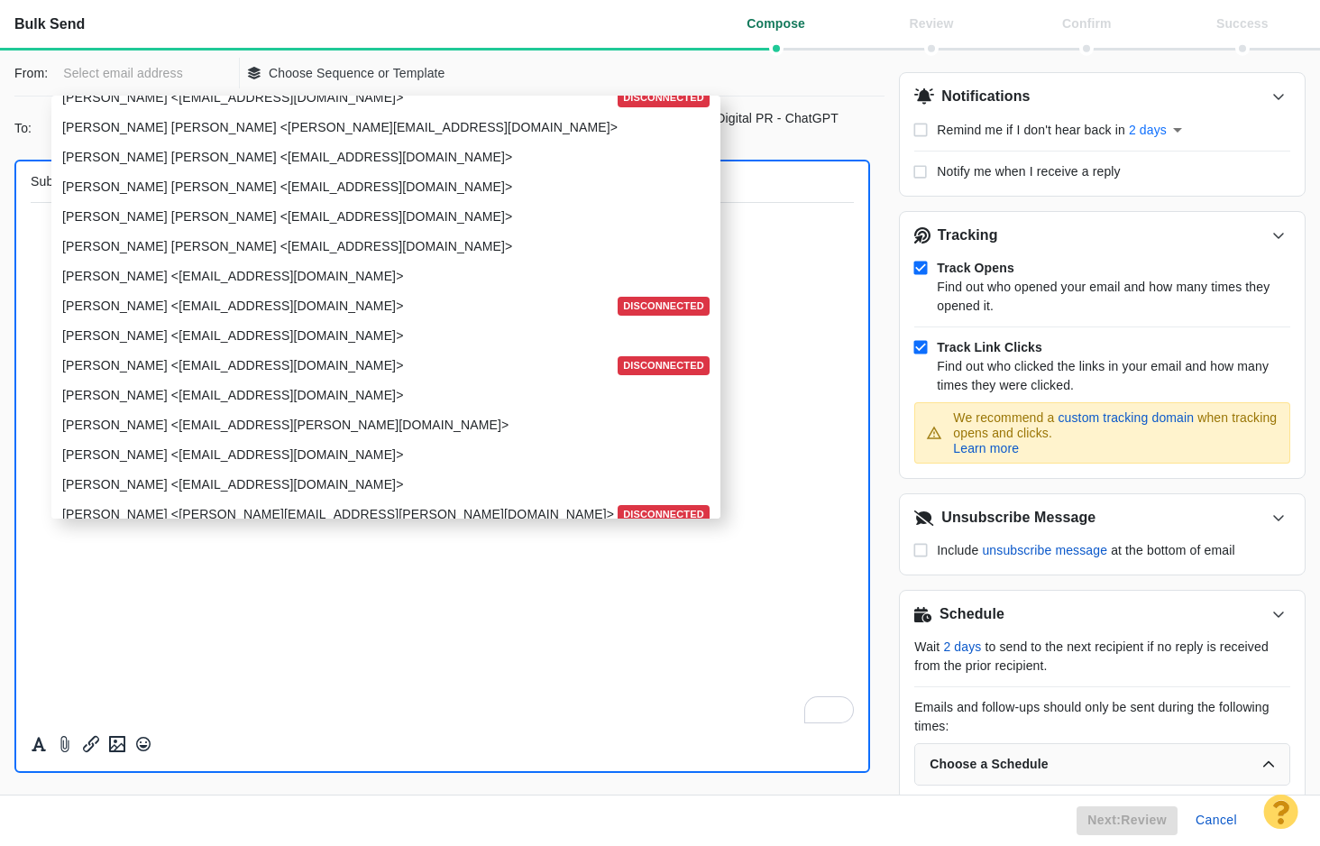
scroll to position [2151, 0]
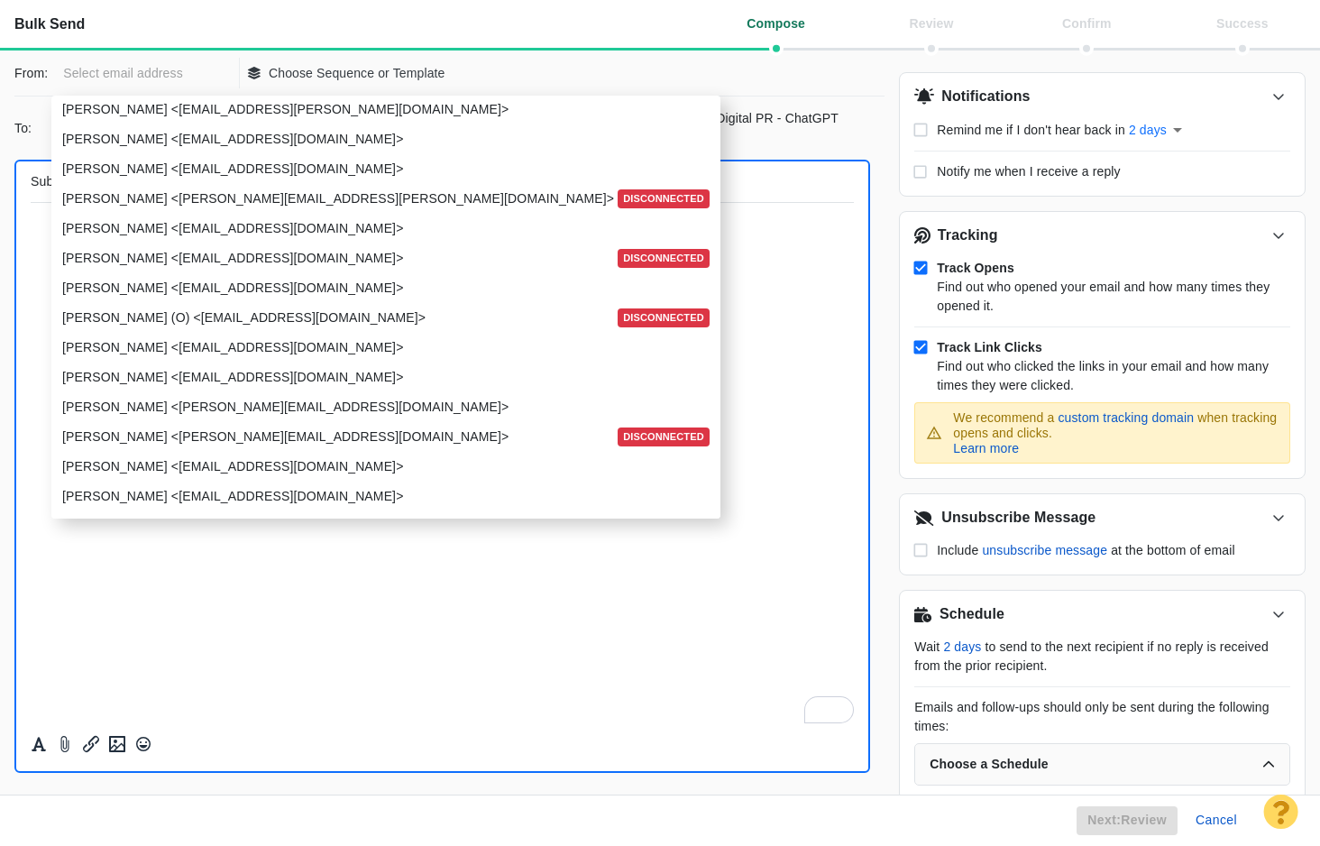
click at [96, 78] on input "text" at bounding box center [141, 73] width 180 height 31
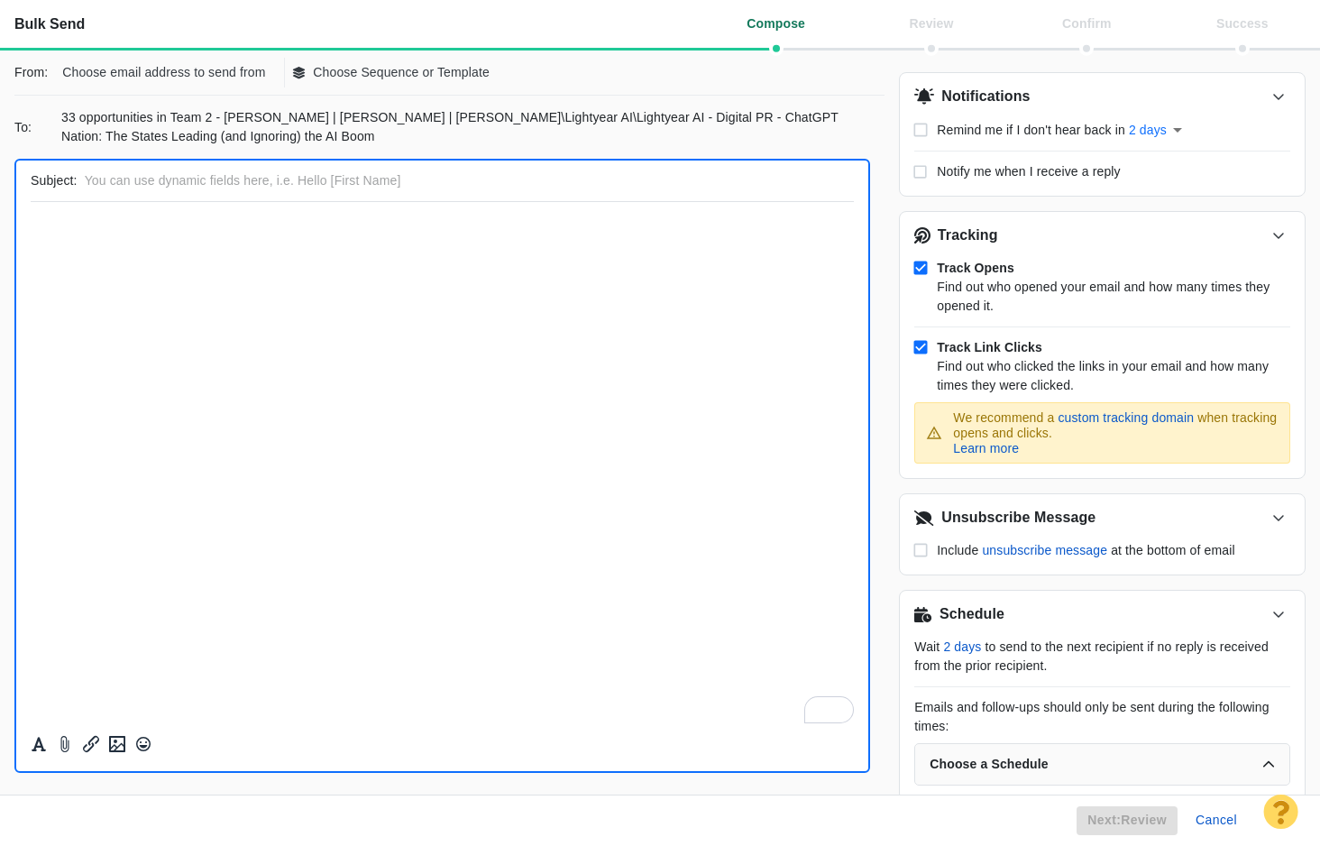
scroll to position [0, 0]
click at [96, 78] on p "Choose email address to send from" at bounding box center [163, 72] width 203 height 19
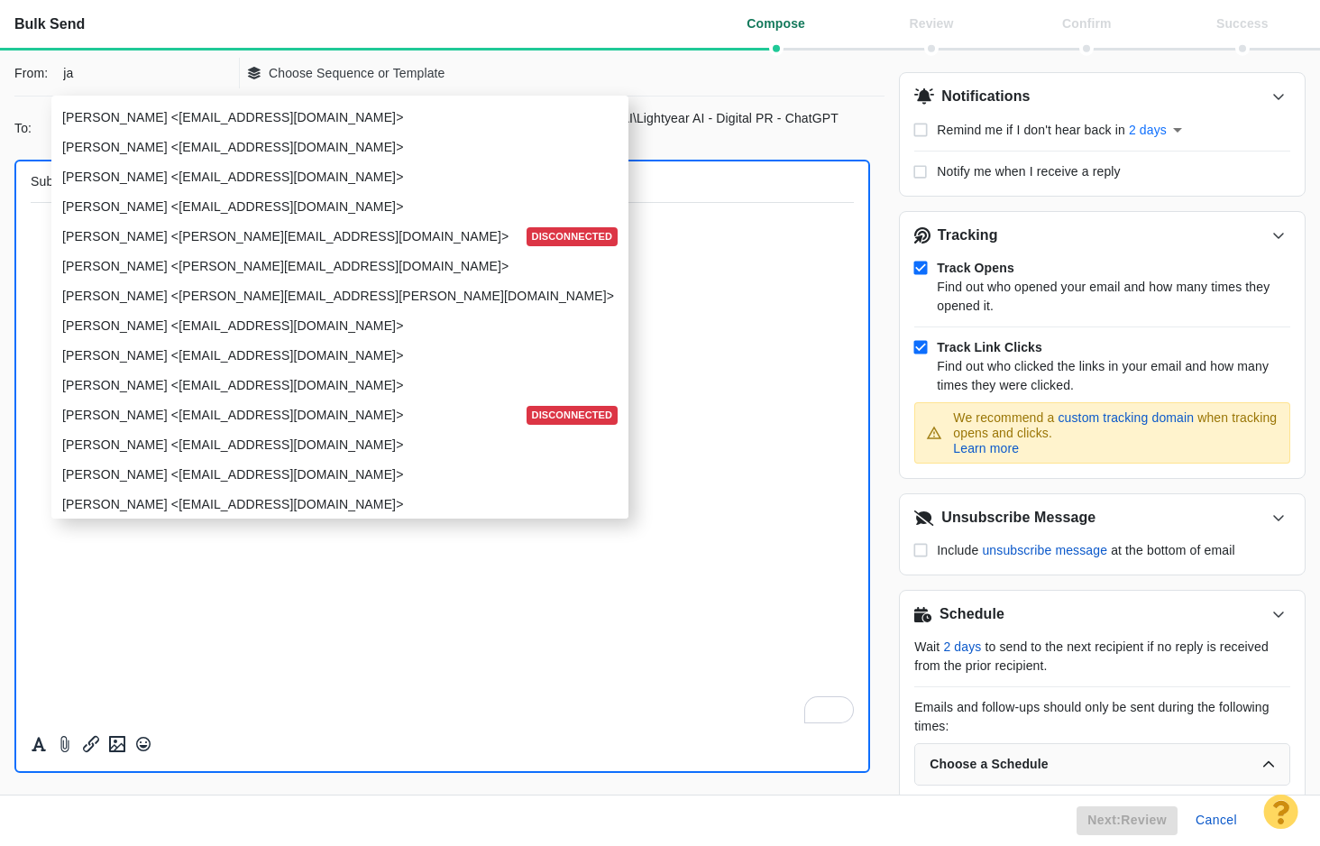
type input "jay"
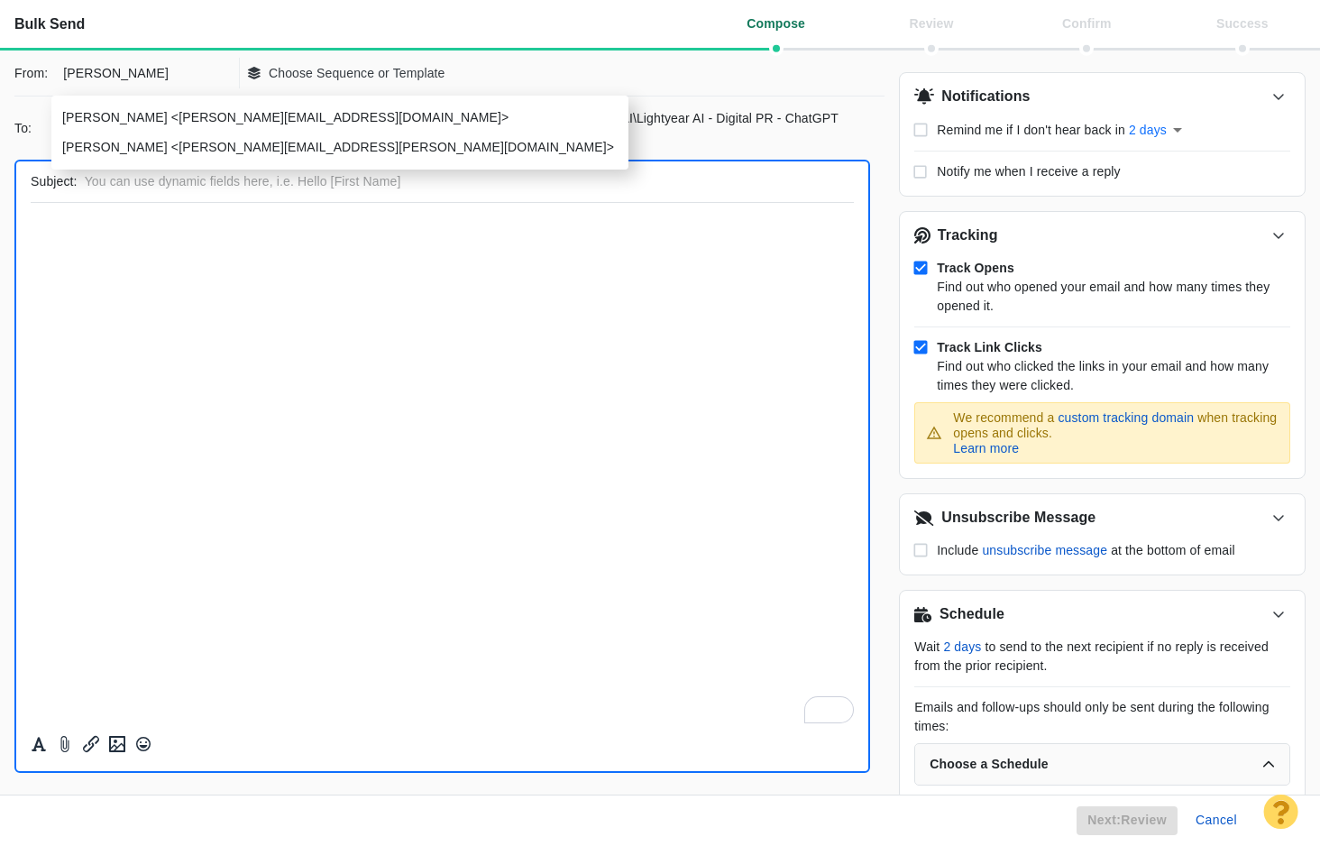
click at [134, 155] on p "[PERSON_NAME] <[PERSON_NAME][EMAIL_ADDRESS][PERSON_NAME][DOMAIN_NAME]>" at bounding box center [338, 147] width 552 height 19
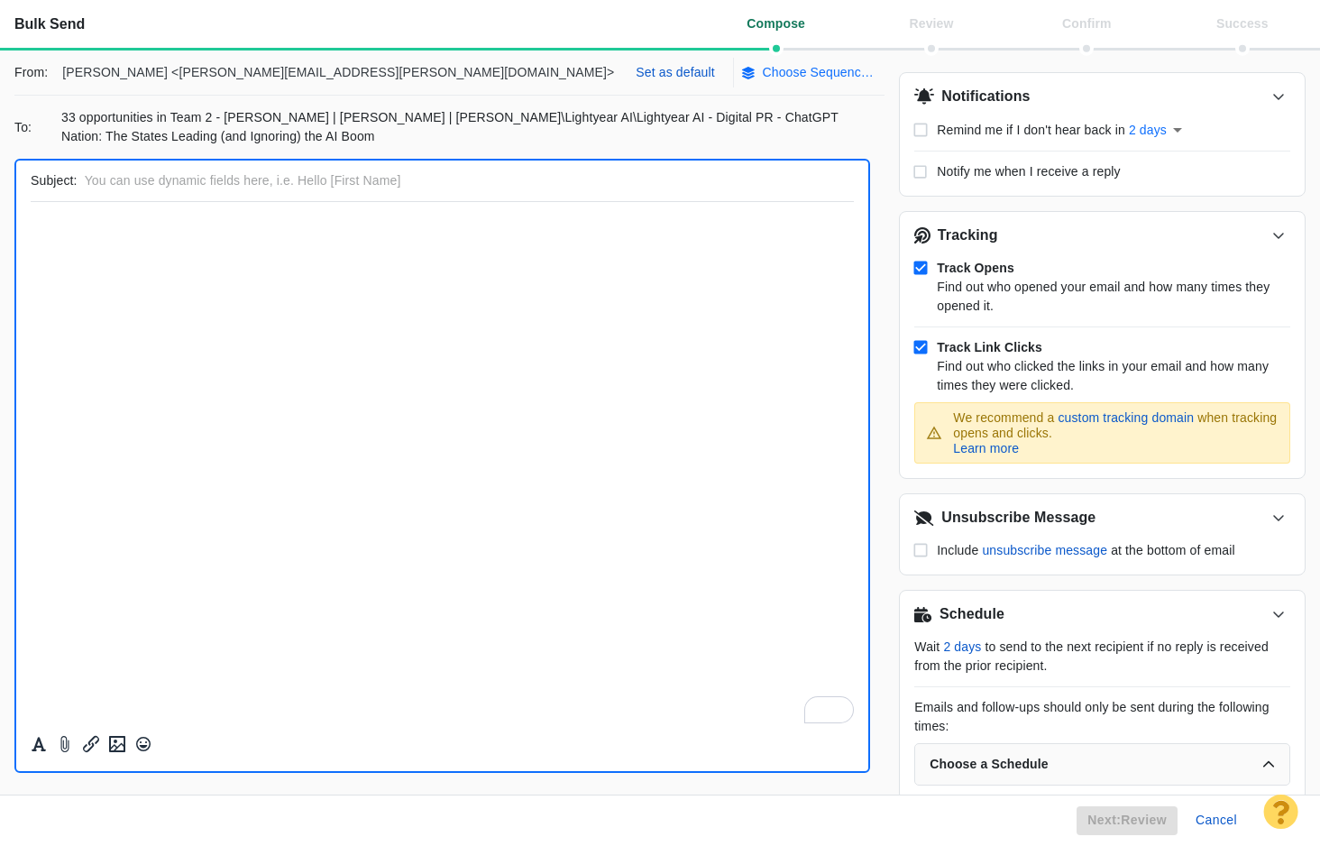
click at [763, 78] on p "Choose Sequence or Template" at bounding box center [819, 72] width 112 height 19
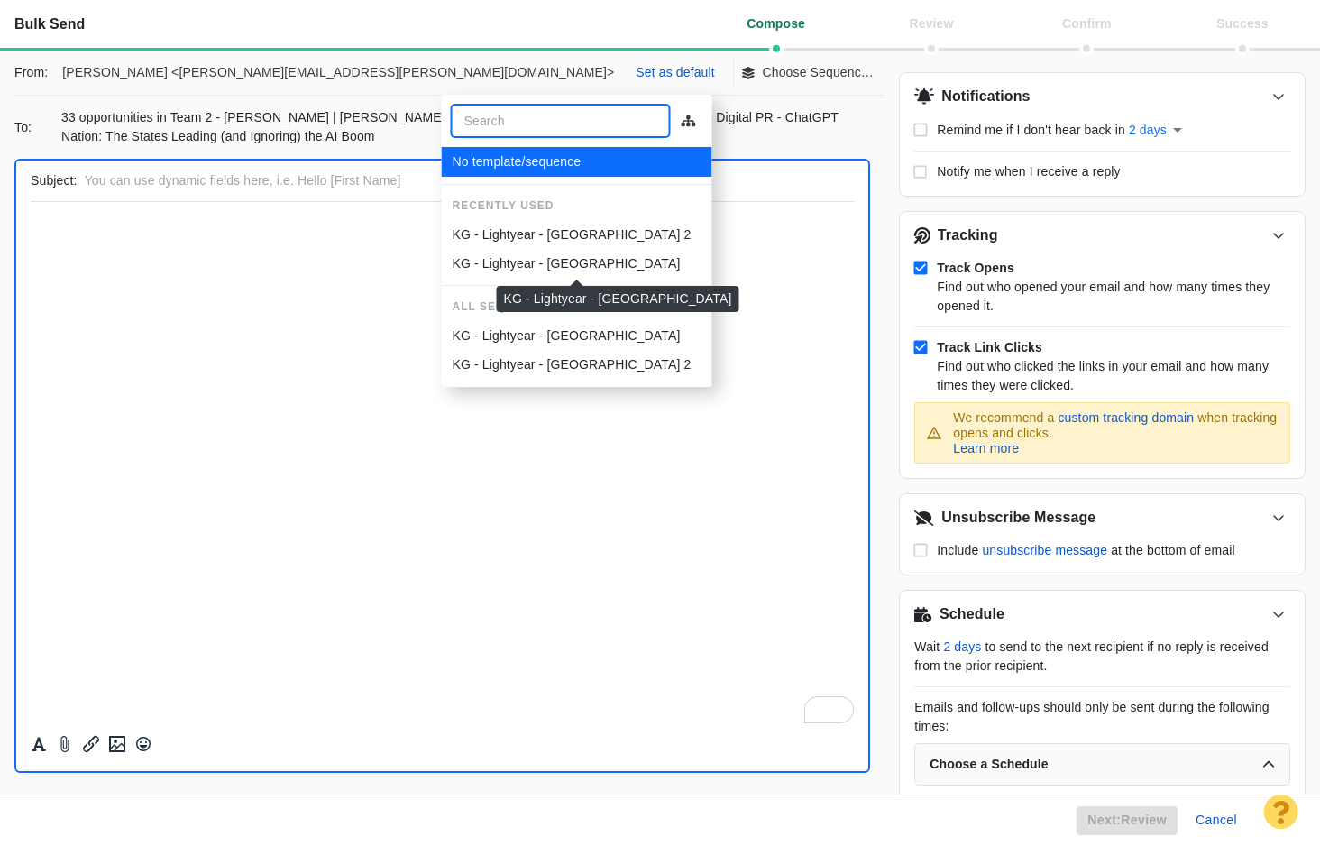
click at [507, 261] on p "KG - Lightyear - [GEOGRAPHIC_DATA]" at bounding box center [567, 263] width 228 height 19
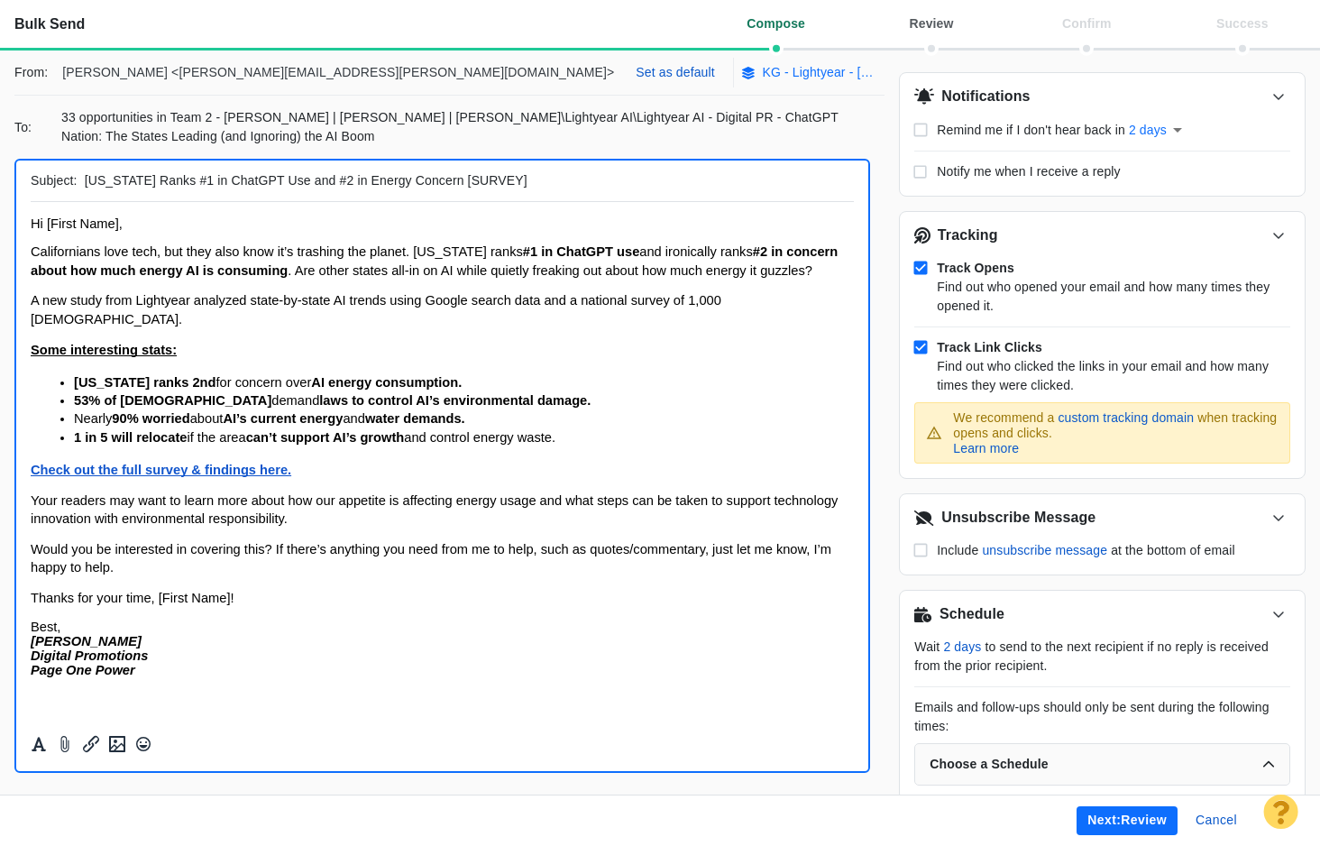
click at [763, 78] on p "KG - Lightyear - [GEOGRAPHIC_DATA]" at bounding box center [819, 72] width 112 height 19
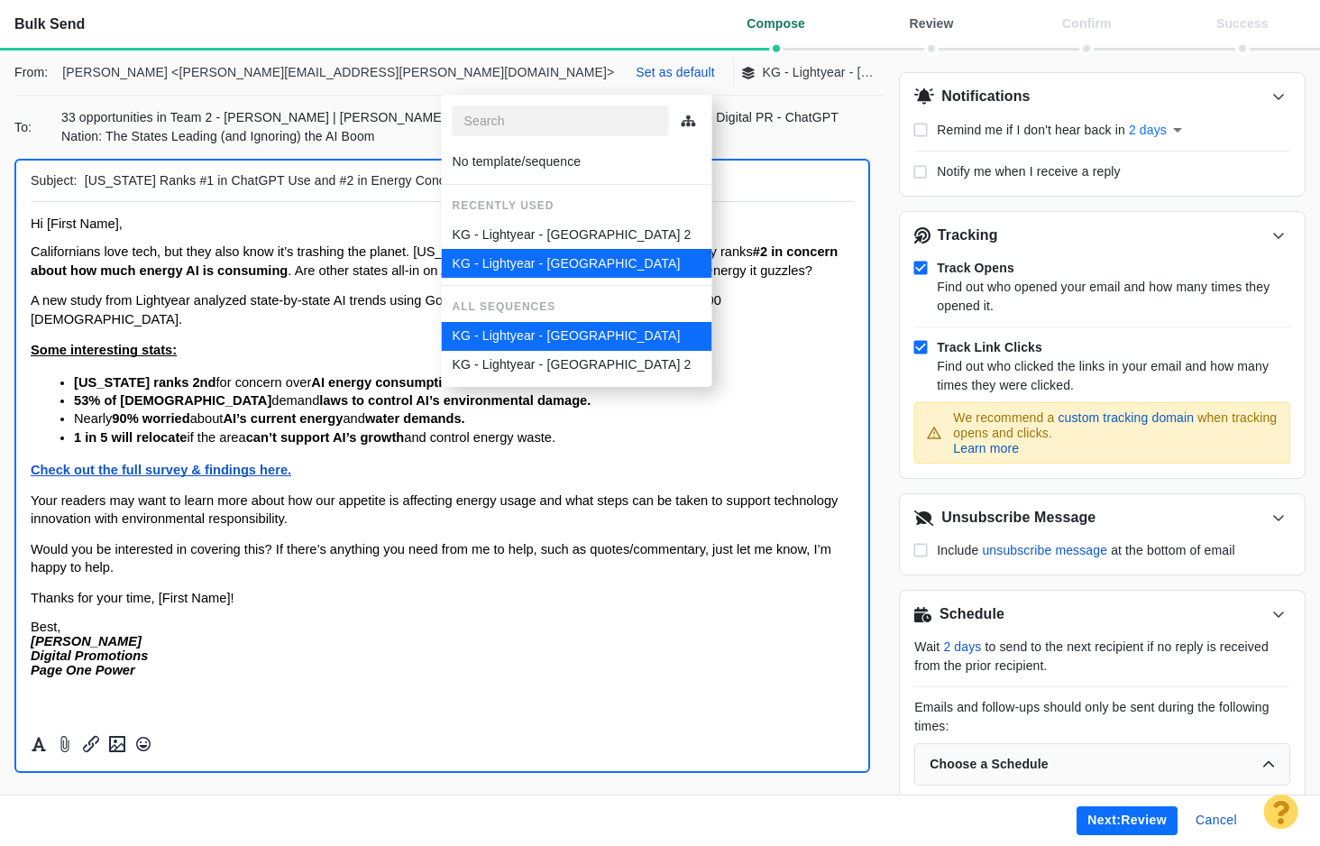
click at [338, 258] on span "Californians love tech, but they also know it’s trashing the planet. California…" at bounding box center [277, 251] width 492 height 14
click at [465, 167] on li "No template/sequence" at bounding box center [577, 162] width 271 height 30
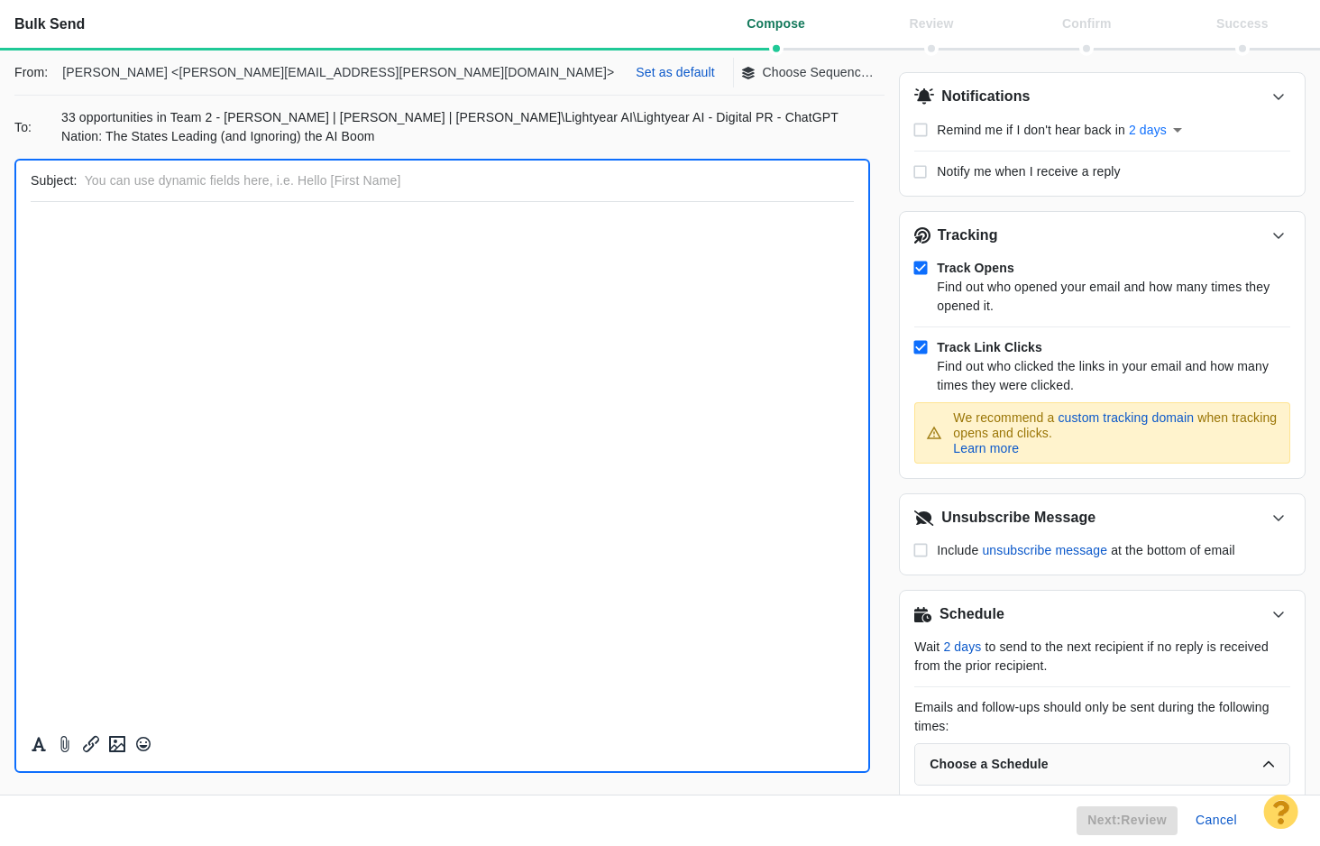
click at [229, 244] on html "﻿" at bounding box center [442, 223] width 823 height 42
paste body "Rich Text Area. Press ALT-0 for help."
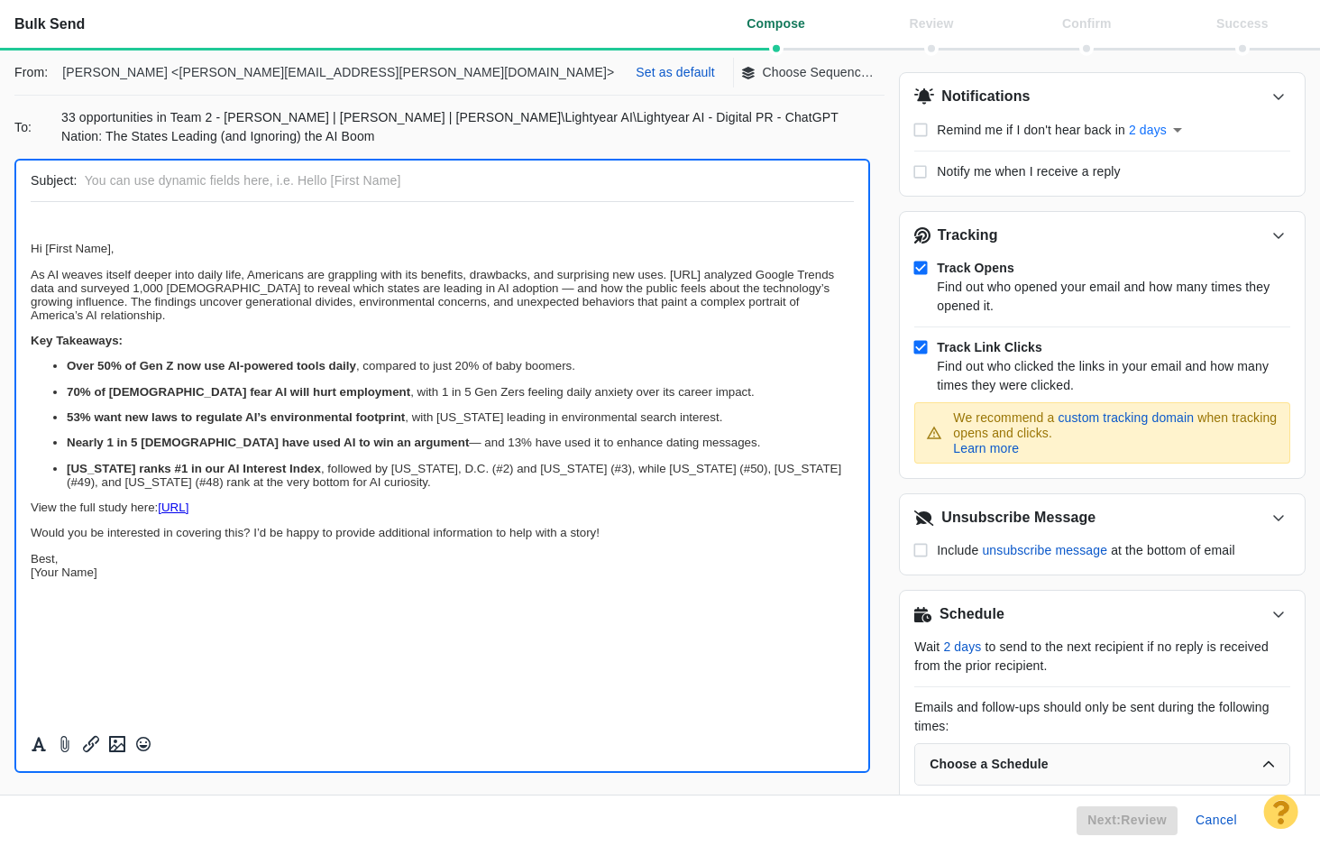
click at [115, 234] on body "﻿ Hi [First Name], As AI weaves itself deeper into daily life, Americans are gr…" at bounding box center [442, 397] width 823 height 362
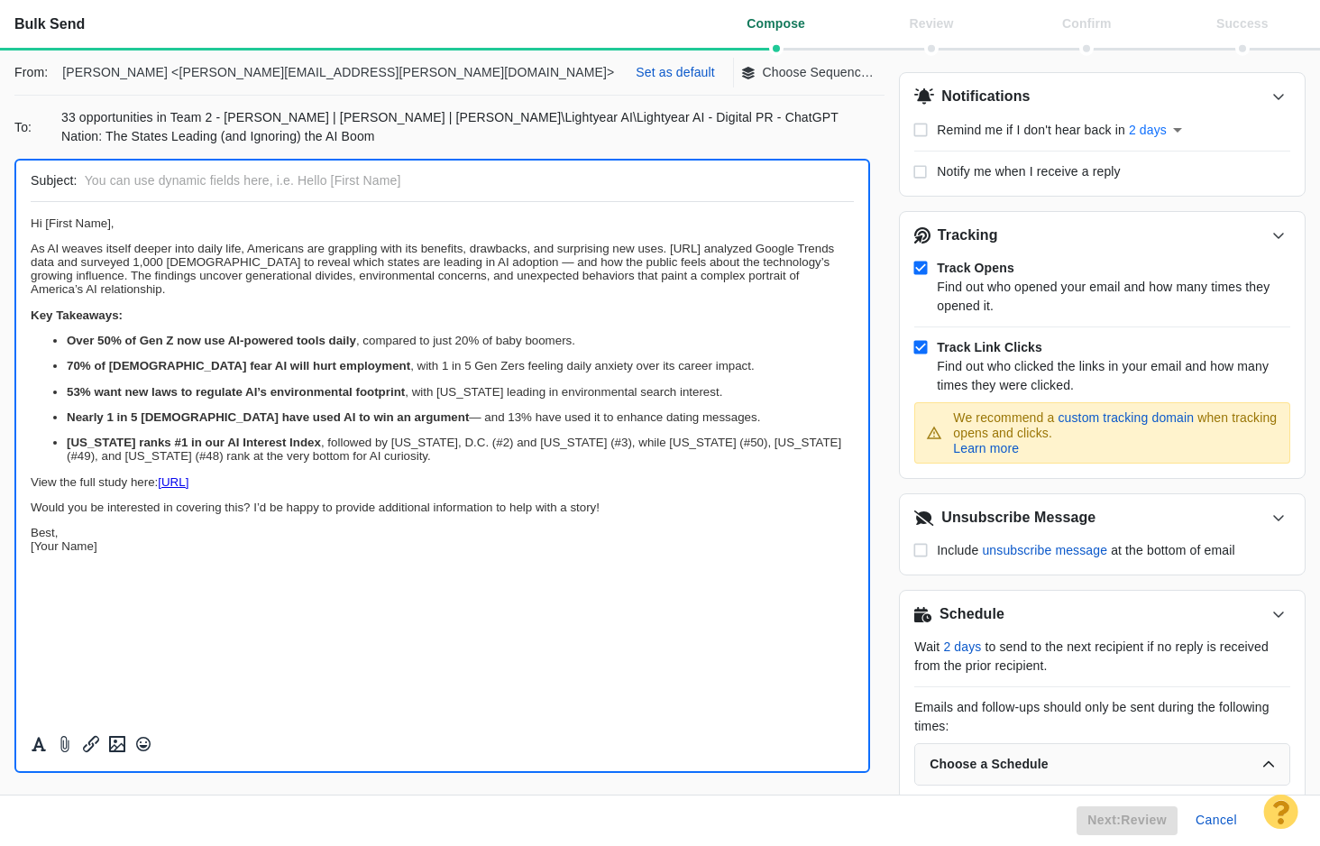
click at [671, 252] on p "As AI weaves itself deeper into daily life, Americans are grappling with its be…" at bounding box center [442, 269] width 823 height 54
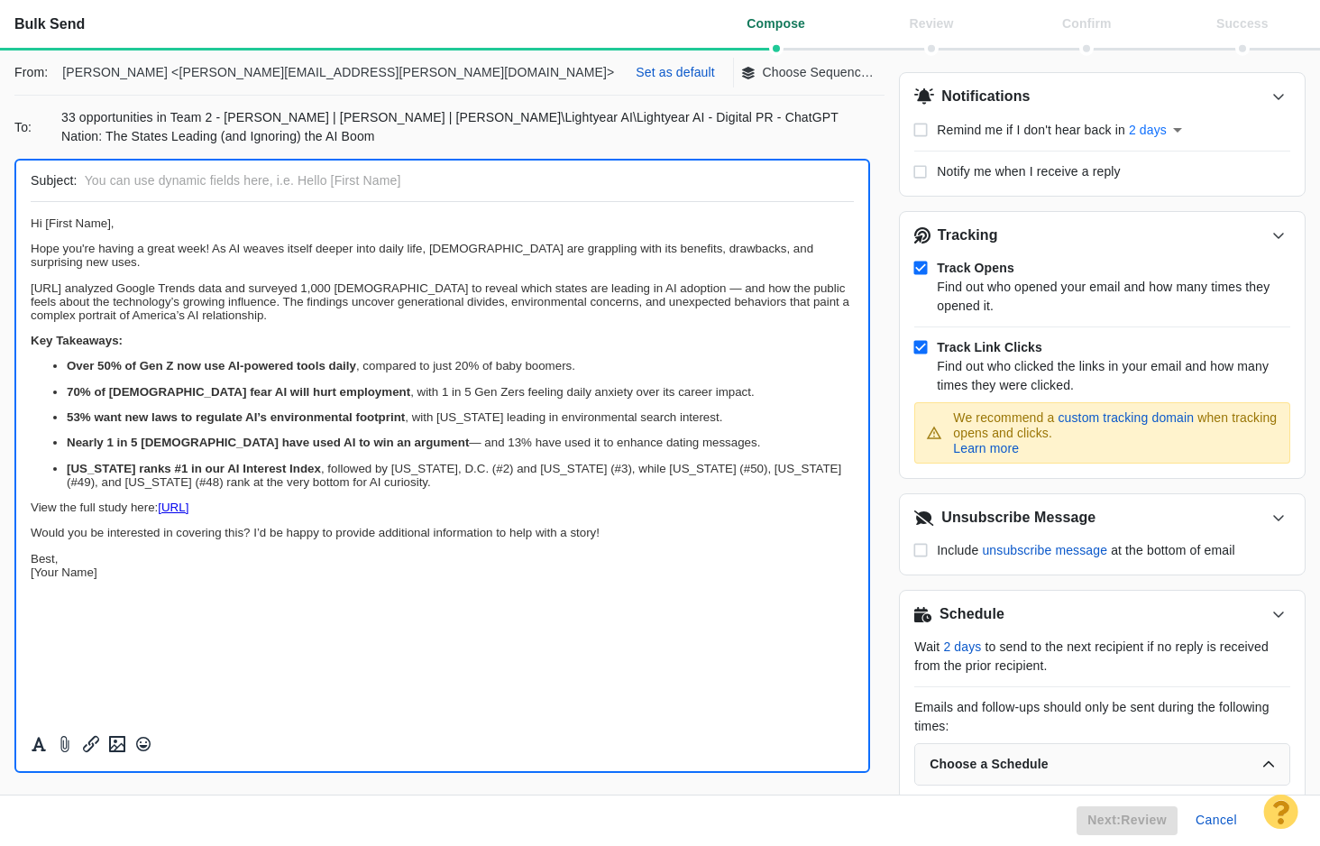
scroll to position [1270, 0]
click at [151, 281] on p "[URL] analyzed Google Trends data and surveyed 1,000 [DEMOGRAPHIC_DATA] to reve…" at bounding box center [442, 301] width 823 height 41
click at [341, 281] on p "[URL] analyzed Google Trends data and surveyed 1,000 [DEMOGRAPHIC_DATA] to reve…" at bounding box center [442, 301] width 823 height 41
drag, startPoint x: 93, startPoint y: 274, endPoint x: 22, endPoint y: 271, distance: 71.3
click at [31, 271] on html "Hi [First Name], Hope you're having a great week! As AI weaves itself deeper in…" at bounding box center [442, 397] width 823 height 391
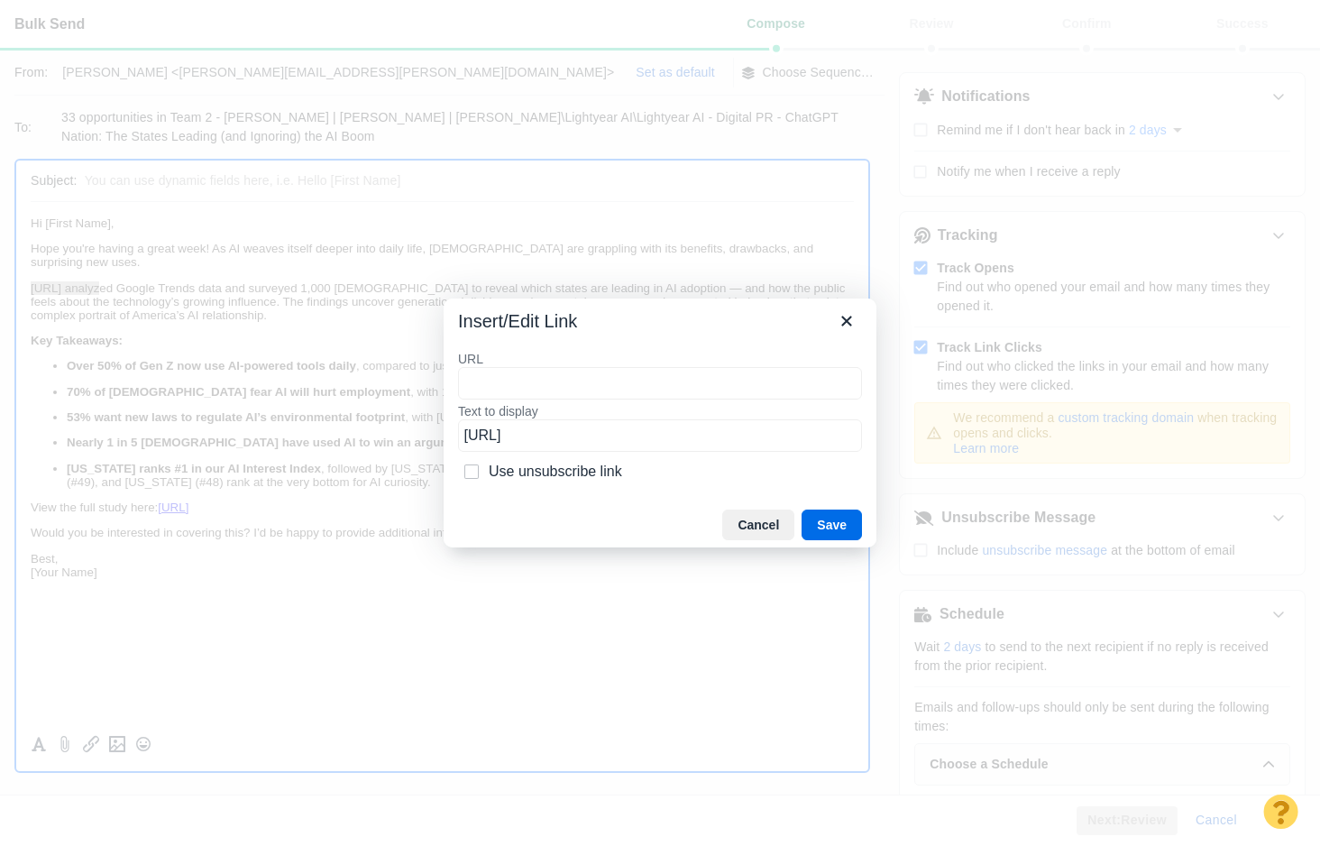
type input "[URL]"
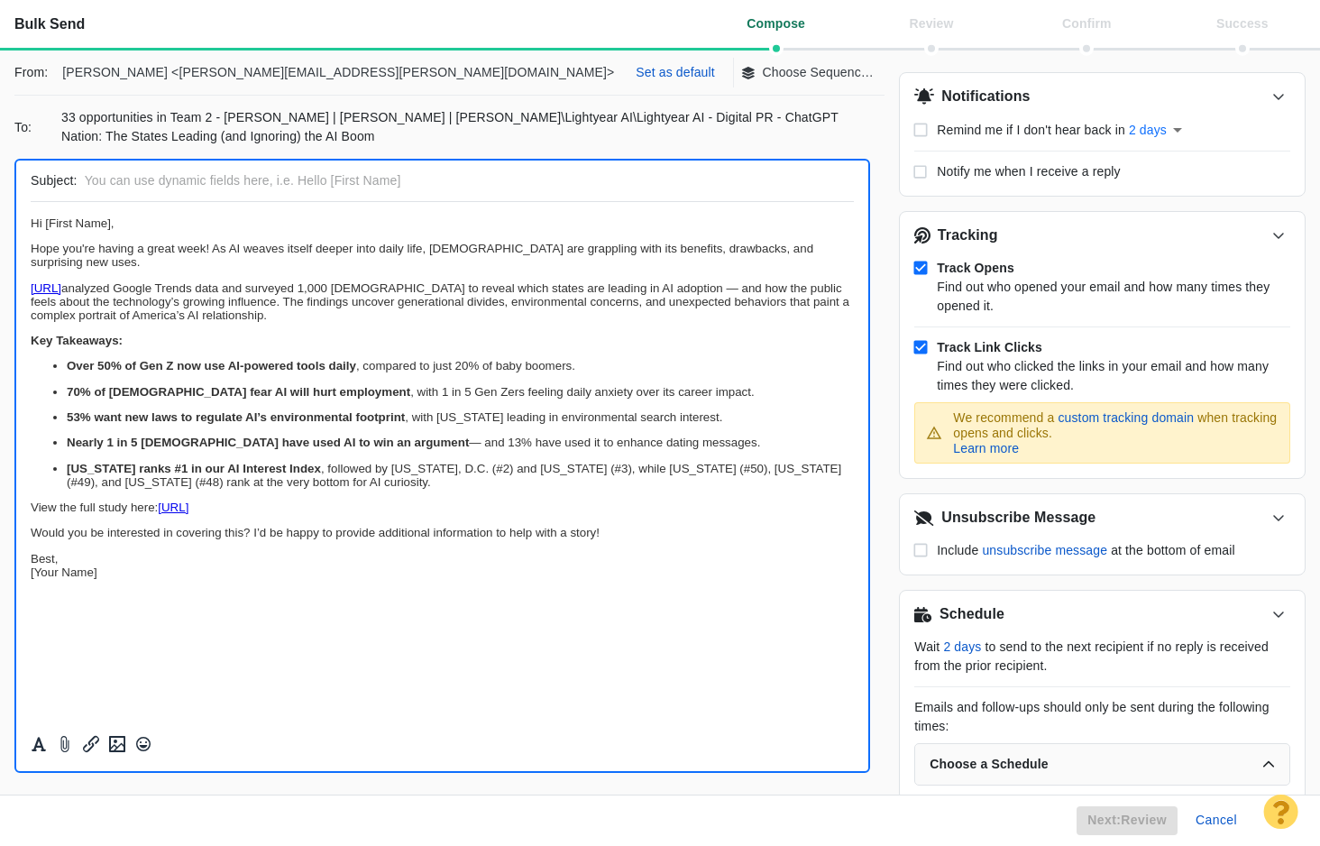
click at [278, 410] on strong "53% want new laws to regulate AI’s environmental footprint" at bounding box center [236, 417] width 338 height 14
click at [273, 421] on ul "Over 50% of Gen Z now use AI-powered tools daily , compared to just 20% of baby…" at bounding box center [442, 423] width 823 height 129
drag, startPoint x: 121, startPoint y: 565, endPoint x: 23, endPoint y: 559, distance: 98.5
click at [31, 559] on html "Hi [First Name], Hope you're having a great week! As AI weaves itself deeper in…" at bounding box center [442, 397] width 823 height 391
click at [763, 80] on p "Choose Sequence or Template" at bounding box center [819, 72] width 112 height 19
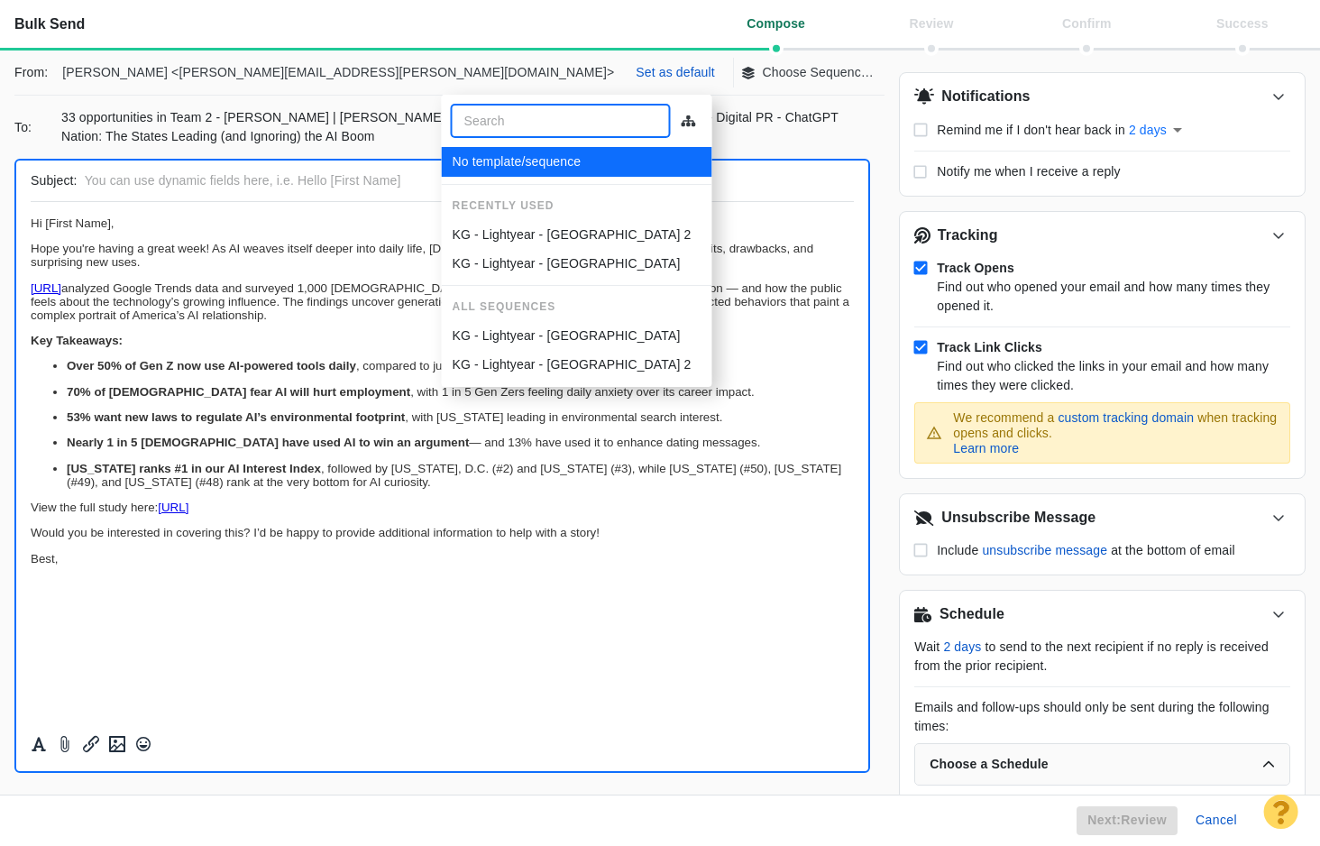
click at [843, 98] on div "From: [PERSON_NAME] <[PERSON_NAME][EMAIL_ADDRESS][PERSON_NAME][DOMAIN_NAME]> Se…" at bounding box center [442, 422] width 885 height 744
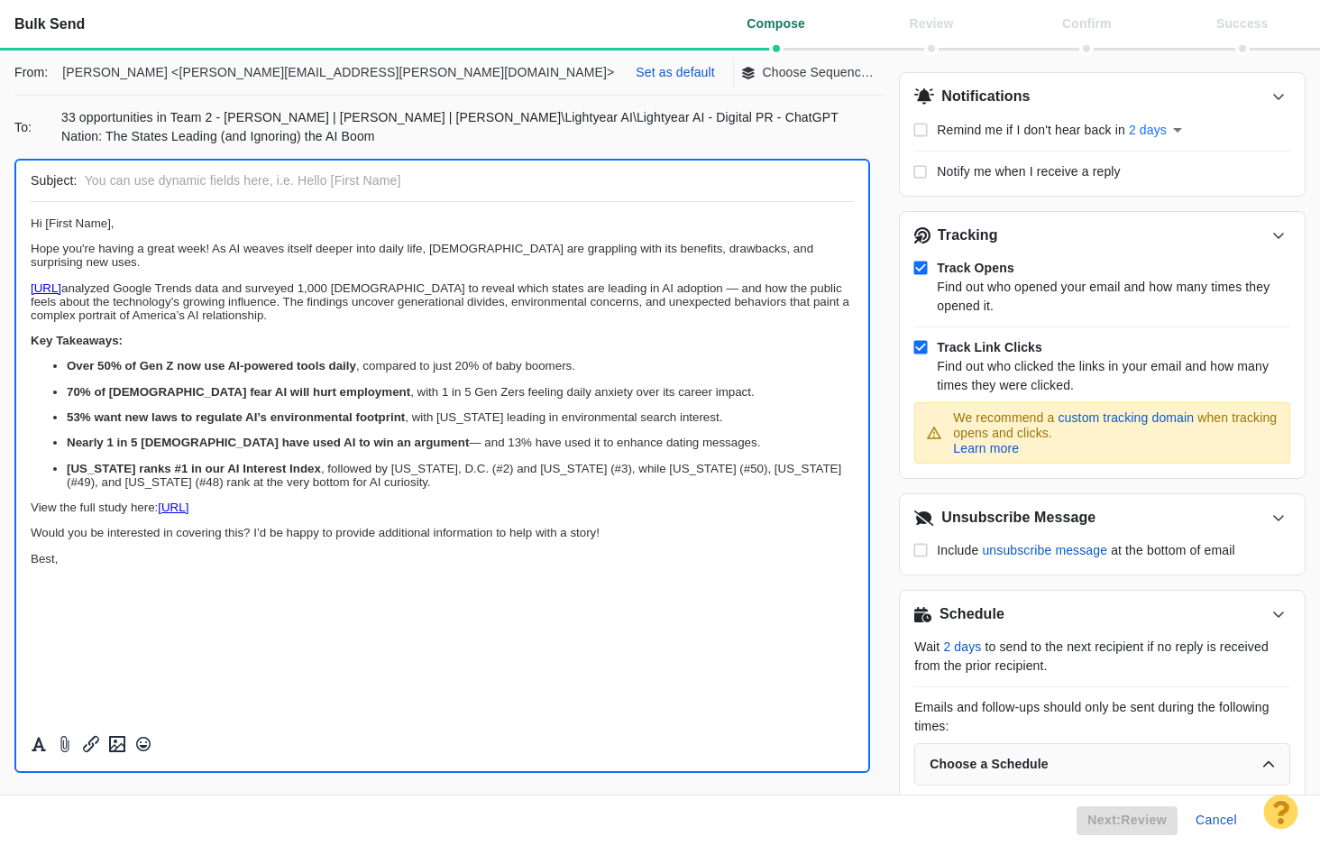
click at [533, 389] on ul "Over 50% of Gen Z now use AI-powered tools daily , compared to just 20% of baby…" at bounding box center [442, 423] width 823 height 129
click at [247, 179] on input "text" at bounding box center [466, 181] width 763 height 26
paste input "[Exclusive] Over Half of Gen Z Uses AI Daily"
type input "[Exclusive] Over Half of Gen Z Uses AI Daily — [US_STATE] #1 for AI Interest"
click at [458, 343] on body "Hi [First Name], Hope you're having a great week! As AI weaves itself deeper in…" at bounding box center [442, 390] width 823 height 349
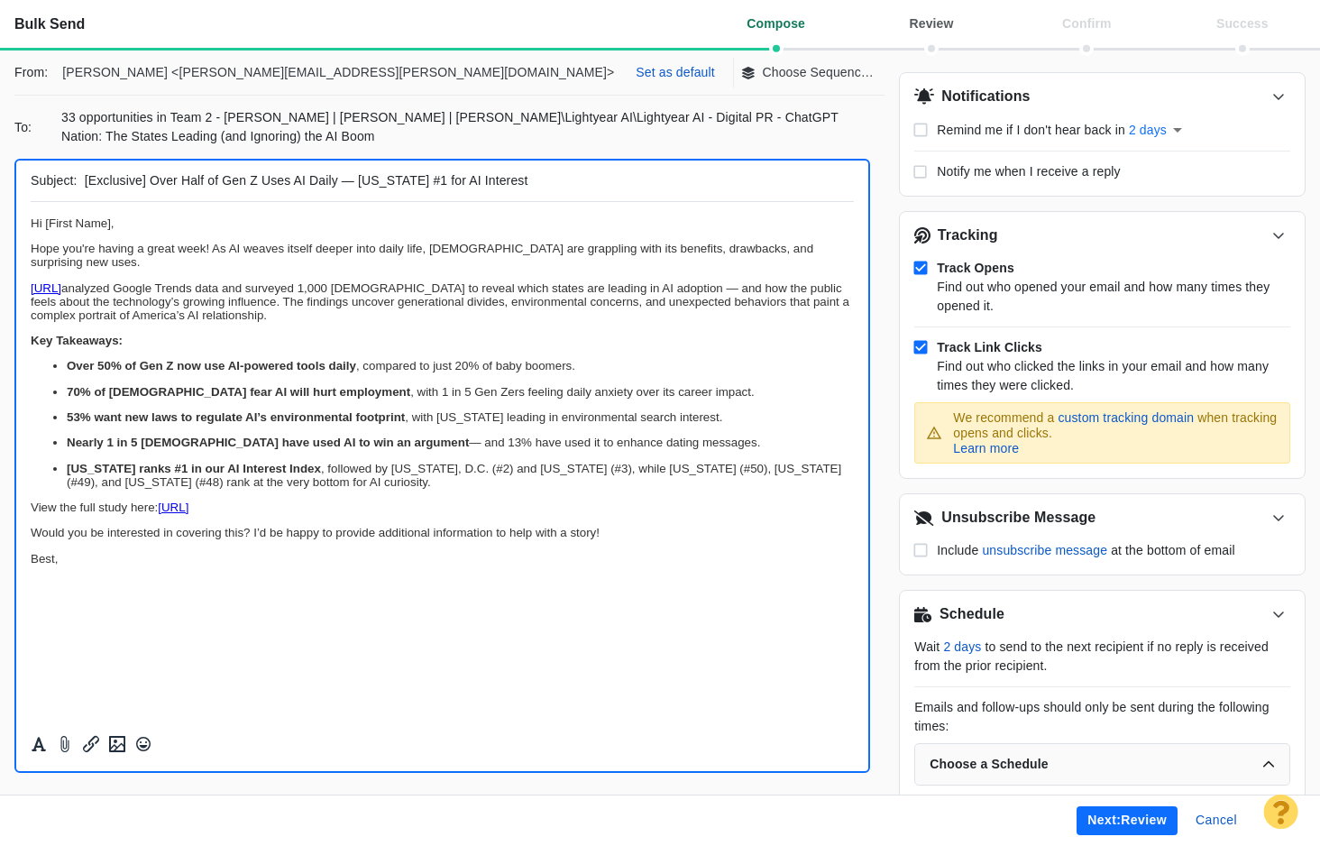
click at [1079, 818] on button "Next: review" at bounding box center [1127, 820] width 101 height 29
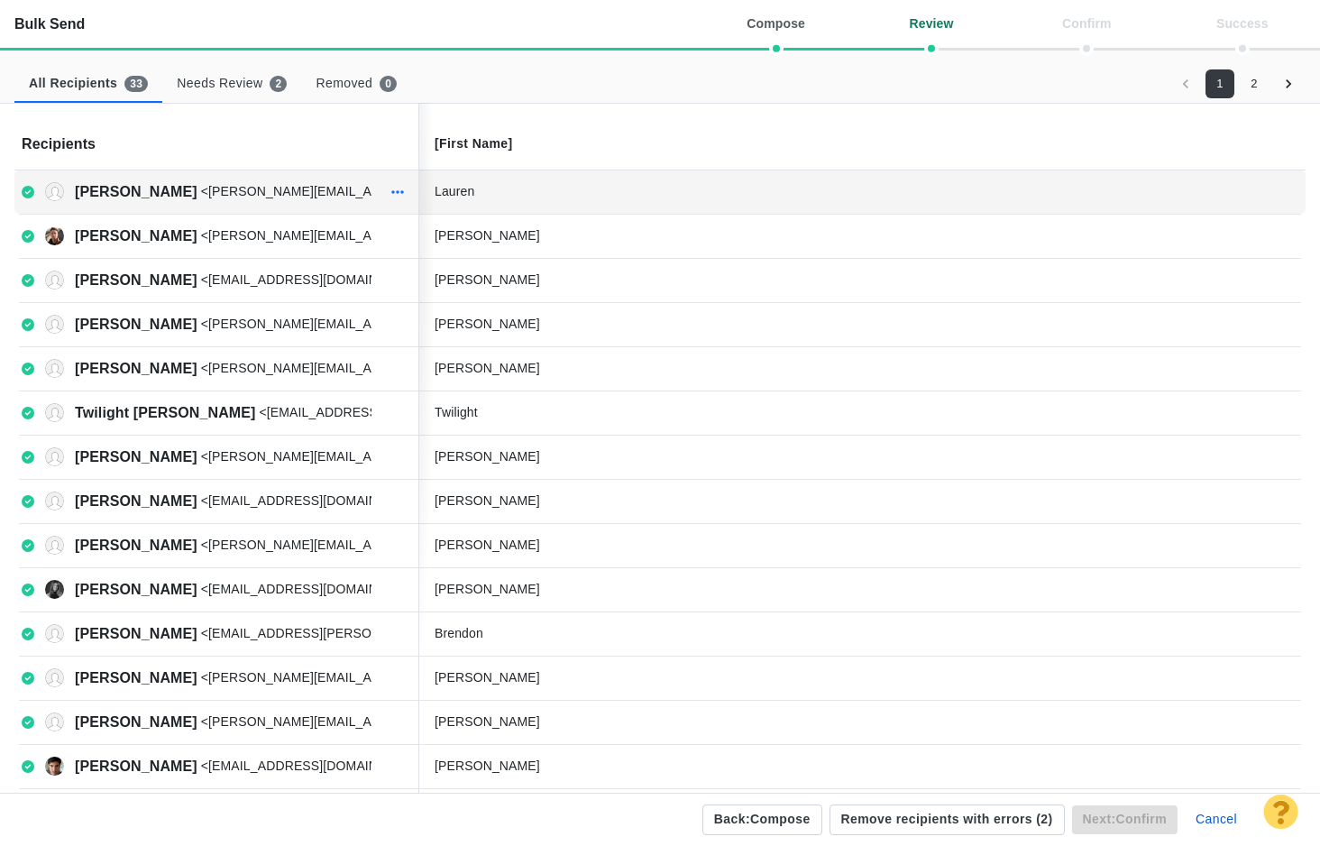
click at [390, 190] on button "button" at bounding box center [397, 191] width 23 height 25
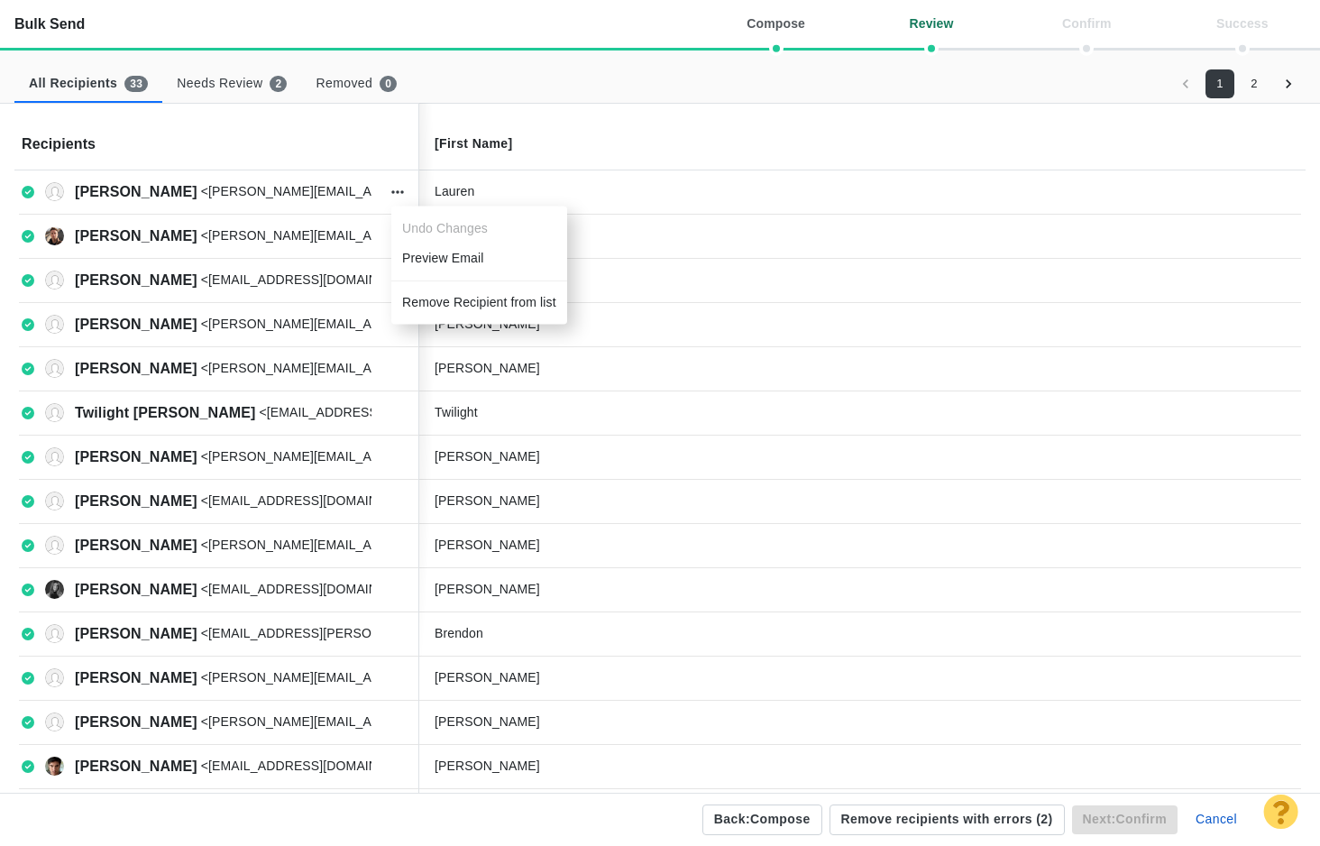
click at [416, 253] on li "Preview Email" at bounding box center [479, 261] width 176 height 37
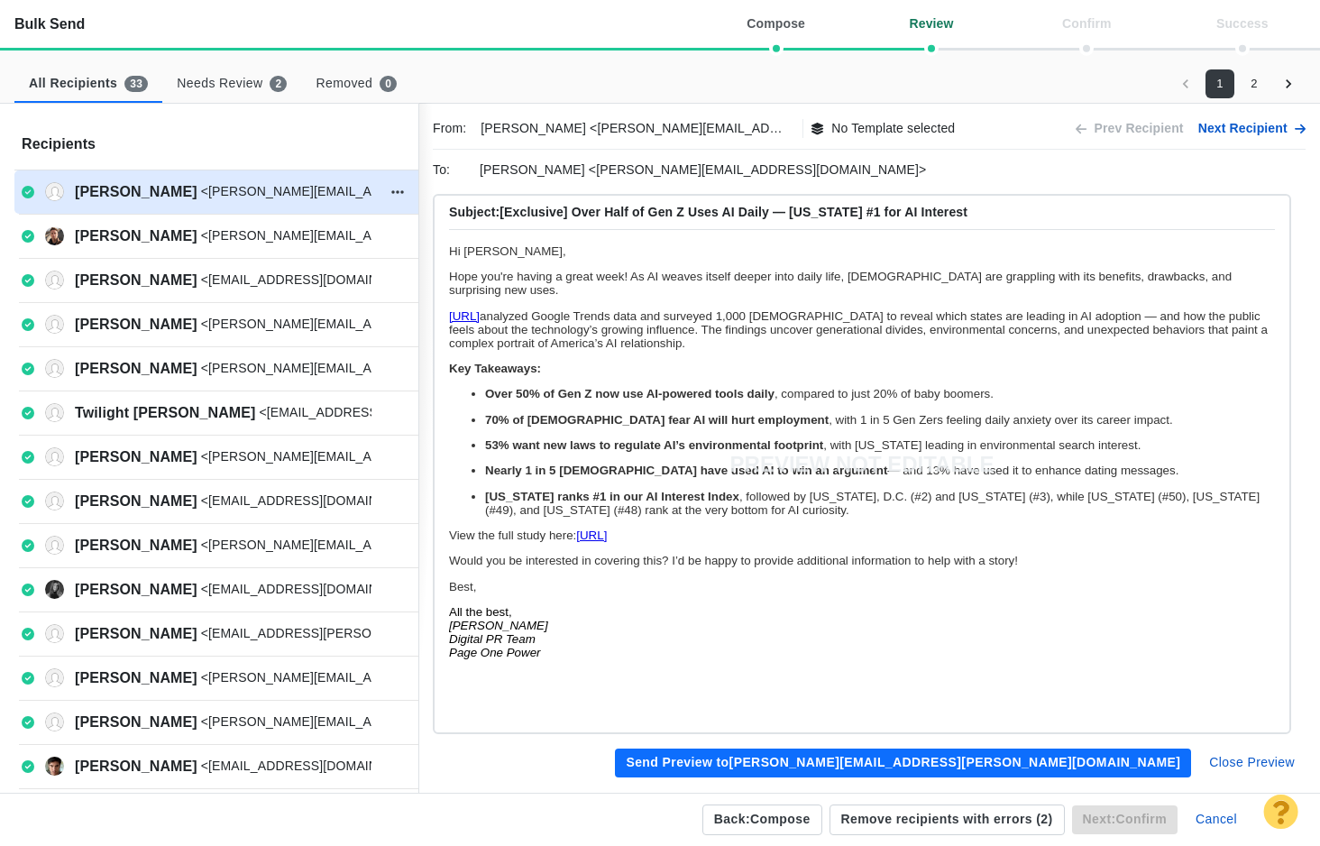
scroll to position [0, 0]
click at [1232, 764] on button "Close Preview" at bounding box center [1251, 762] width 107 height 29
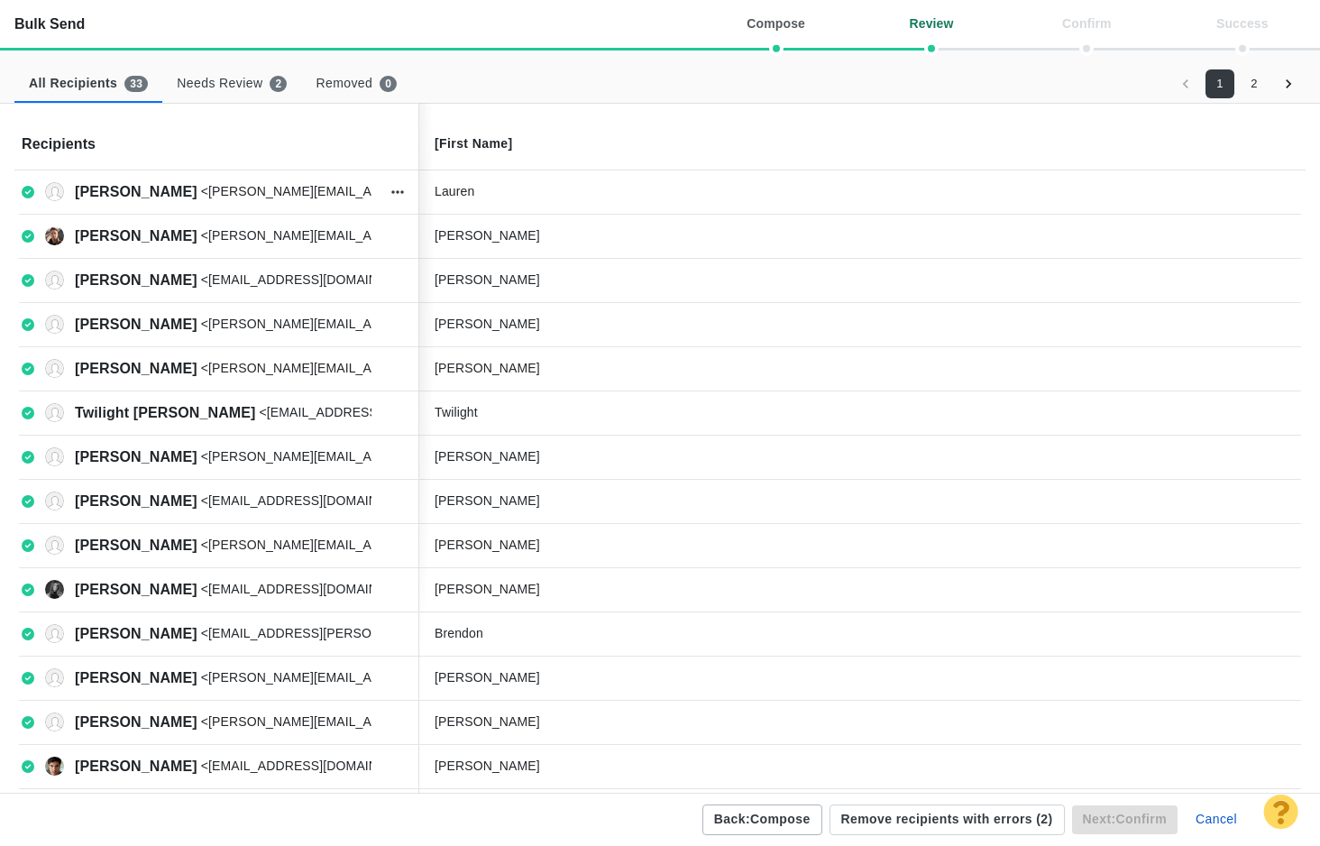
click at [740, 811] on button "Back: compose" at bounding box center [762, 819] width 120 height 31
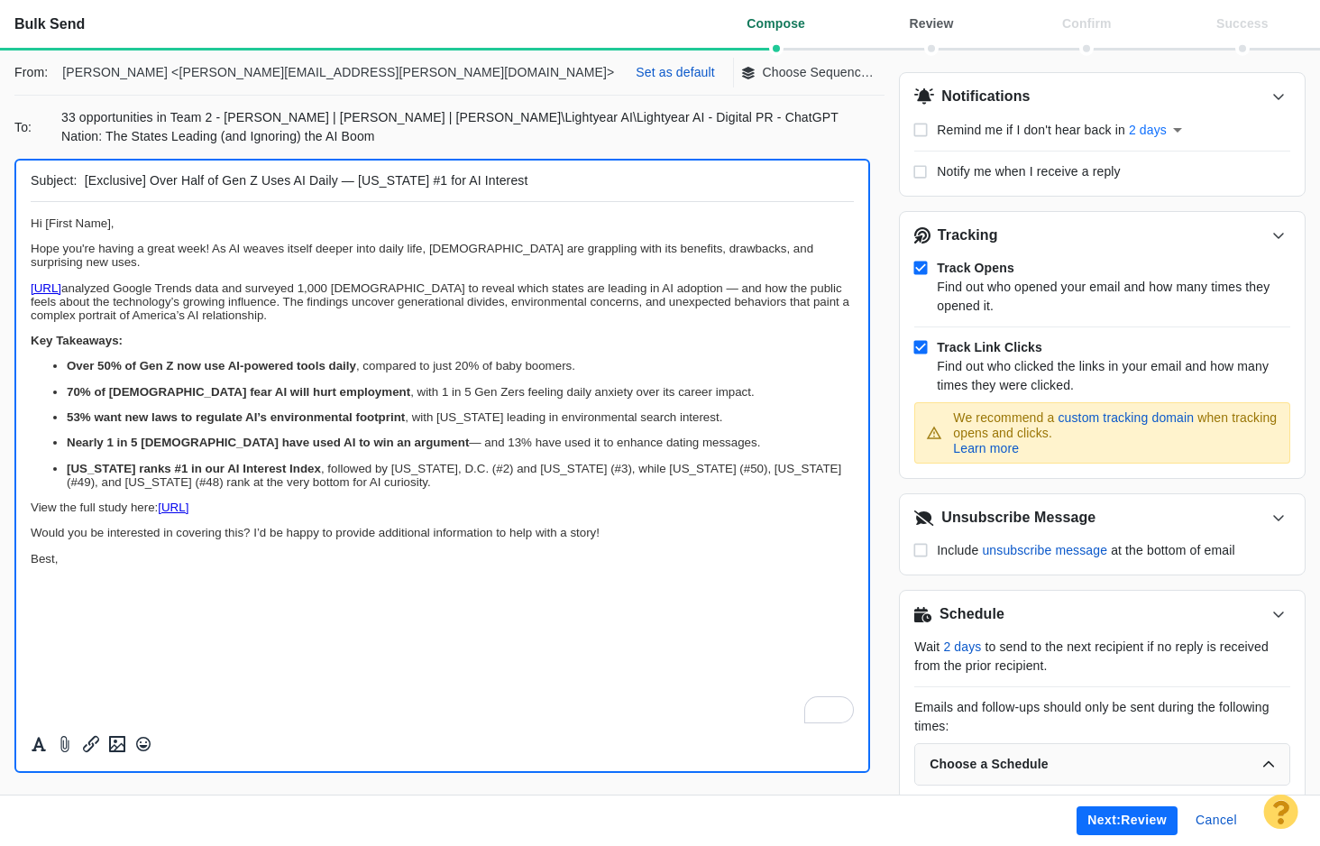
click at [74, 554] on p "Best," at bounding box center [442, 559] width 823 height 14
click at [1096, 809] on button "Next: review" at bounding box center [1127, 820] width 101 height 29
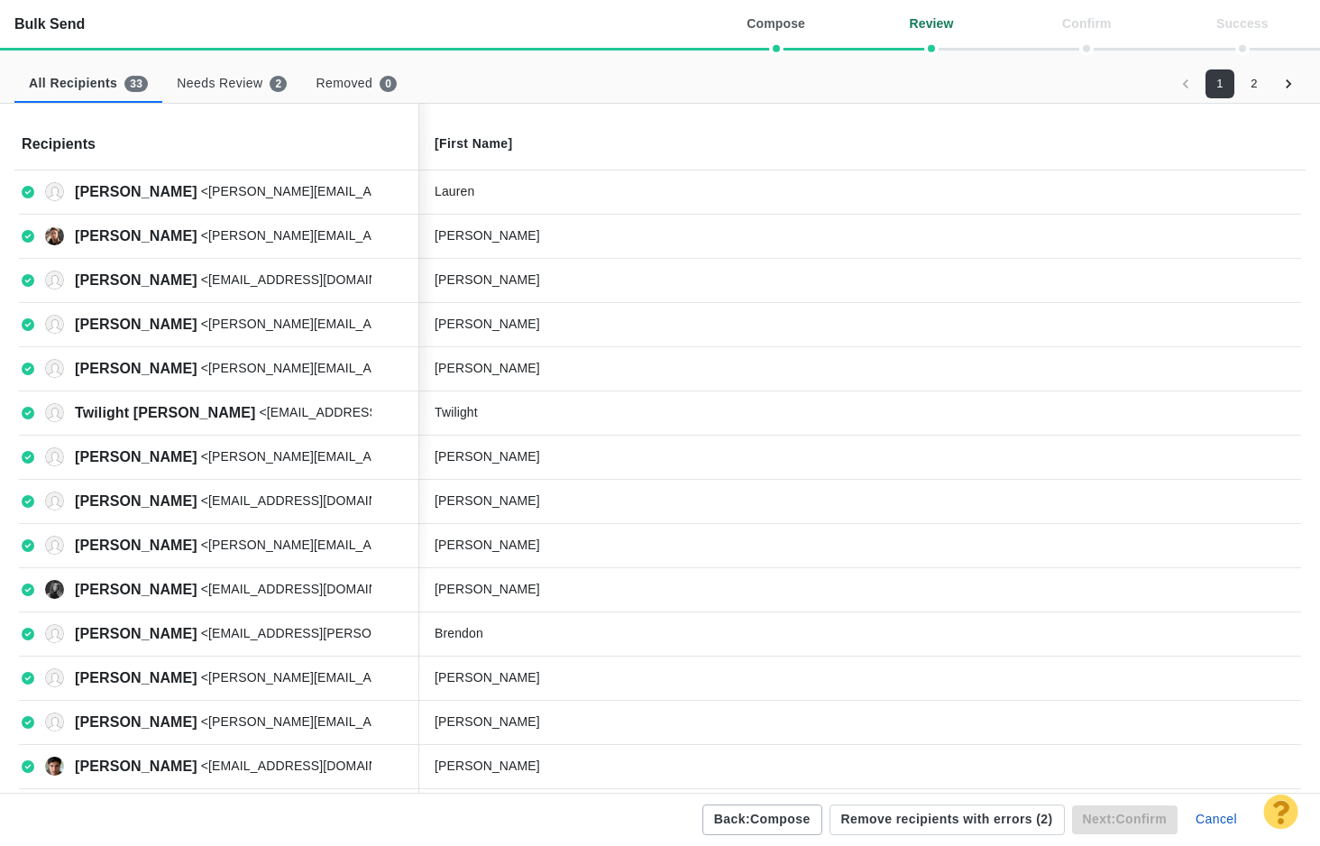
click at [776, 812] on button "Back: compose" at bounding box center [762, 819] width 120 height 31
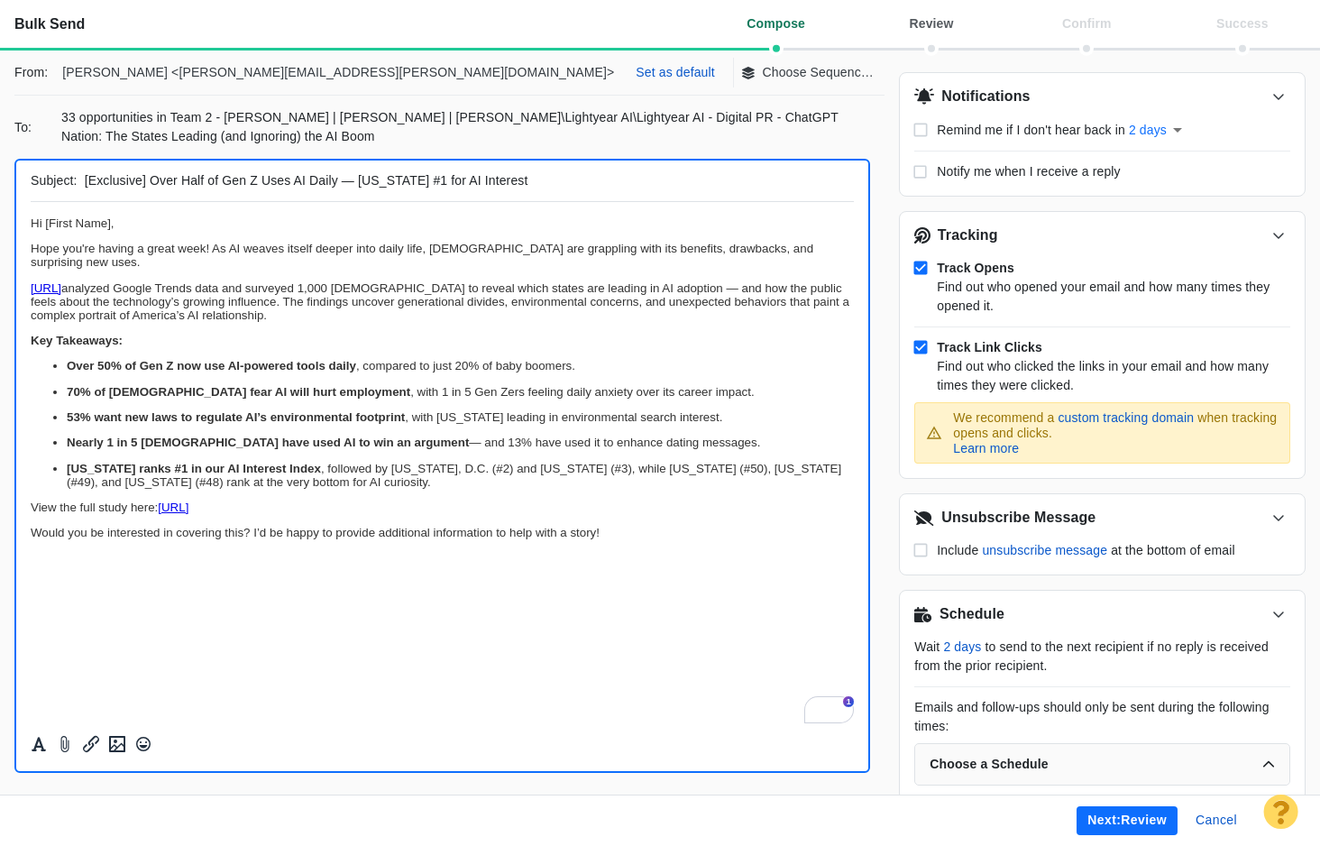
click at [1120, 816] on button "Next: review" at bounding box center [1127, 820] width 101 height 29
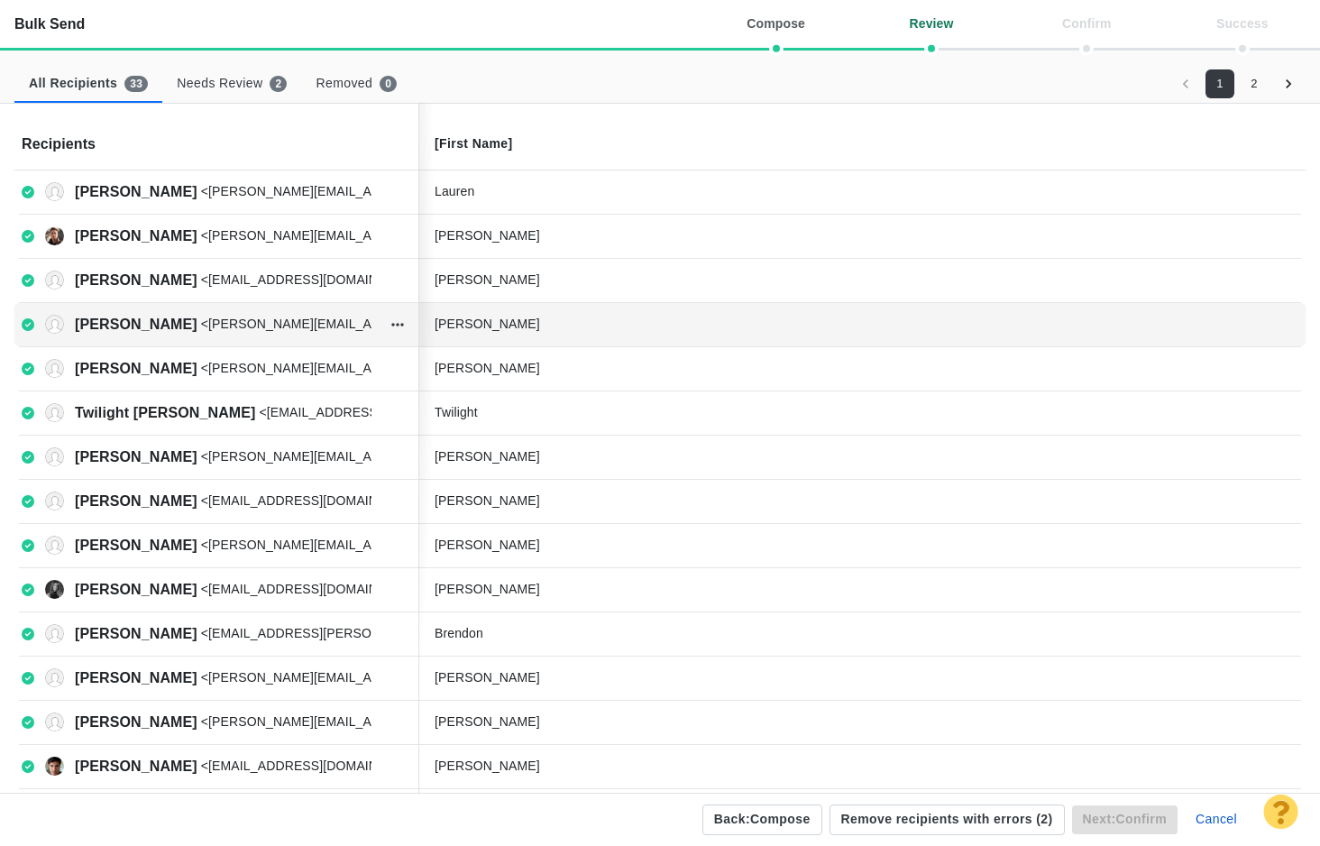
scroll to position [496, 0]
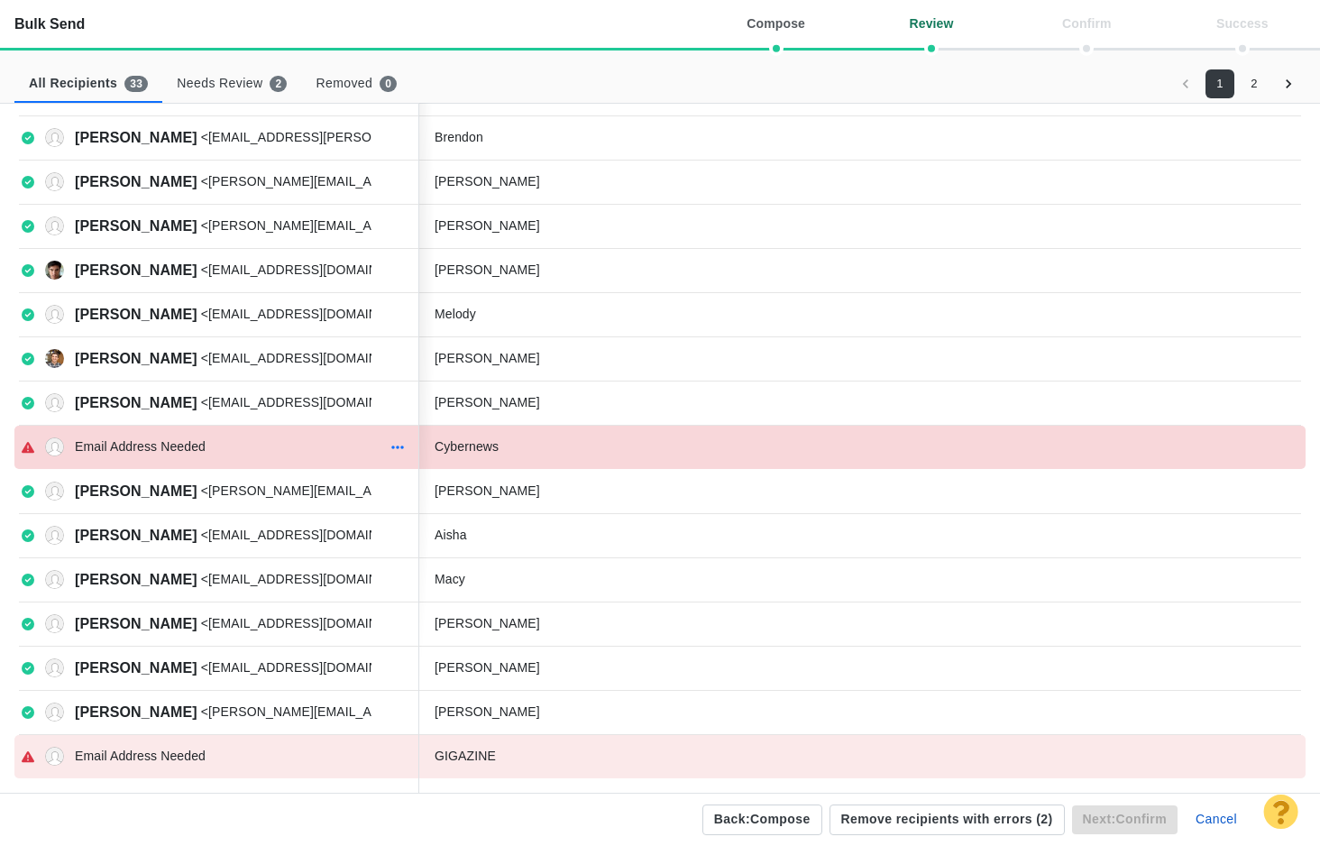
click at [402, 442] on icon "button" at bounding box center [397, 447] width 13 height 14
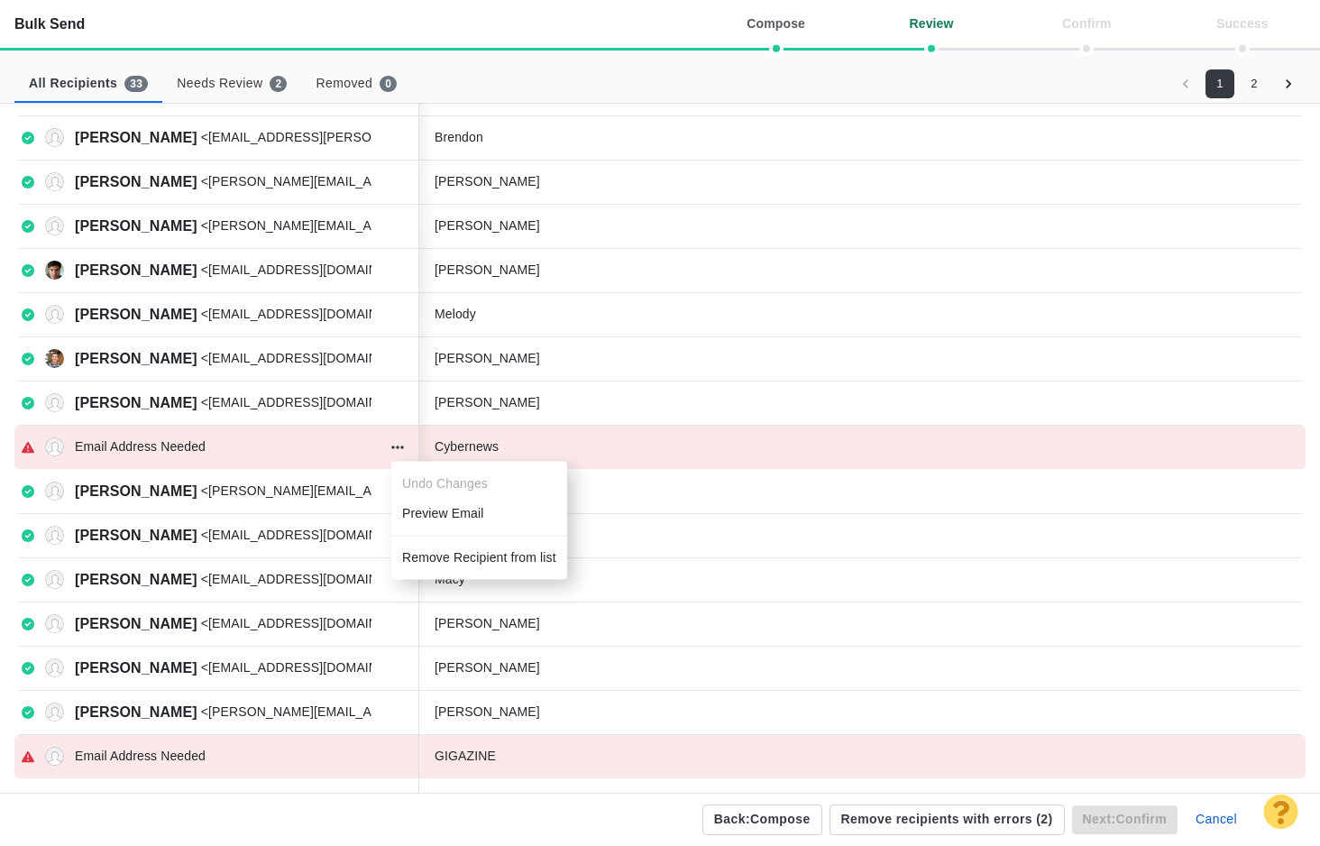
click at [420, 555] on li "Remove Recipient from list" at bounding box center [479, 558] width 176 height 30
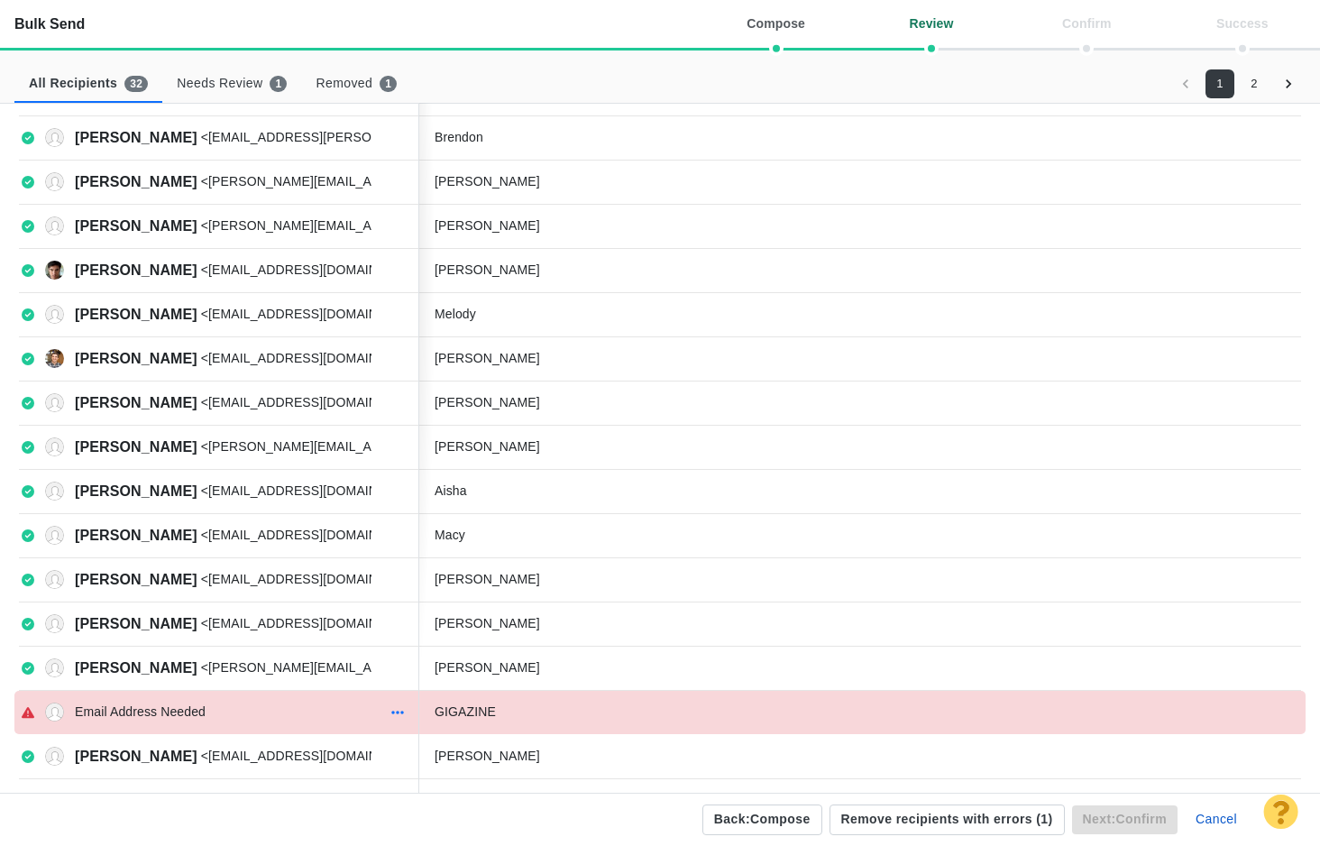
click at [395, 711] on icon "button" at bounding box center [397, 712] width 13 height 14
click at [145, 699] on div "Email Address Needed" at bounding box center [217, 712] width 406 height 36
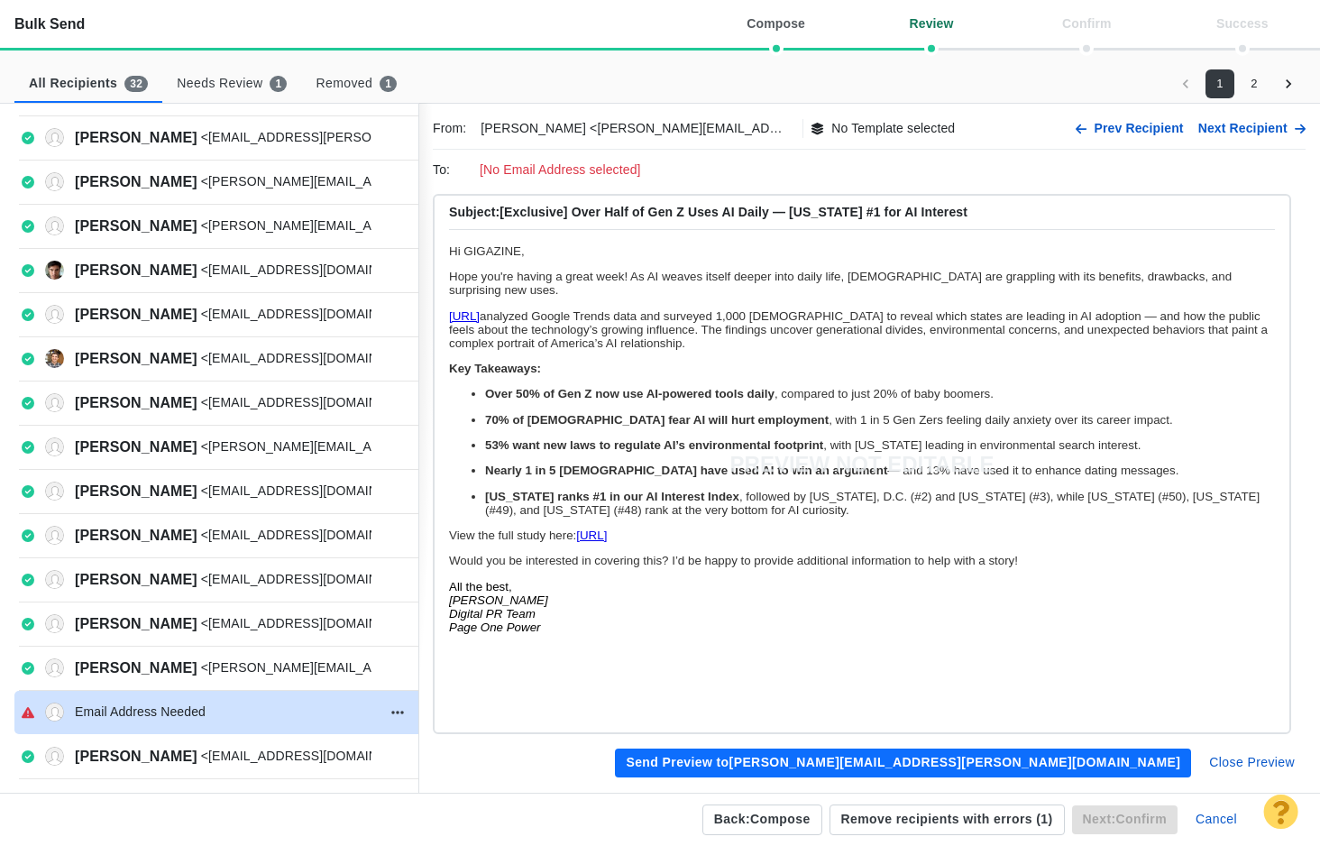
scroll to position [0, 0]
click at [148, 710] on p "Email Address Needed" at bounding box center [140, 711] width 131 height 19
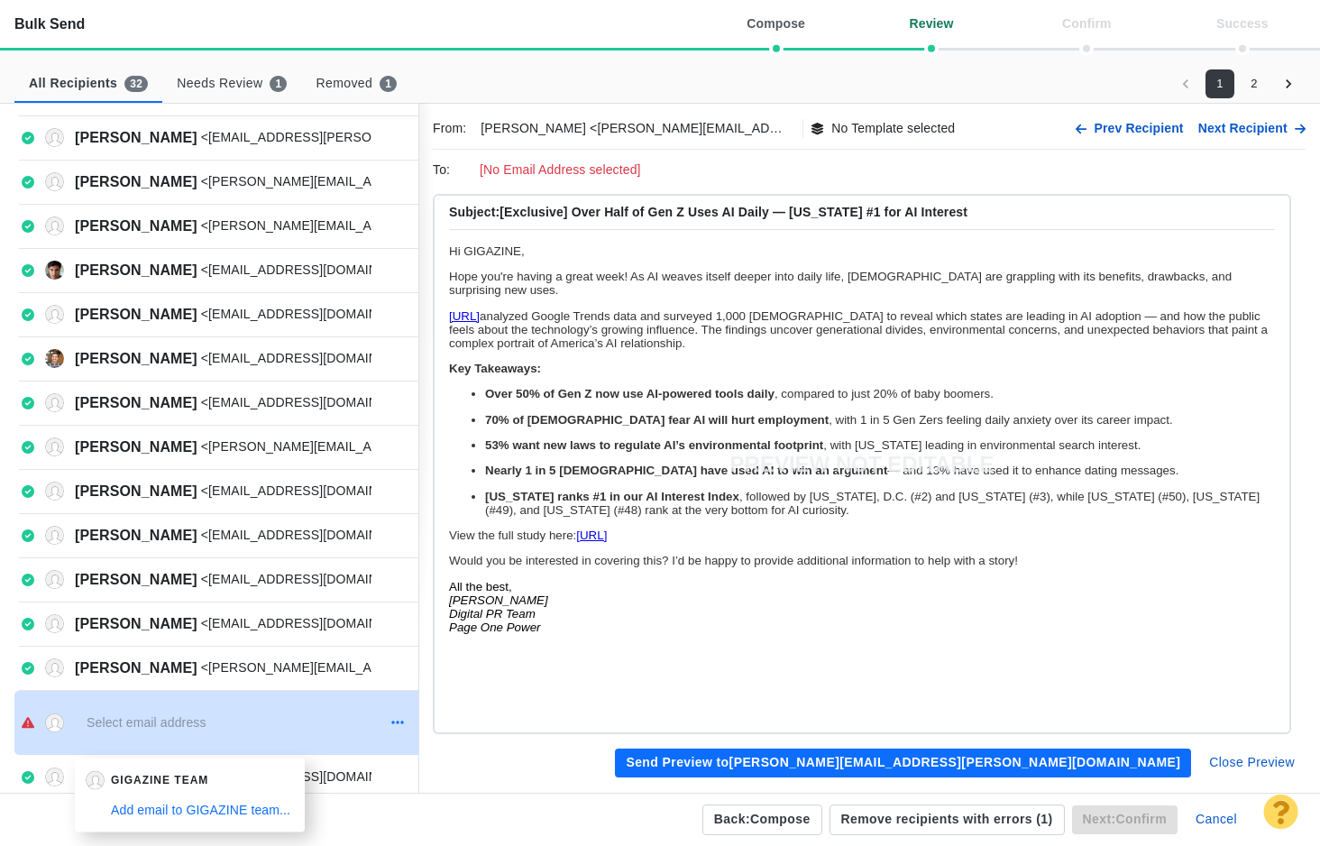
click at [389, 724] on button "button" at bounding box center [397, 722] width 23 height 25
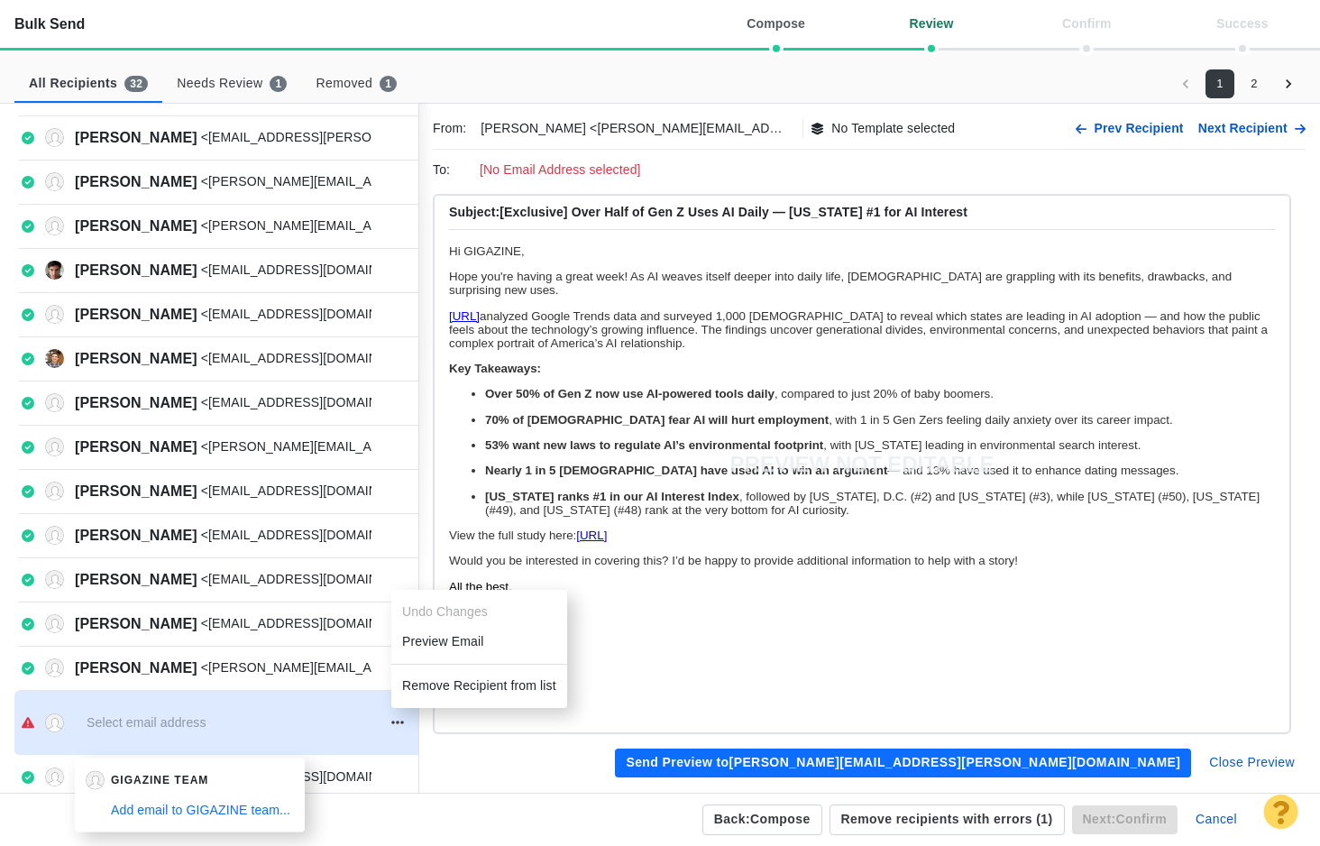
click at [429, 693] on li "Remove Recipient from list" at bounding box center [479, 686] width 176 height 30
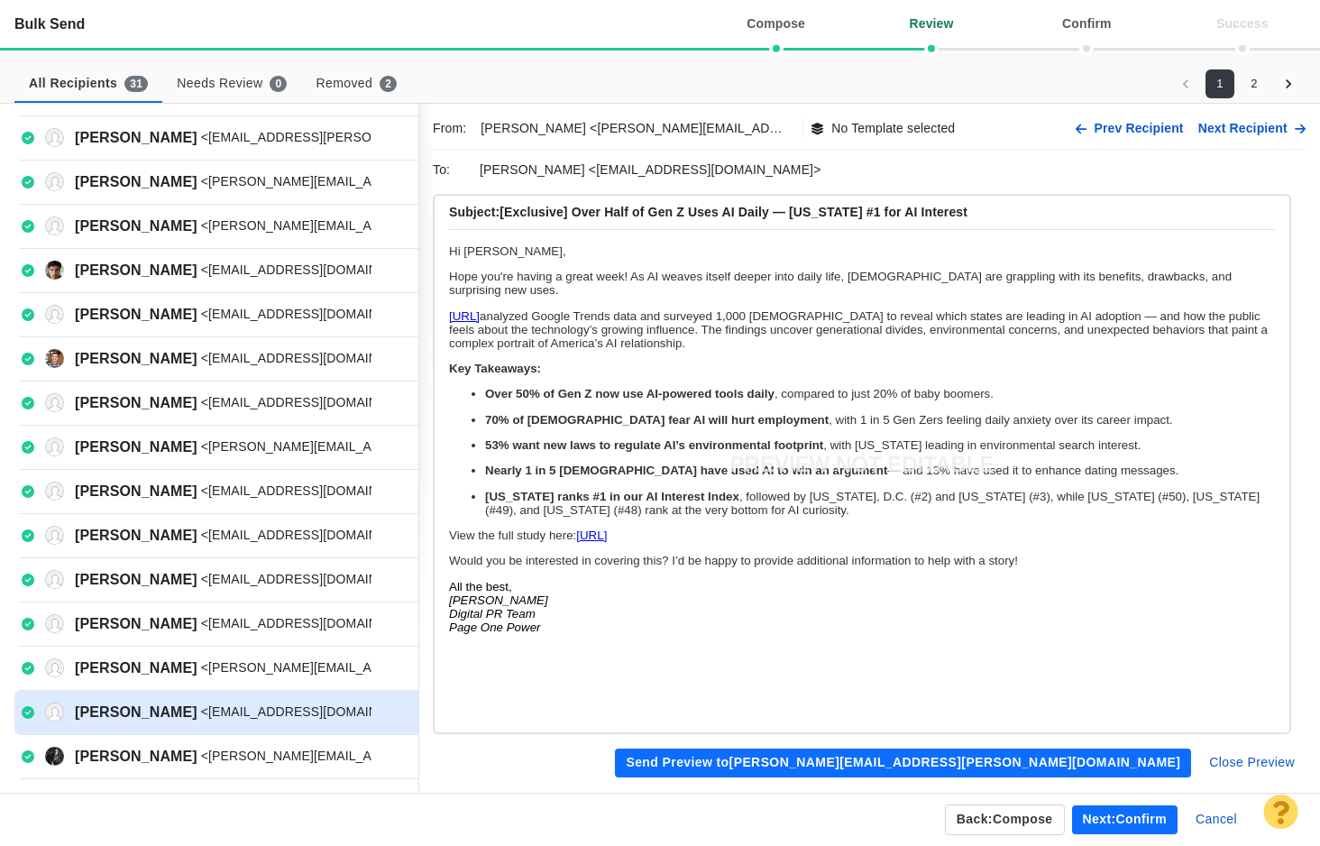
click at [1131, 820] on button "Next: confirm" at bounding box center [1124, 819] width 105 height 29
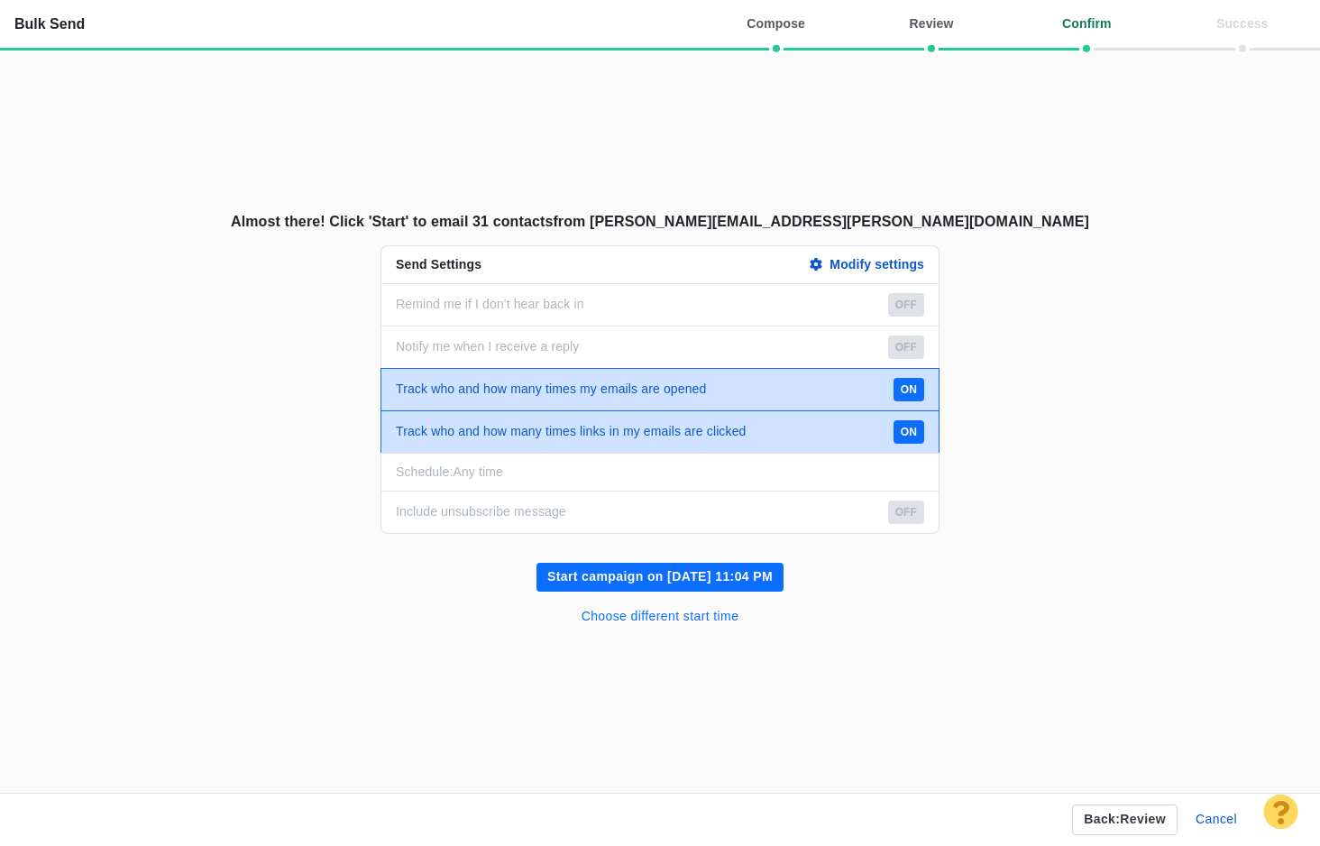
click at [720, 621] on button "Choose different start time" at bounding box center [660, 616] width 179 height 29
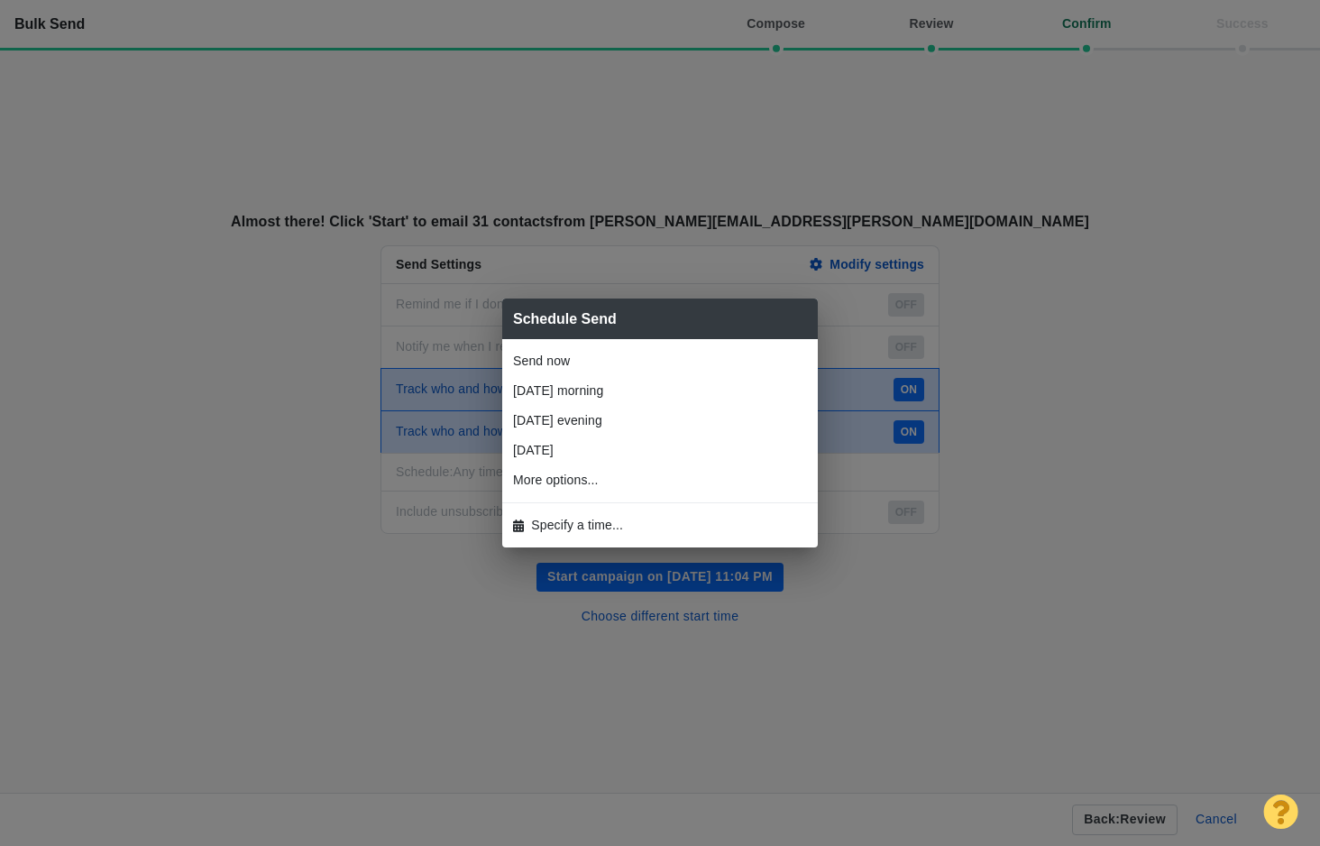
click at [628, 534] on li "Specify a time..." at bounding box center [660, 525] width 316 height 30
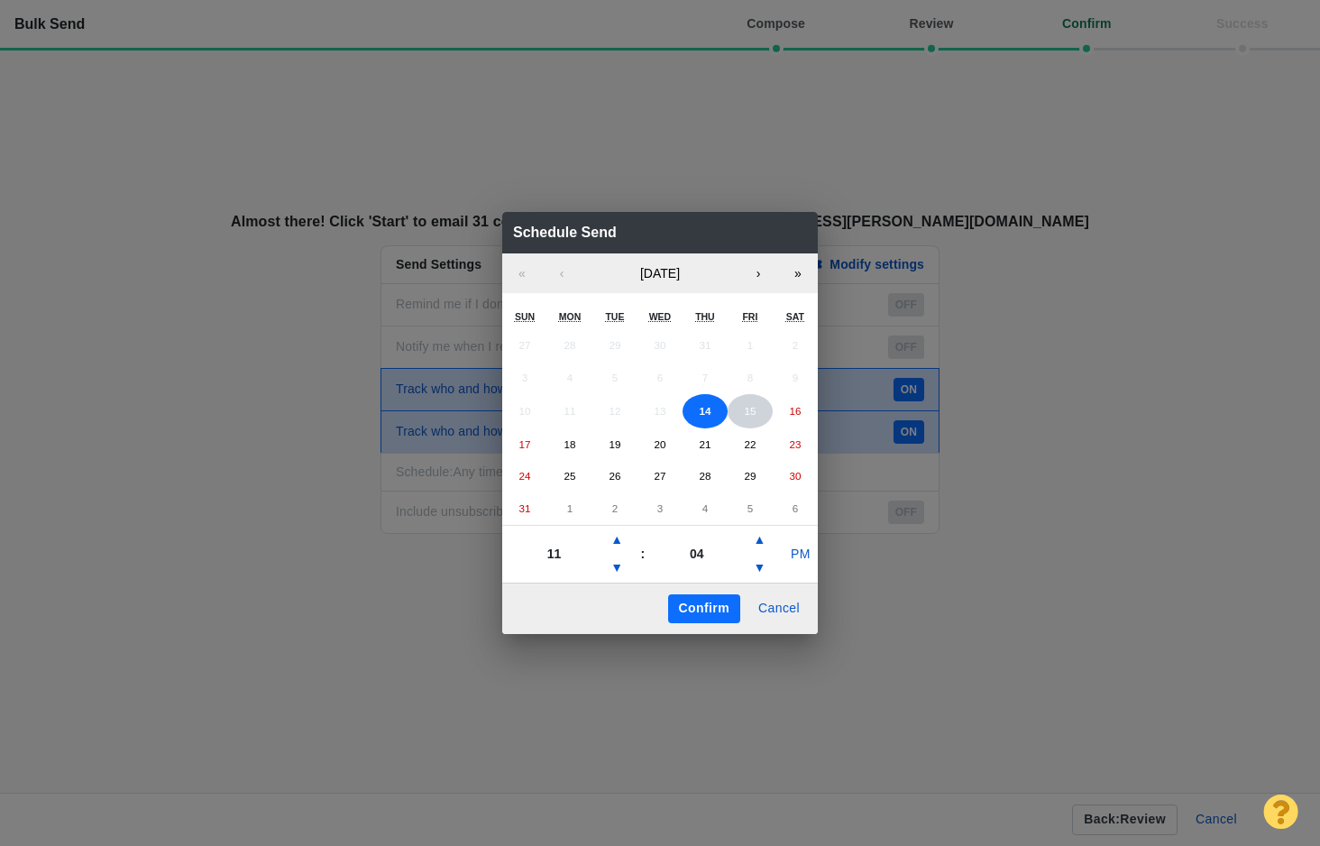
click at [749, 408] on abbr "15" at bounding box center [750, 411] width 12 height 12
type input "05"
type input "27"
click at [802, 549] on button "PM" at bounding box center [801, 554] width 34 height 29
click at [693, 626] on div "Confirm Cancel" at bounding box center [660, 607] width 316 height 51
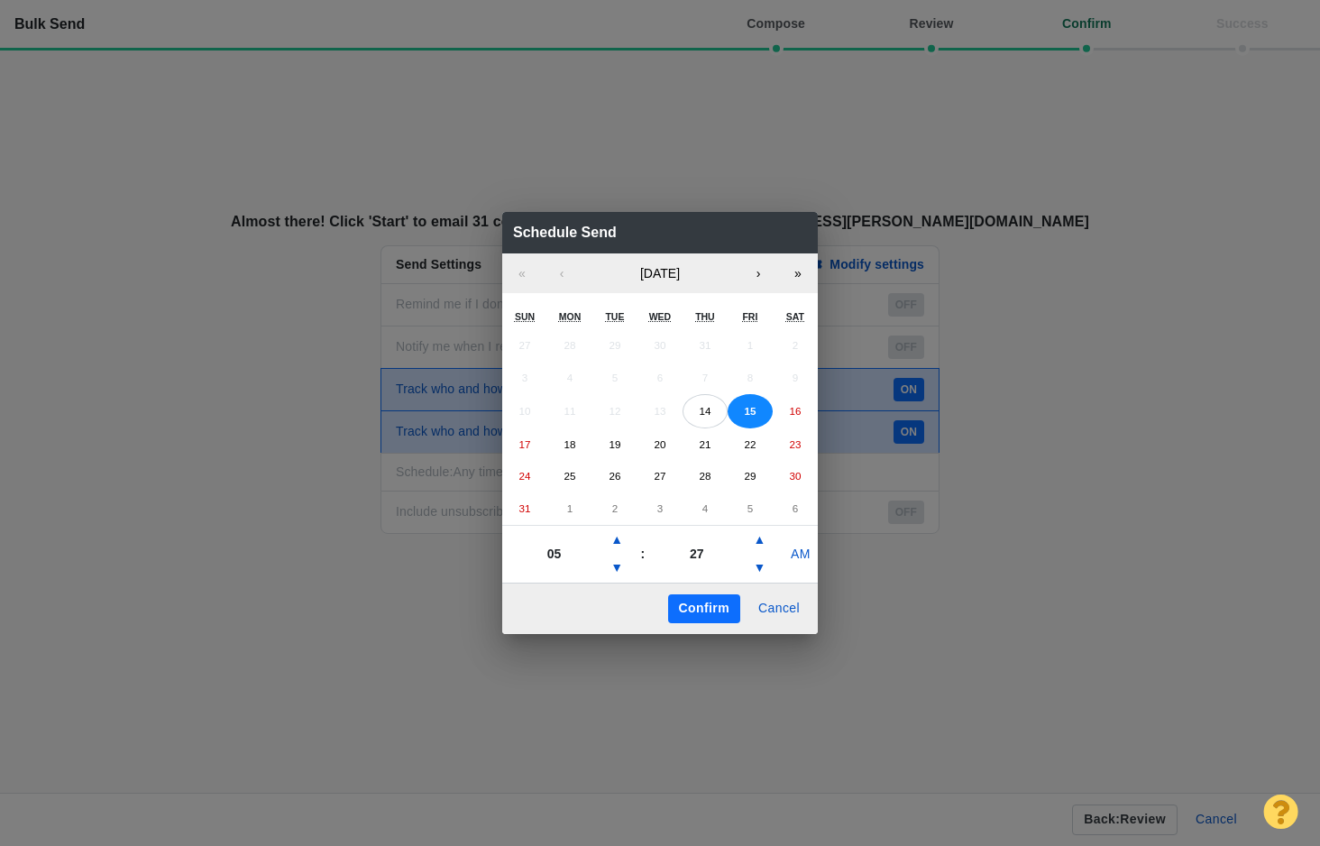
click at [691, 606] on button "Confirm" at bounding box center [704, 608] width 72 height 29
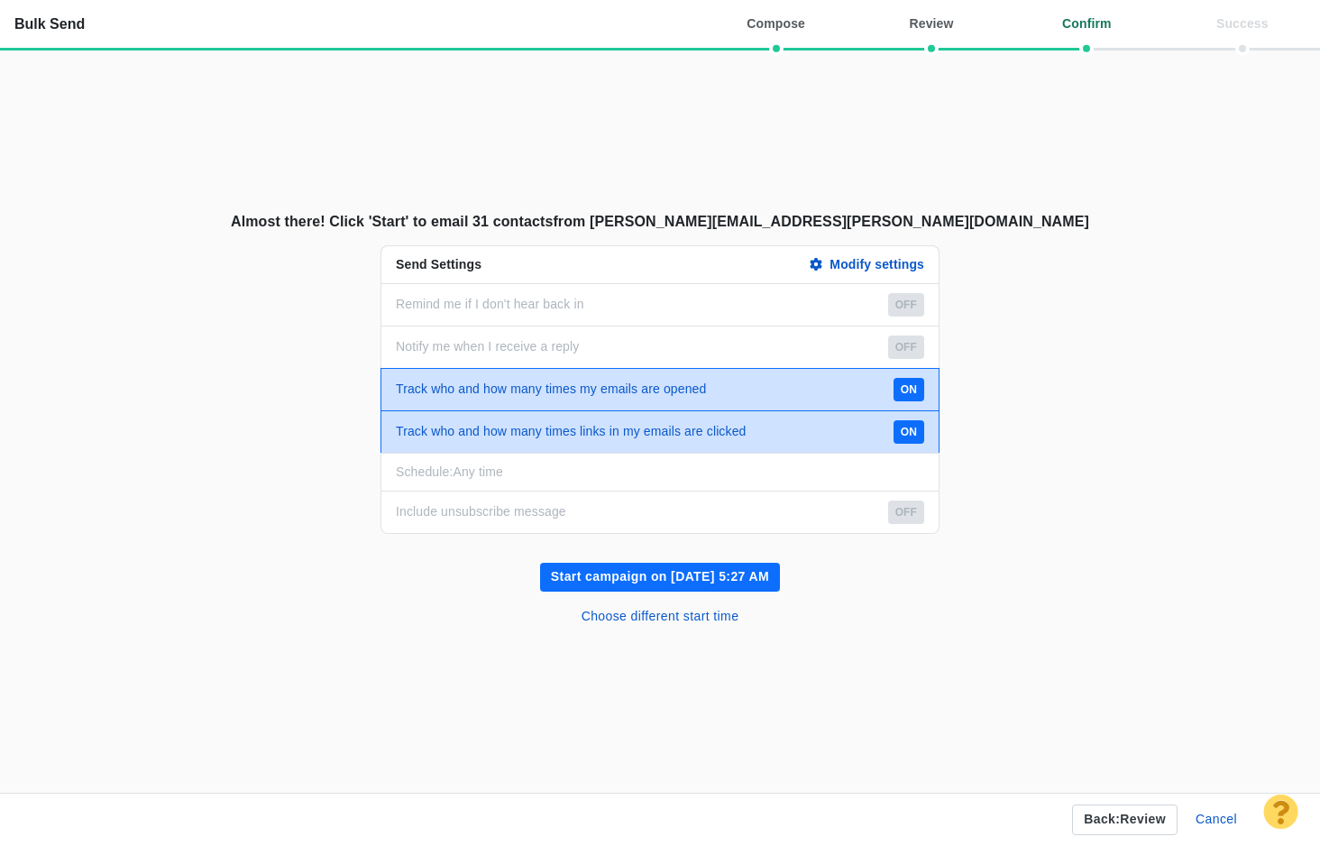
click at [683, 580] on button "Start campaign on [DATE] 5:27 AM" at bounding box center [660, 577] width 240 height 29
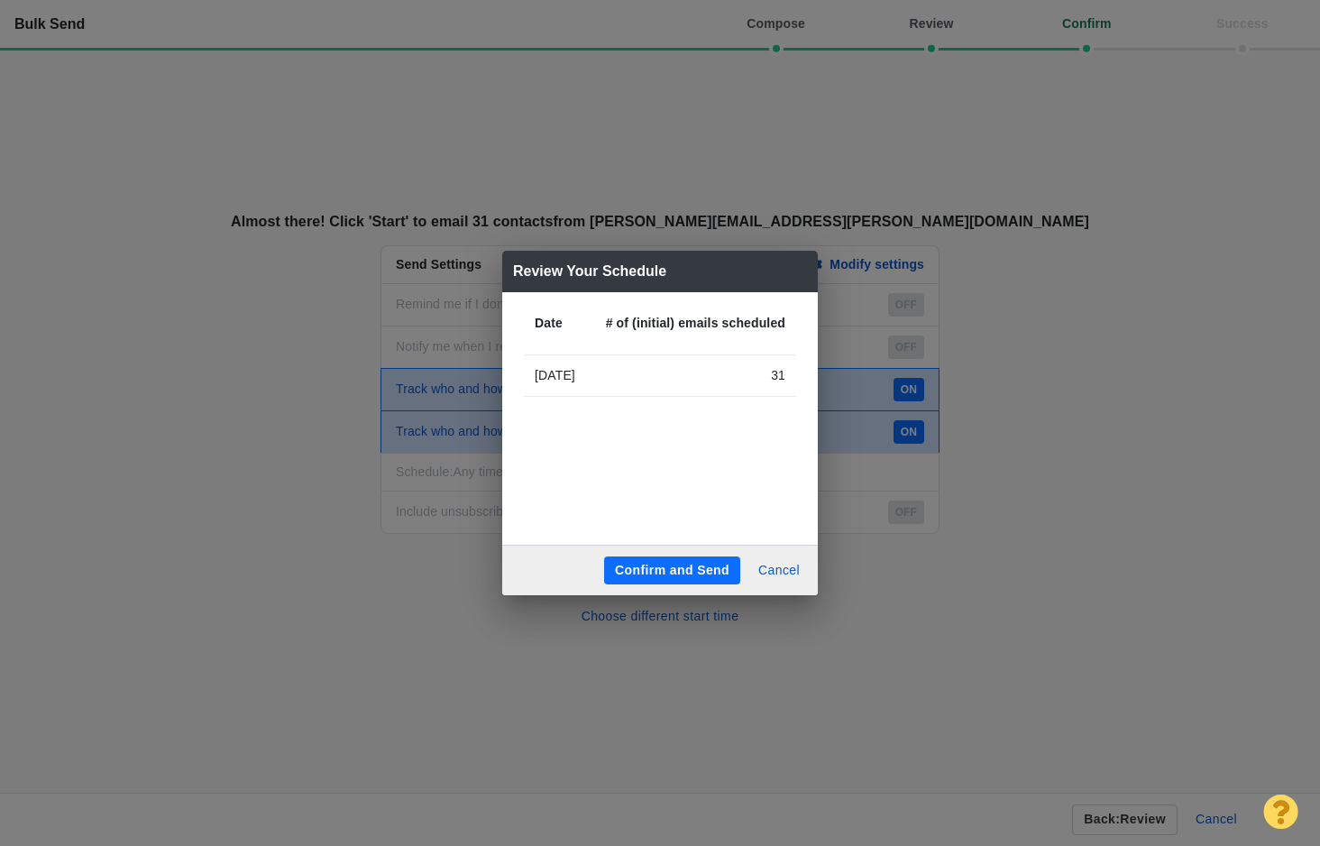
click at [675, 564] on button "Confirm and Send" at bounding box center [672, 570] width 136 height 29
